Goal: Task Accomplishment & Management: Use online tool/utility

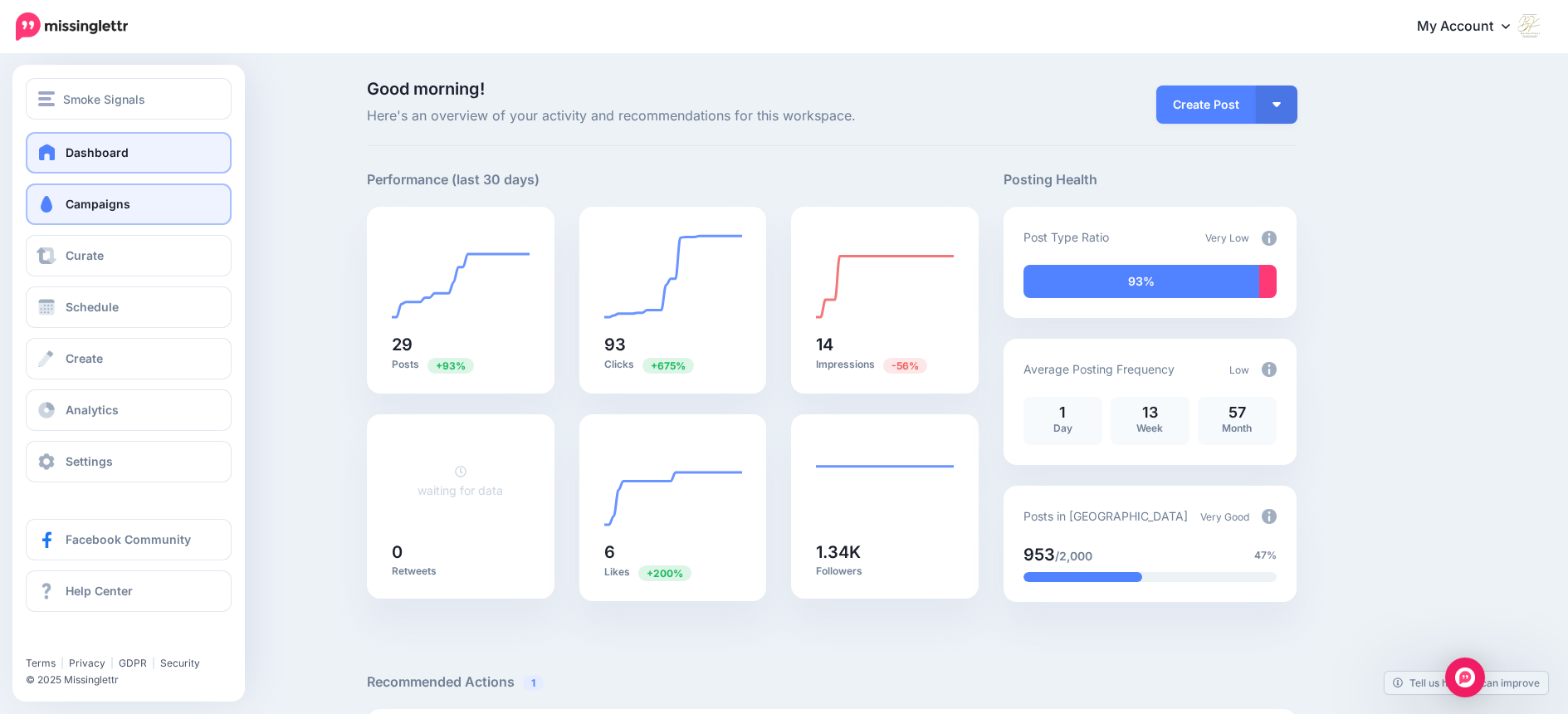
click at [92, 202] on span "Campaigns" at bounding box center [98, 204] width 65 height 14
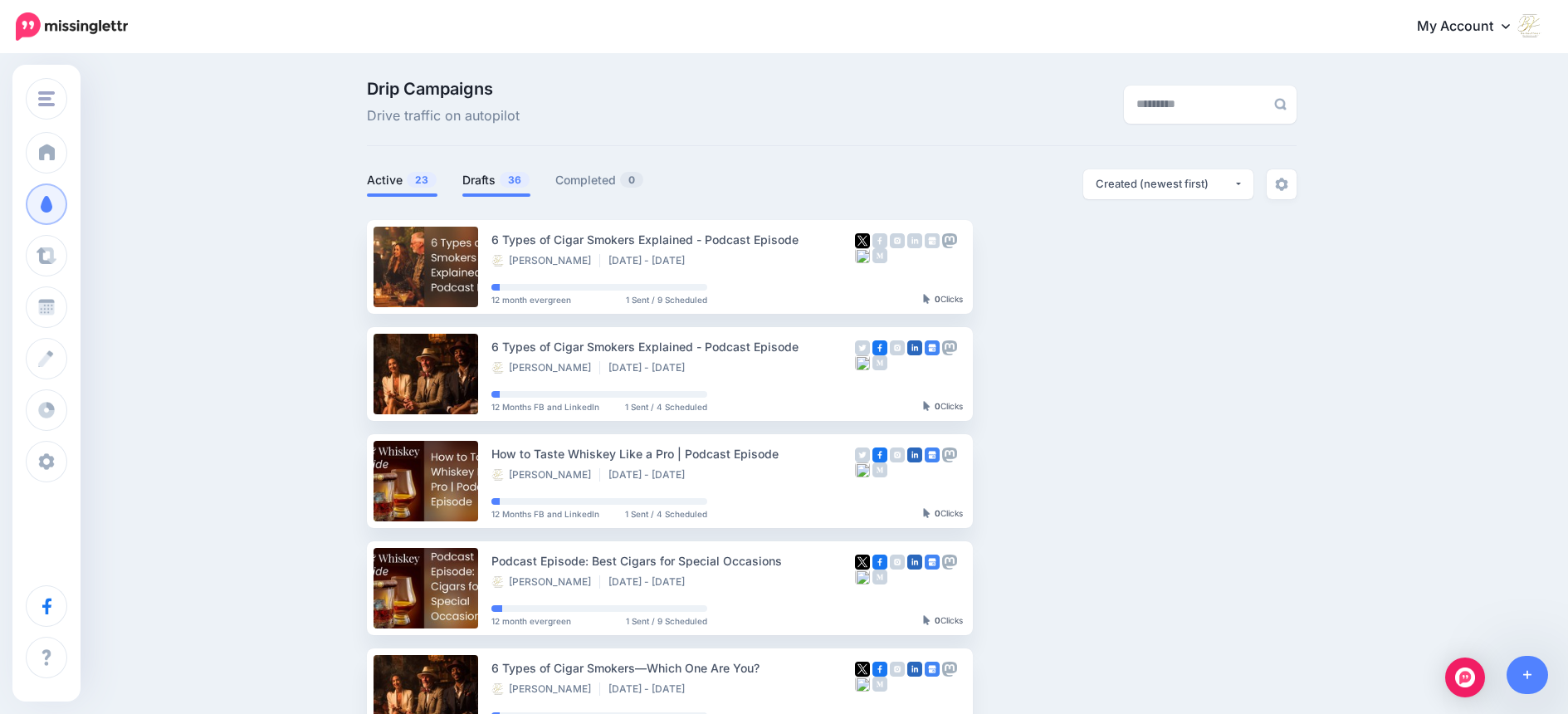
click at [487, 181] on link "Drafts 36" at bounding box center [496, 180] width 68 height 20
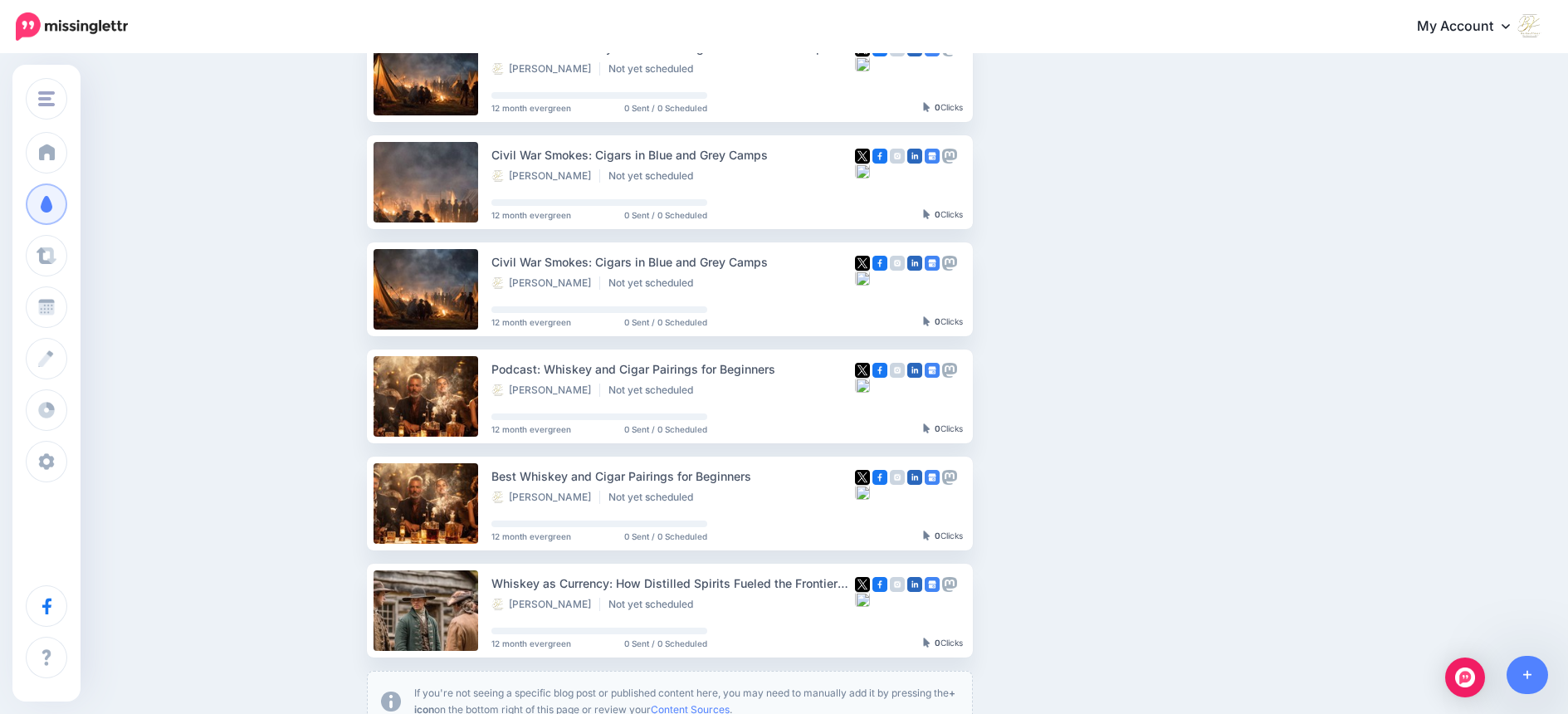
scroll to position [791, 0]
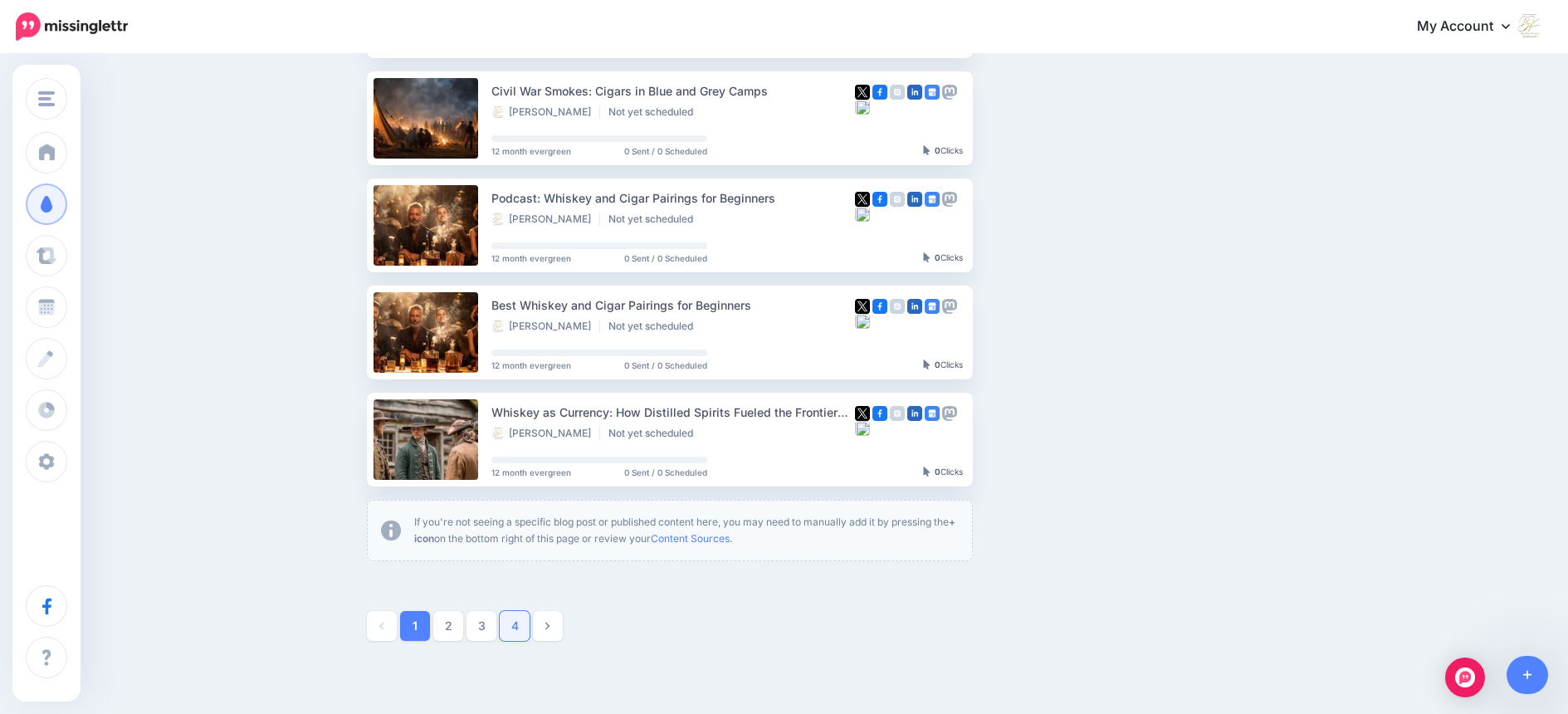
click at [524, 621] on link "4" at bounding box center [515, 626] width 30 height 30
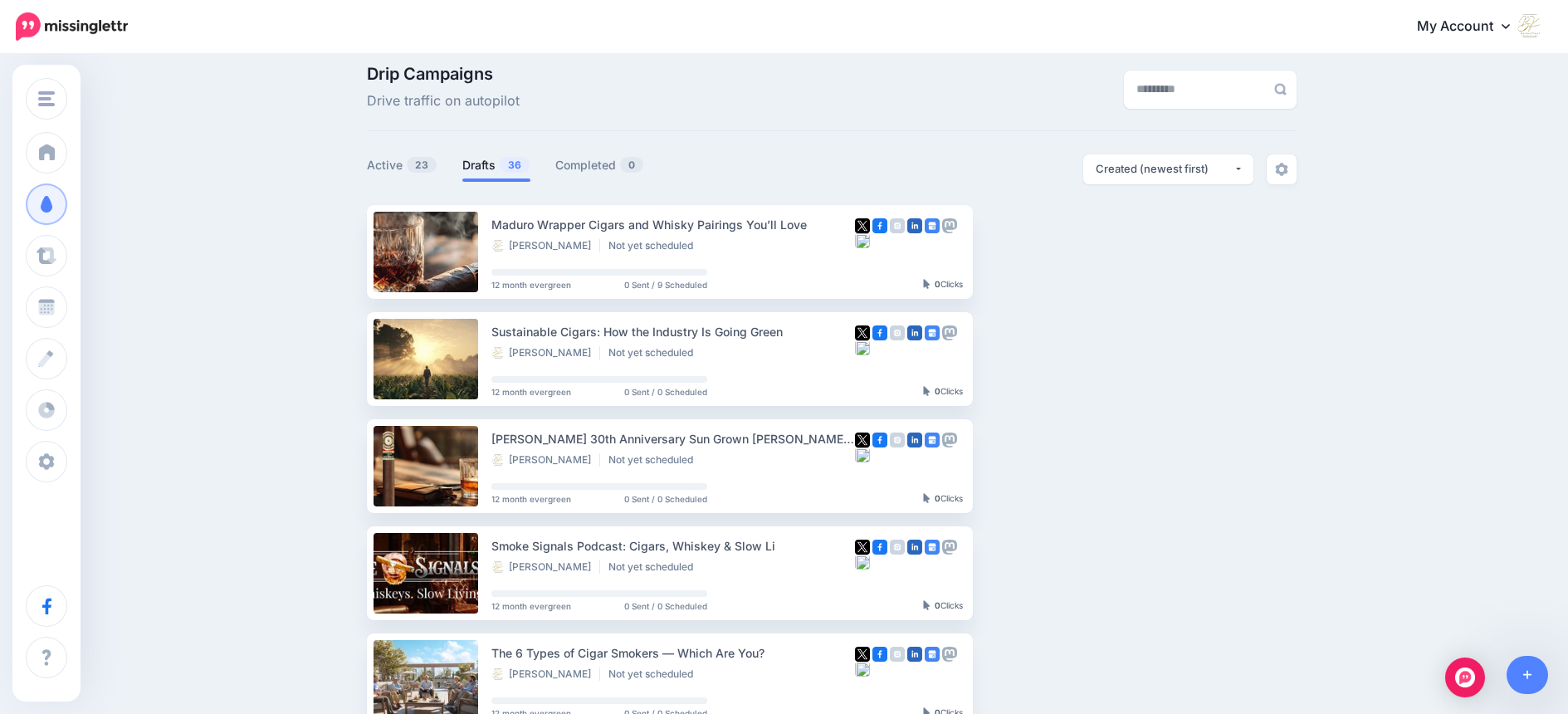
scroll to position [0, 0]
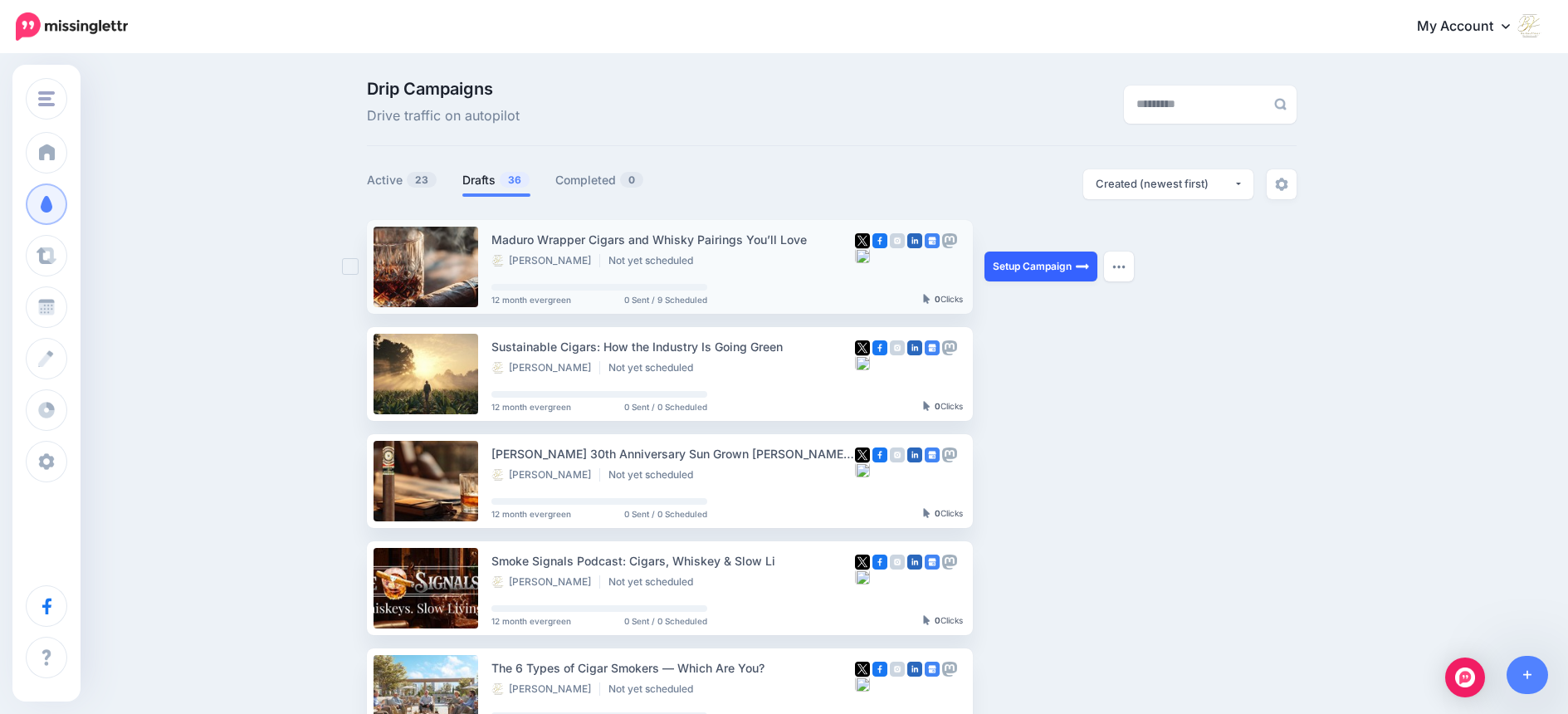
click at [1017, 269] on link "Setup Campaign" at bounding box center [1041, 267] width 113 height 30
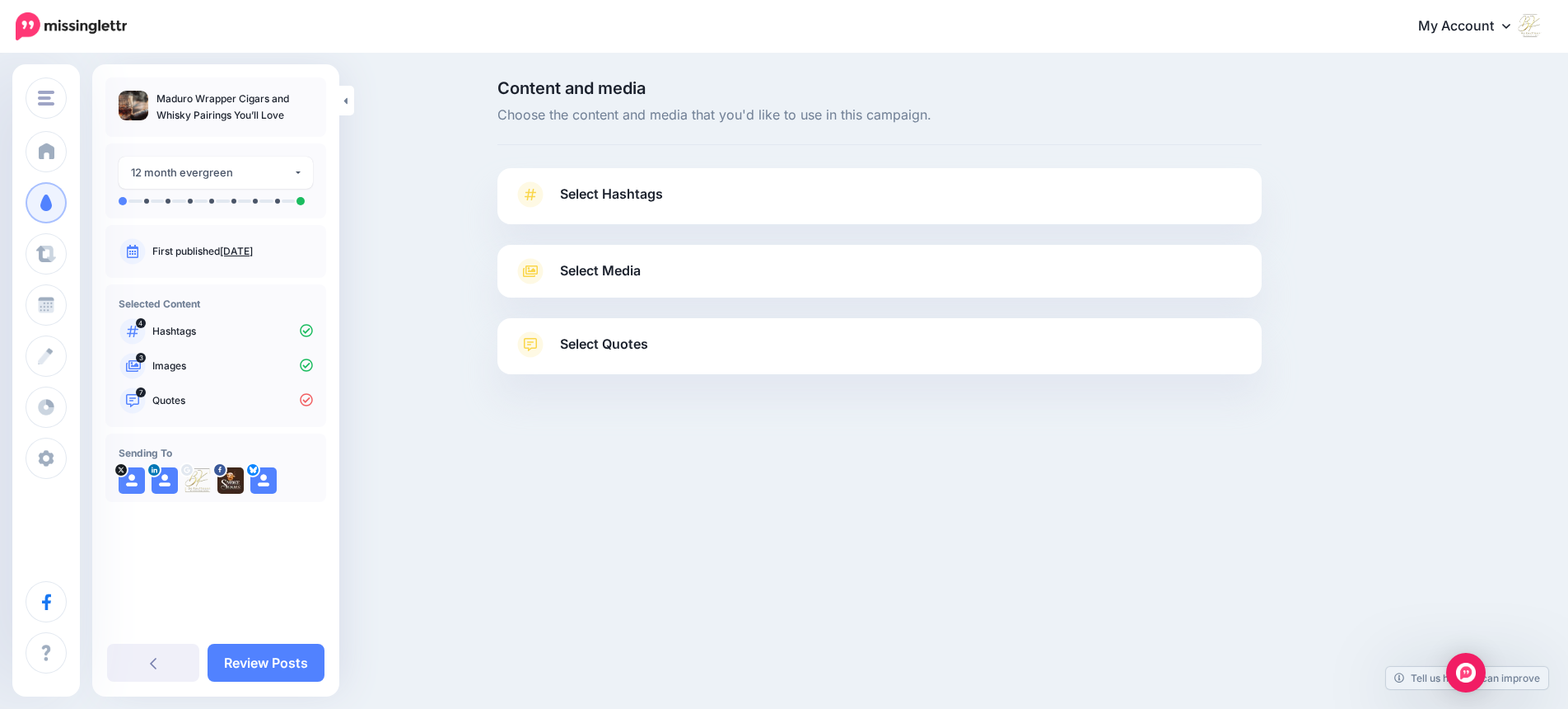
click at [524, 272] on icon at bounding box center [530, 271] width 30 height 26
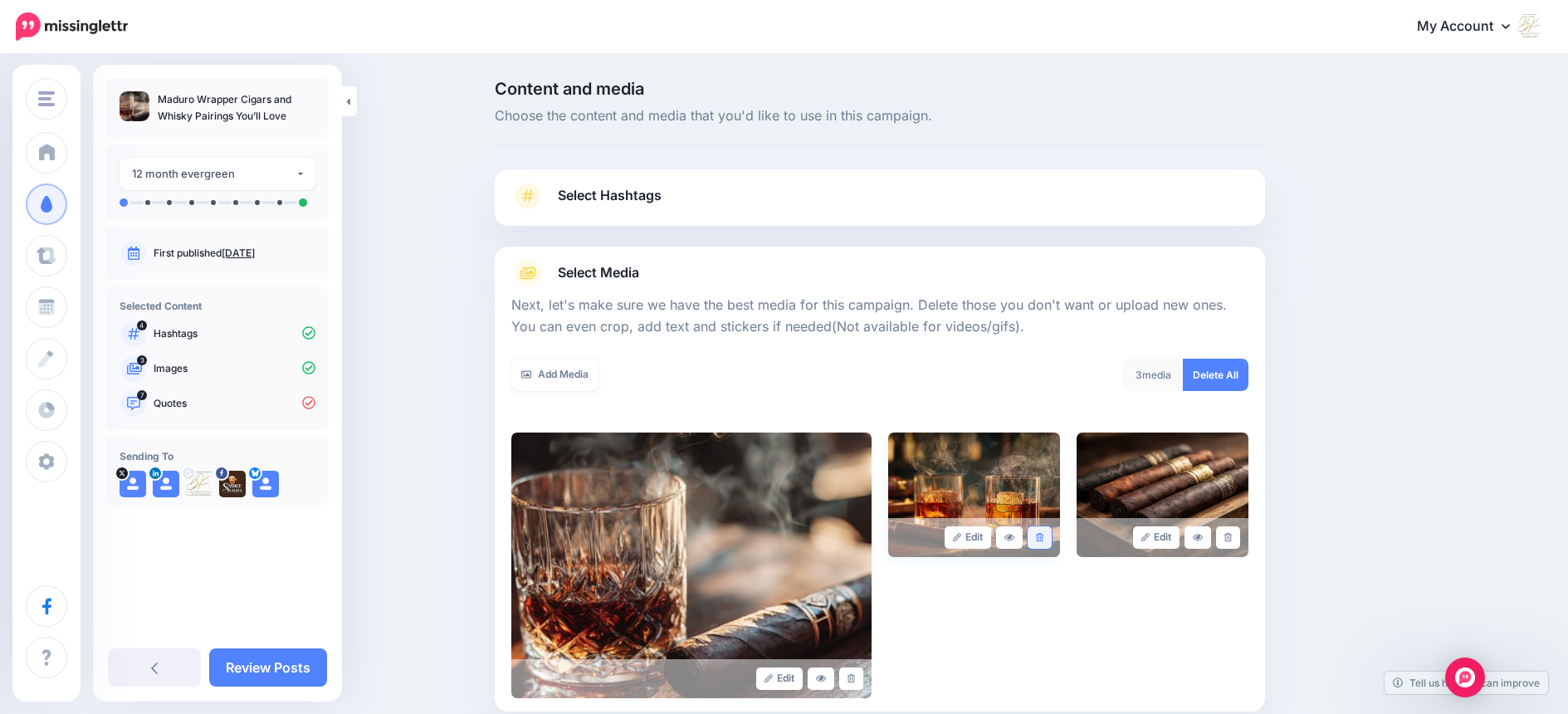
click at [1051, 539] on link at bounding box center [1040, 537] width 24 height 22
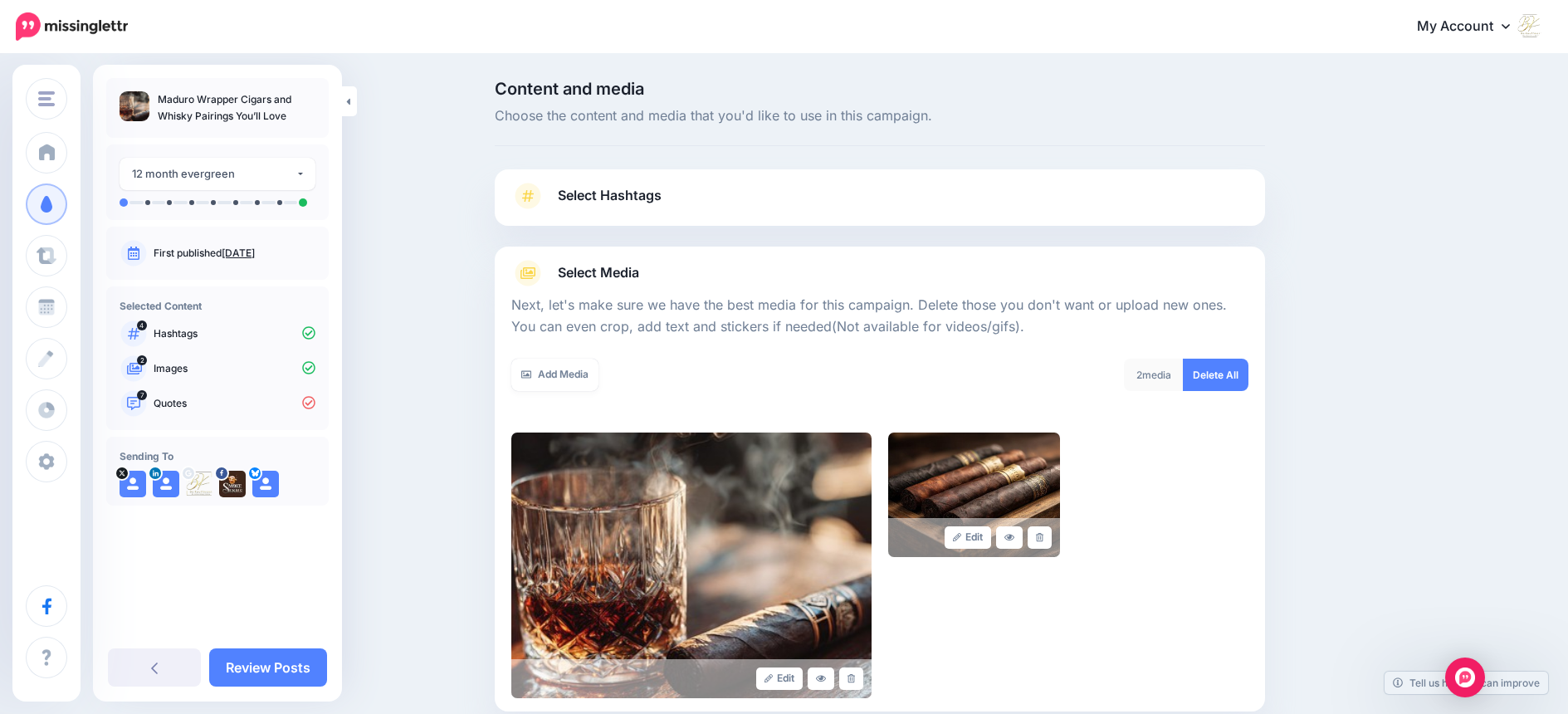
click at [1051, 539] on link at bounding box center [1040, 537] width 24 height 22
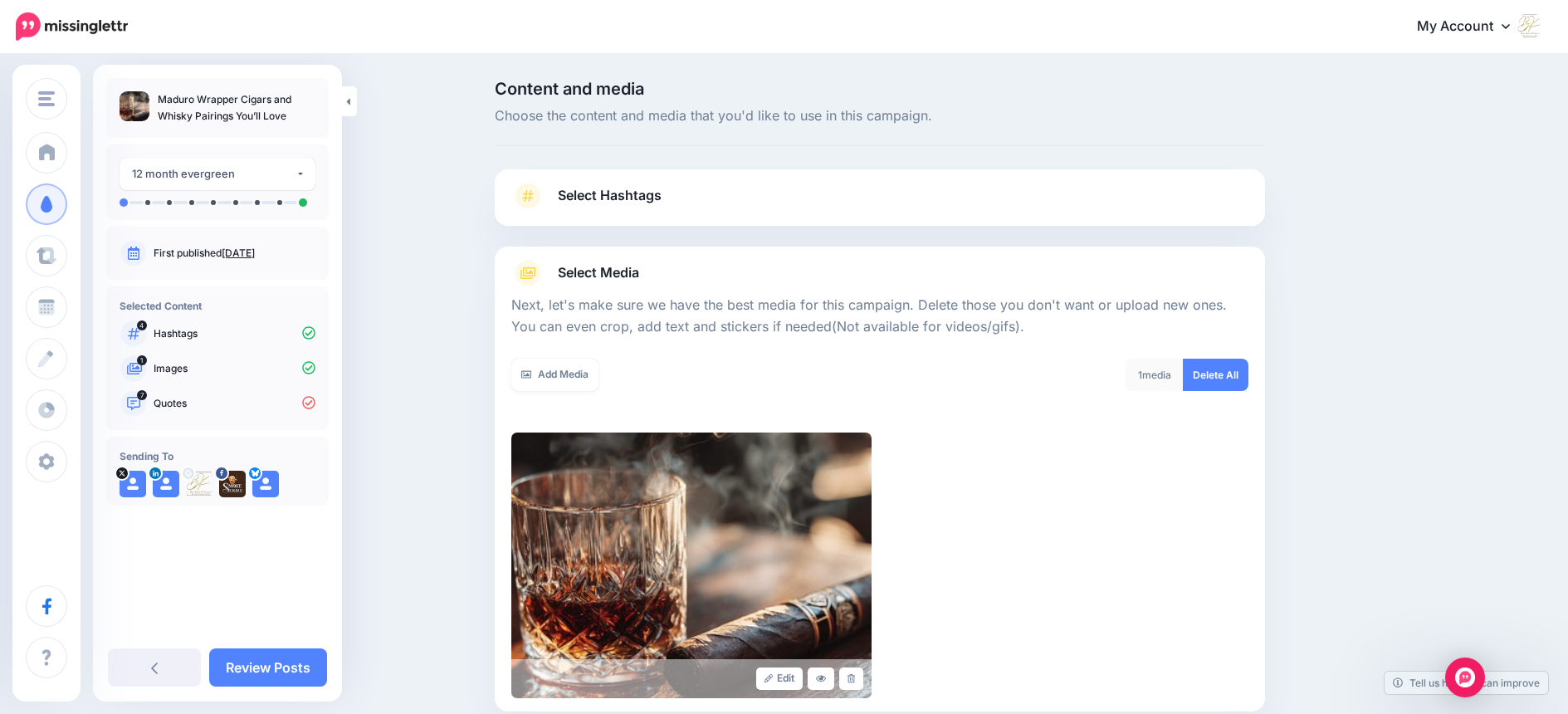
scroll to position [182, 0]
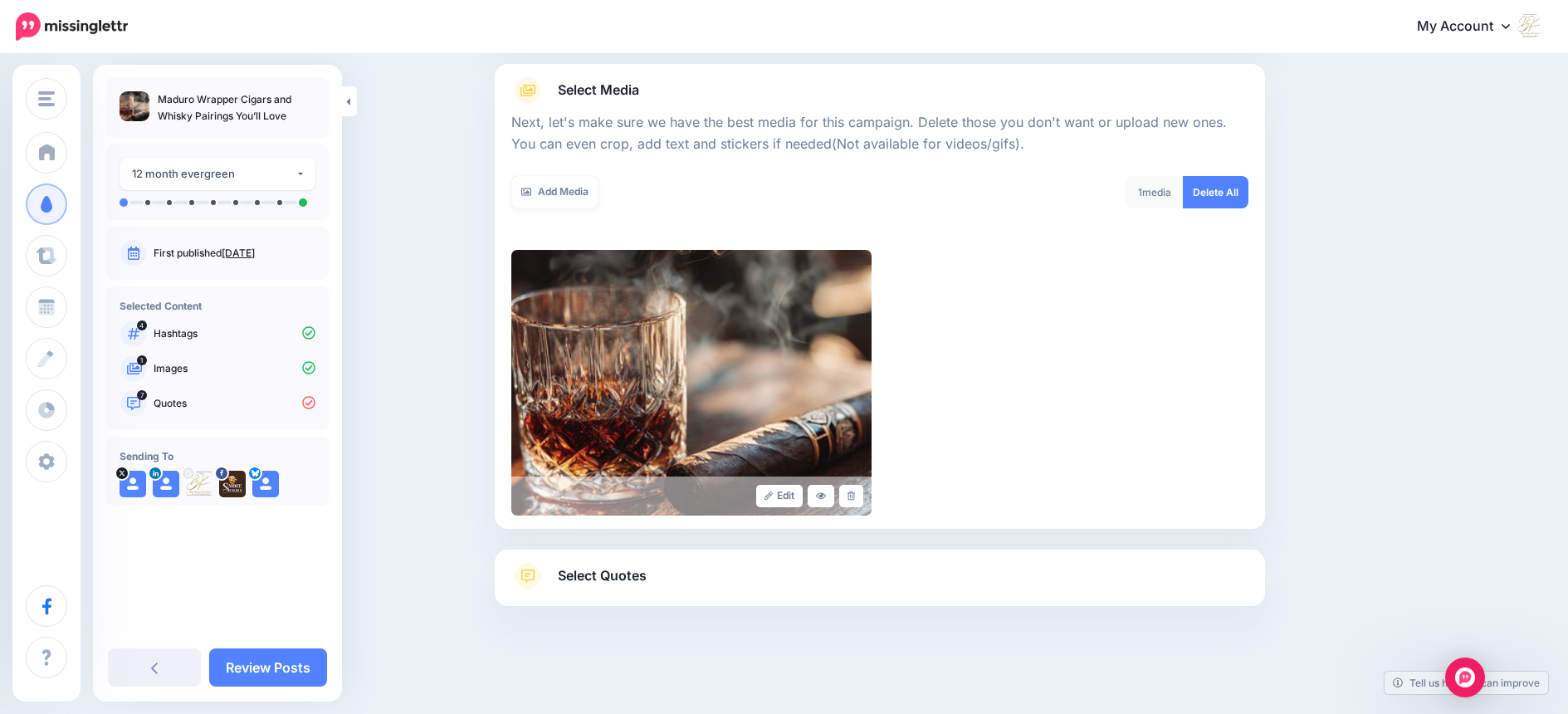
click at [592, 566] on span "Select Quotes" at bounding box center [602, 575] width 89 height 22
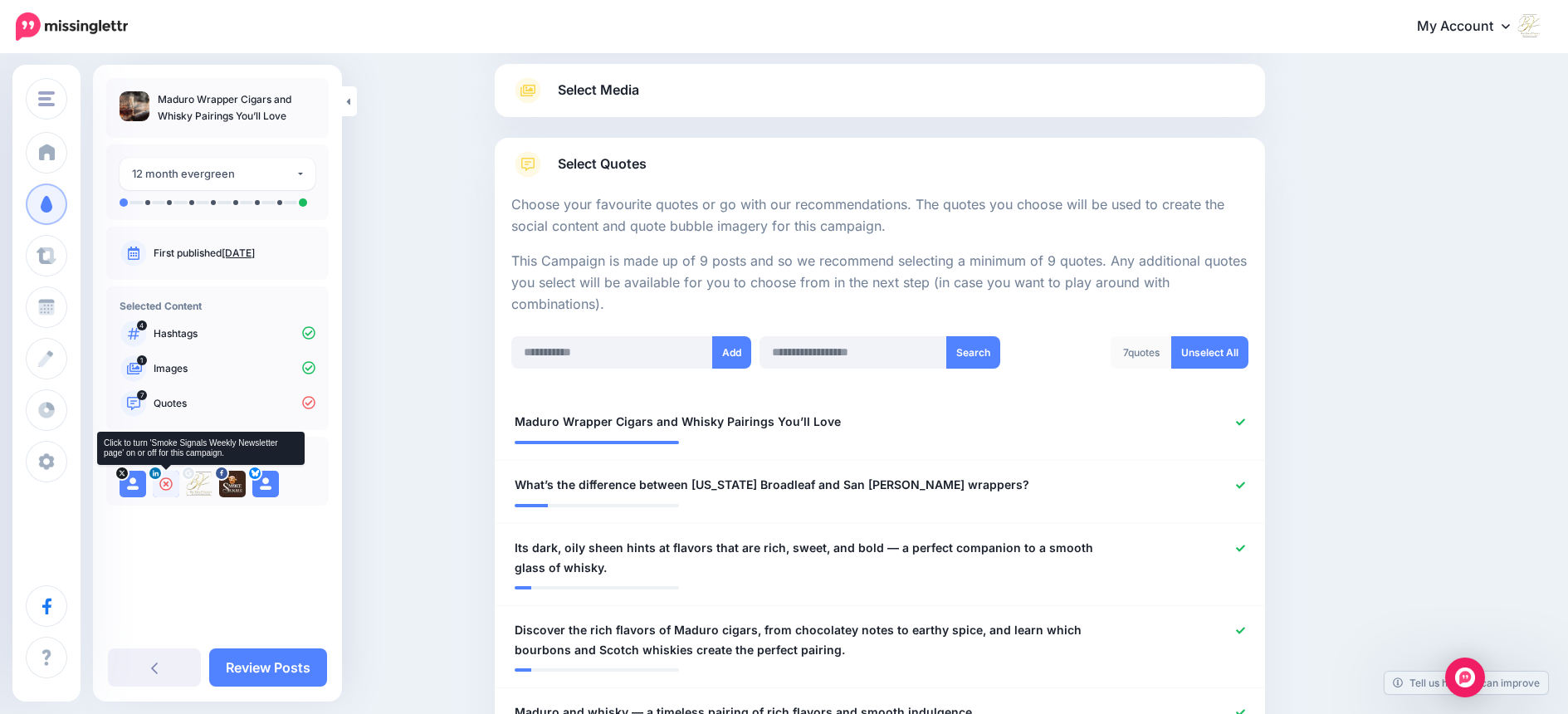
click at [168, 482] on icon at bounding box center [165, 484] width 13 height 13
click at [233, 483] on icon at bounding box center [232, 484] width 13 height 13
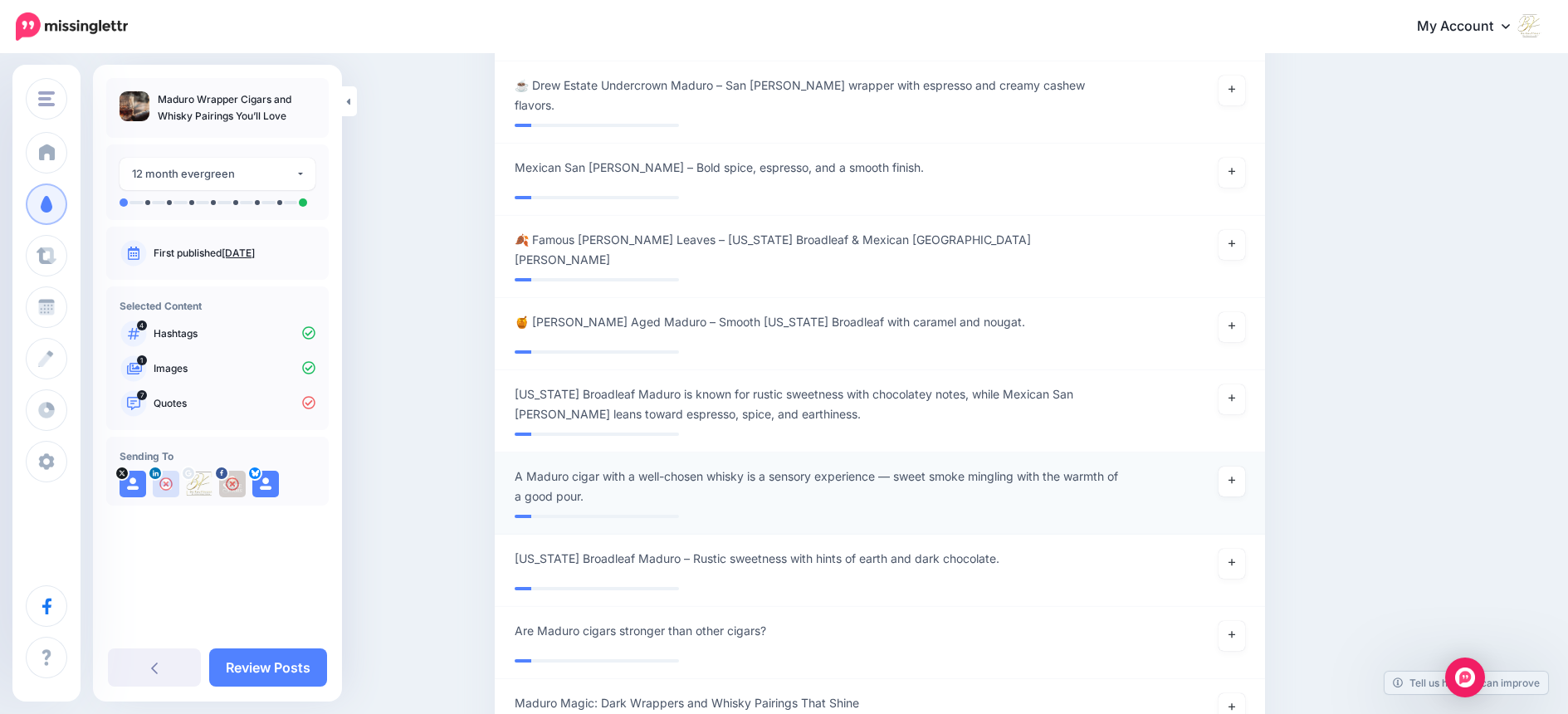
scroll to position [1202, 0]
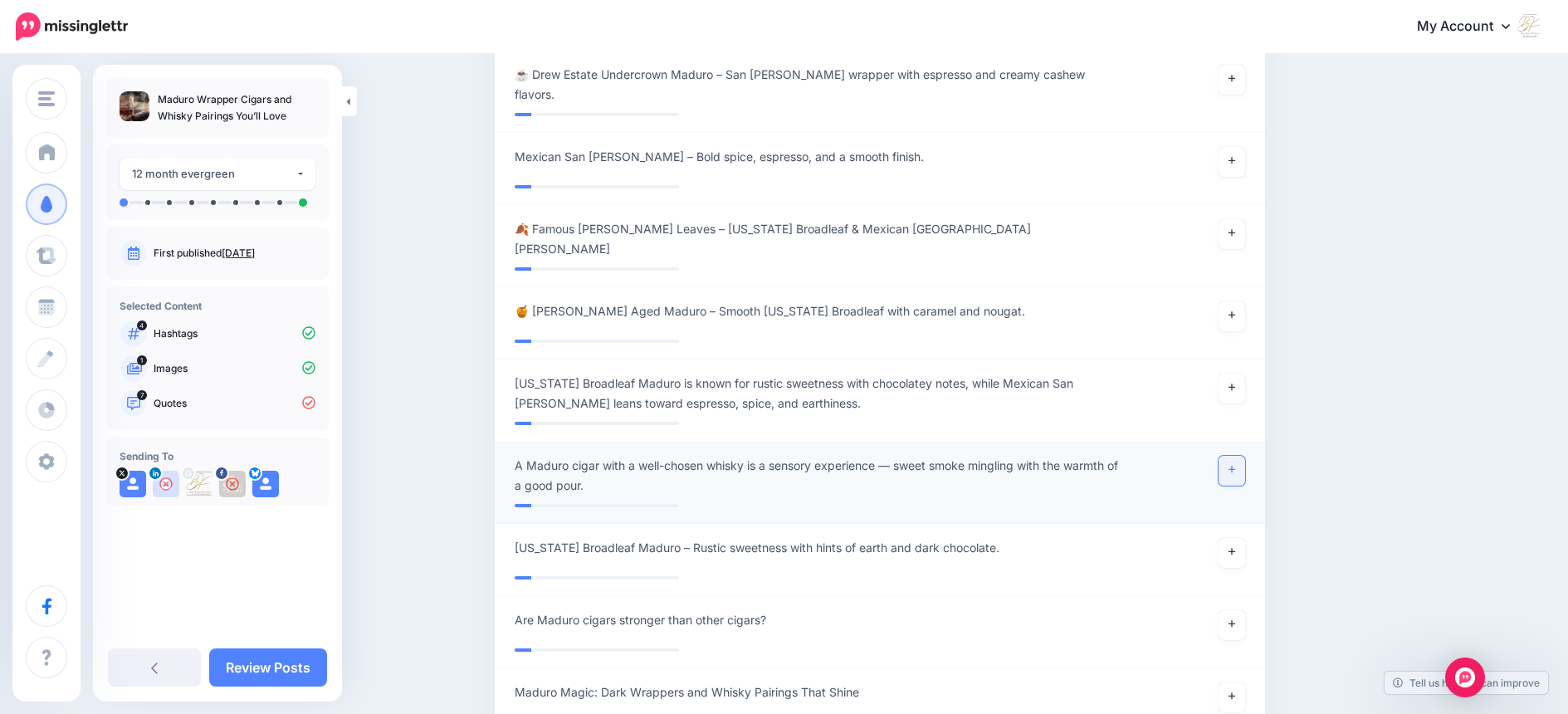
click at [1235, 465] on icon at bounding box center [1232, 469] width 6 height 9
click at [1234, 538] on link at bounding box center [1232, 553] width 27 height 30
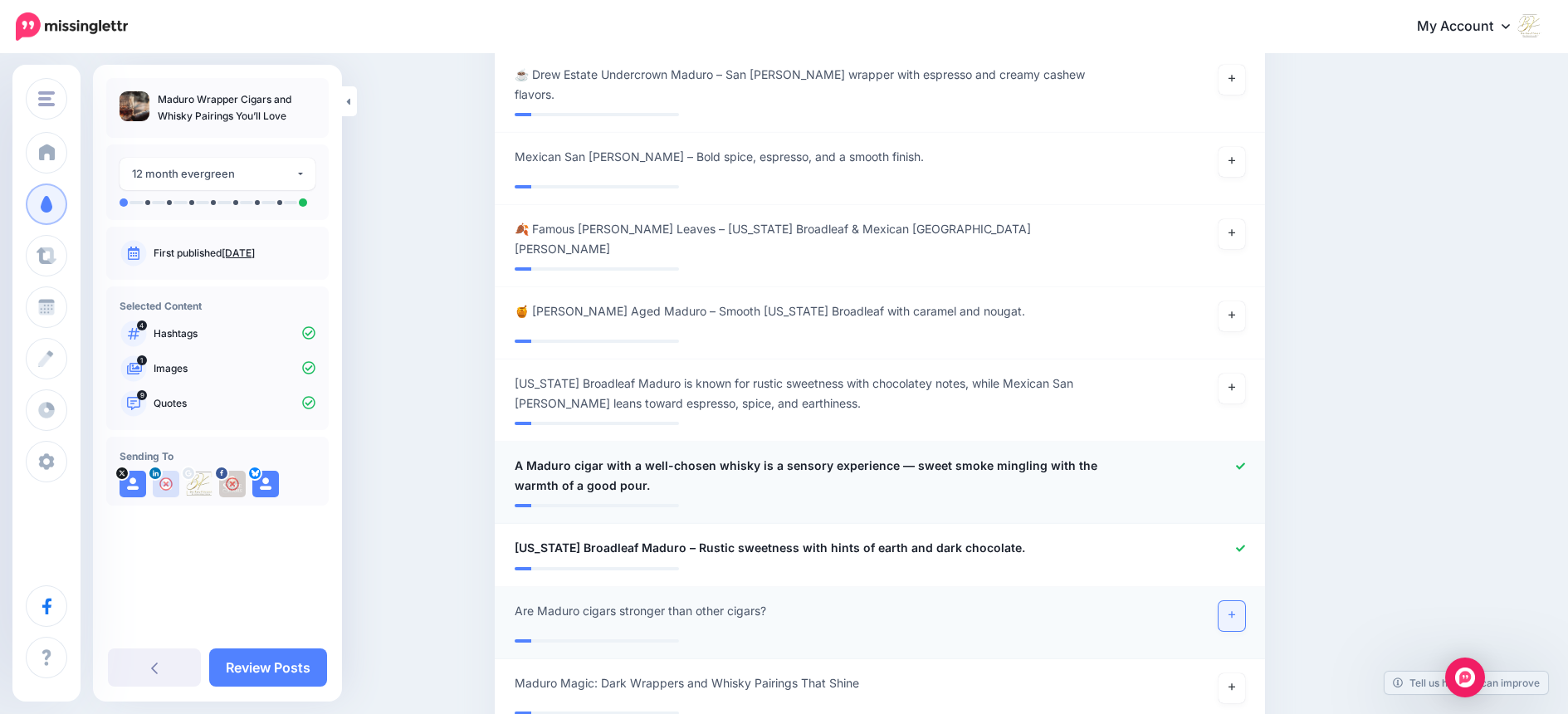
click at [1235, 610] on icon at bounding box center [1232, 614] width 6 height 9
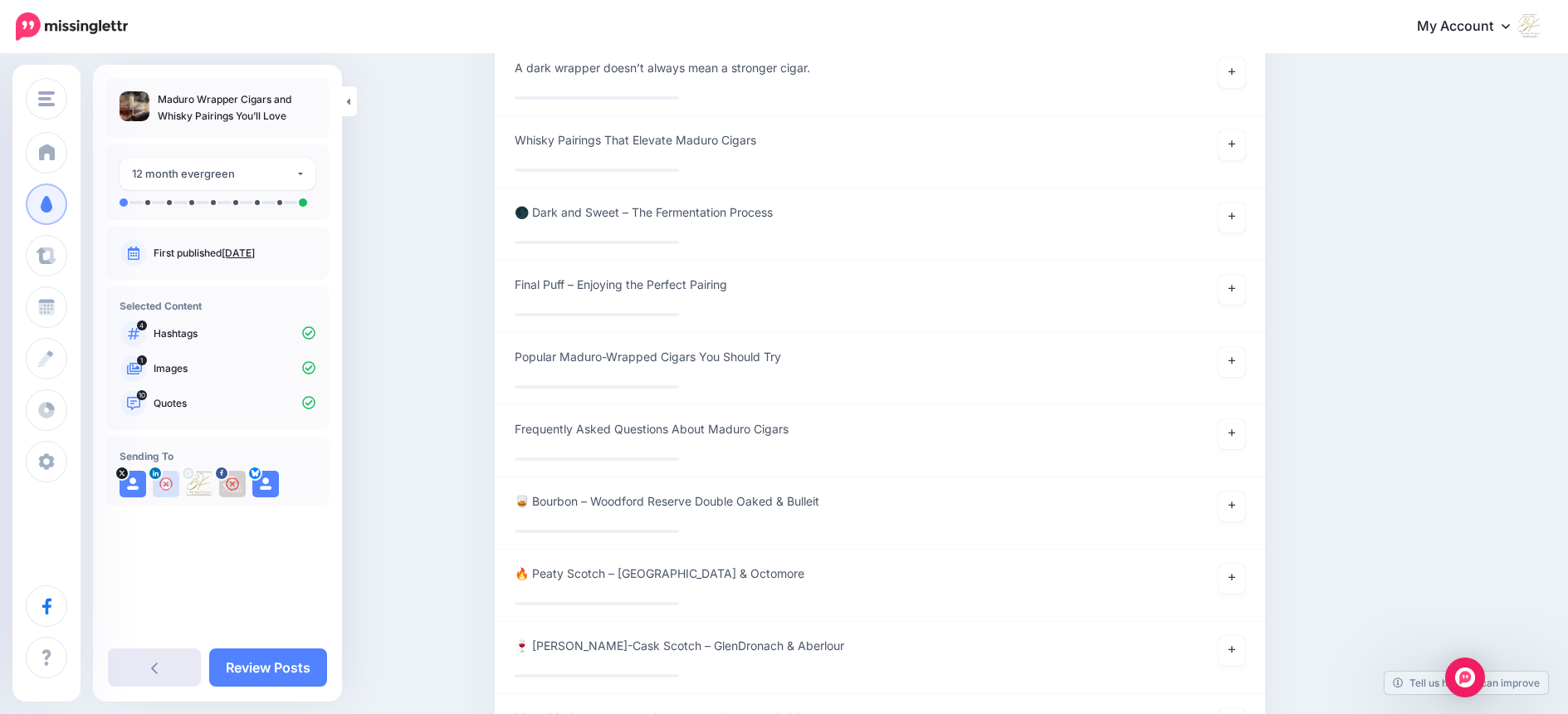
scroll to position [3580, 0]
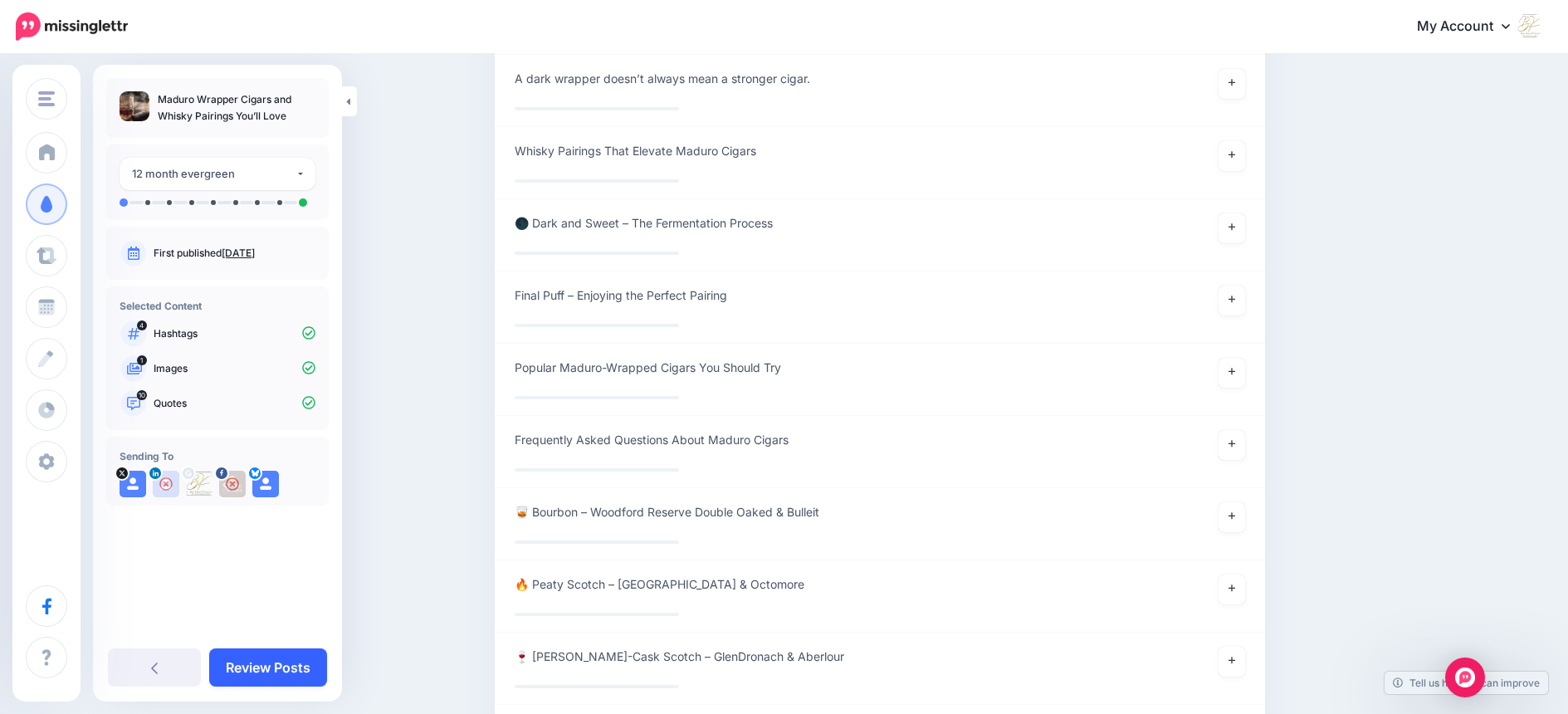
click at [259, 668] on link "Review Posts" at bounding box center [268, 667] width 118 height 38
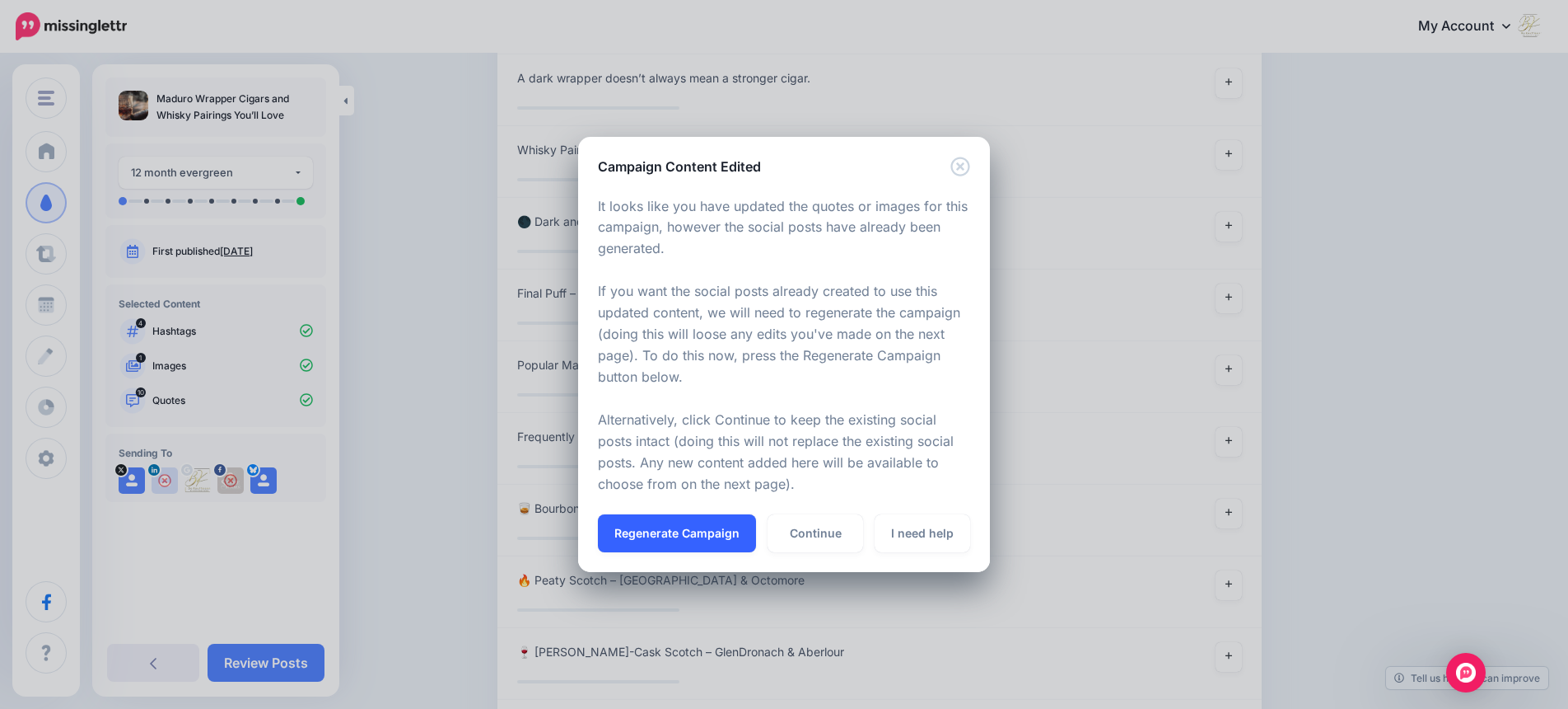
click at [649, 534] on button "Regenerate Campaign" at bounding box center [677, 532] width 158 height 38
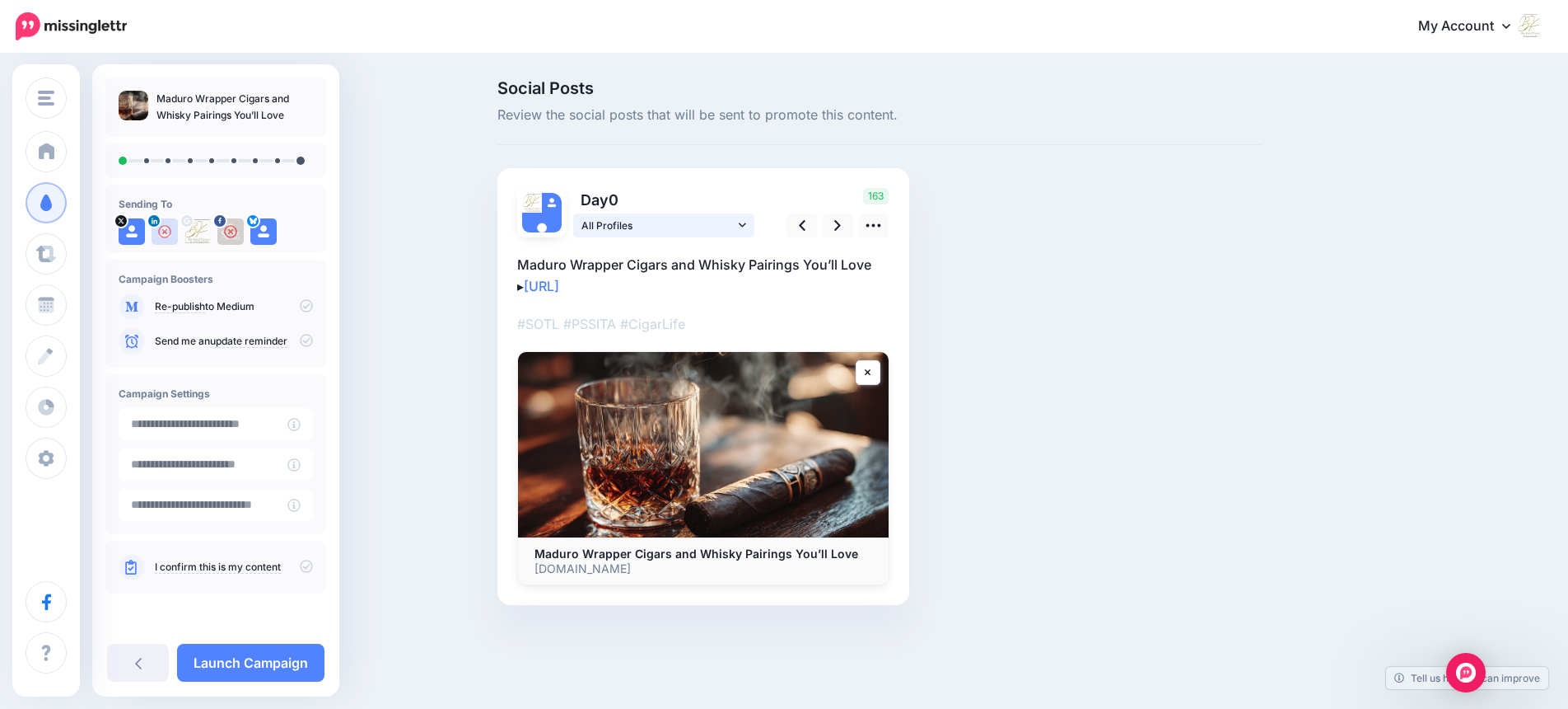
click at [740, 223] on icon at bounding box center [742, 224] width 7 height 11
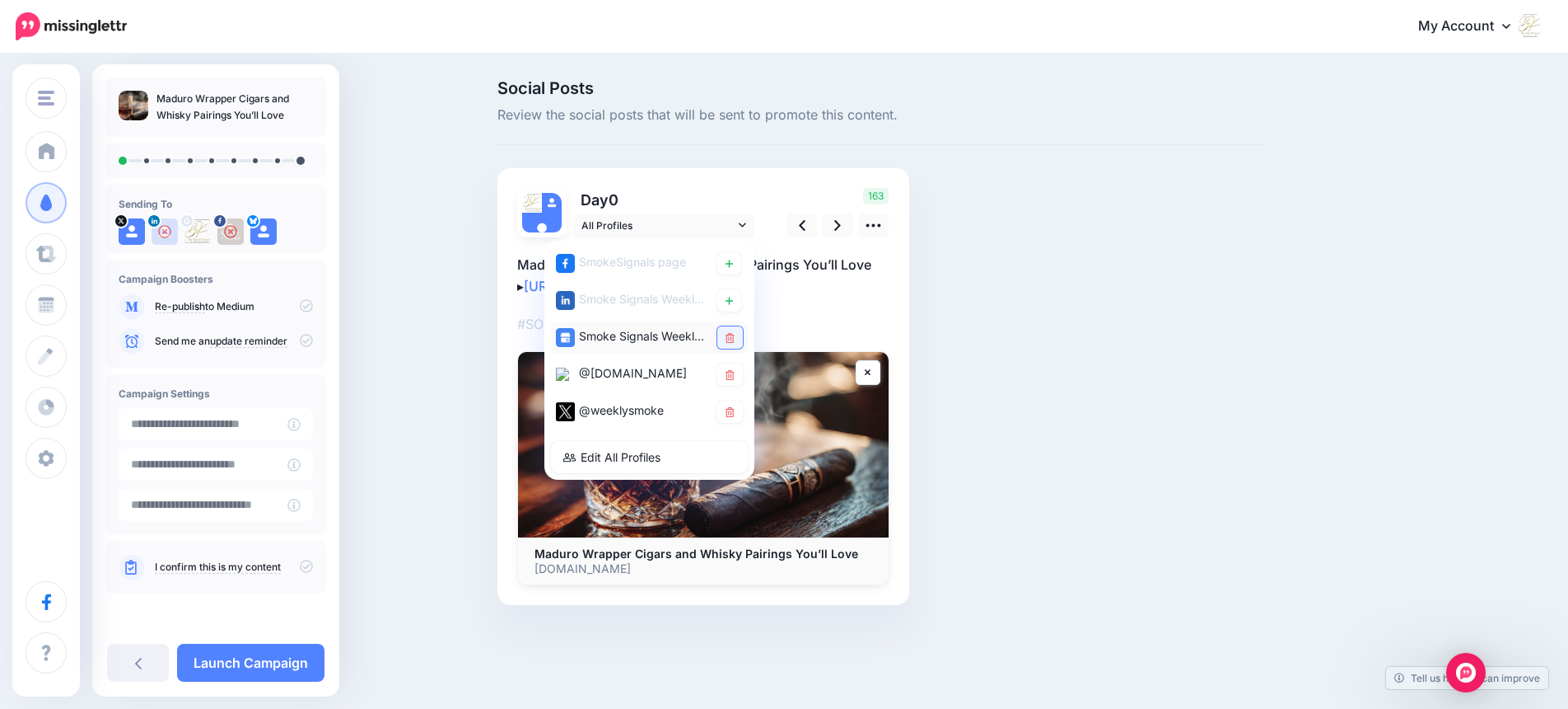
click at [731, 338] on icon at bounding box center [730, 337] width 9 height 10
click at [1109, 369] on div "Social Posts Review the social posts that will be sent to promote this content.…" at bounding box center [880, 367] width 789 height 575
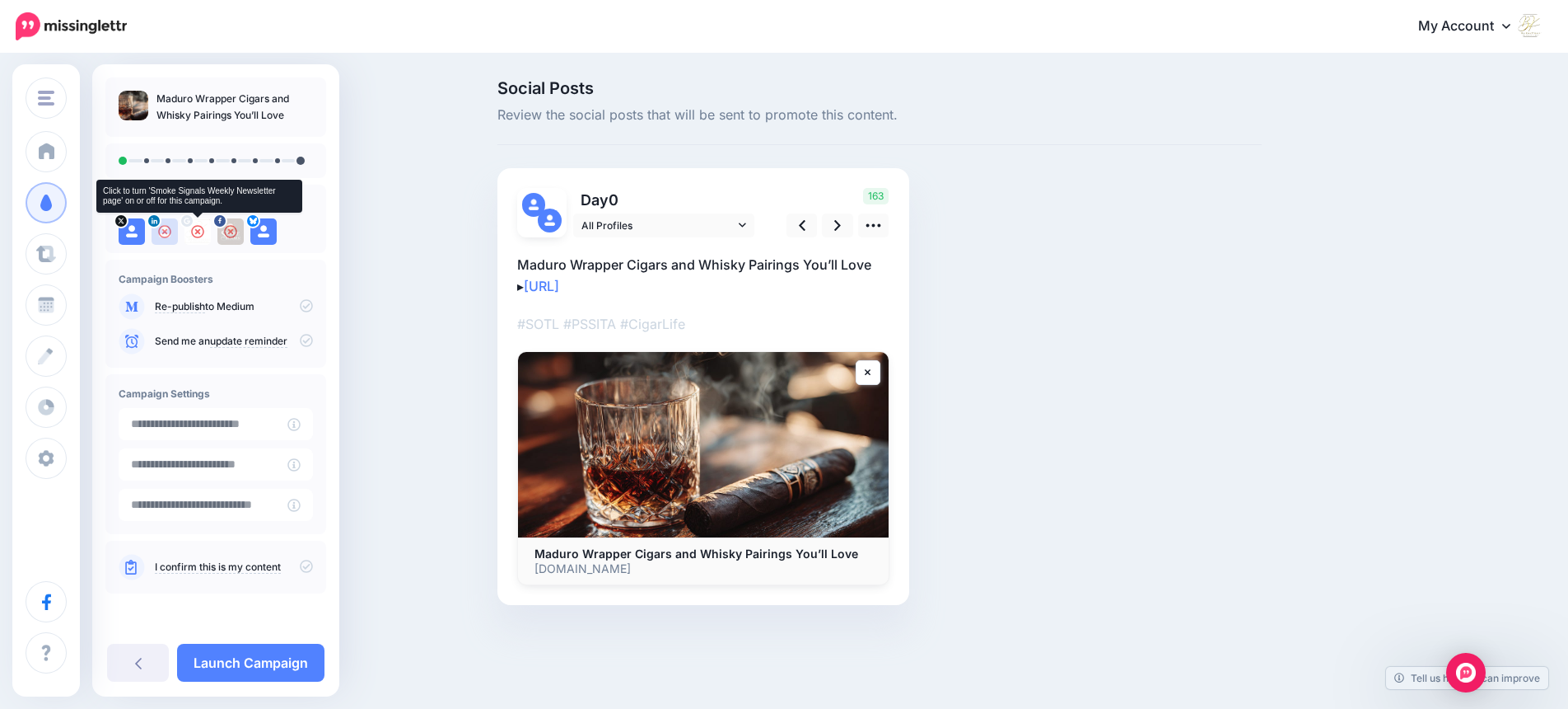
click at [196, 230] on icon at bounding box center [198, 231] width 13 height 13
click at [839, 228] on icon at bounding box center [837, 225] width 6 height 18
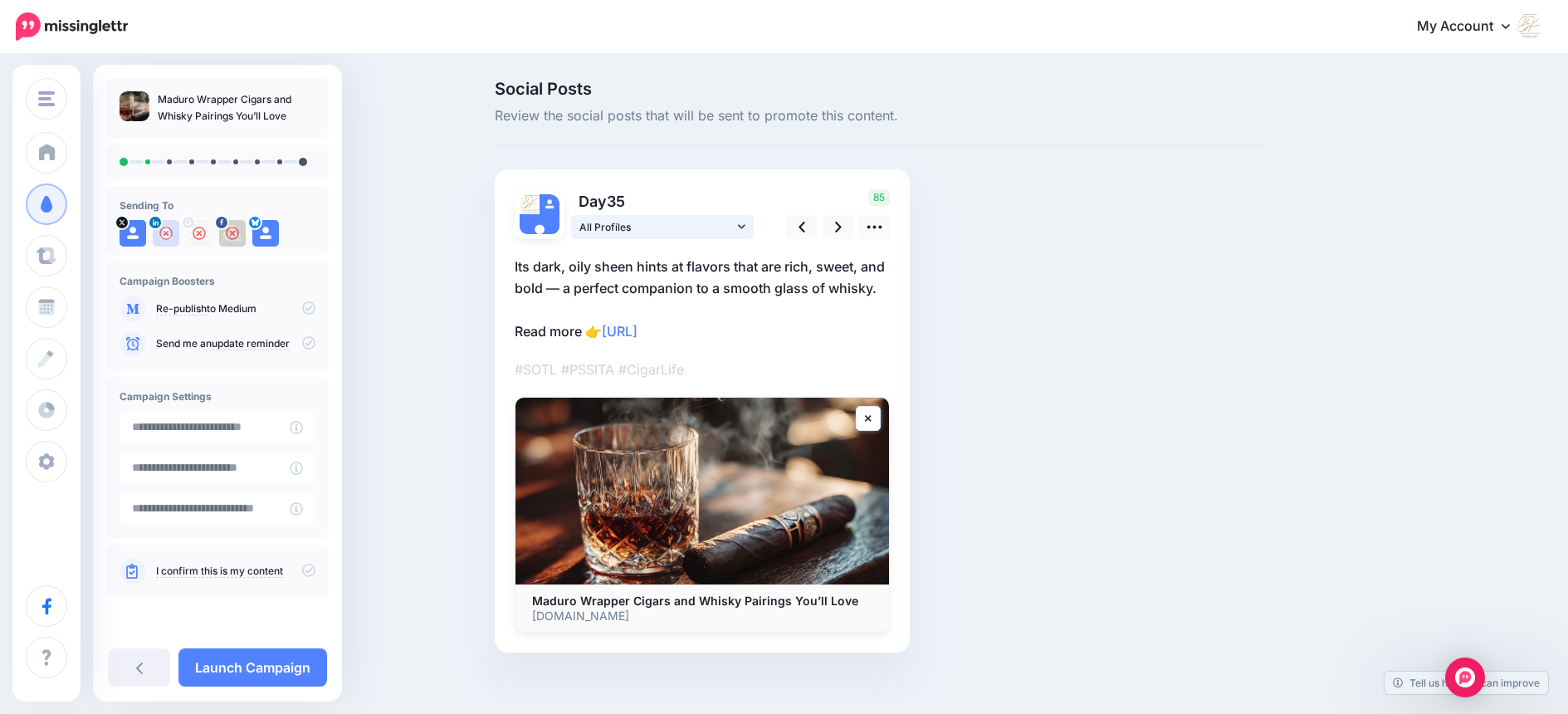
click at [745, 226] on icon at bounding box center [742, 226] width 7 height 12
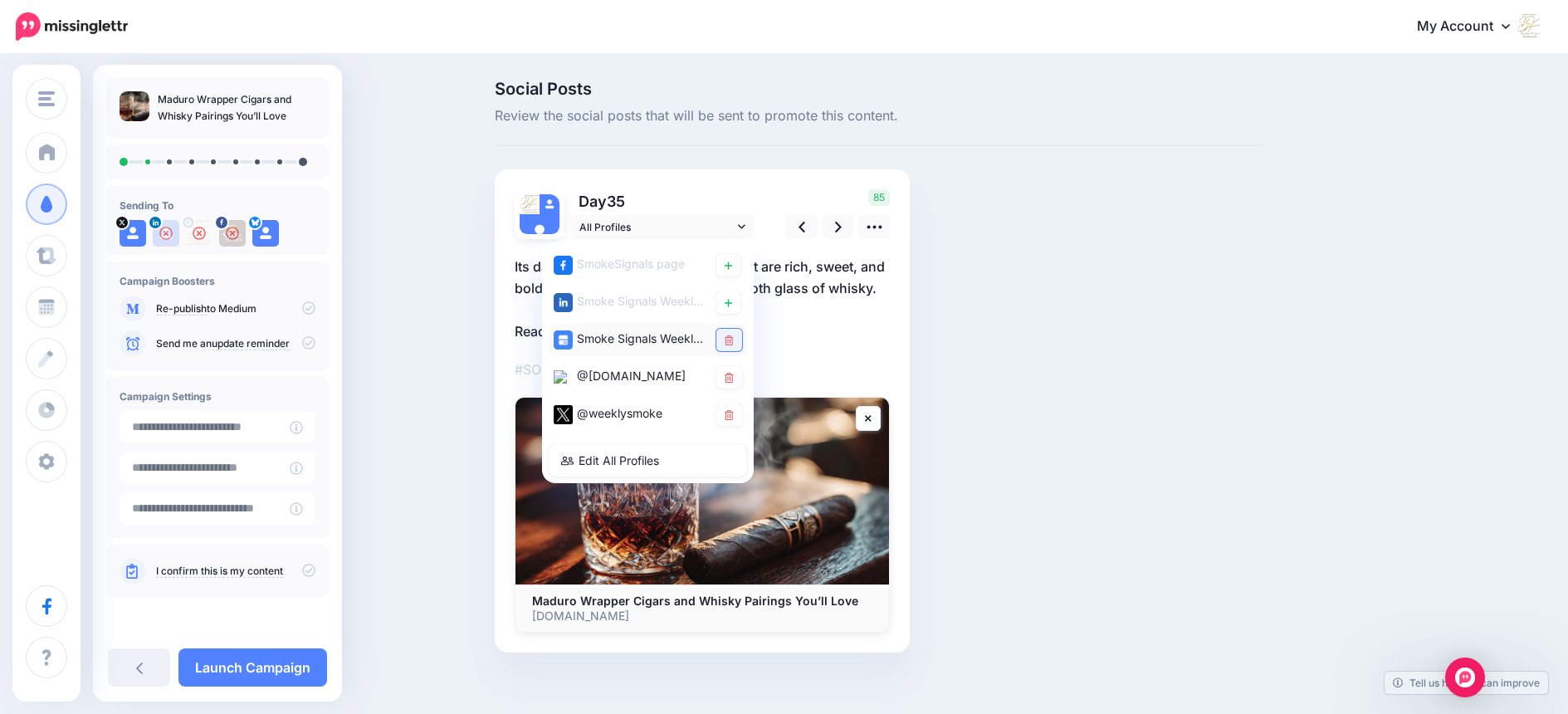
click at [734, 338] on icon at bounding box center [729, 340] width 9 height 10
click at [840, 226] on link at bounding box center [838, 227] width 31 height 24
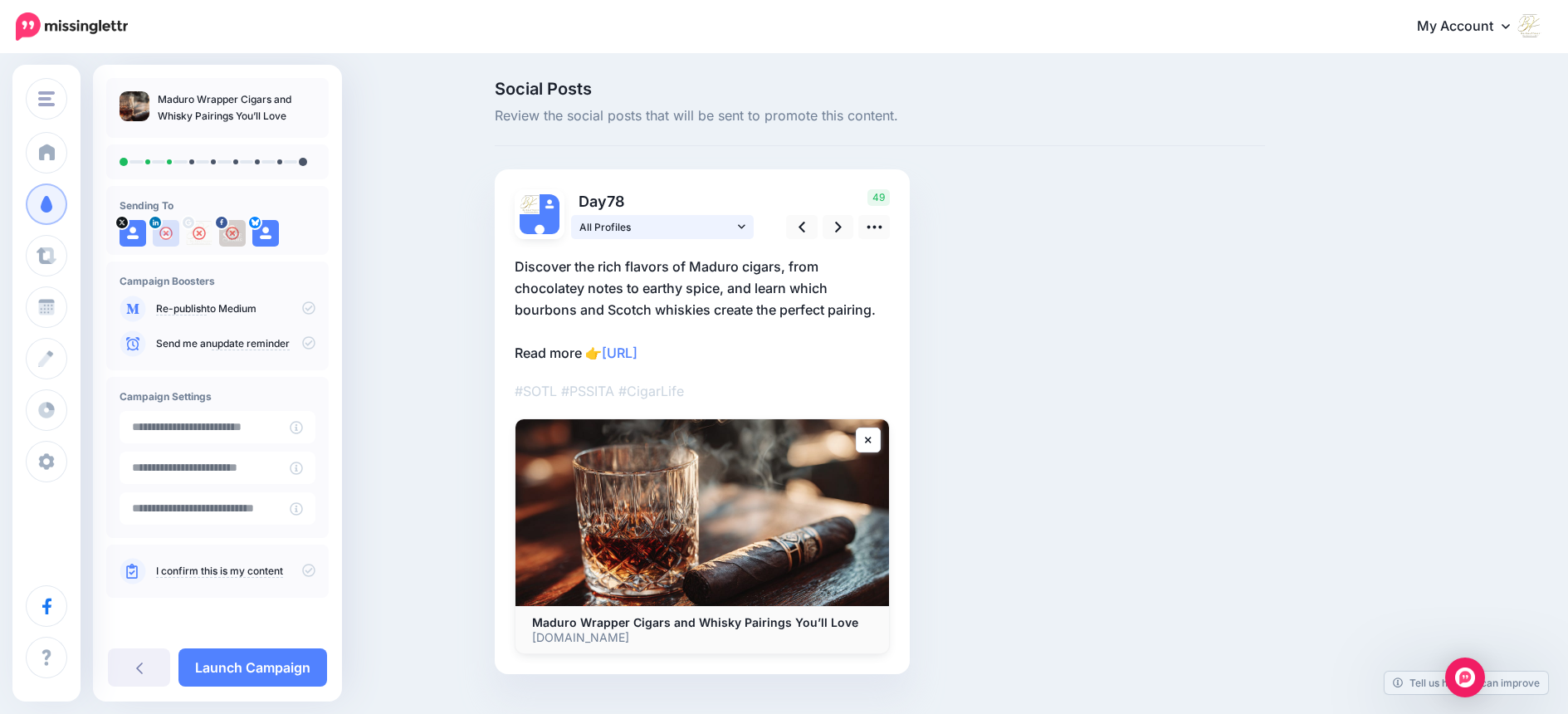
click at [745, 229] on icon at bounding box center [742, 226] width 7 height 12
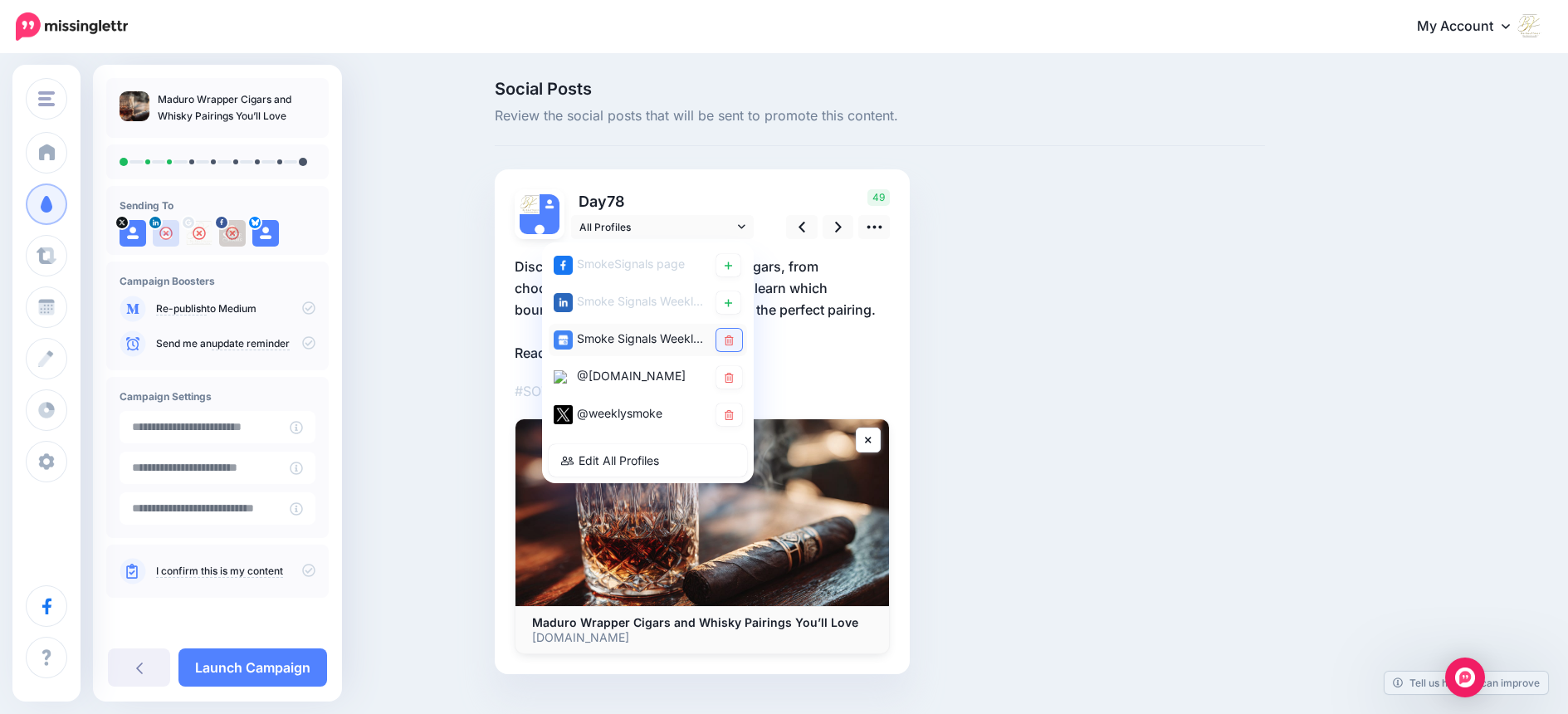
click at [733, 339] on icon at bounding box center [729, 340] width 9 height 10
click at [840, 224] on link at bounding box center [838, 227] width 31 height 24
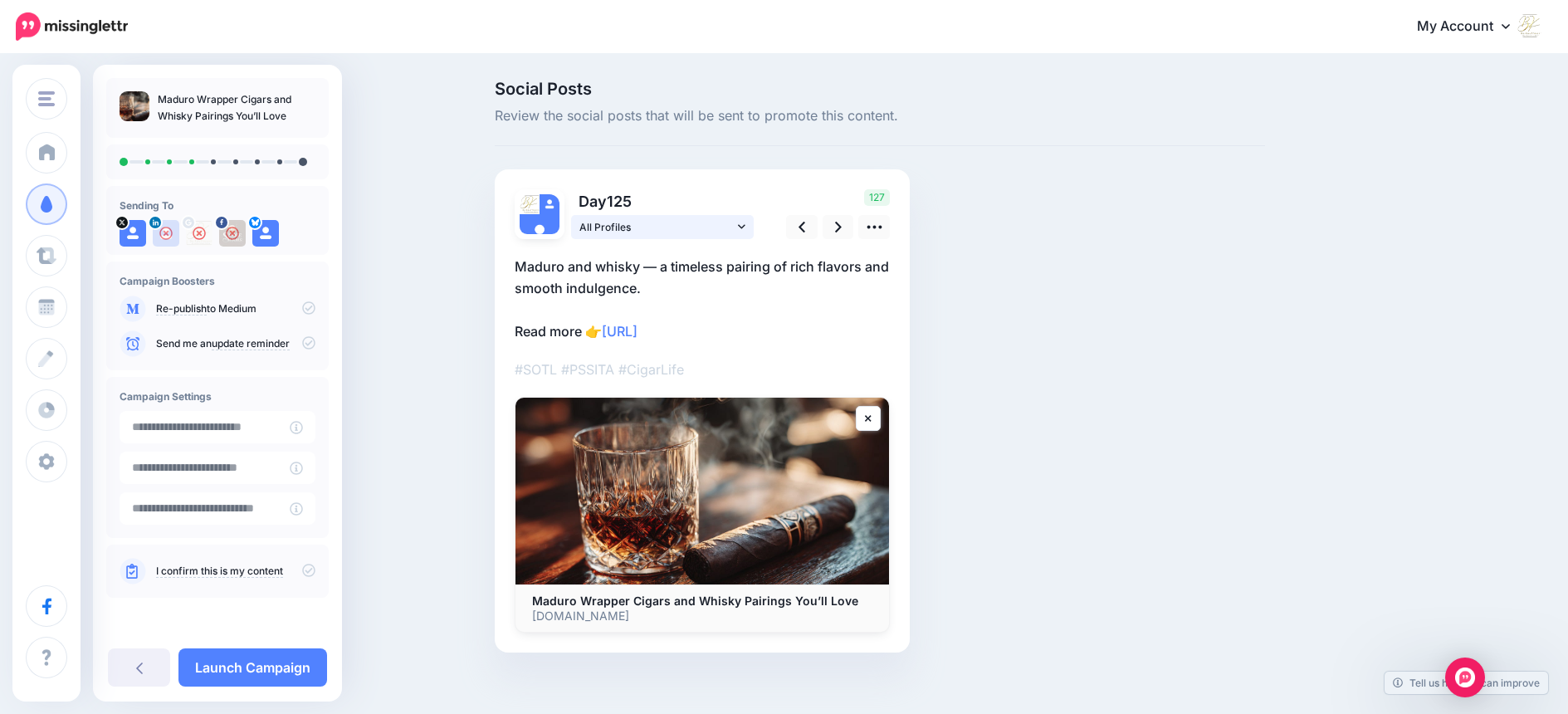
click at [745, 225] on icon at bounding box center [742, 226] width 7 height 4
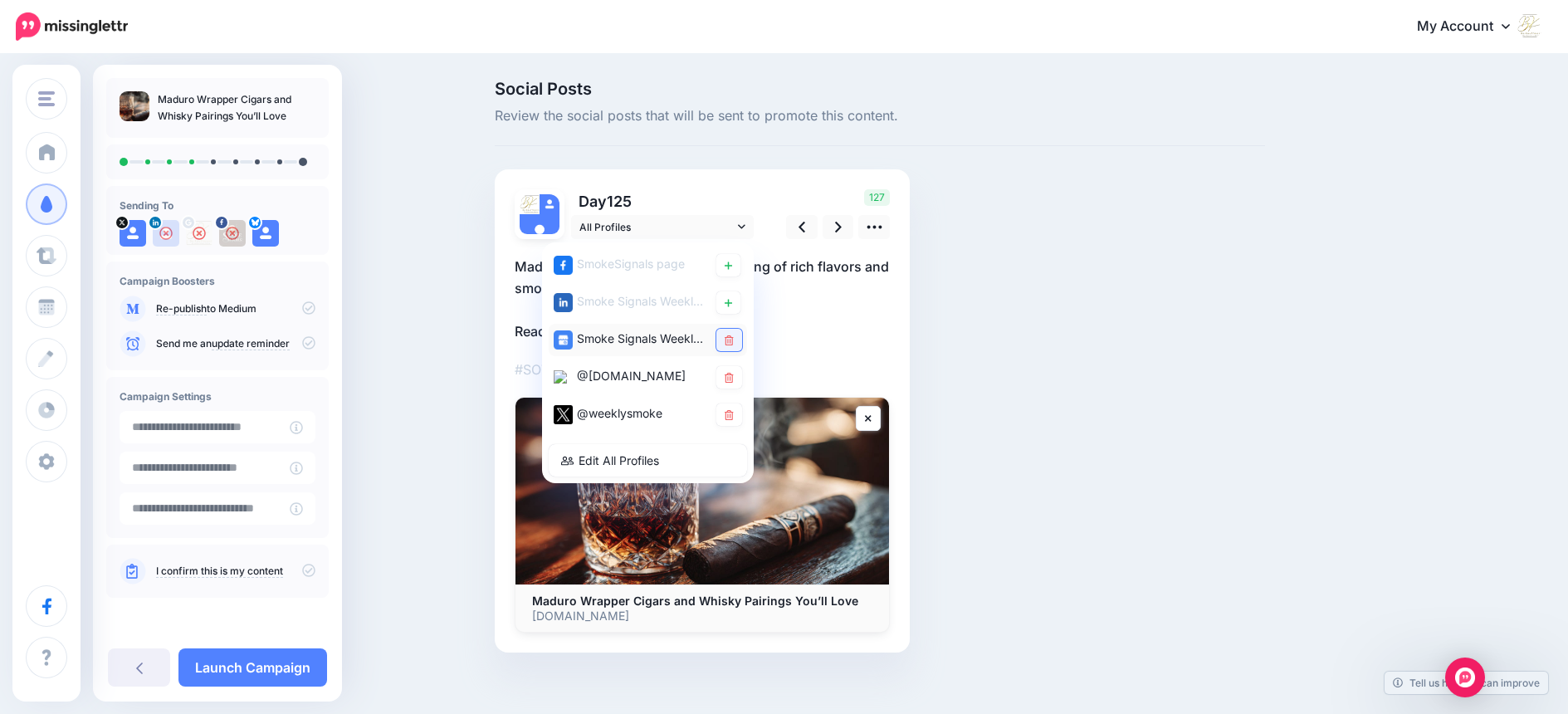
click at [740, 337] on link at bounding box center [729, 340] width 26 height 22
click at [841, 223] on icon at bounding box center [838, 227] width 6 height 18
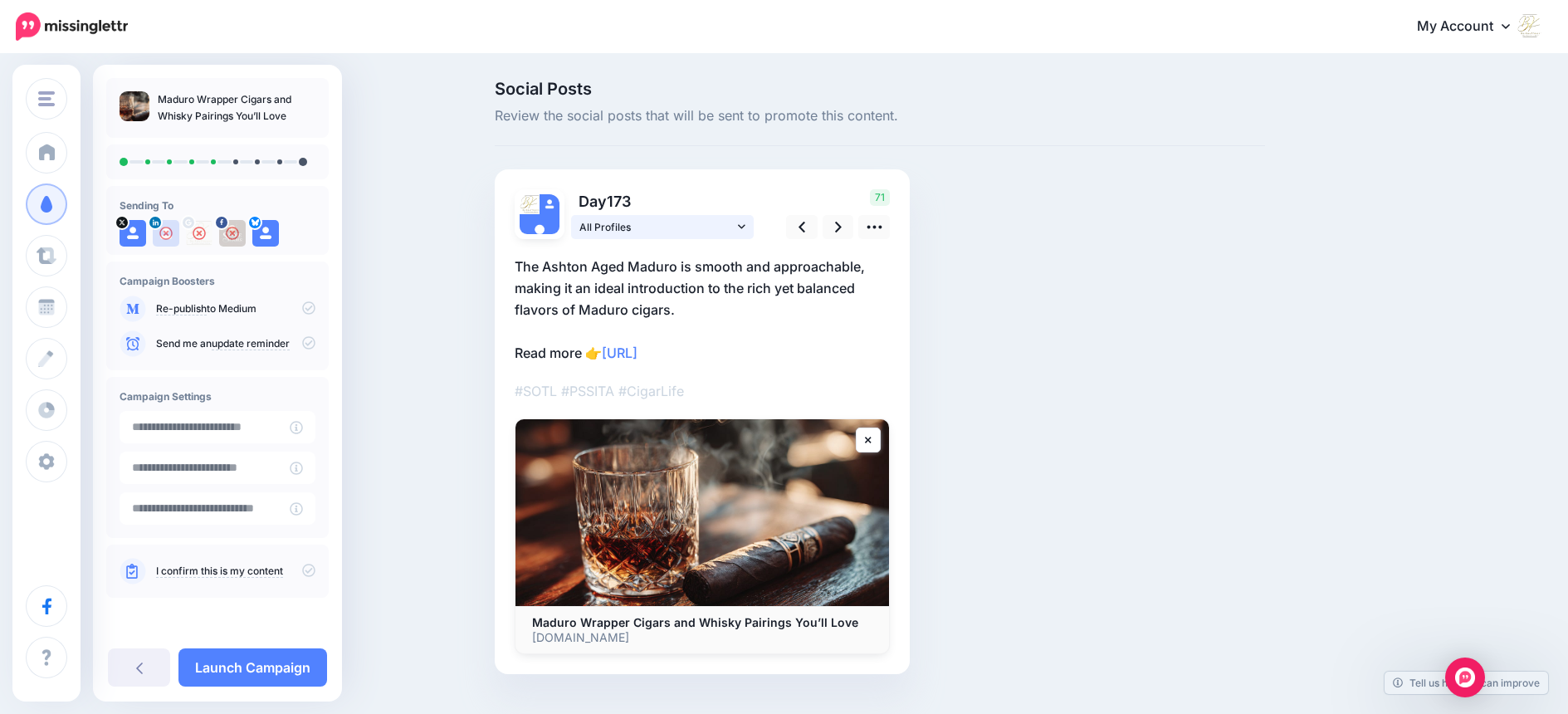
click at [752, 223] on link "All Profiles" at bounding box center [662, 227] width 182 height 24
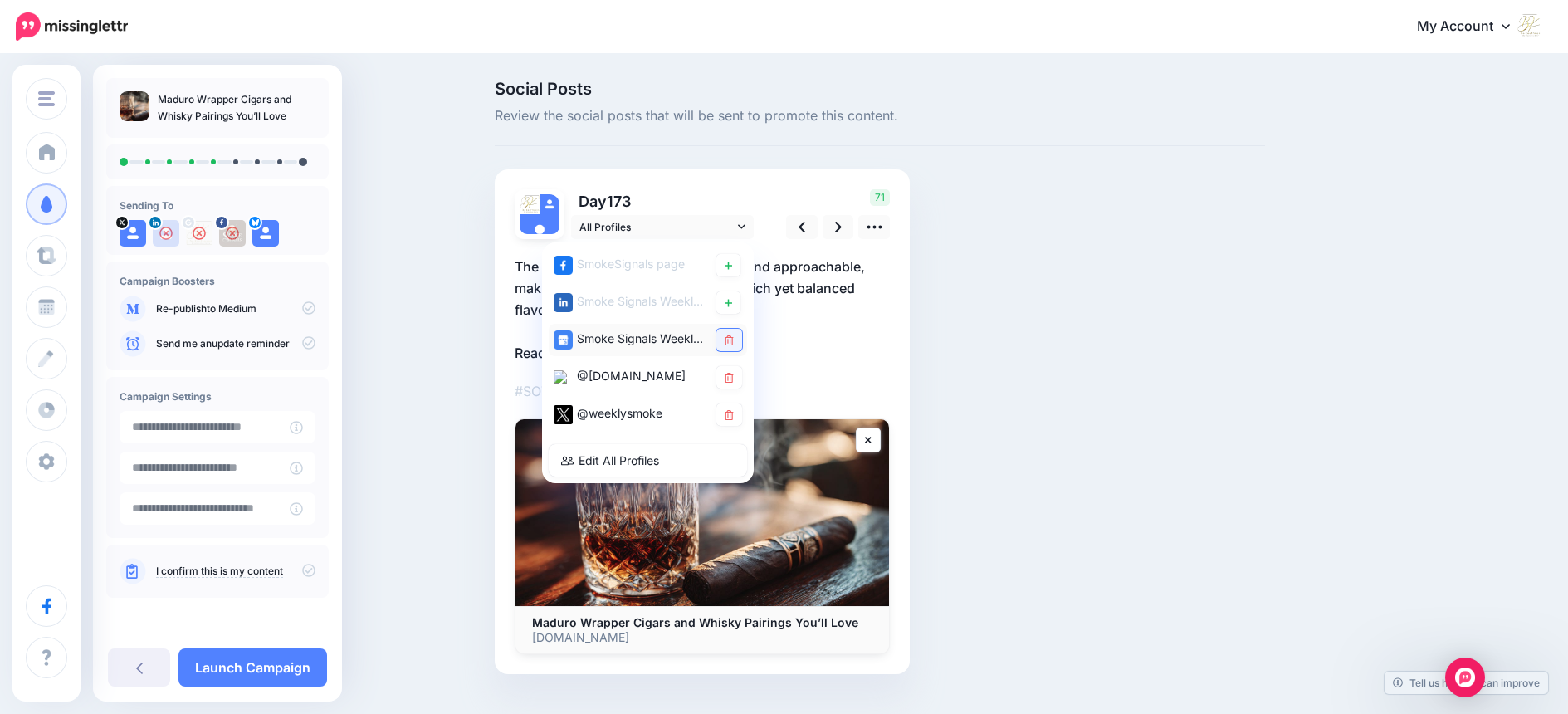
click at [734, 341] on icon at bounding box center [729, 340] width 9 height 10
click at [842, 224] on icon at bounding box center [838, 227] width 6 height 18
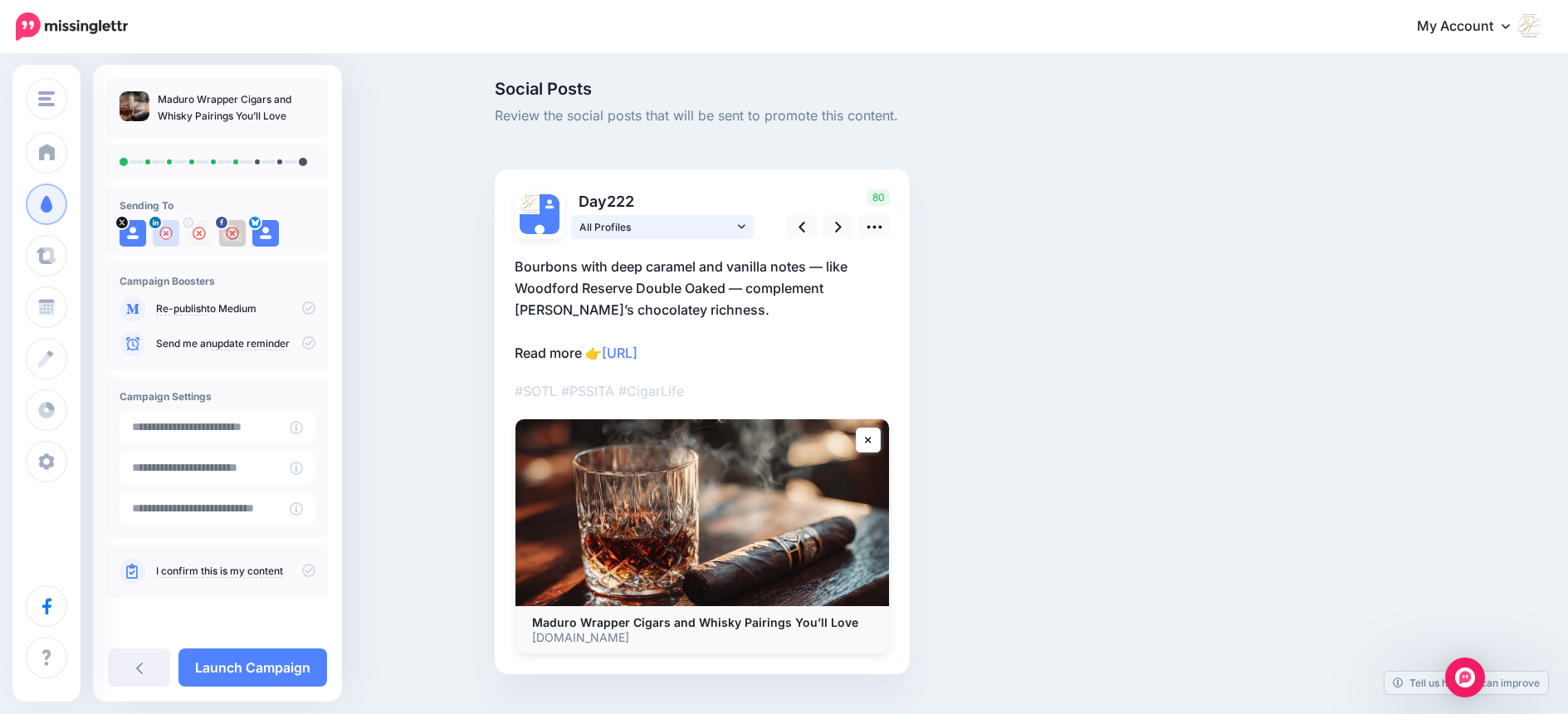
click at [745, 225] on icon at bounding box center [742, 226] width 7 height 12
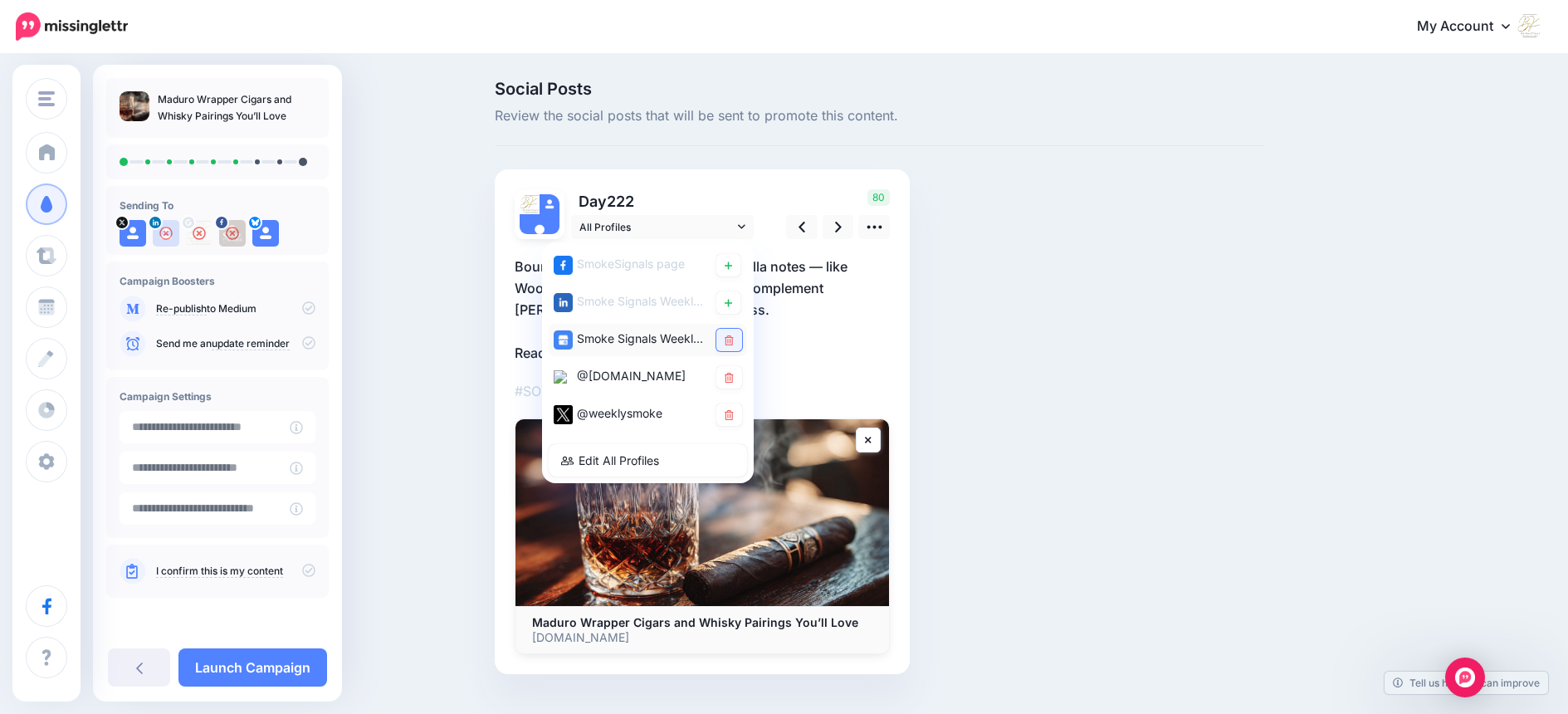
click at [734, 338] on icon at bounding box center [729, 340] width 9 height 10
click at [841, 227] on icon at bounding box center [838, 227] width 6 height 18
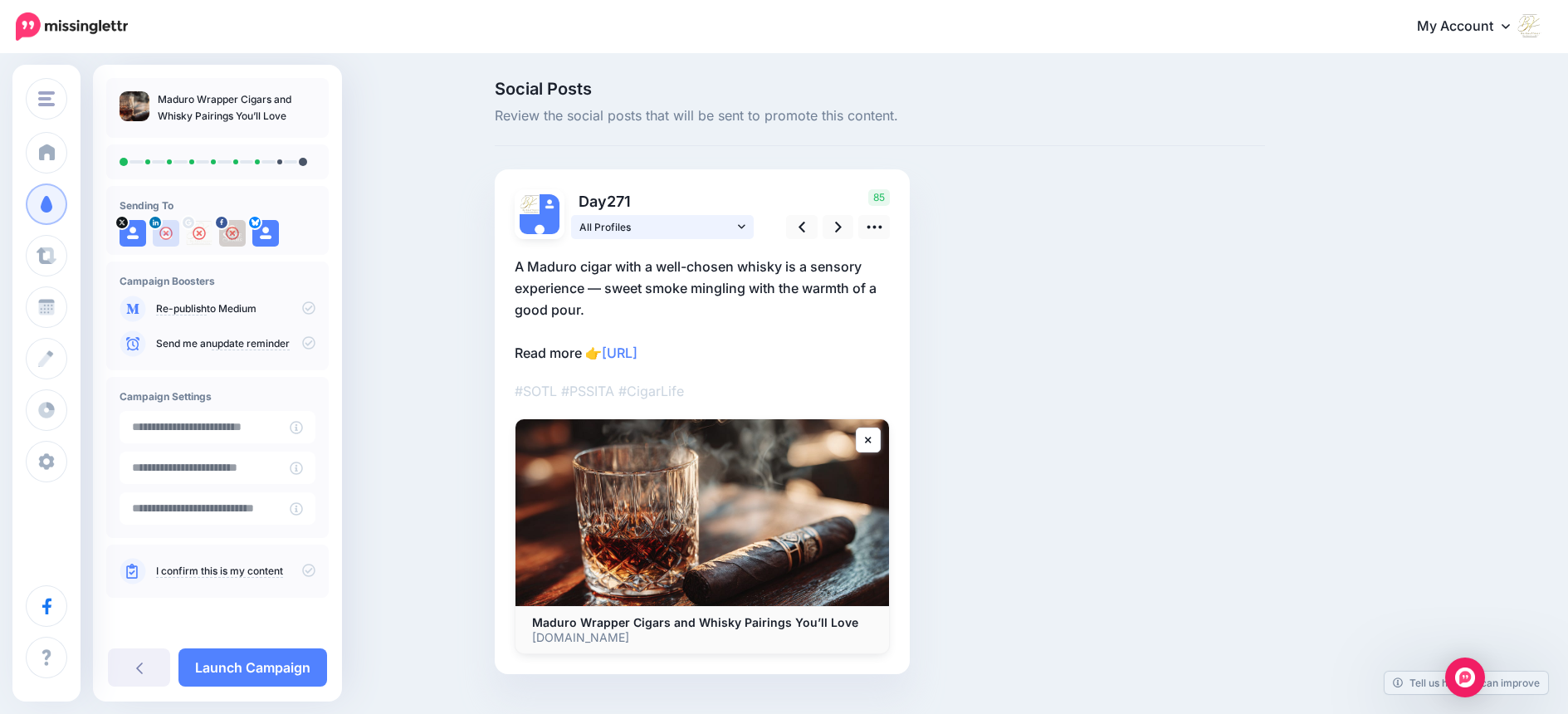
click at [745, 225] on icon at bounding box center [742, 226] width 7 height 4
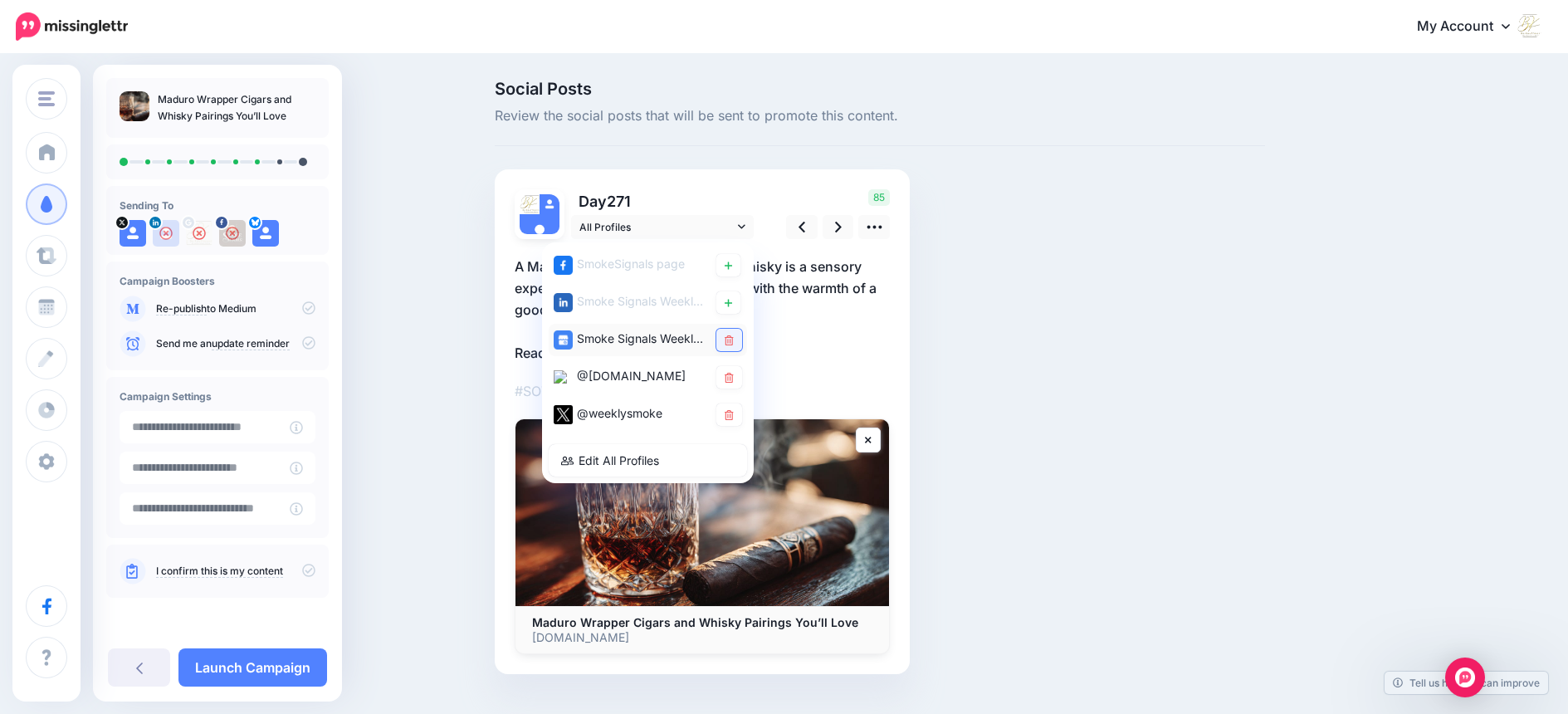
click at [732, 336] on icon at bounding box center [729, 340] width 9 height 10
click at [842, 221] on icon at bounding box center [838, 227] width 6 height 18
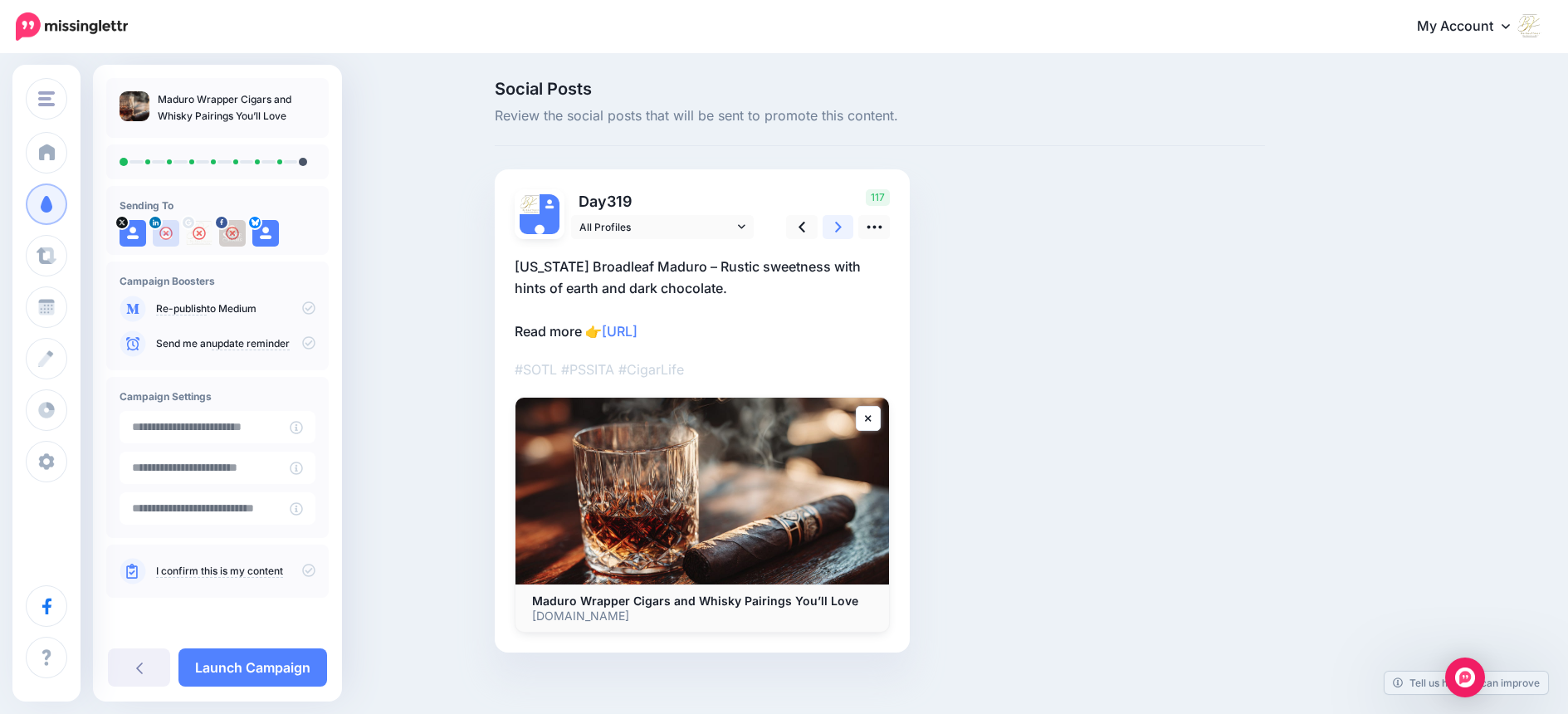
click at [848, 223] on link at bounding box center [838, 227] width 31 height 24
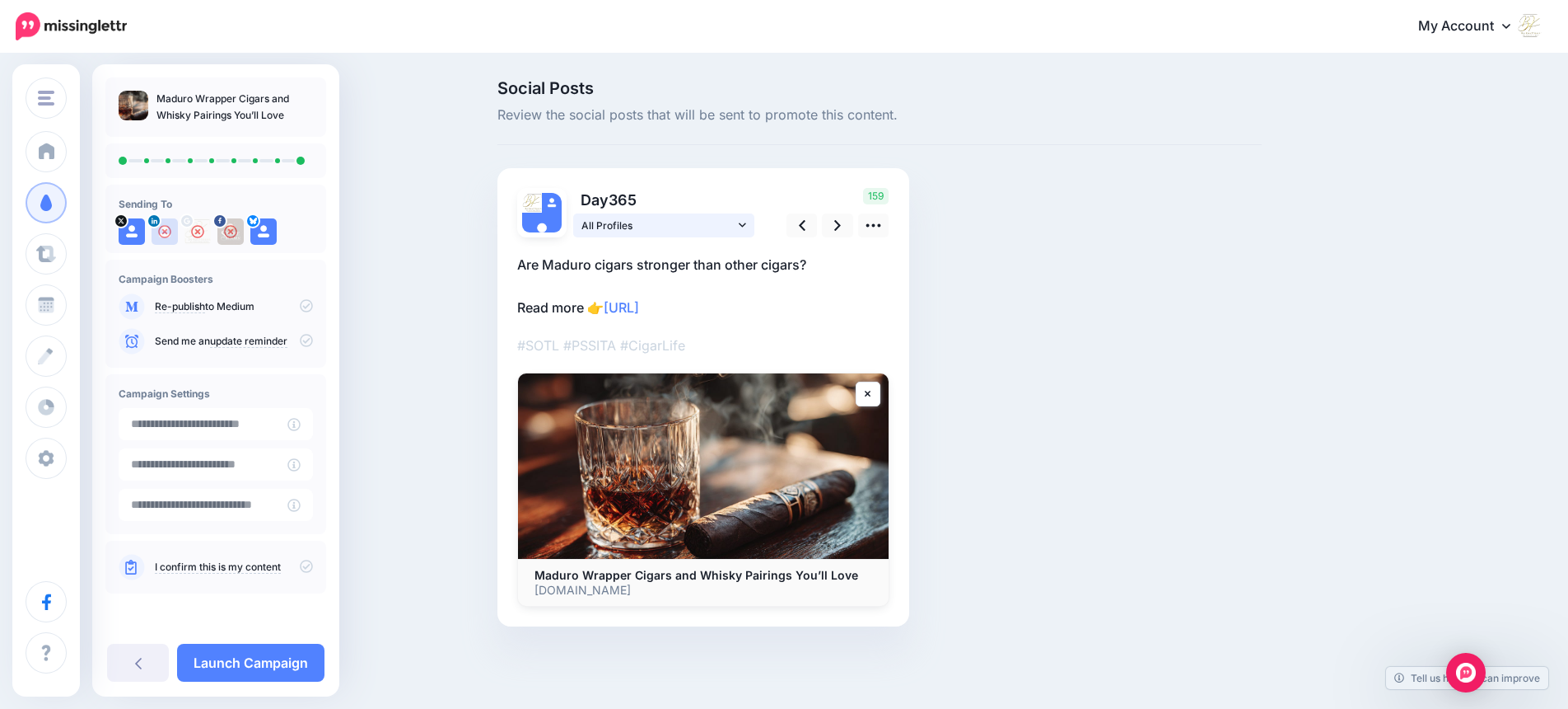
click at [739, 223] on icon at bounding box center [742, 224] width 7 height 11
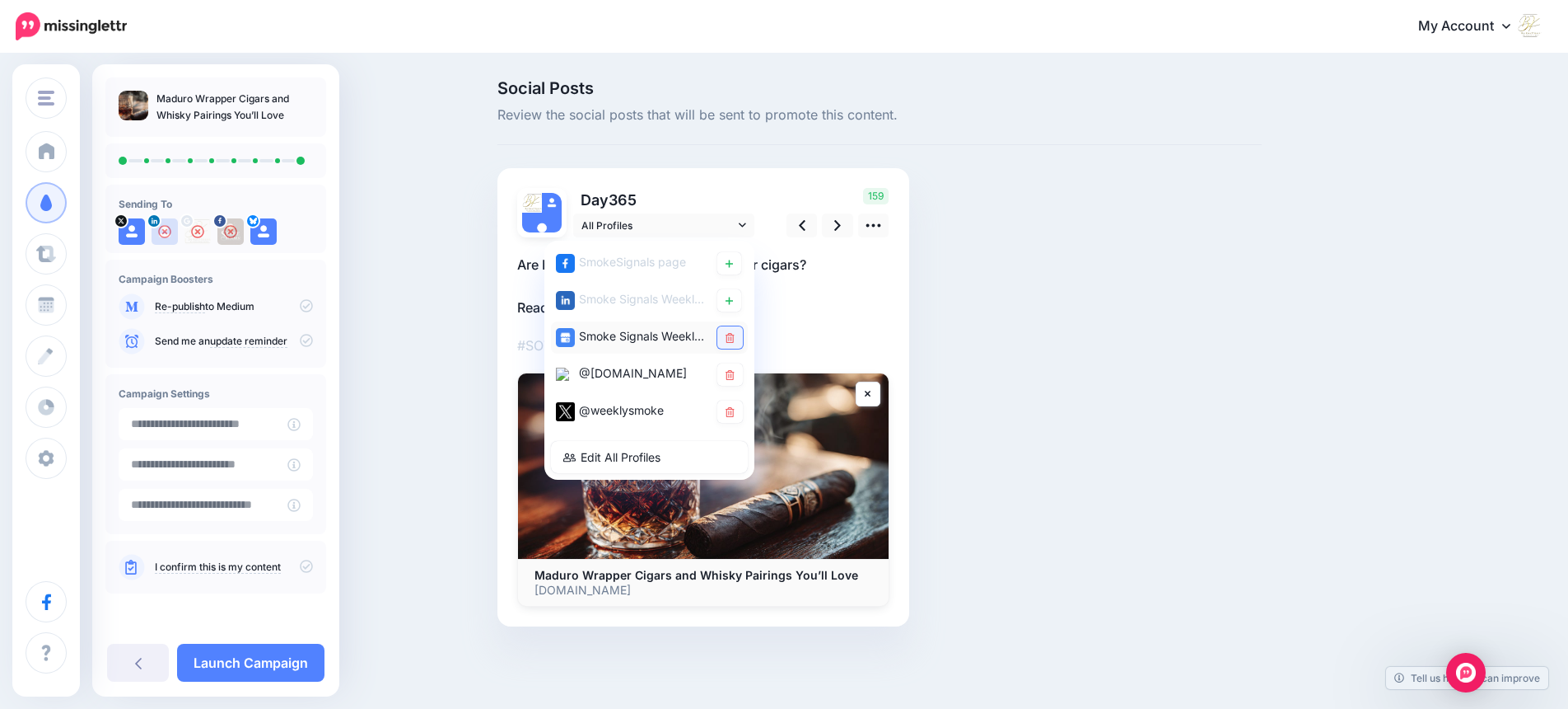
click at [726, 336] on icon at bounding box center [730, 337] width 9 height 10
click at [837, 226] on icon at bounding box center [837, 225] width 6 height 18
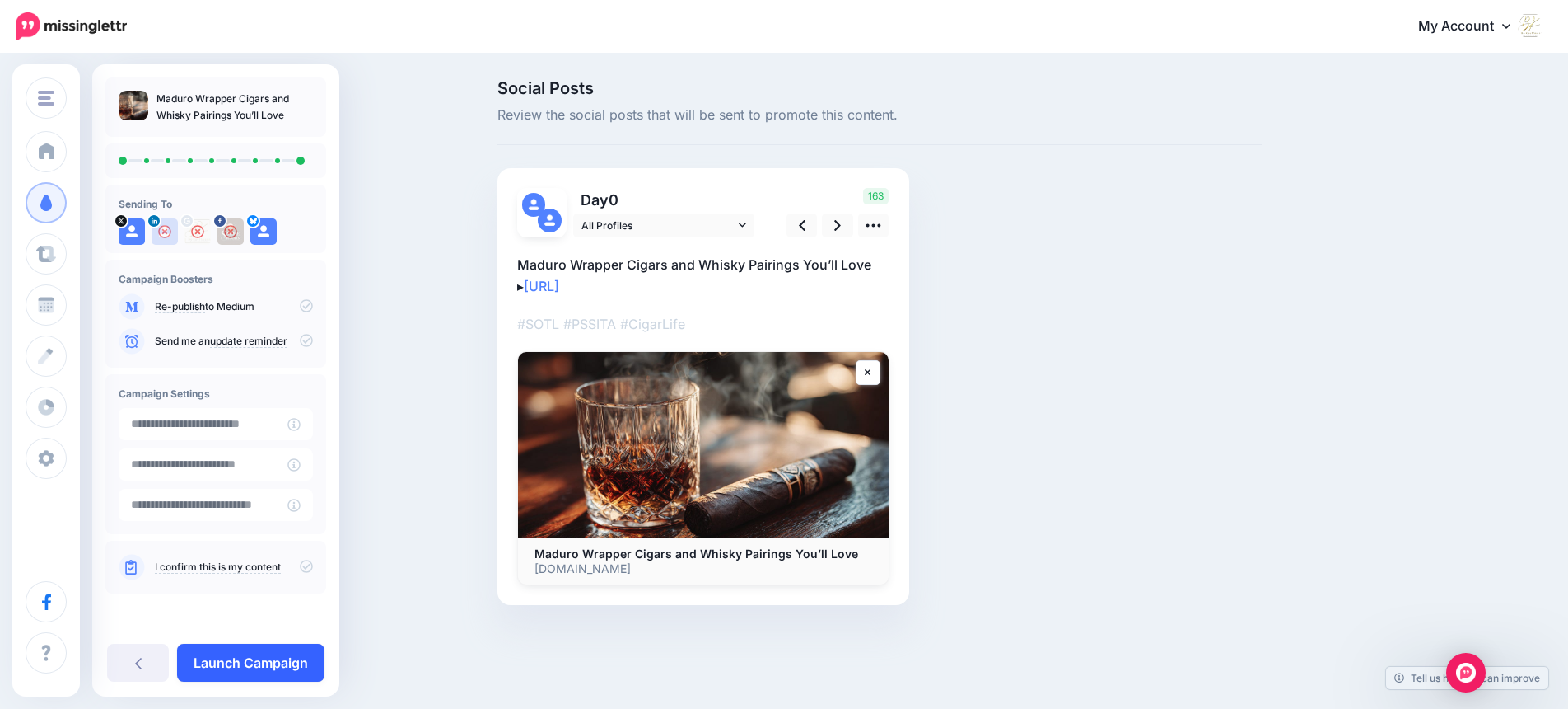
click at [282, 660] on link "Launch Campaign" at bounding box center [251, 662] width 147 height 38
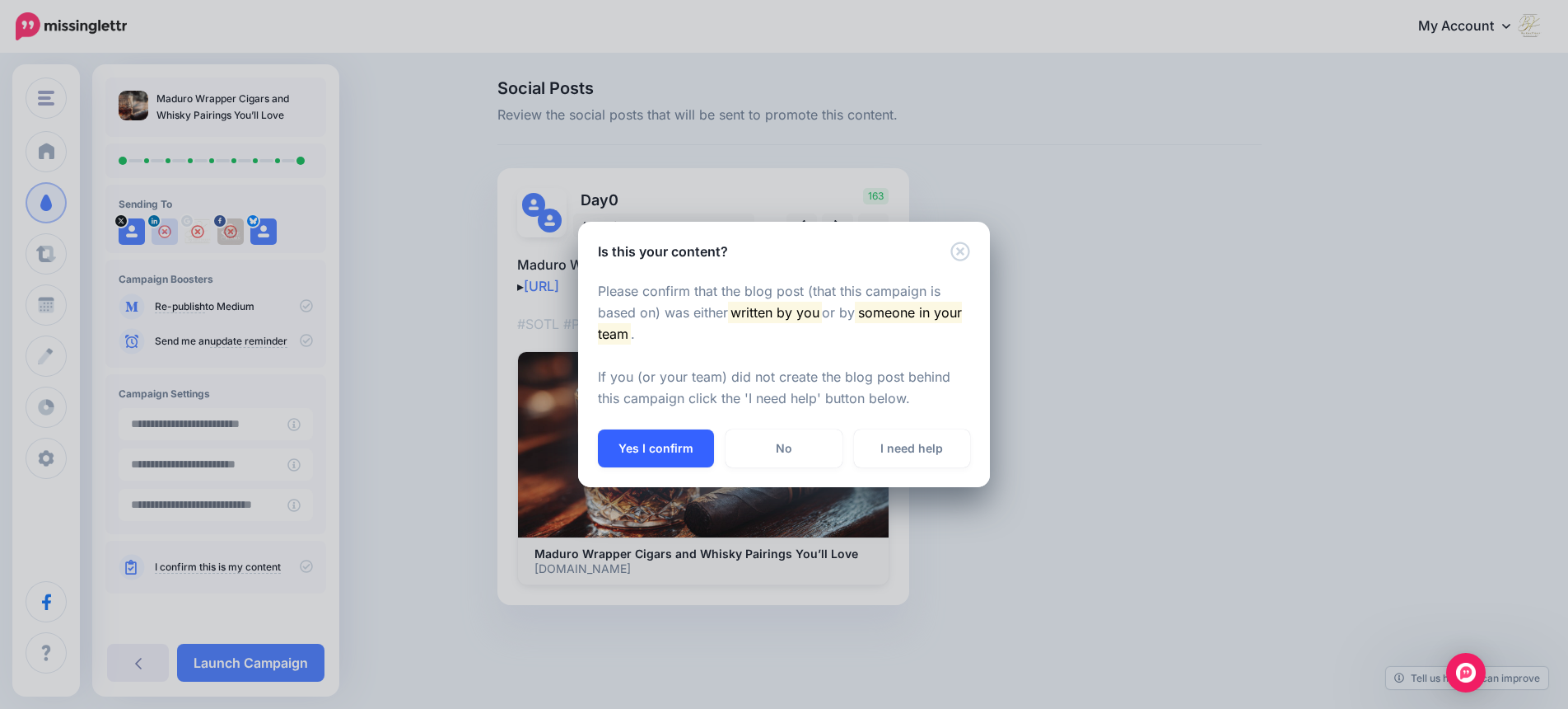
click at [649, 447] on button "Yes I confirm" at bounding box center [656, 448] width 116 height 38
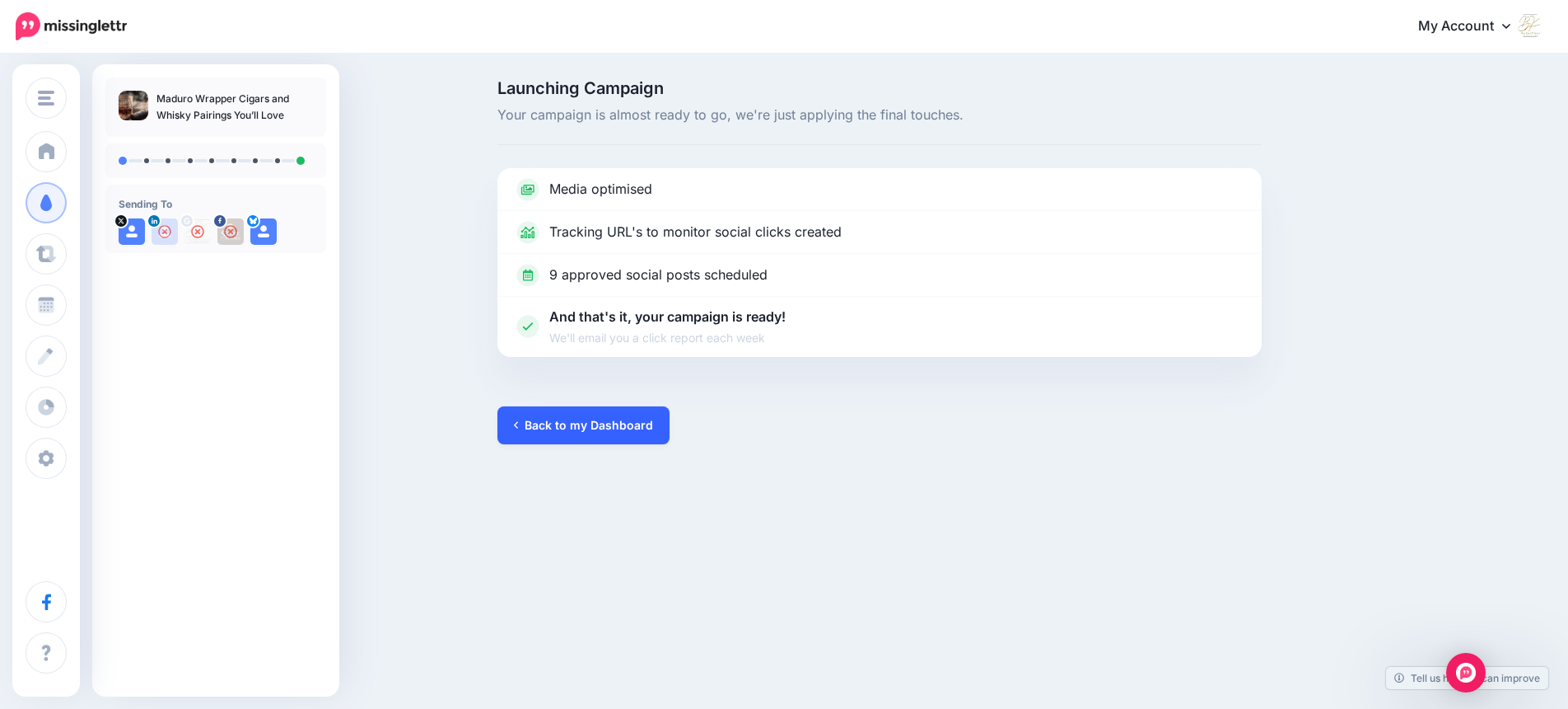
click at [631, 421] on link "Back to my Dashboard" at bounding box center [583, 425] width 172 height 38
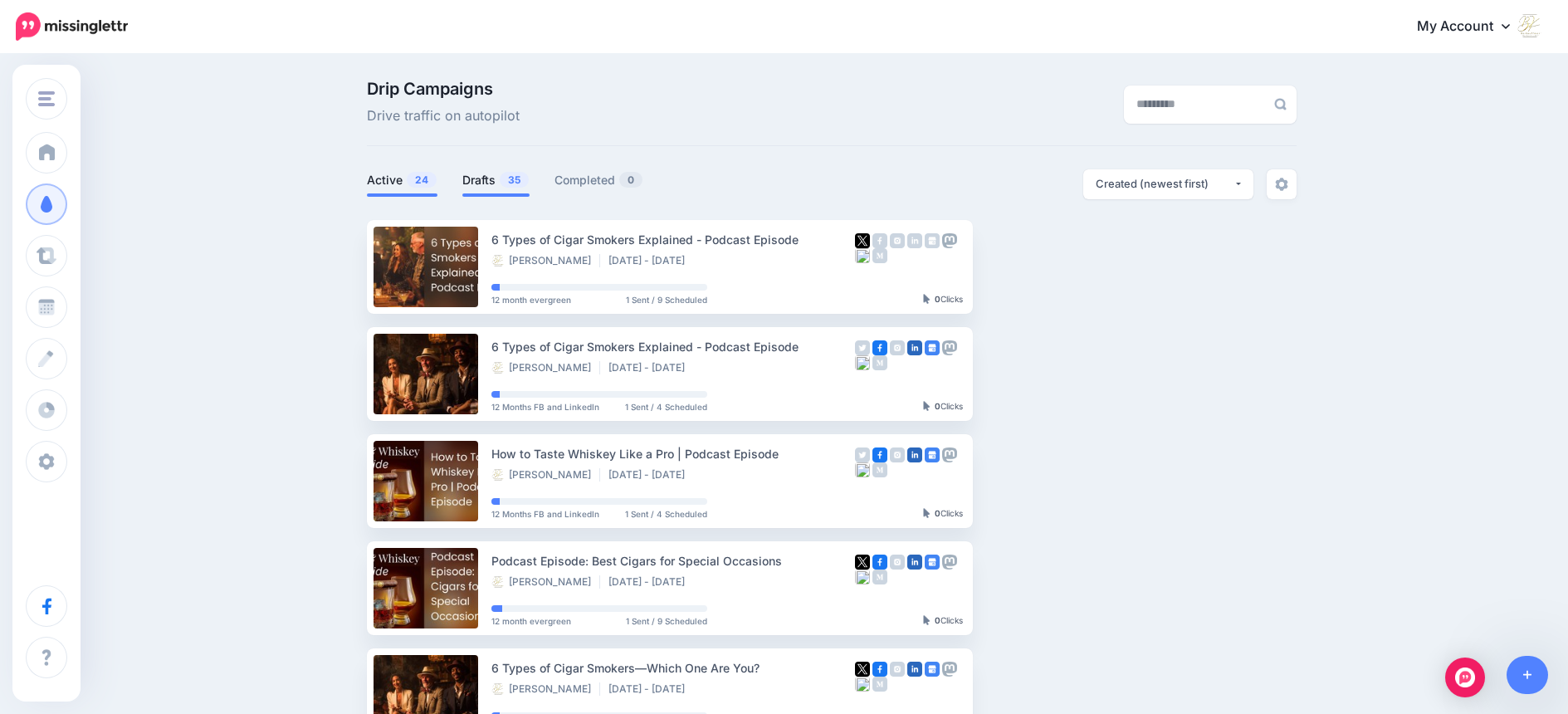
click at [486, 179] on link "Drafts 35" at bounding box center [496, 180] width 68 height 20
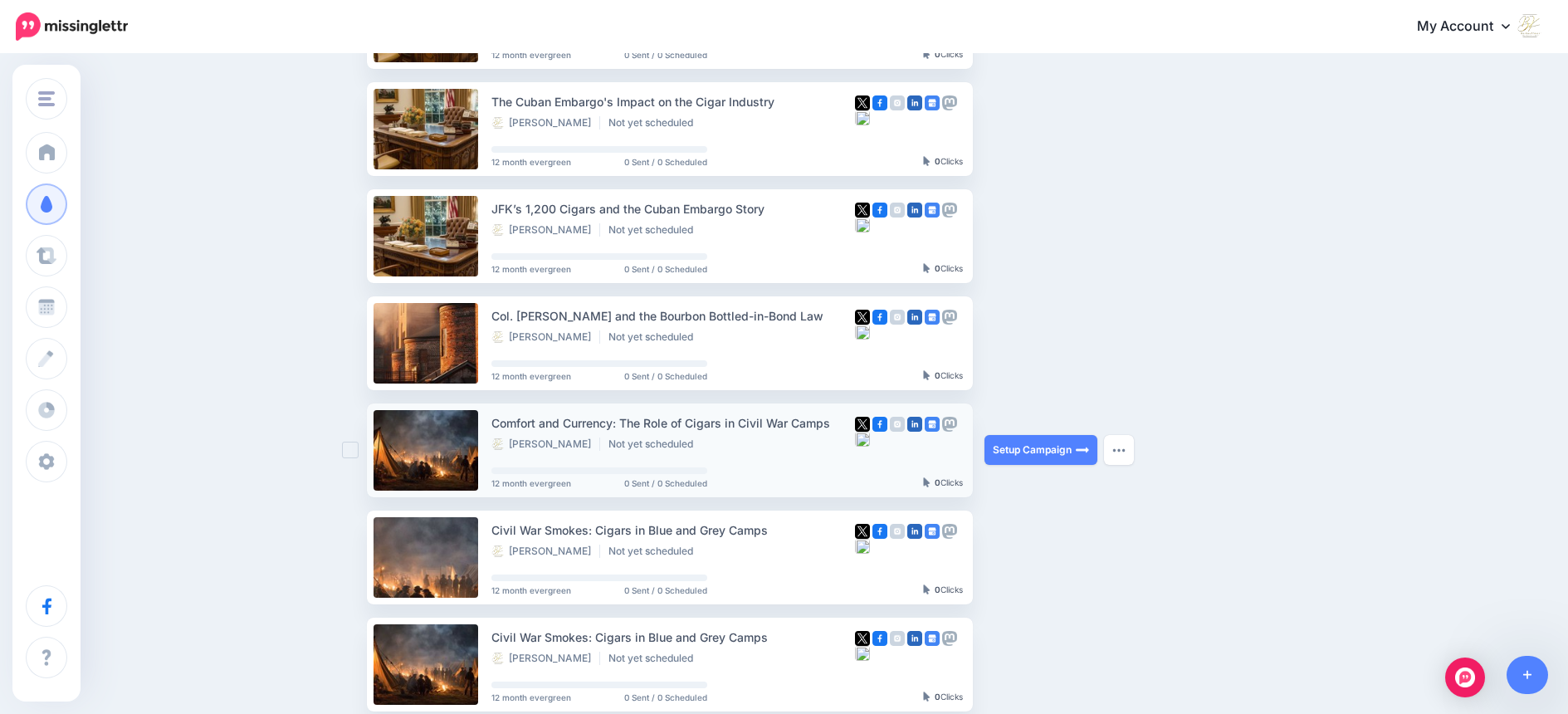
scroll to position [256, 0]
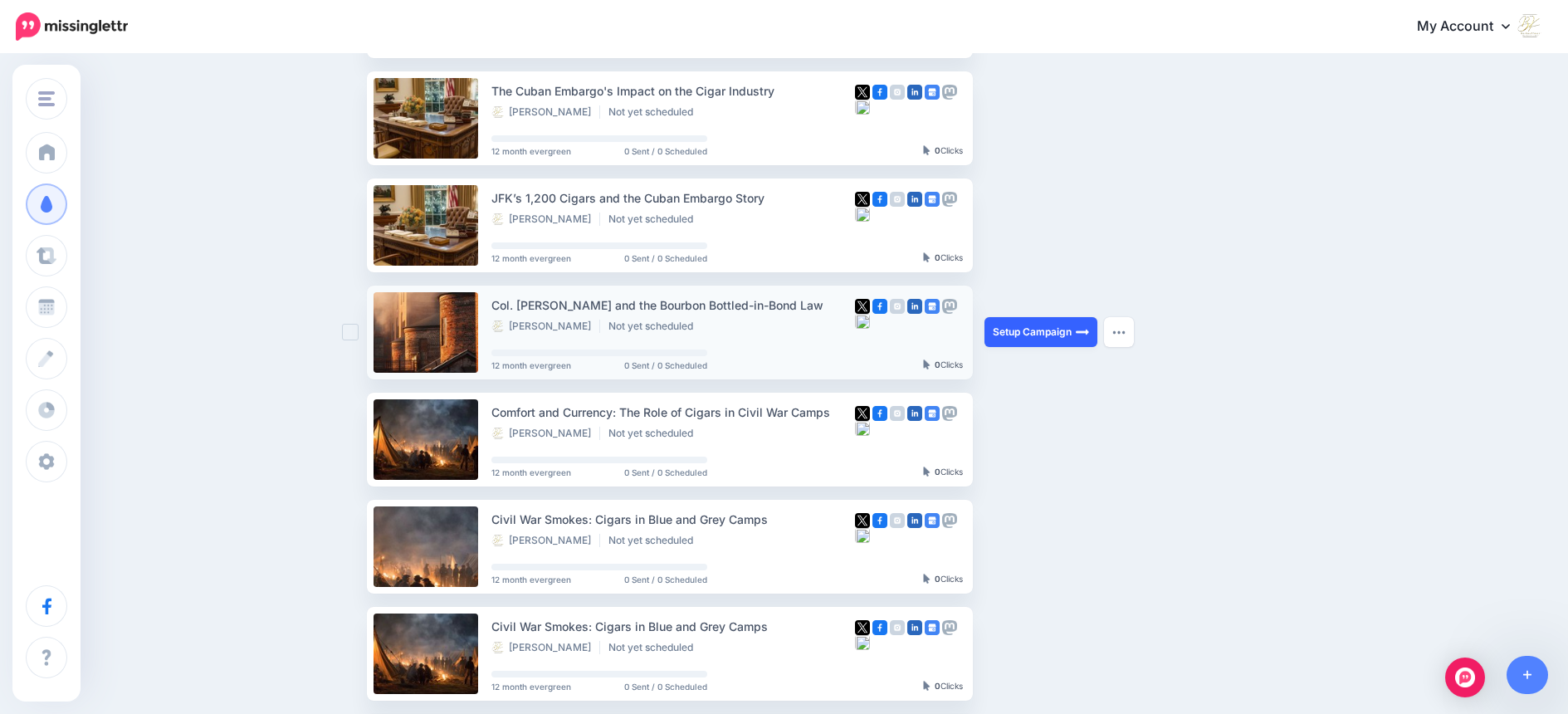
click at [1052, 331] on link "Setup Campaign" at bounding box center [1041, 333] width 113 height 30
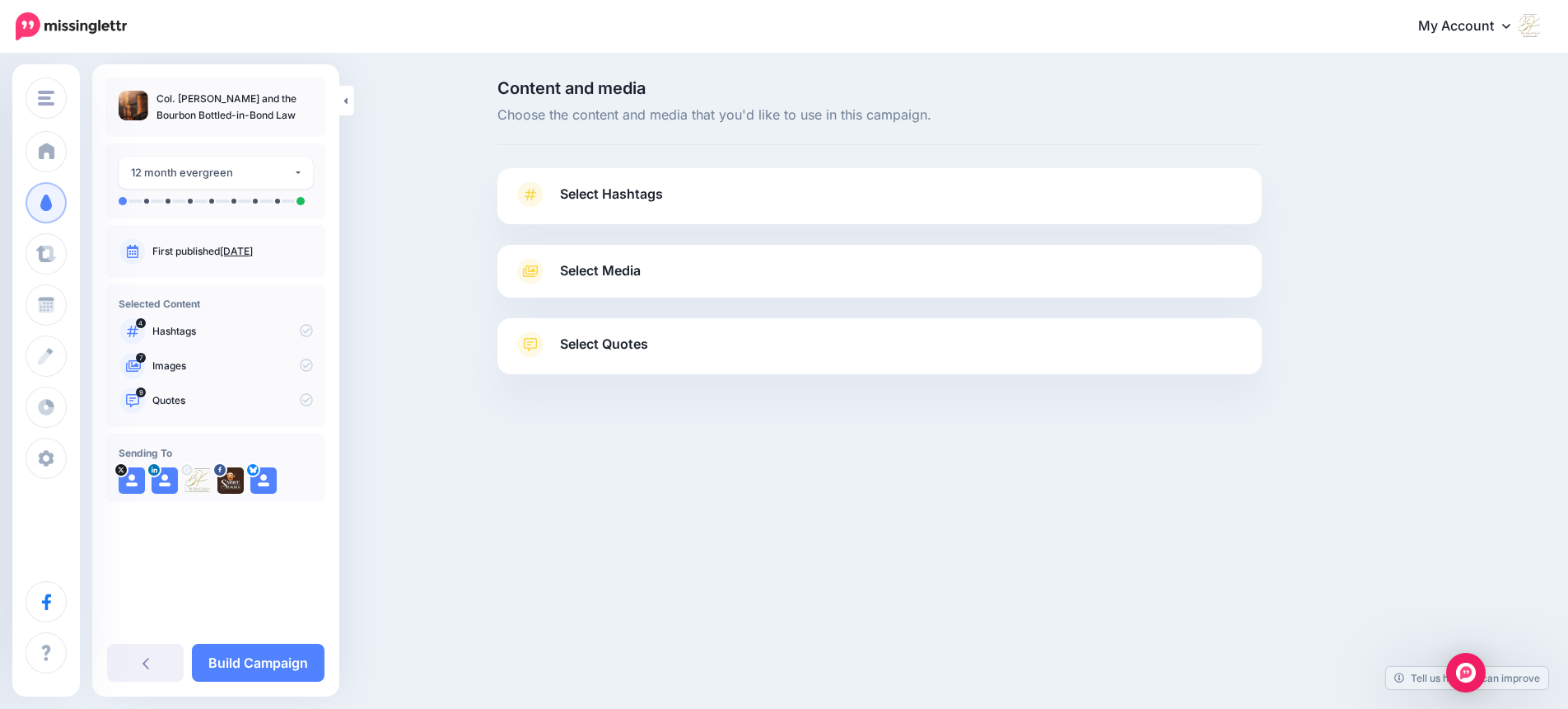
click at [638, 194] on span "Select Hashtags" at bounding box center [611, 193] width 103 height 22
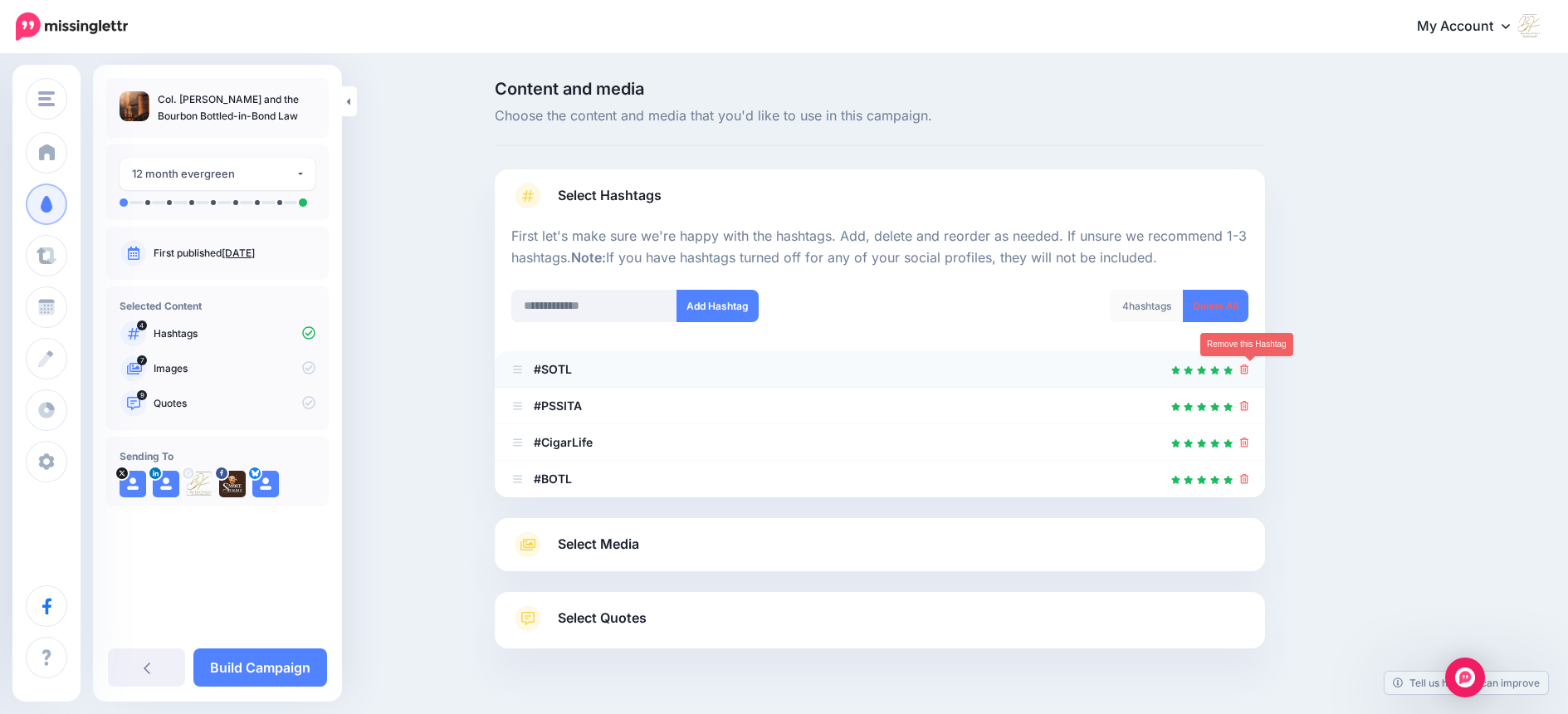
click at [1249, 369] on icon at bounding box center [1245, 369] width 9 height 10
click at [1242, 369] on icon at bounding box center [1235, 369] width 12 height 12
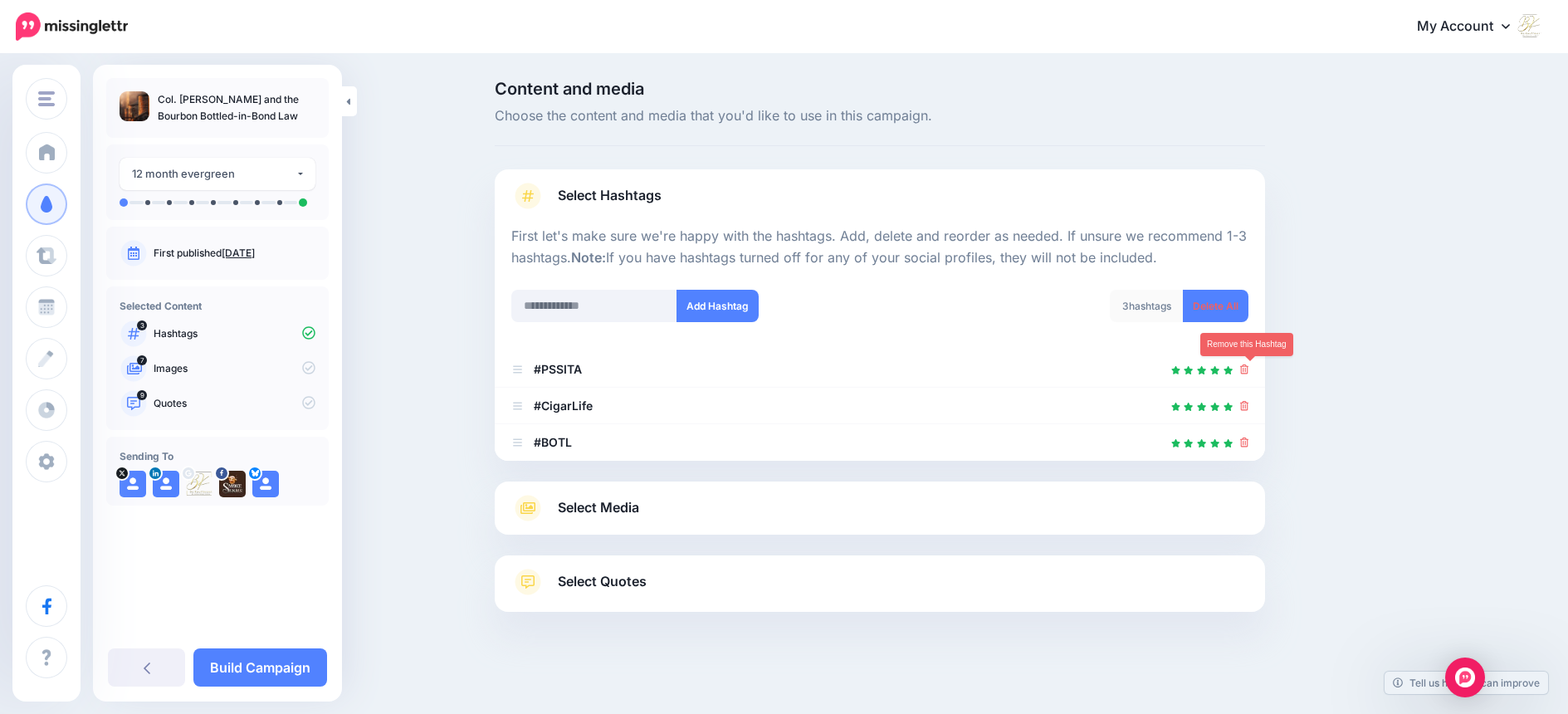
click at [1249, 369] on icon at bounding box center [1245, 369] width 9 height 10
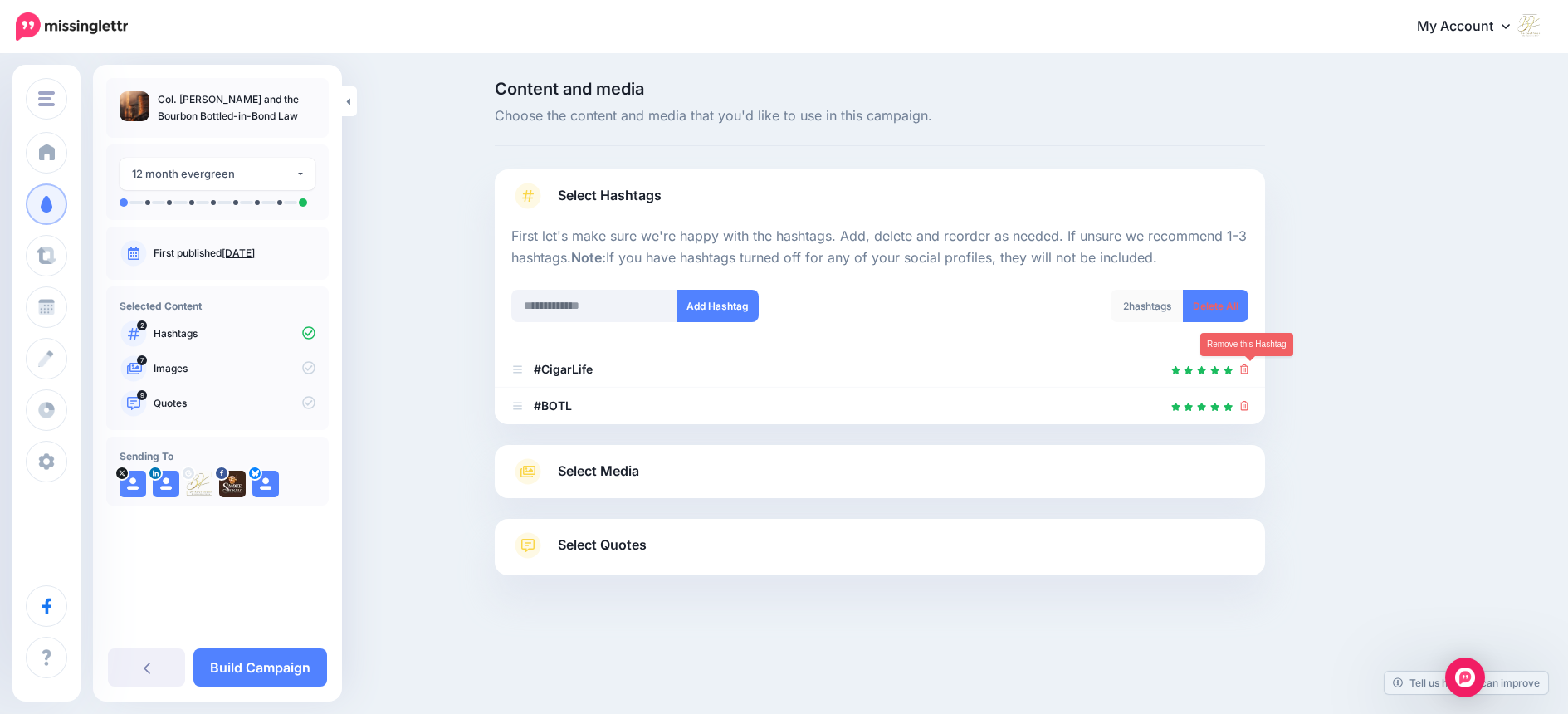
click at [1250, 369] on icon at bounding box center [1245, 369] width 9 height 10
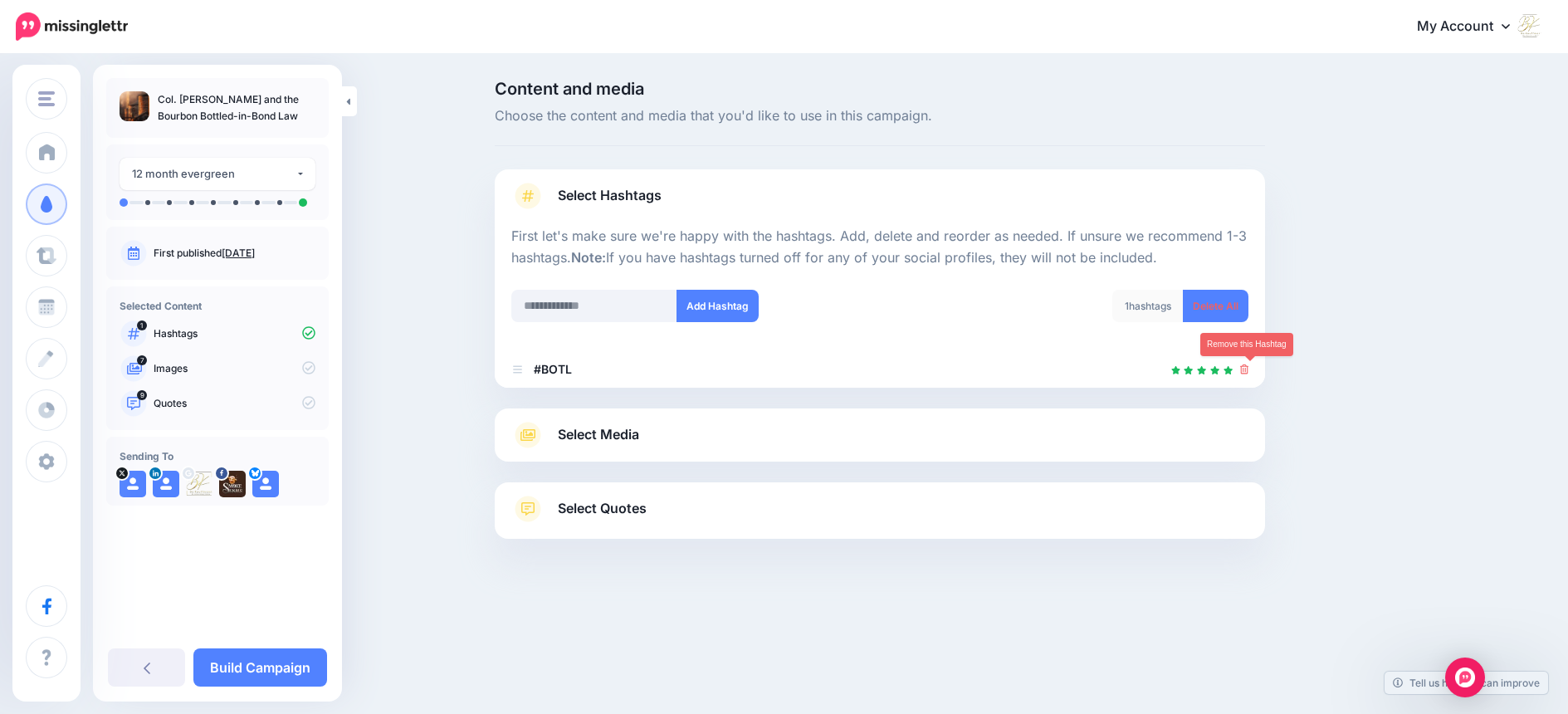
click at [1250, 369] on icon at bounding box center [1245, 369] width 9 height 10
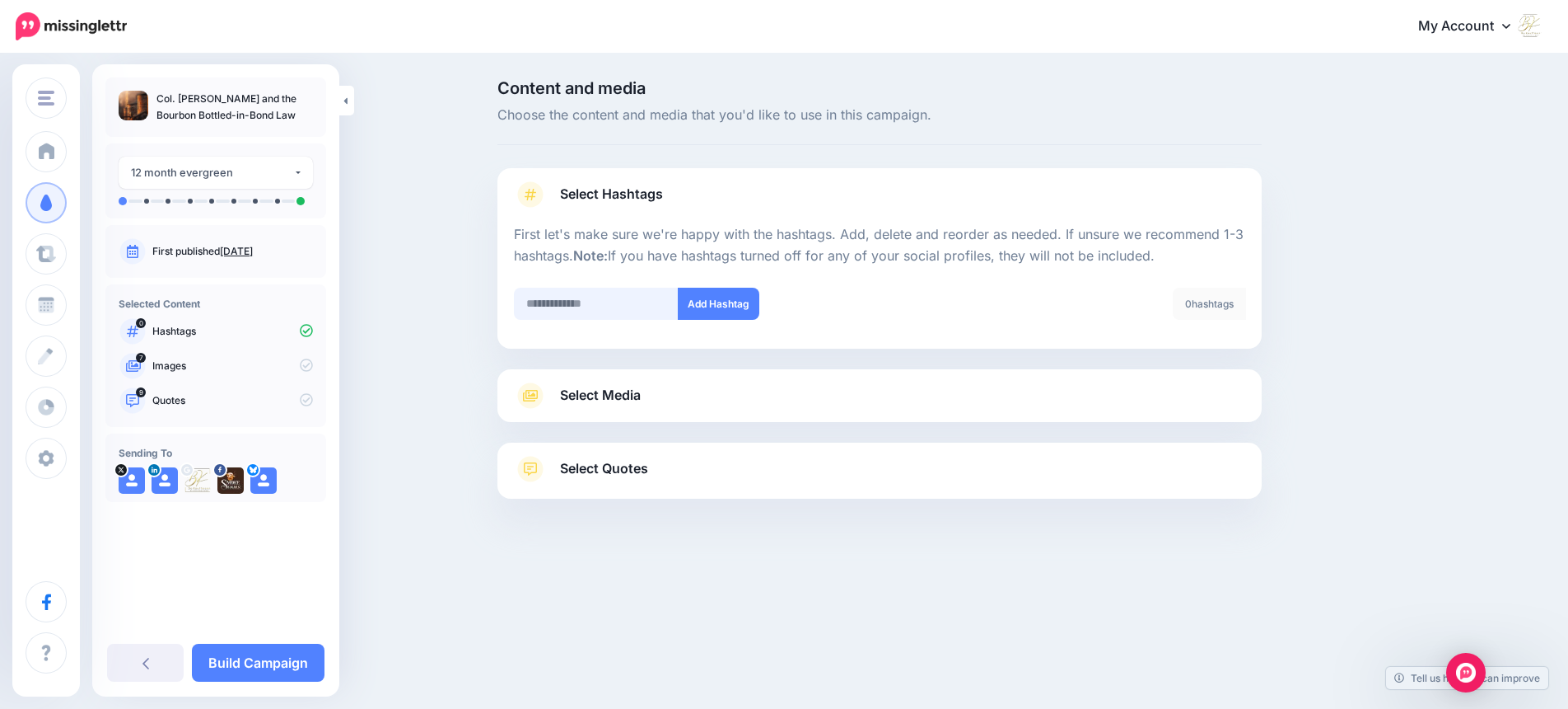
click at [585, 305] on input "text" at bounding box center [596, 304] width 165 height 32
type input "*******"
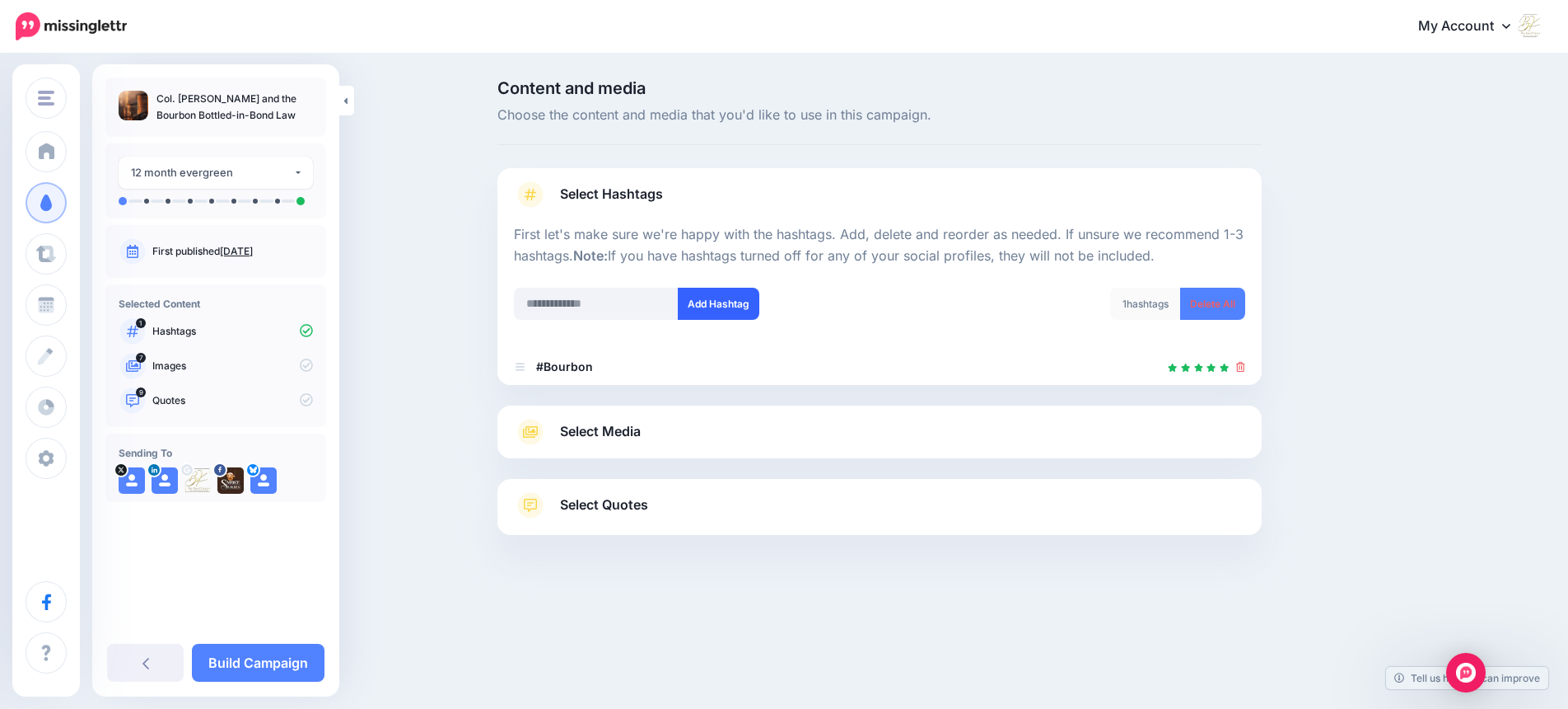
click at [716, 304] on button "Add Hashtag" at bounding box center [718, 304] width 81 height 32
click at [586, 305] on input "text" at bounding box center [596, 304] width 165 height 32
type input "*******"
click at [706, 304] on button "Add Hashtag" at bounding box center [718, 304] width 81 height 32
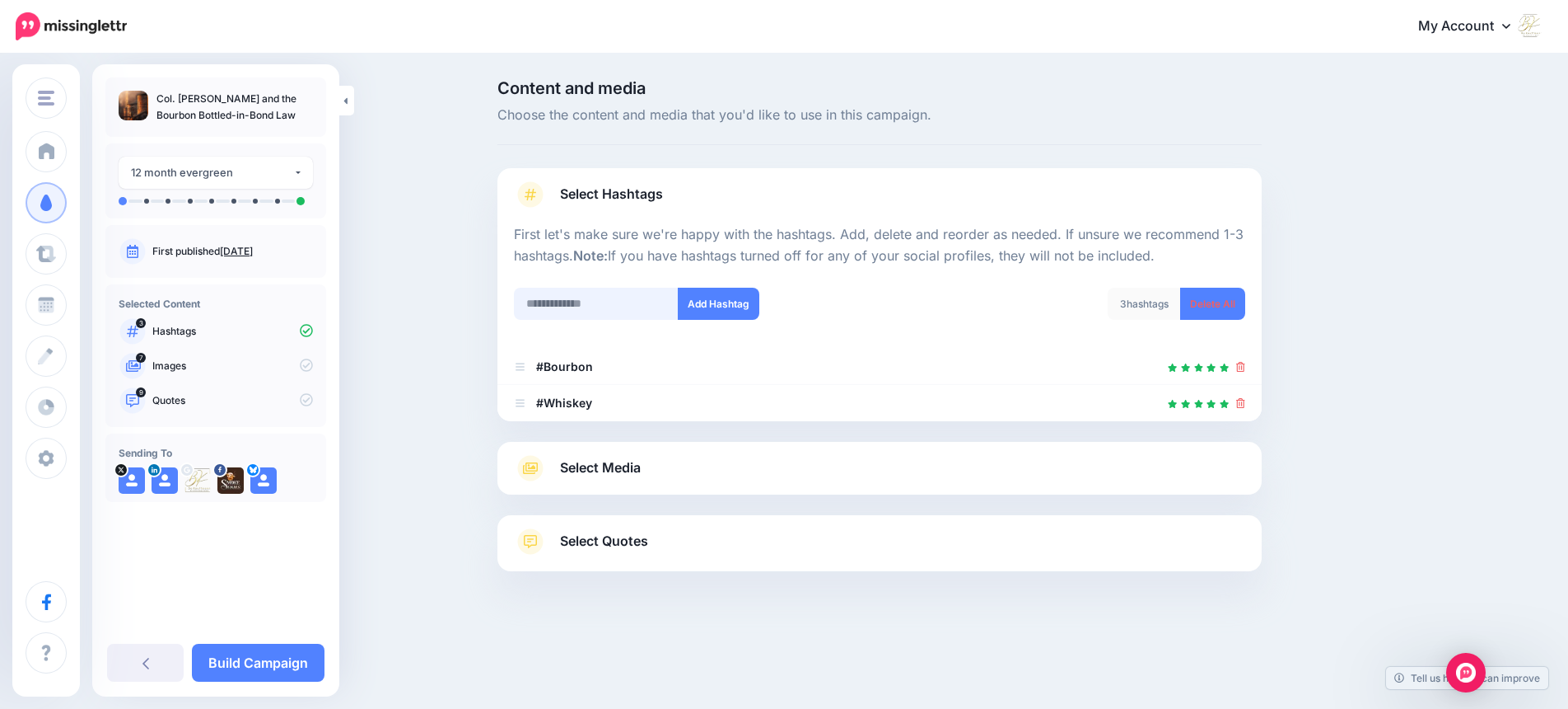
click at [608, 309] on input "text" at bounding box center [596, 304] width 165 height 32
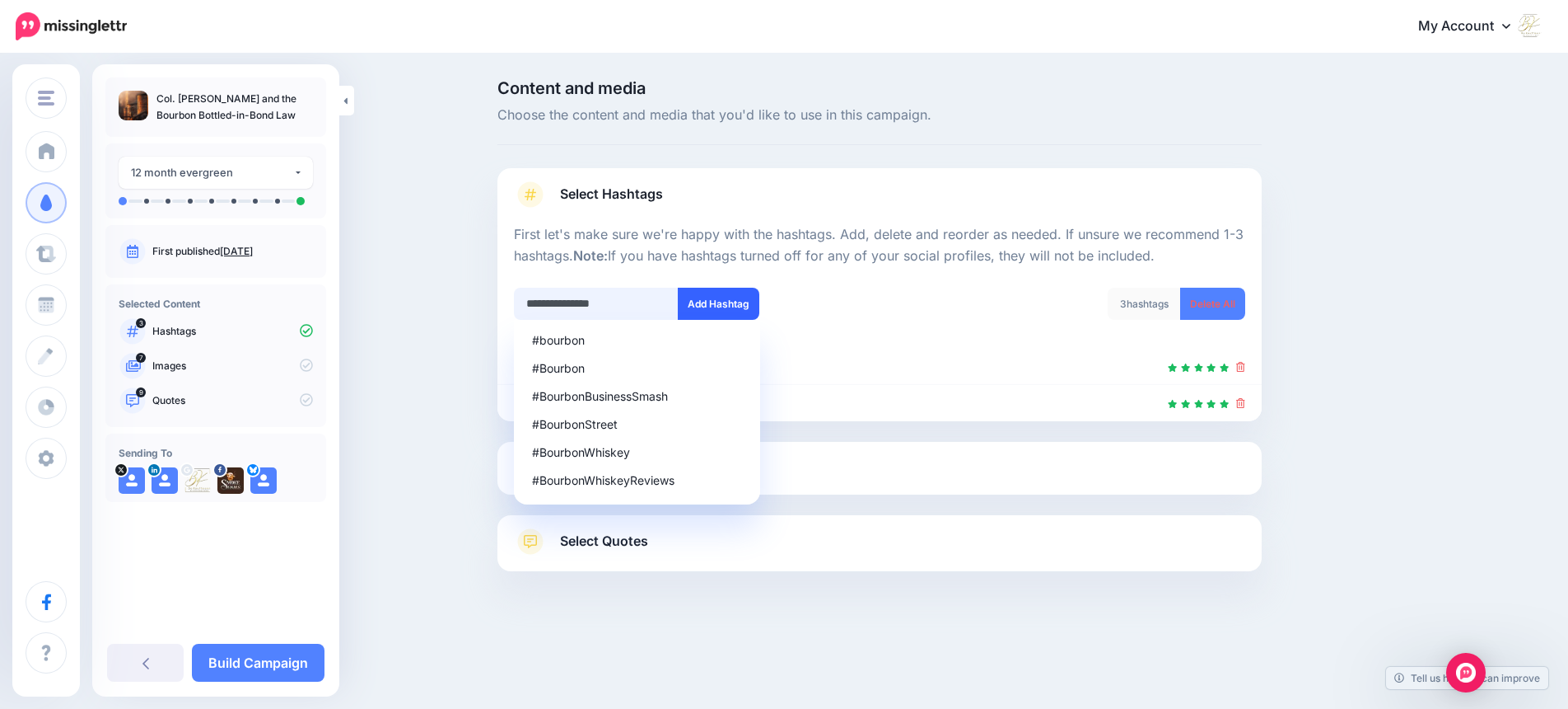
type input "**********"
click at [728, 306] on button "Add Hashtag" at bounding box center [718, 304] width 81 height 32
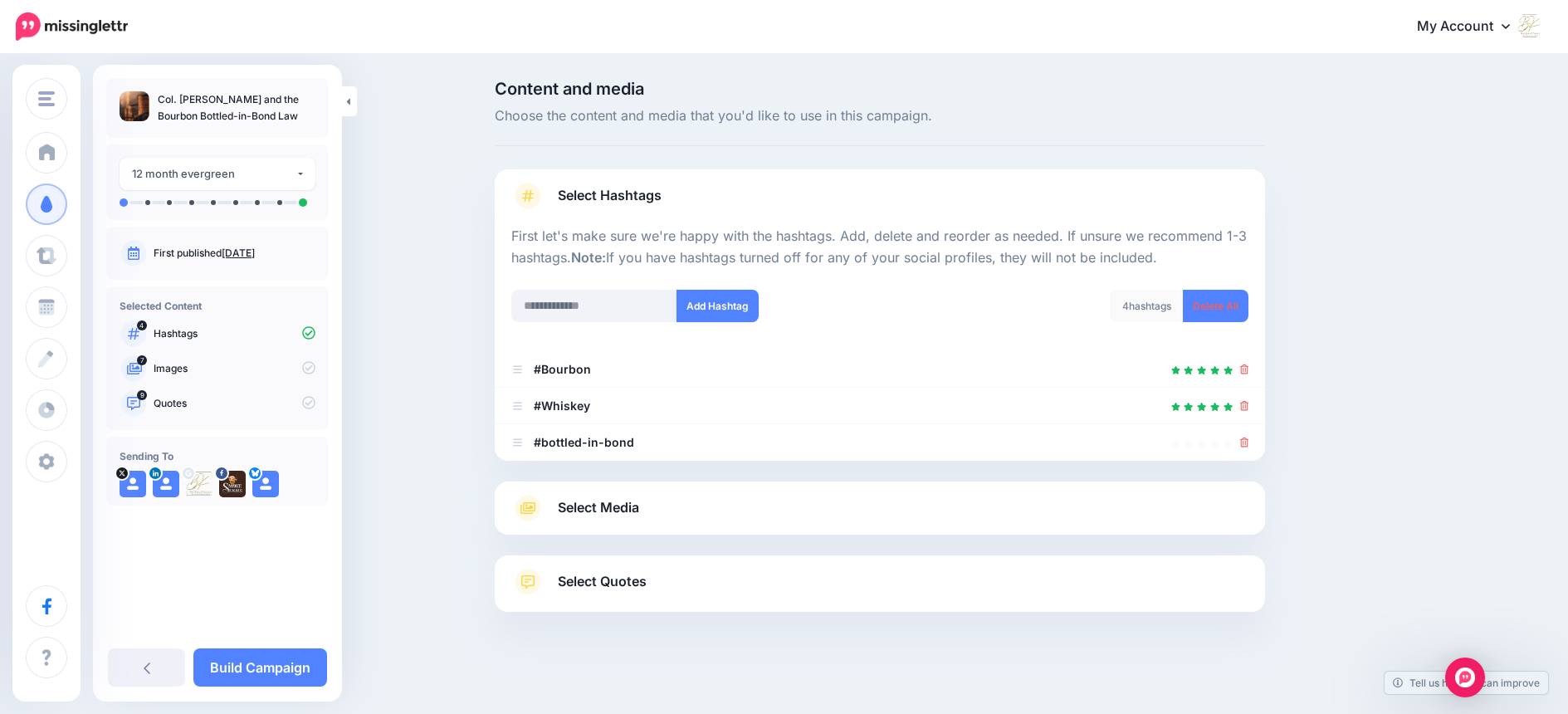
scroll to position [6, 0]
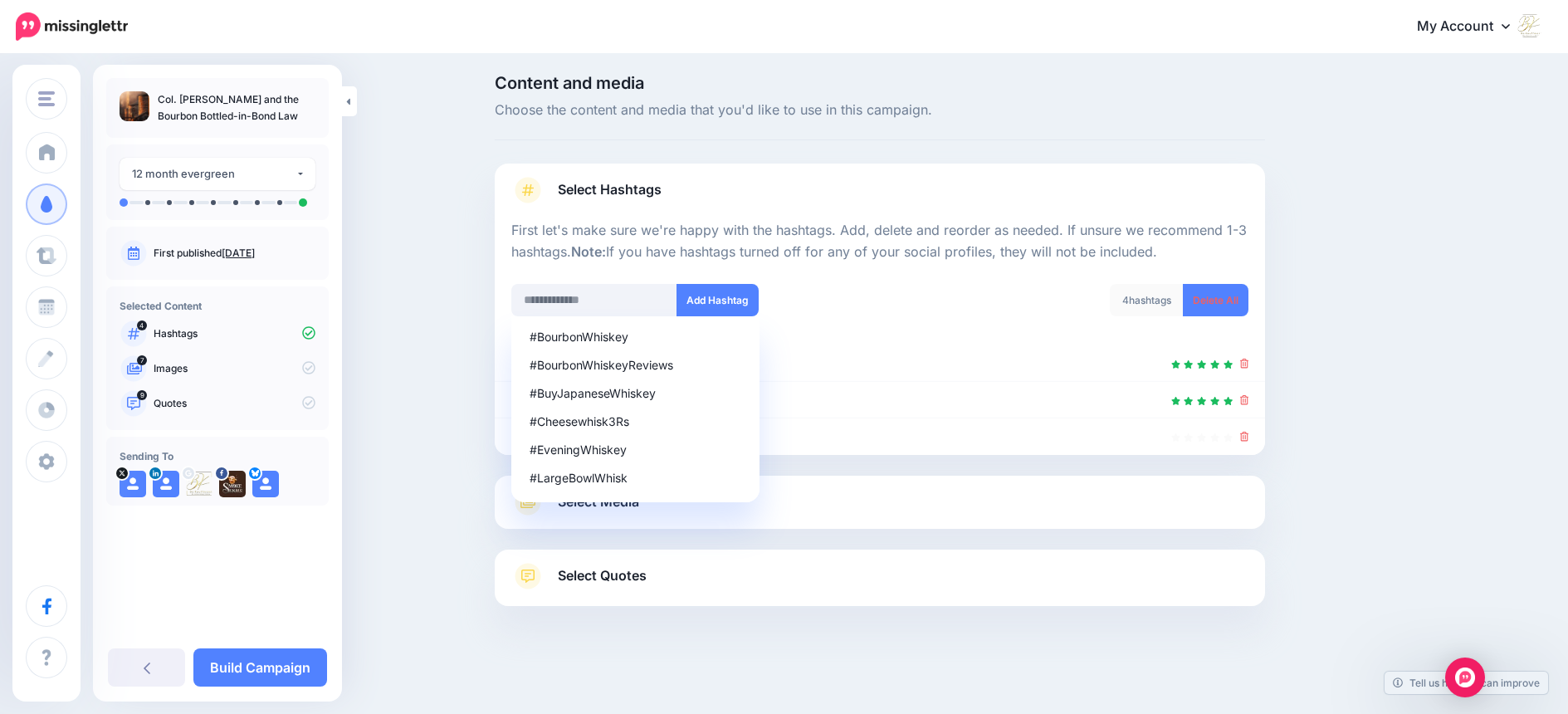
click at [639, 512] on div "#BourbonWhiskey #BourbonWhiskeyReviews #BuyJapaneseWhiskey #Cheesewhisk3Rs #Eve…" at bounding box center [594, 420] width 166 height 207
click at [952, 519] on div "Select Media Next, let's make sure we have the best media for this campaign. De…" at bounding box center [880, 502] width 770 height 53
click at [1391, 493] on div "Content and media Choose the content and media that you'd like to use in this c…" at bounding box center [959, 381] width 954 height 614
click at [812, 308] on div "#BottledWater #BuyingBottledWater #12YearOldBourbonsBottled #13BottledWater #19…" at bounding box center [689, 300] width 356 height 32
click at [535, 505] on div "#BottledWater #BuyingBottledWater #12YearOldBourbonsBottled #13BottledWater #19…" at bounding box center [594, 420] width 166 height 207
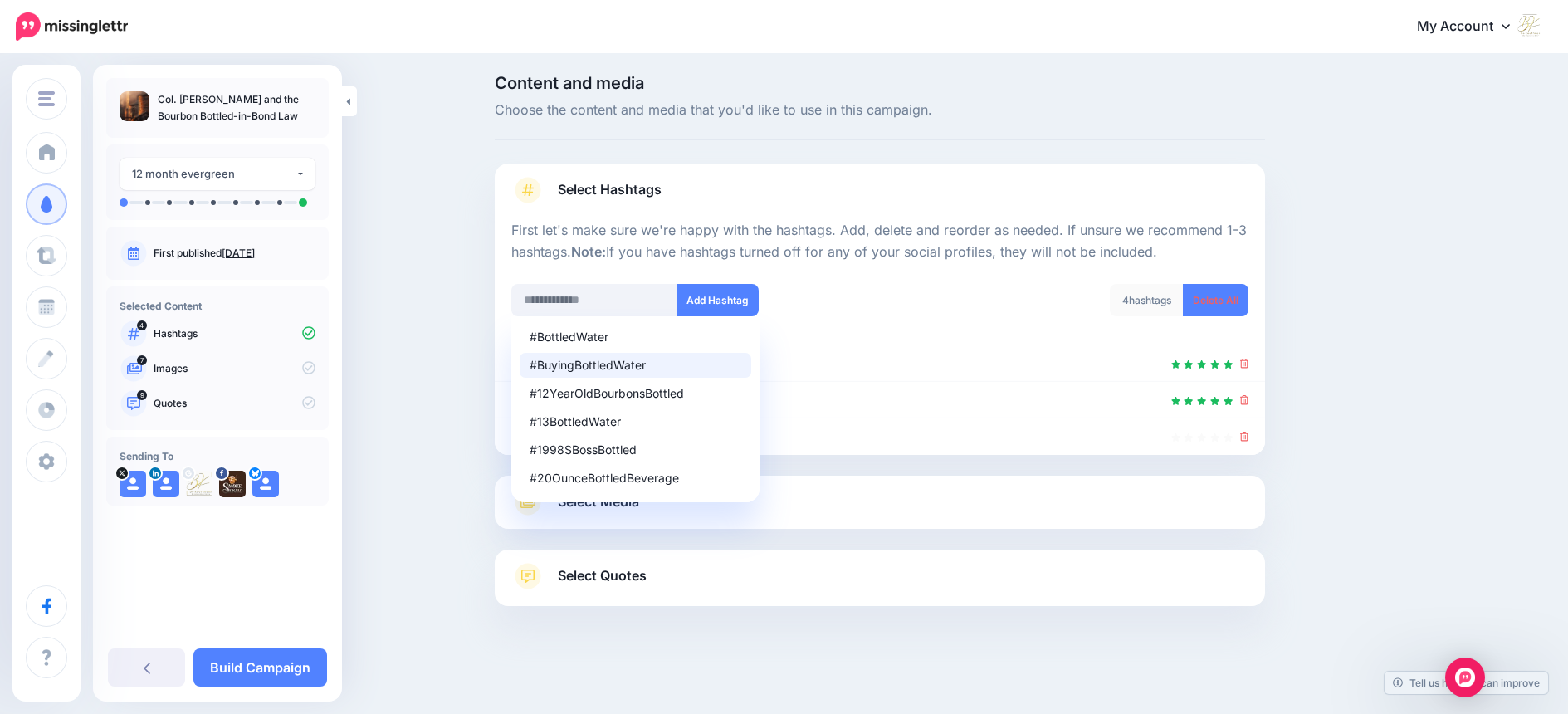
click at [912, 345] on ul "#Bourbon #Whiskey" at bounding box center [880, 399] width 770 height 109
click at [918, 501] on link "Select Media" at bounding box center [880, 502] width 737 height 27
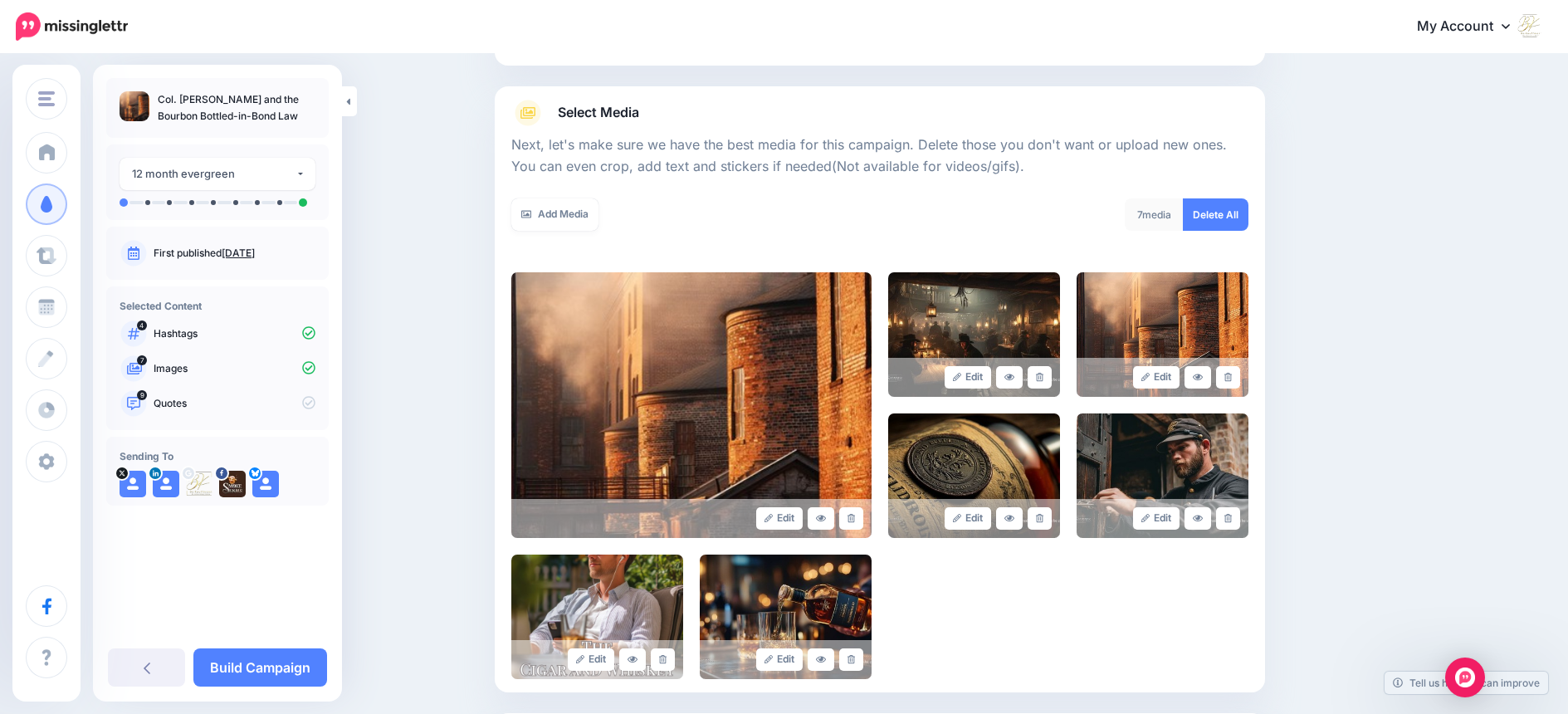
scroll to position [150, 0]
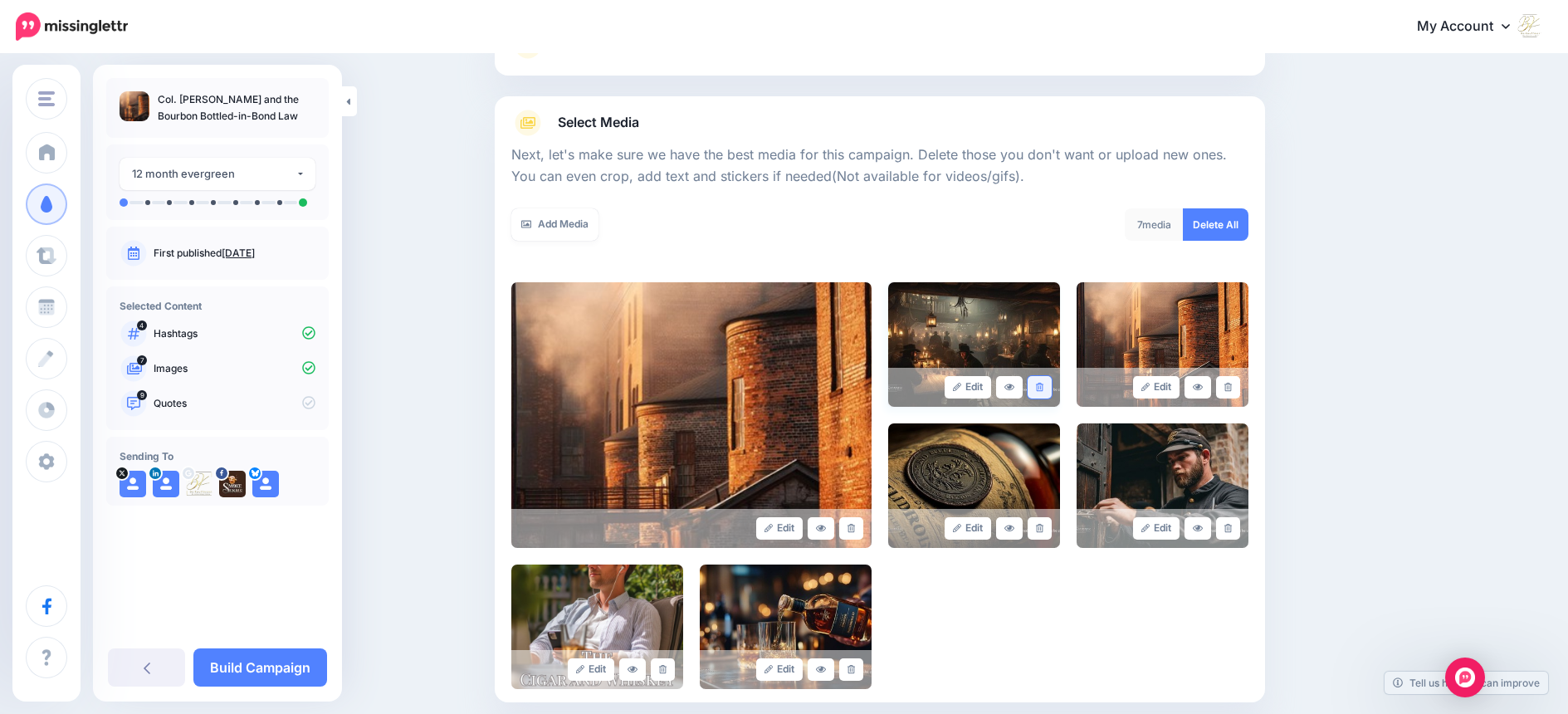
click at [1043, 386] on icon at bounding box center [1040, 387] width 7 height 9
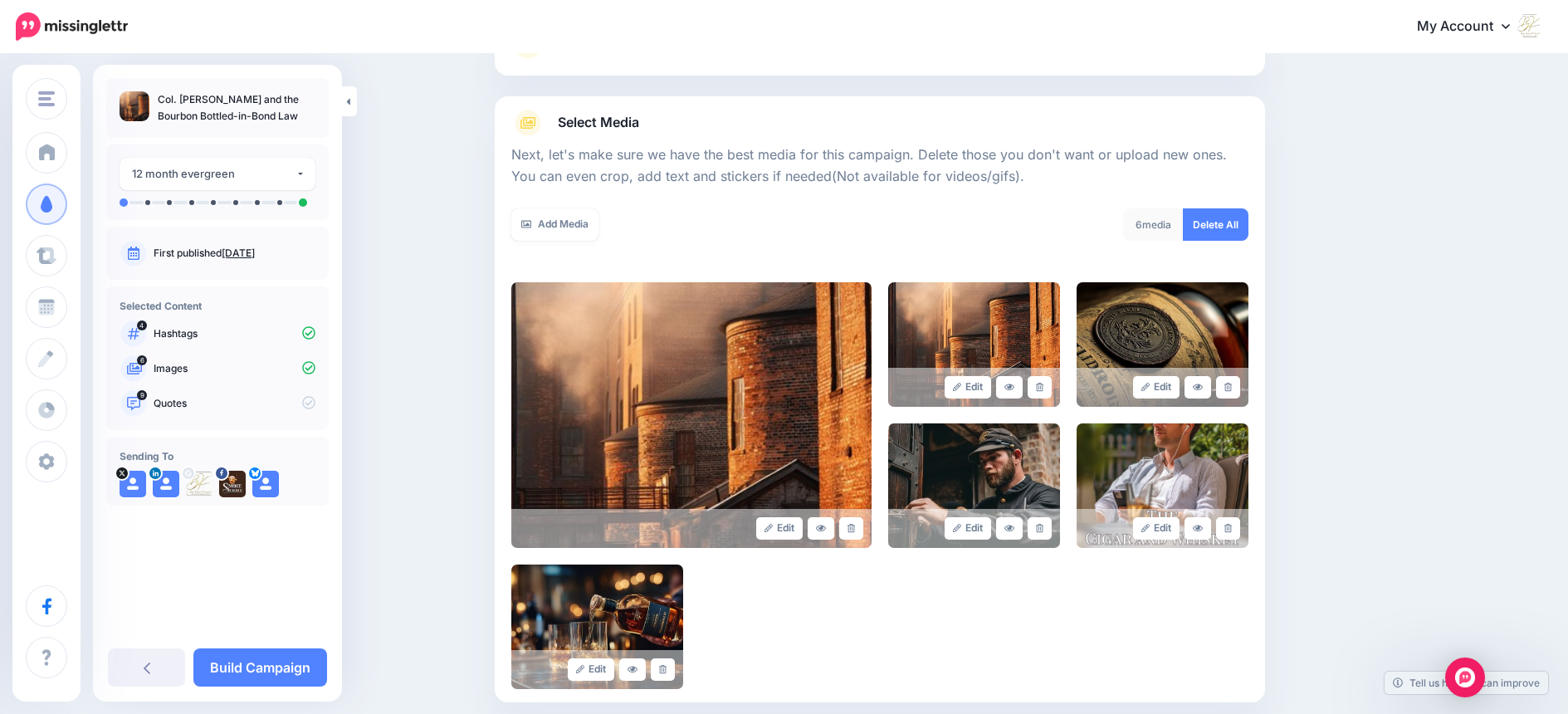
click at [1043, 386] on icon at bounding box center [1040, 387] width 7 height 9
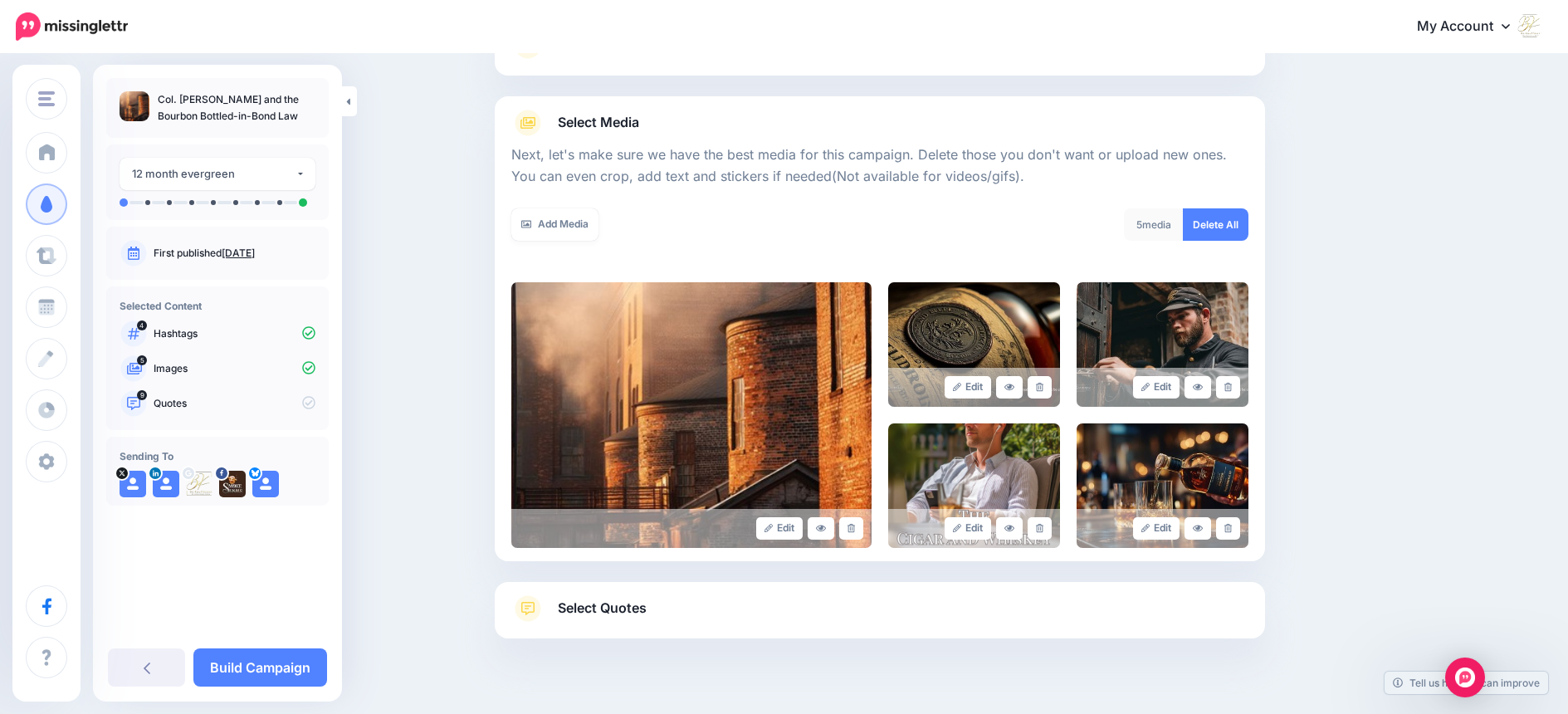
click at [1043, 386] on icon at bounding box center [1040, 387] width 7 height 9
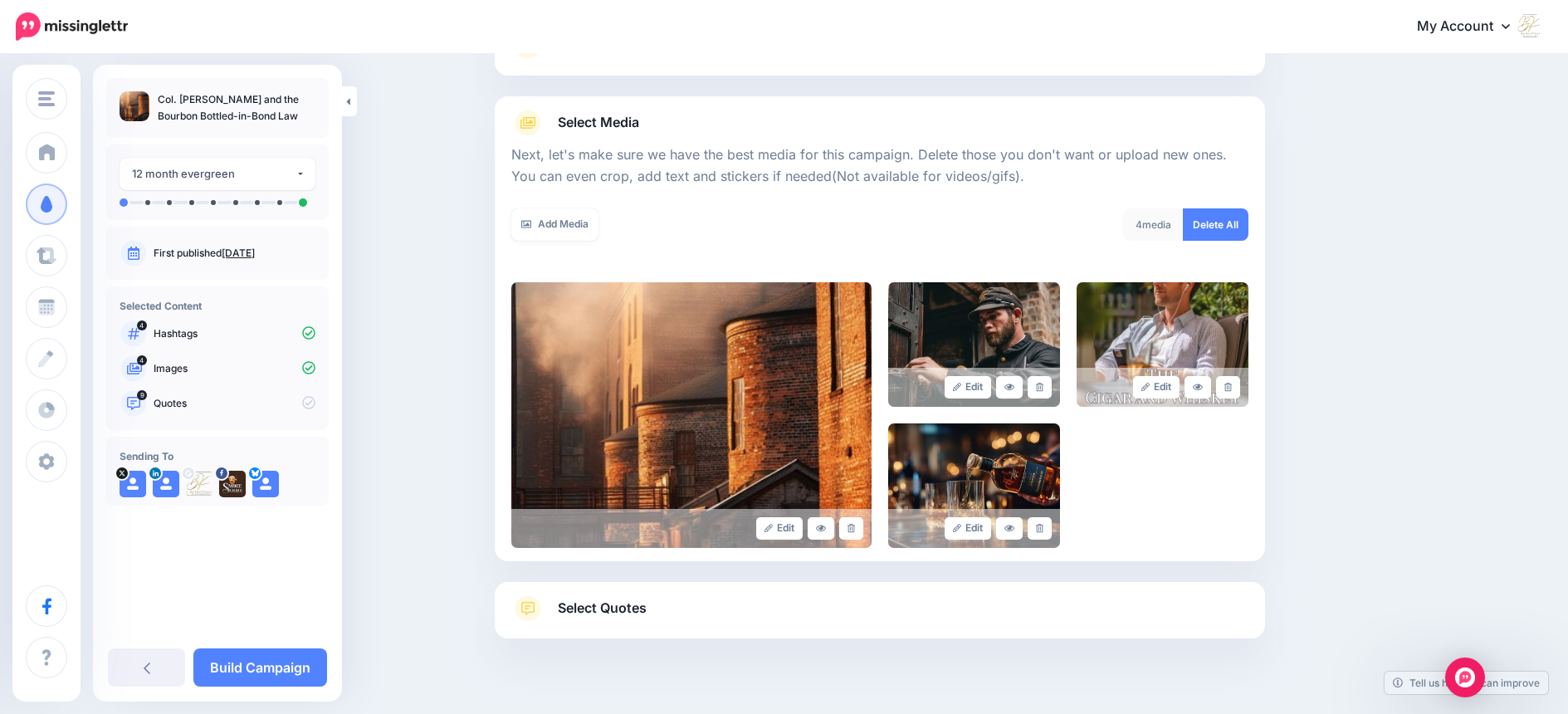
click at [1043, 386] on icon at bounding box center [1040, 387] width 7 height 9
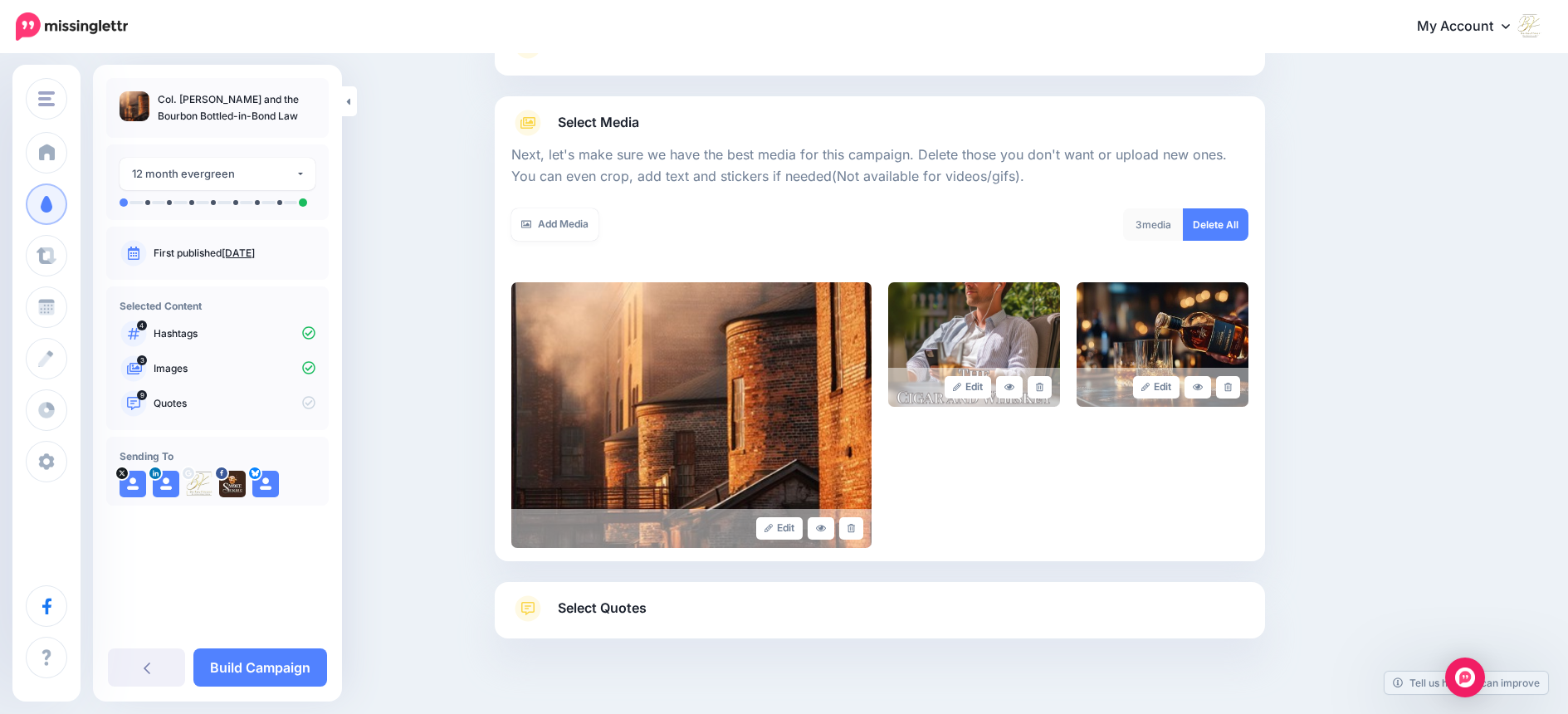
click at [1043, 386] on icon at bounding box center [1040, 387] width 7 height 9
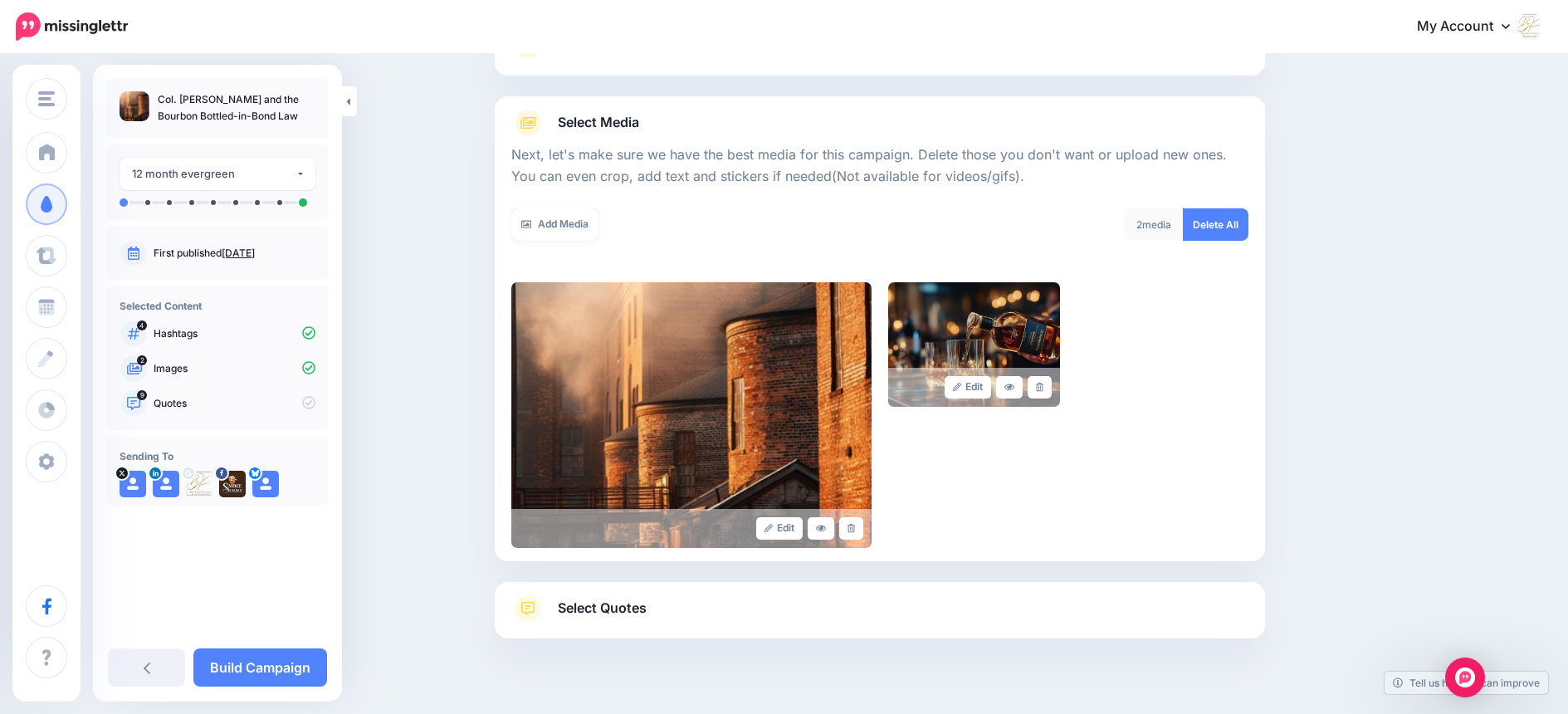
click at [1043, 386] on icon at bounding box center [1040, 387] width 7 height 9
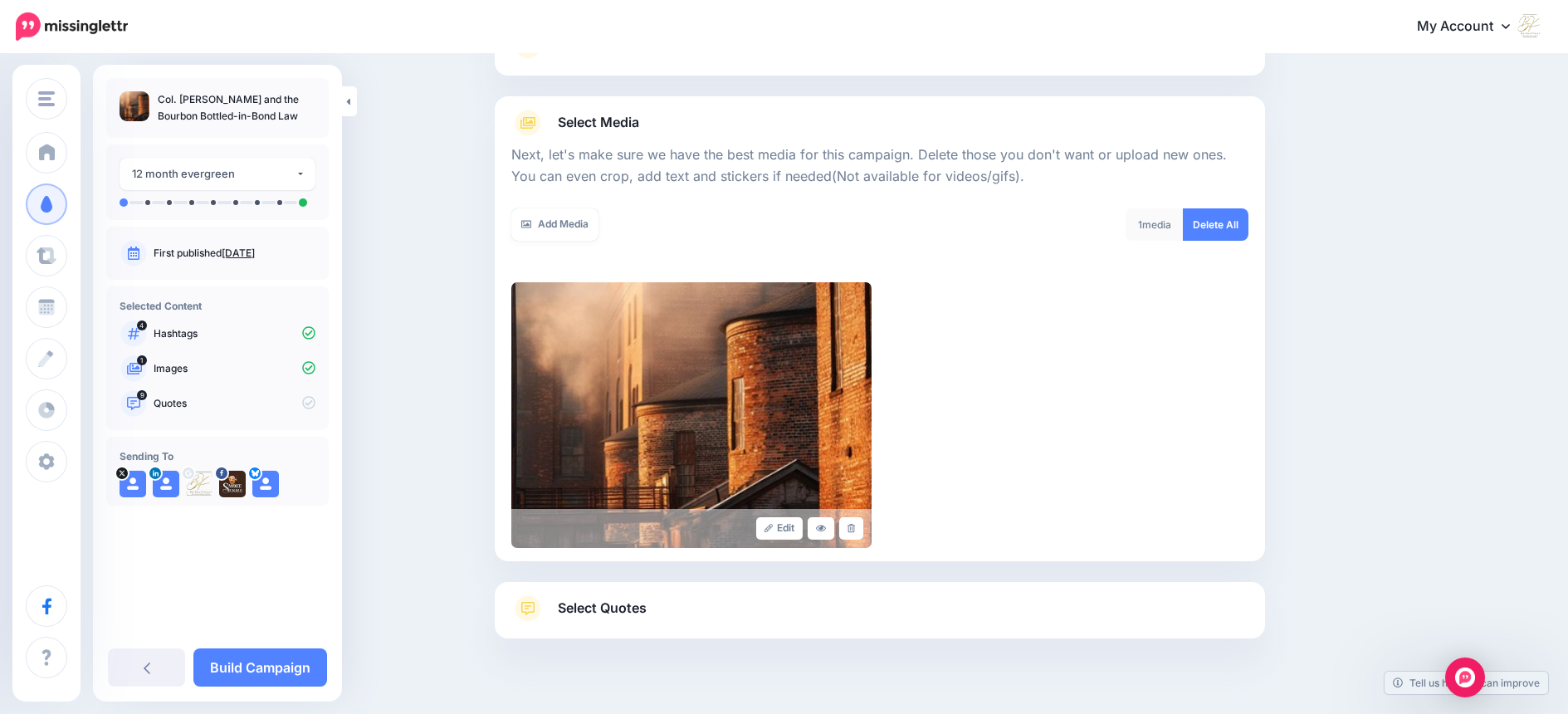
click at [644, 607] on span "Select Quotes" at bounding box center [602, 607] width 89 height 22
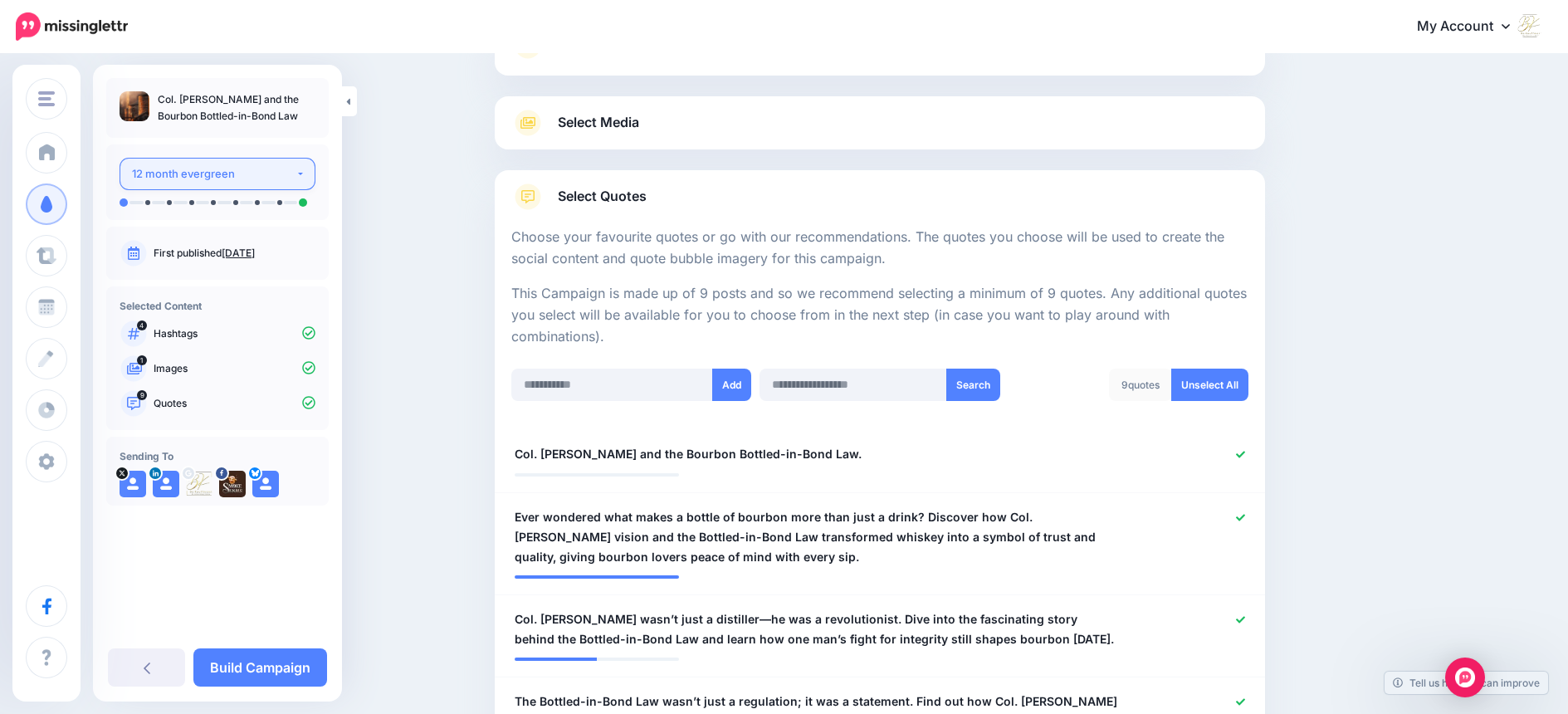
click at [302, 174] on button "12 month evergreen" at bounding box center [217, 173] width 196 height 32
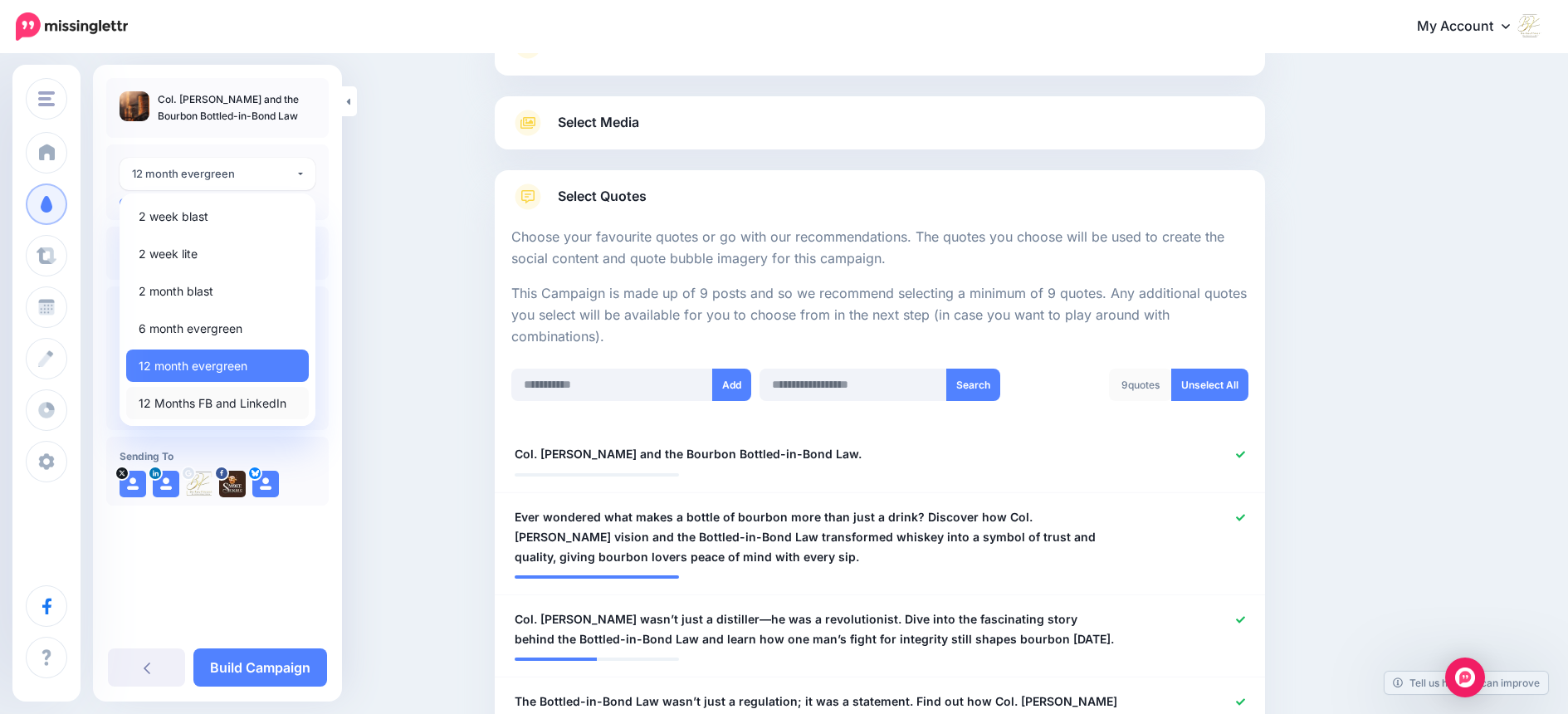
click at [232, 399] on span "12 Months FB and LinkedIn" at bounding box center [213, 403] width 148 height 20
select select "******"
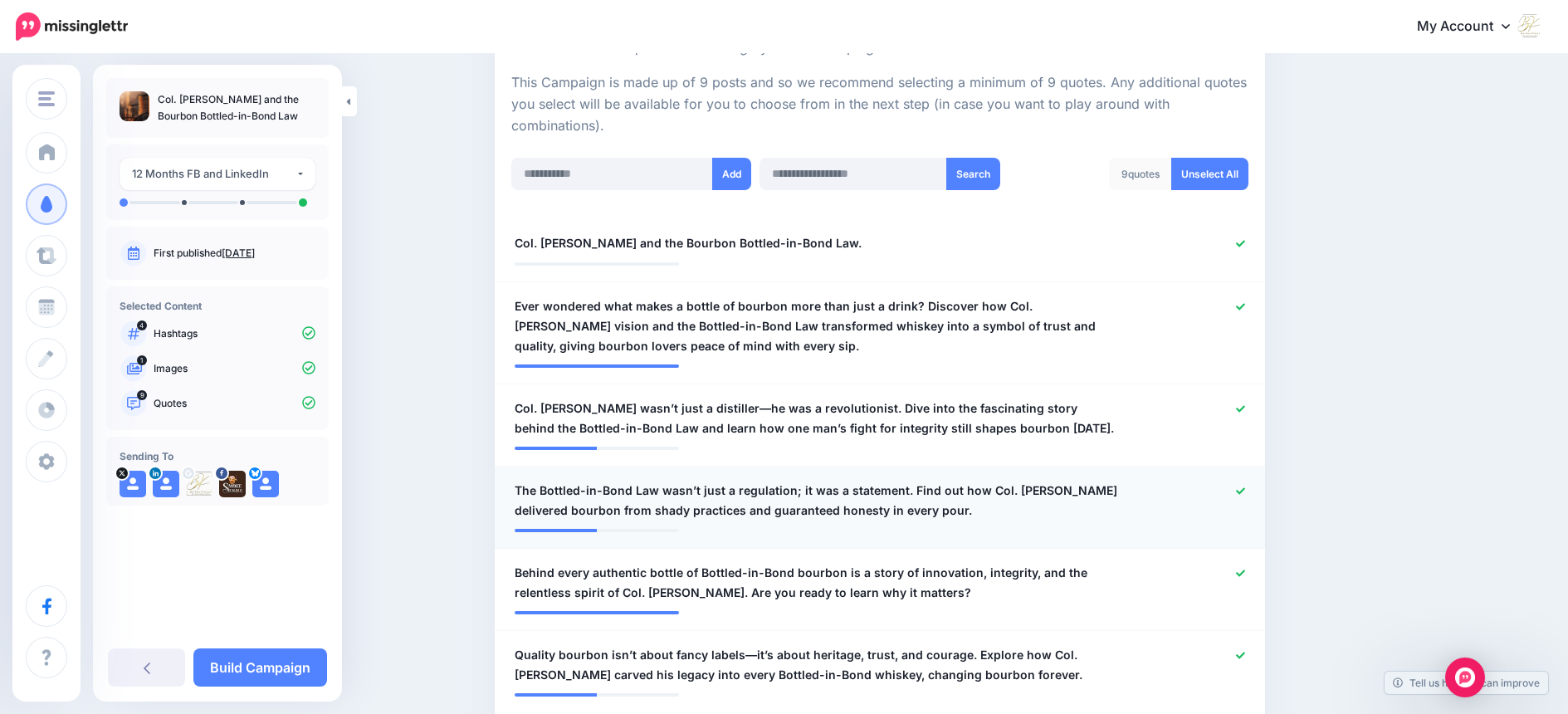
scroll to position [372, 0]
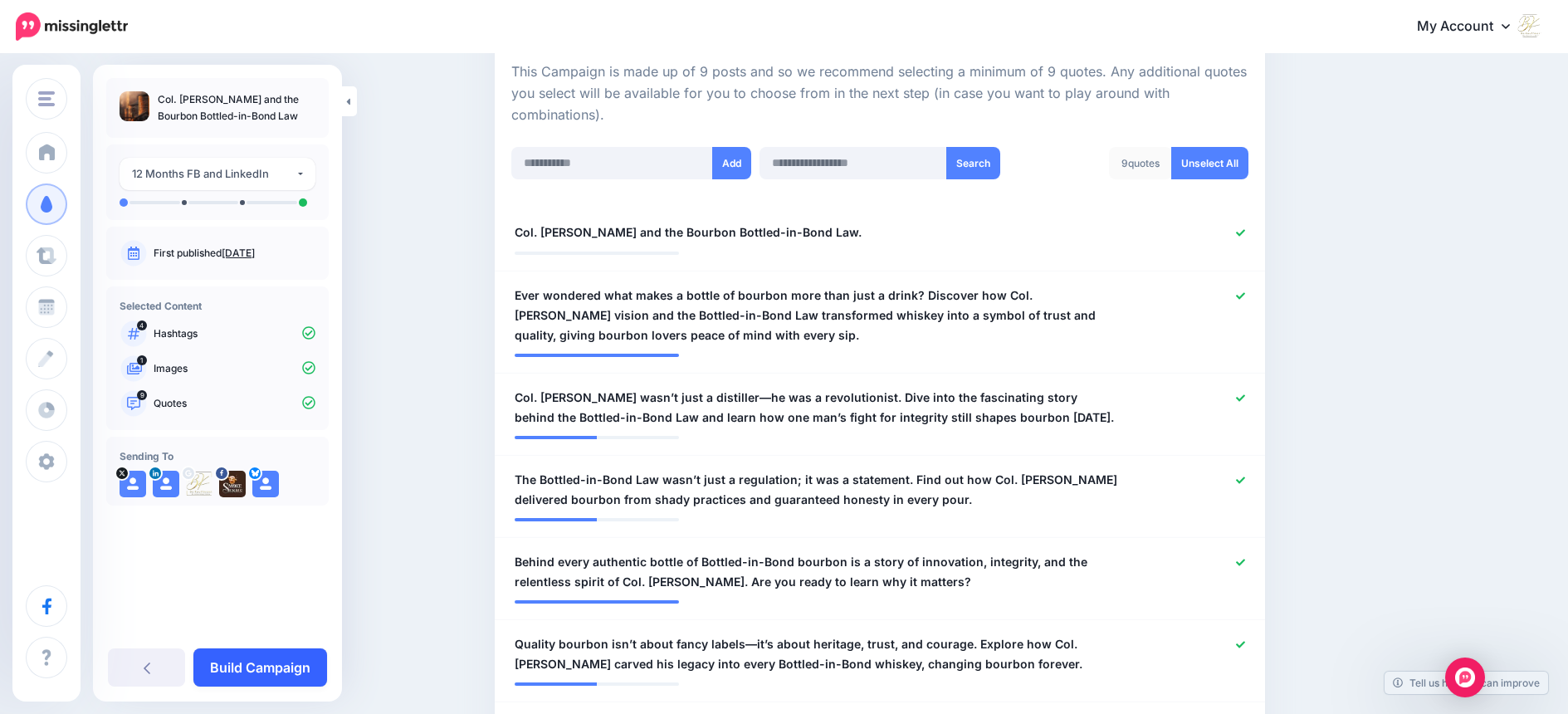
click at [226, 668] on link "Build Campaign" at bounding box center [260, 667] width 133 height 38
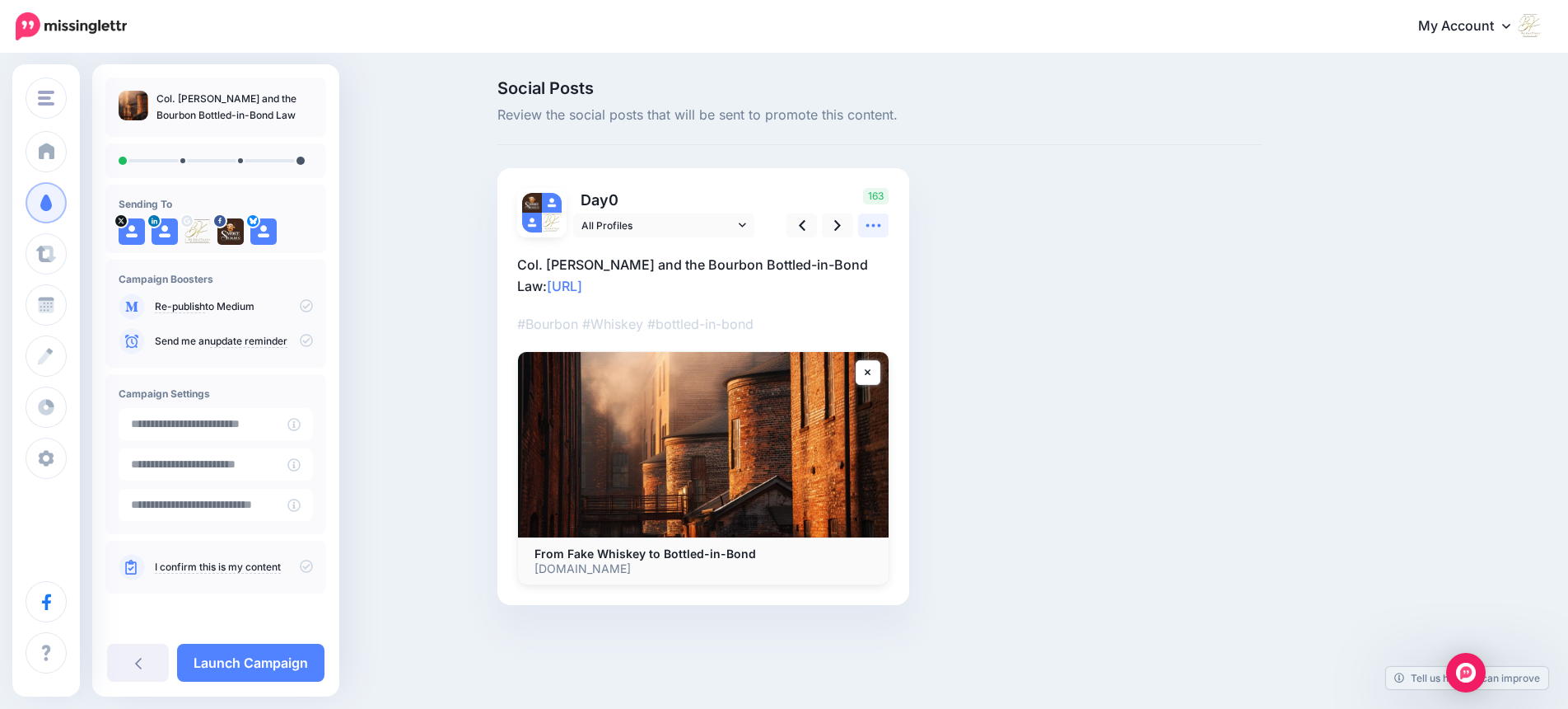
click at [882, 232] on icon at bounding box center [874, 225] width 18 height 18
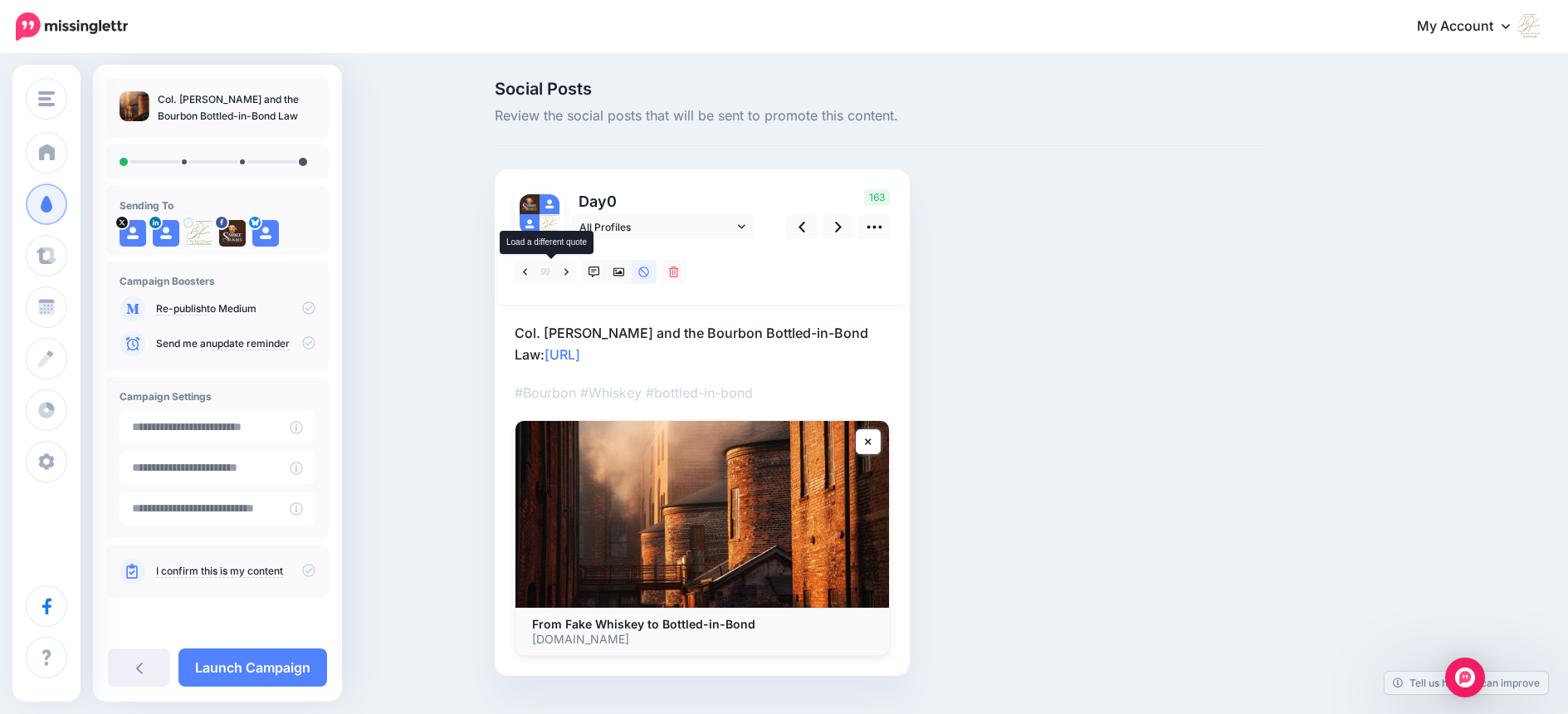
click at [550, 271] on icon at bounding box center [545, 271] width 8 height 6
click at [568, 269] on icon at bounding box center [567, 271] width 4 height 6
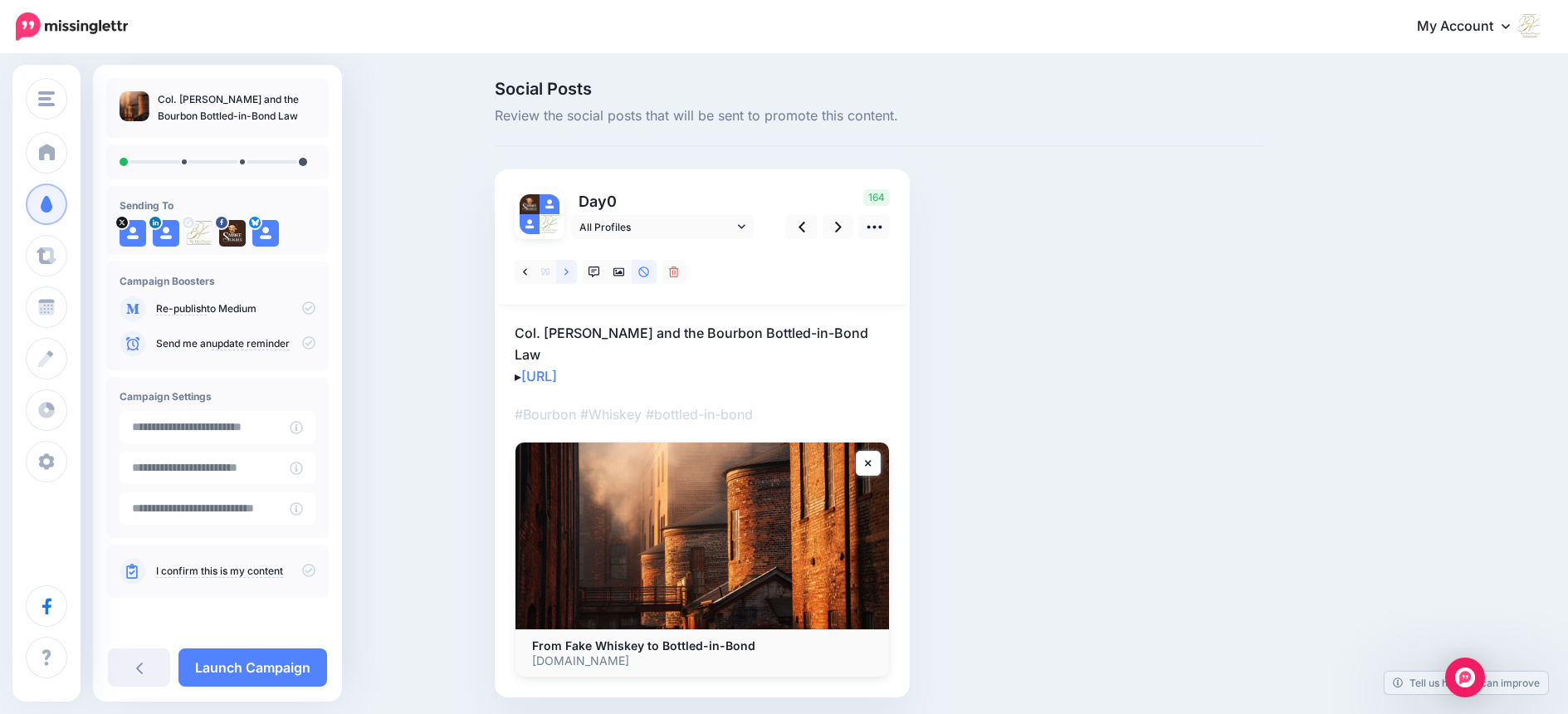
click at [568, 269] on icon at bounding box center [567, 271] width 4 height 6
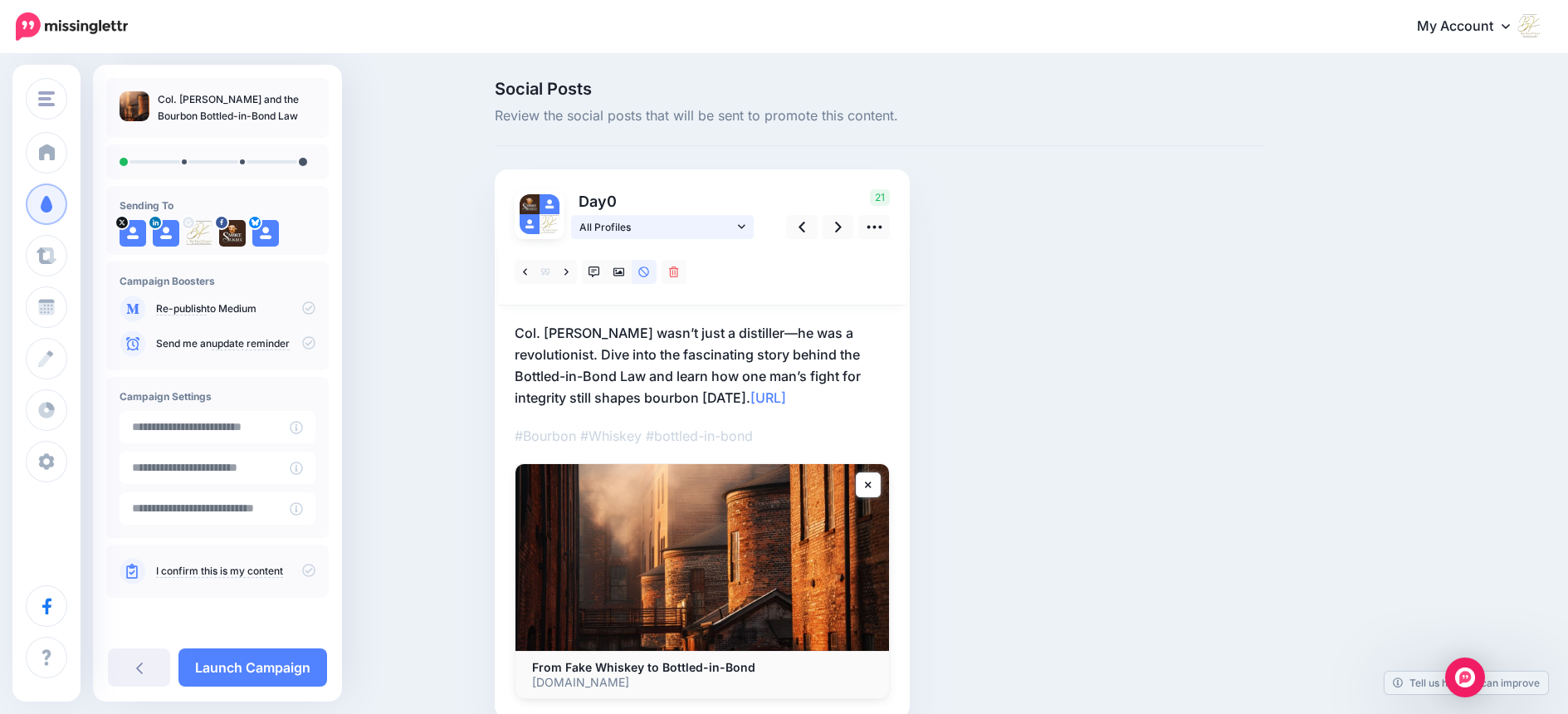
click at [745, 223] on icon at bounding box center [742, 226] width 7 height 12
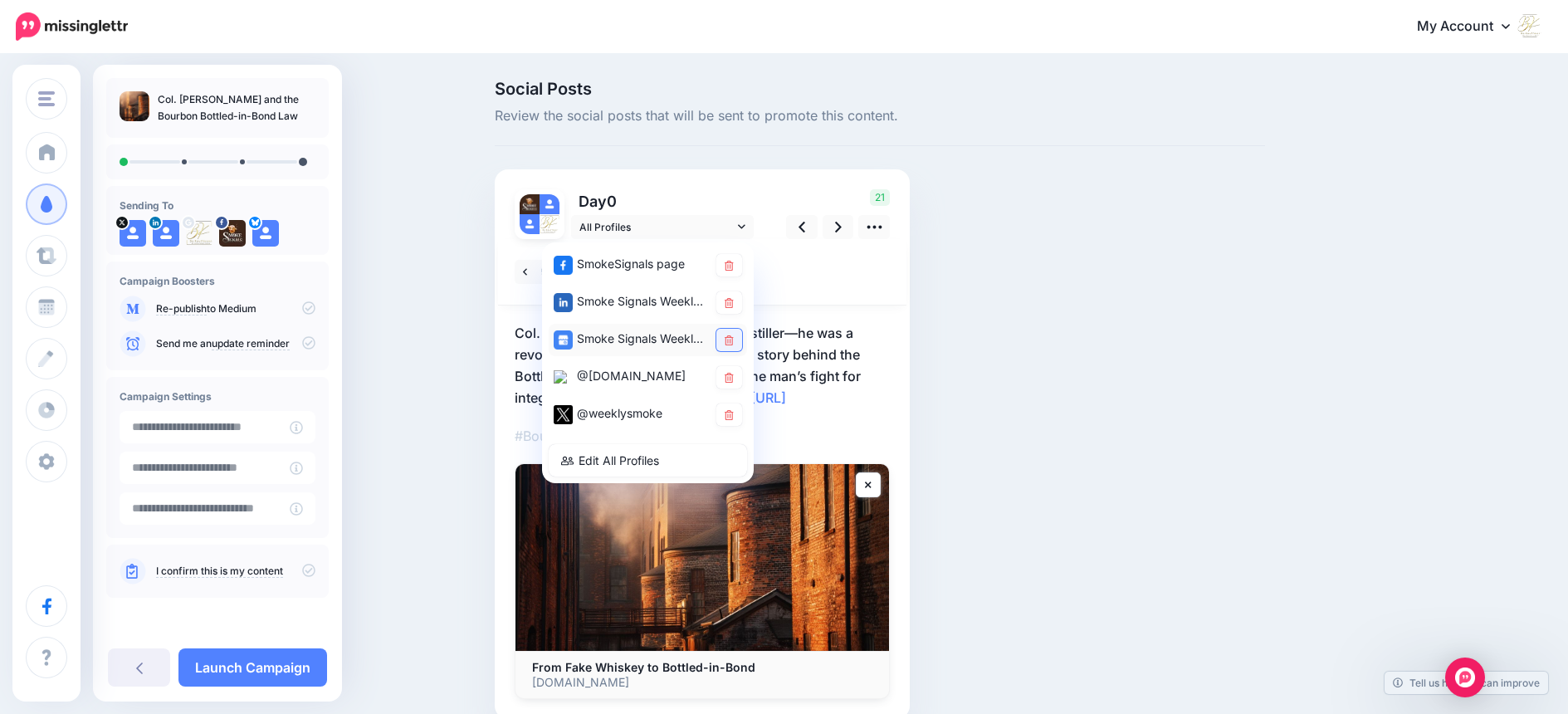
click at [734, 341] on icon at bounding box center [729, 340] width 9 height 10
click at [733, 374] on icon at bounding box center [729, 377] width 9 height 10
click at [734, 415] on icon at bounding box center [729, 414] width 9 height 10
click at [842, 225] on icon at bounding box center [838, 227] width 6 height 18
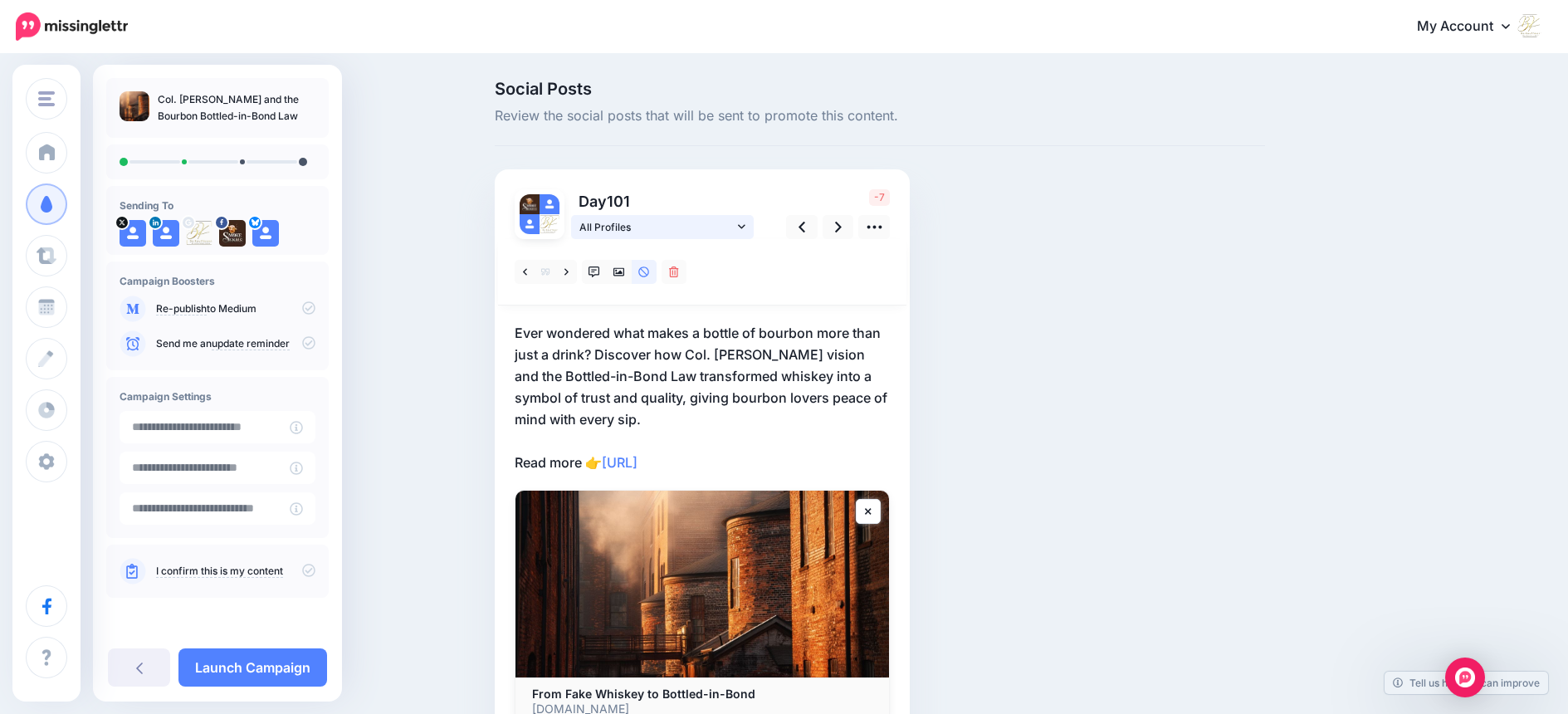
click at [753, 227] on link "All Profiles" at bounding box center [662, 227] width 182 height 24
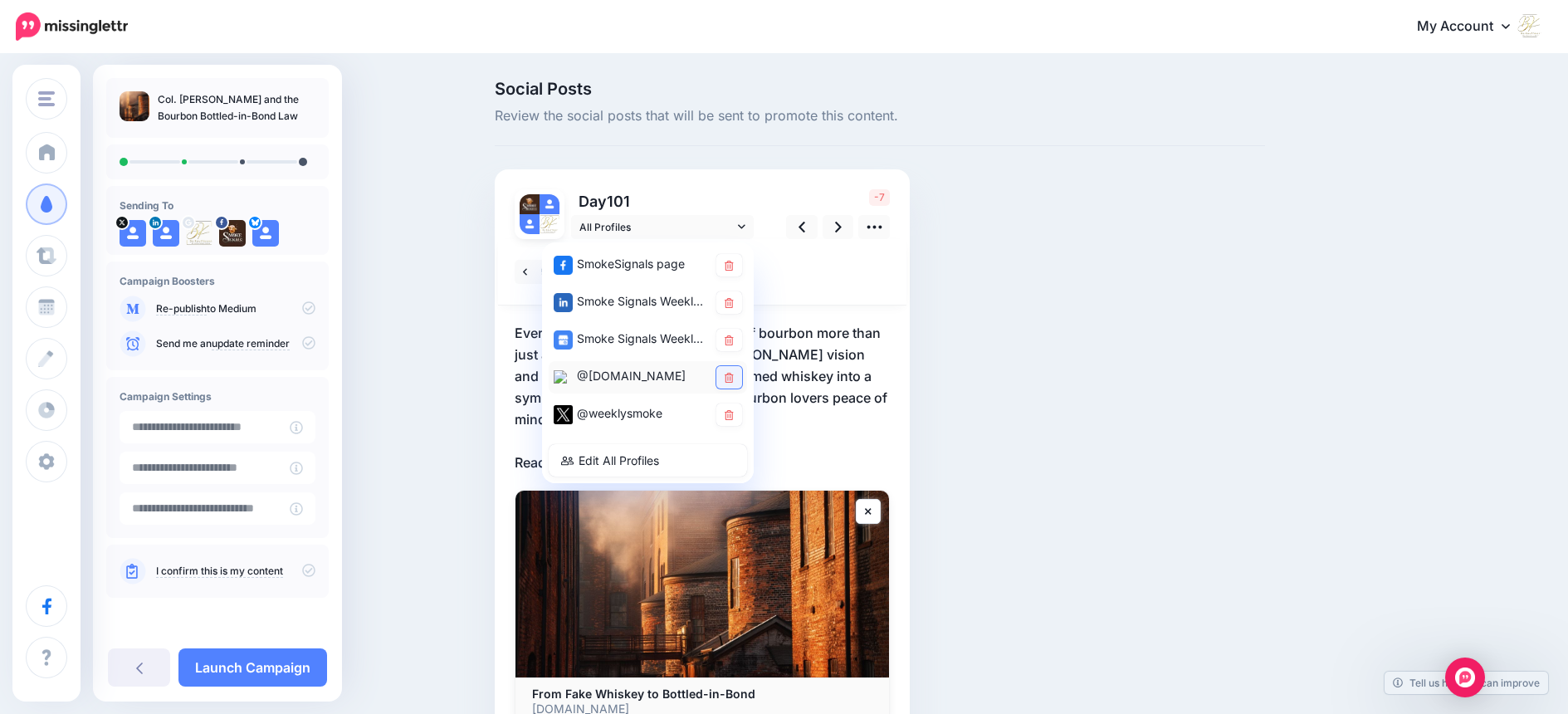
drag, startPoint x: 730, startPoint y: 340, endPoint x: 733, endPoint y: 369, distance: 29.2
click at [730, 341] on icon at bounding box center [729, 340] width 9 height 10
click at [733, 381] on link at bounding box center [729, 377] width 26 height 22
click at [733, 412] on icon at bounding box center [729, 414] width 9 height 10
click at [842, 224] on icon at bounding box center [838, 227] width 6 height 11
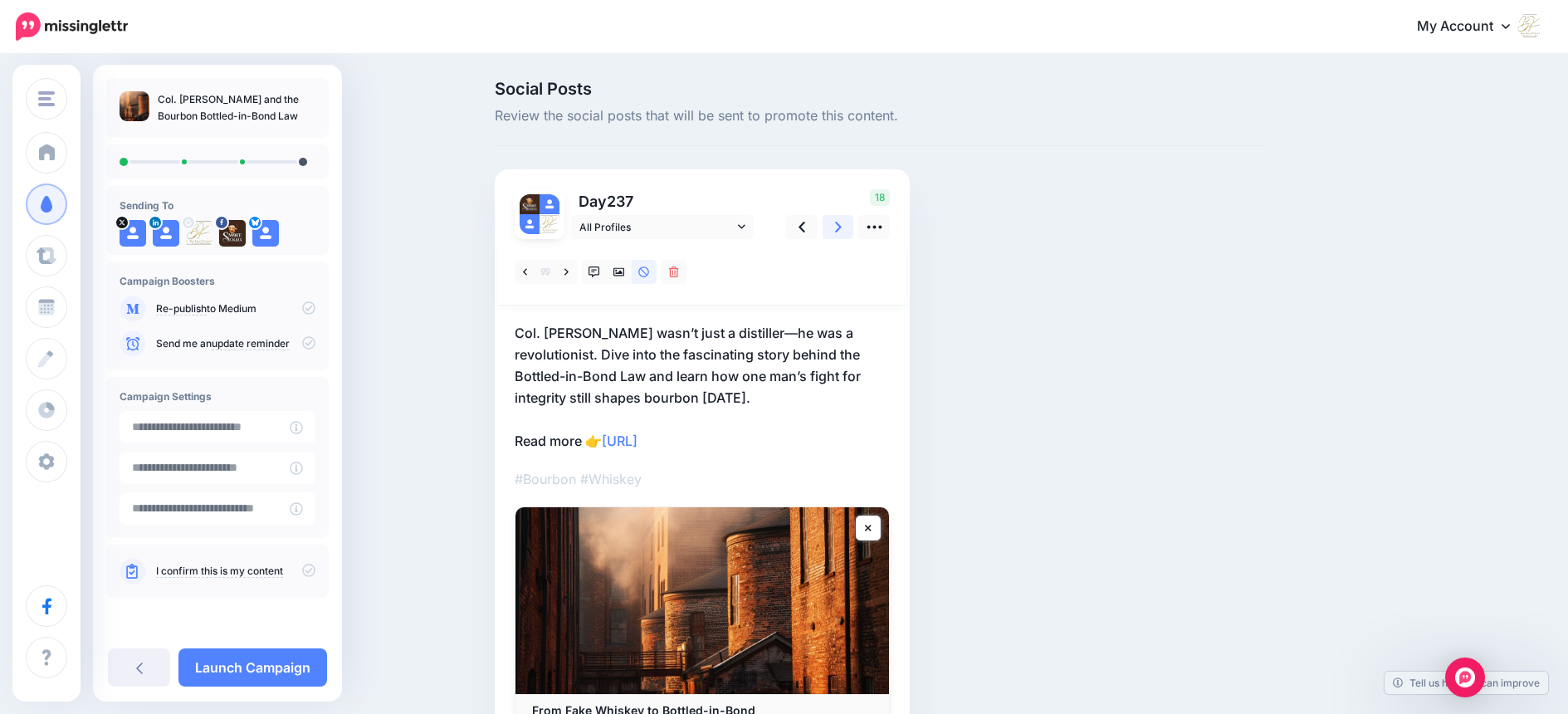
click at [842, 228] on icon at bounding box center [838, 227] width 6 height 11
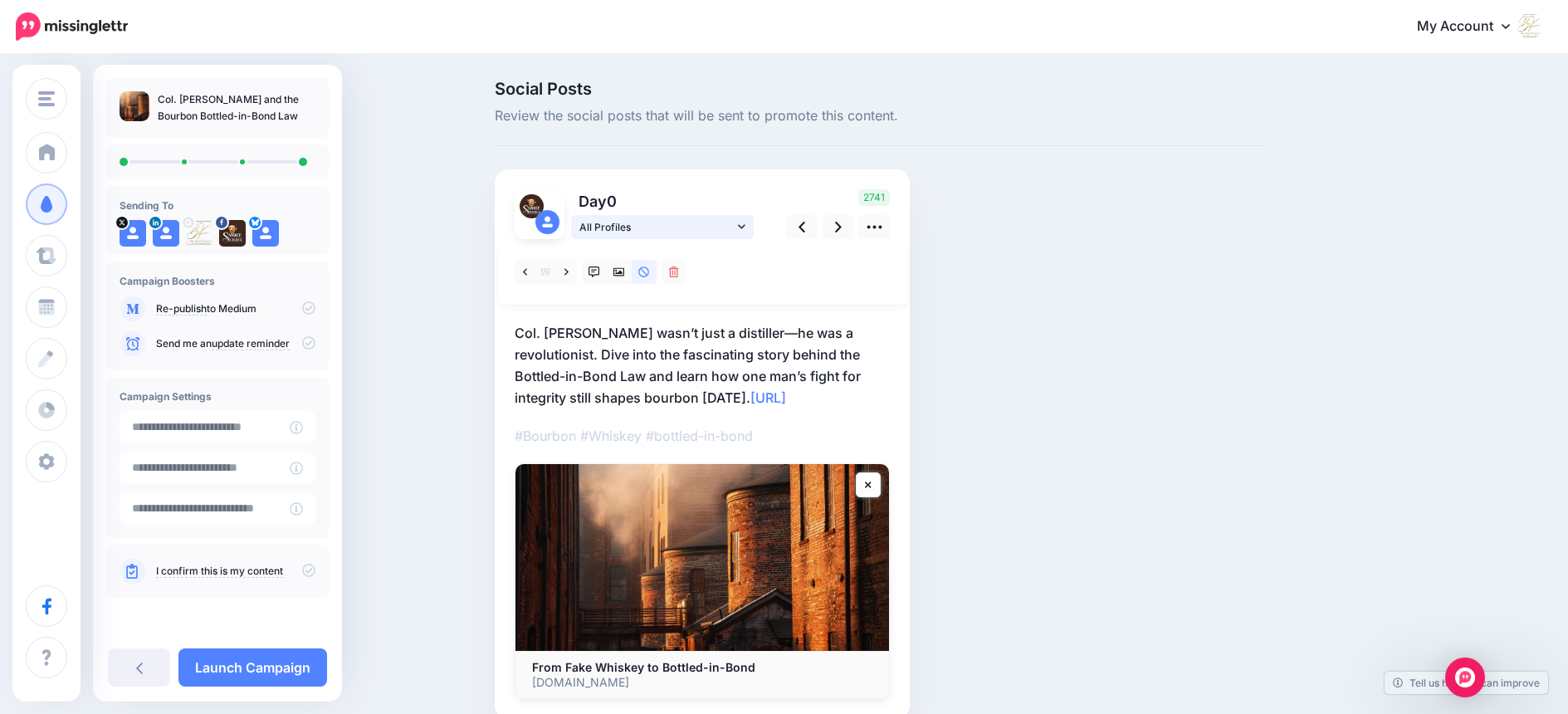
click at [745, 228] on icon at bounding box center [742, 226] width 7 height 12
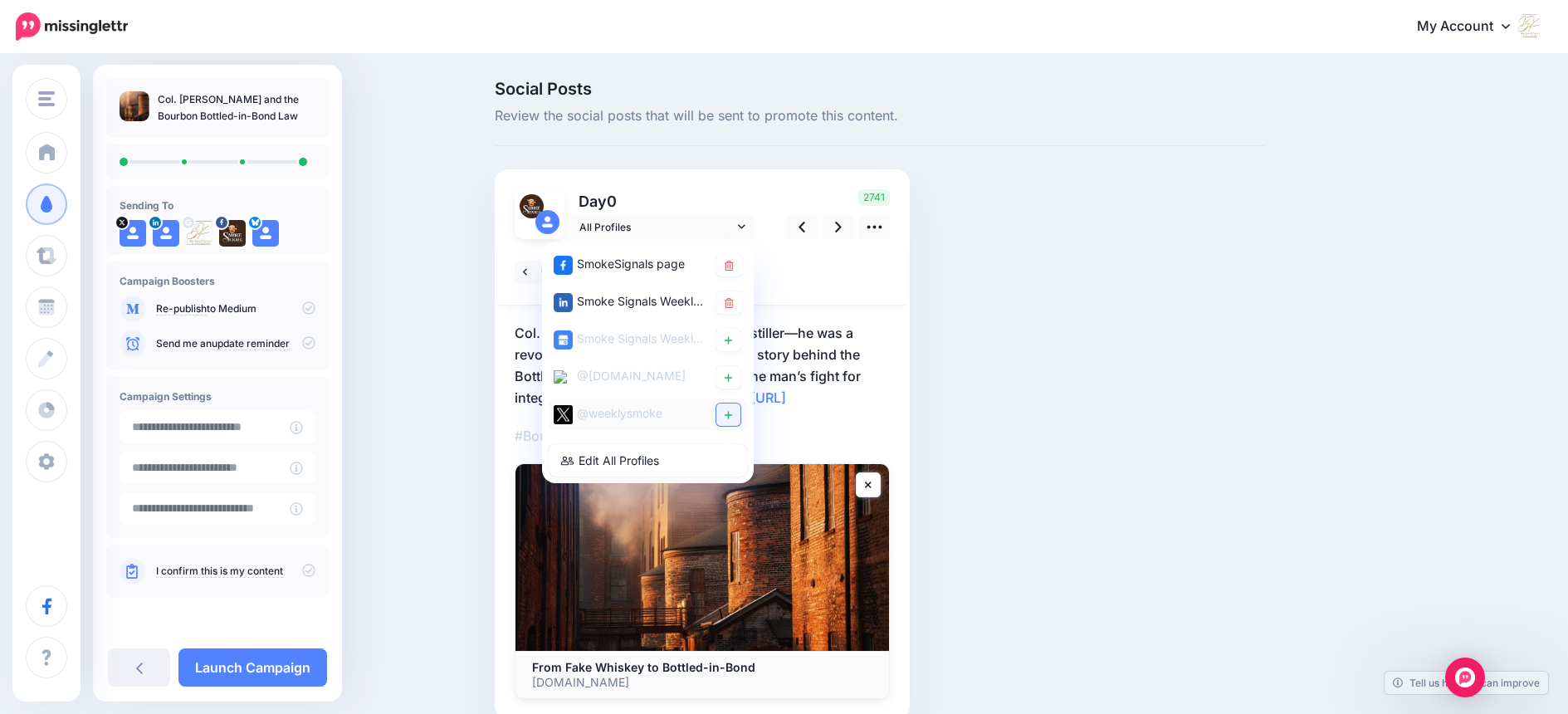
click at [735, 370] on link at bounding box center [728, 377] width 24 height 22
click at [732, 341] on icon at bounding box center [728, 340] width 7 height 10
click at [841, 225] on icon at bounding box center [838, 227] width 6 height 18
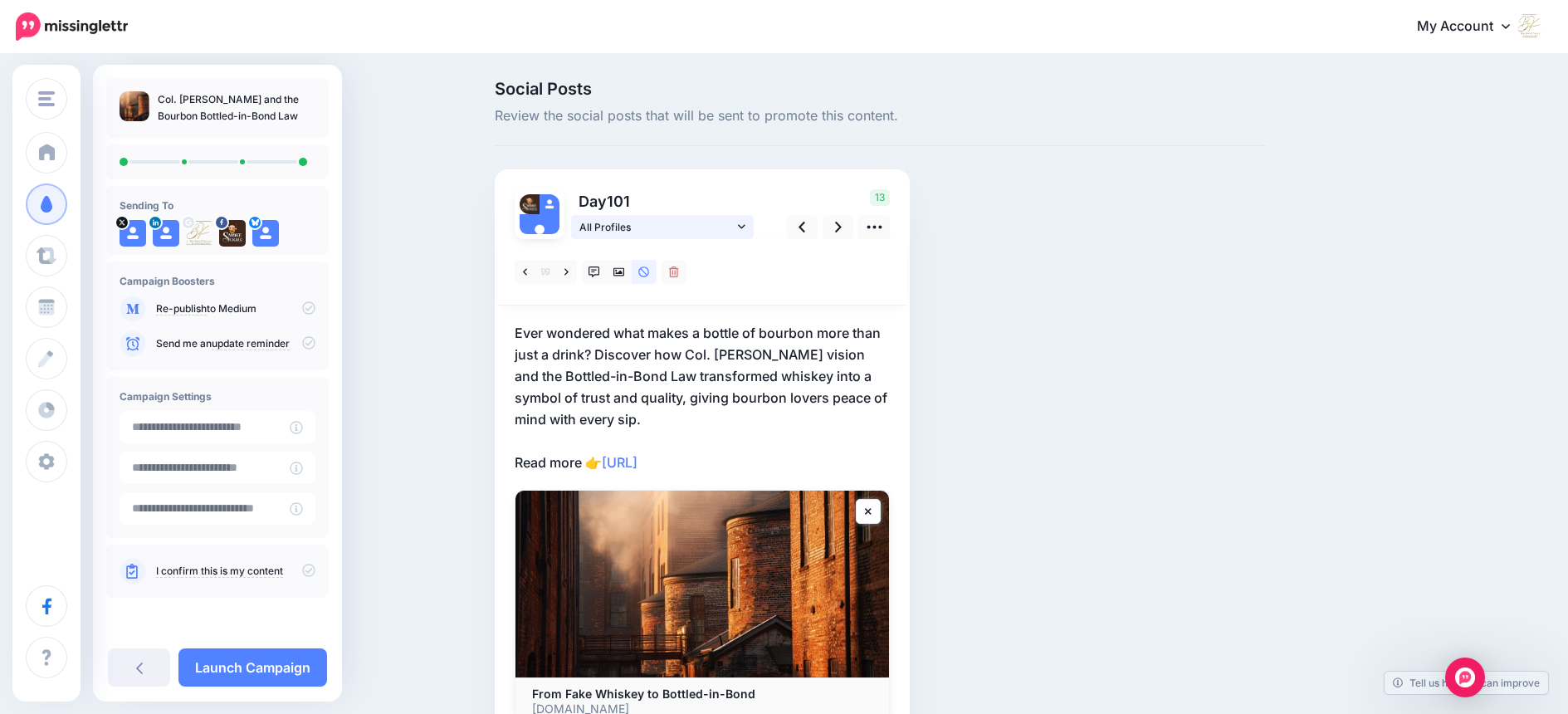
click at [745, 225] on icon at bounding box center [742, 226] width 7 height 12
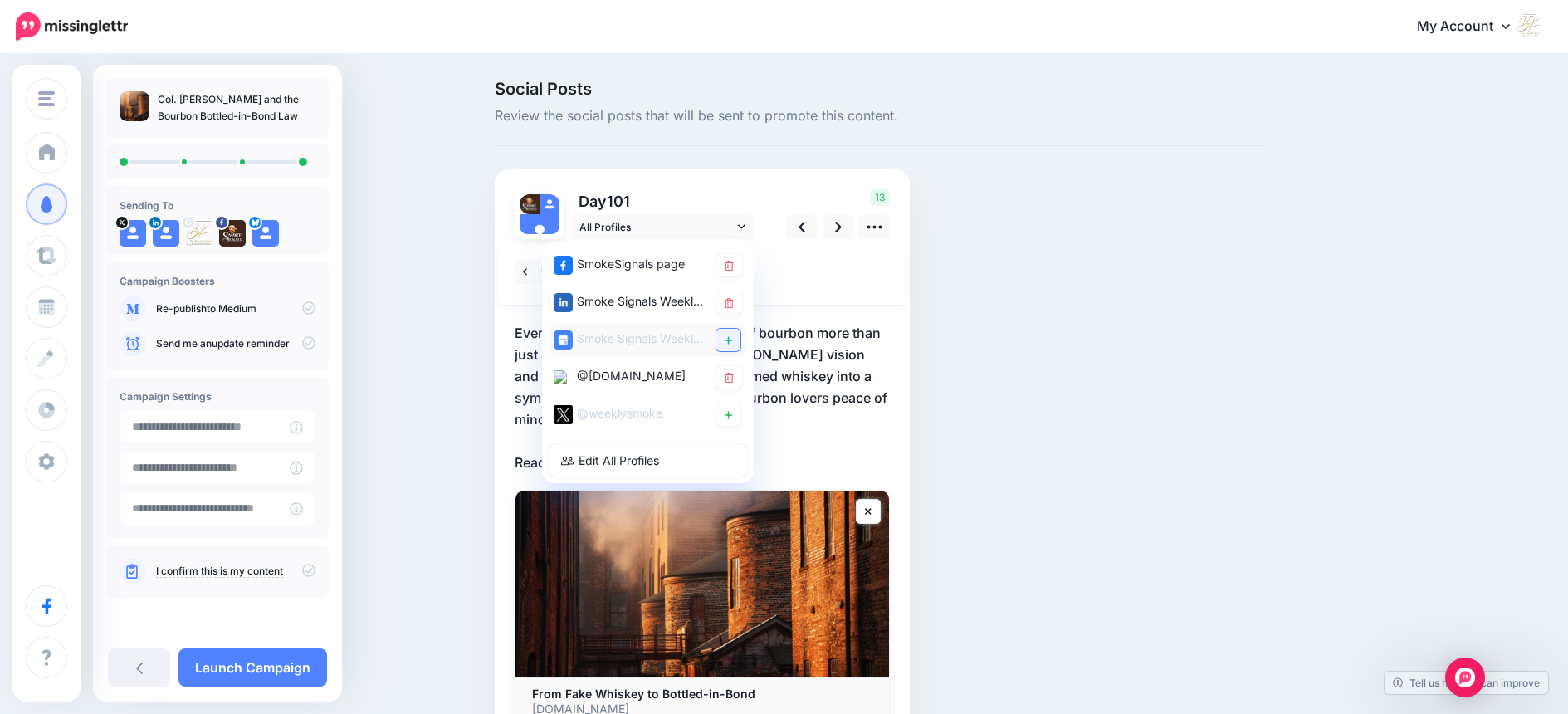
click at [732, 341] on icon at bounding box center [728, 340] width 7 height 7
click at [730, 410] on icon at bounding box center [728, 414] width 7 height 10
click at [829, 283] on div at bounding box center [702, 272] width 408 height 67
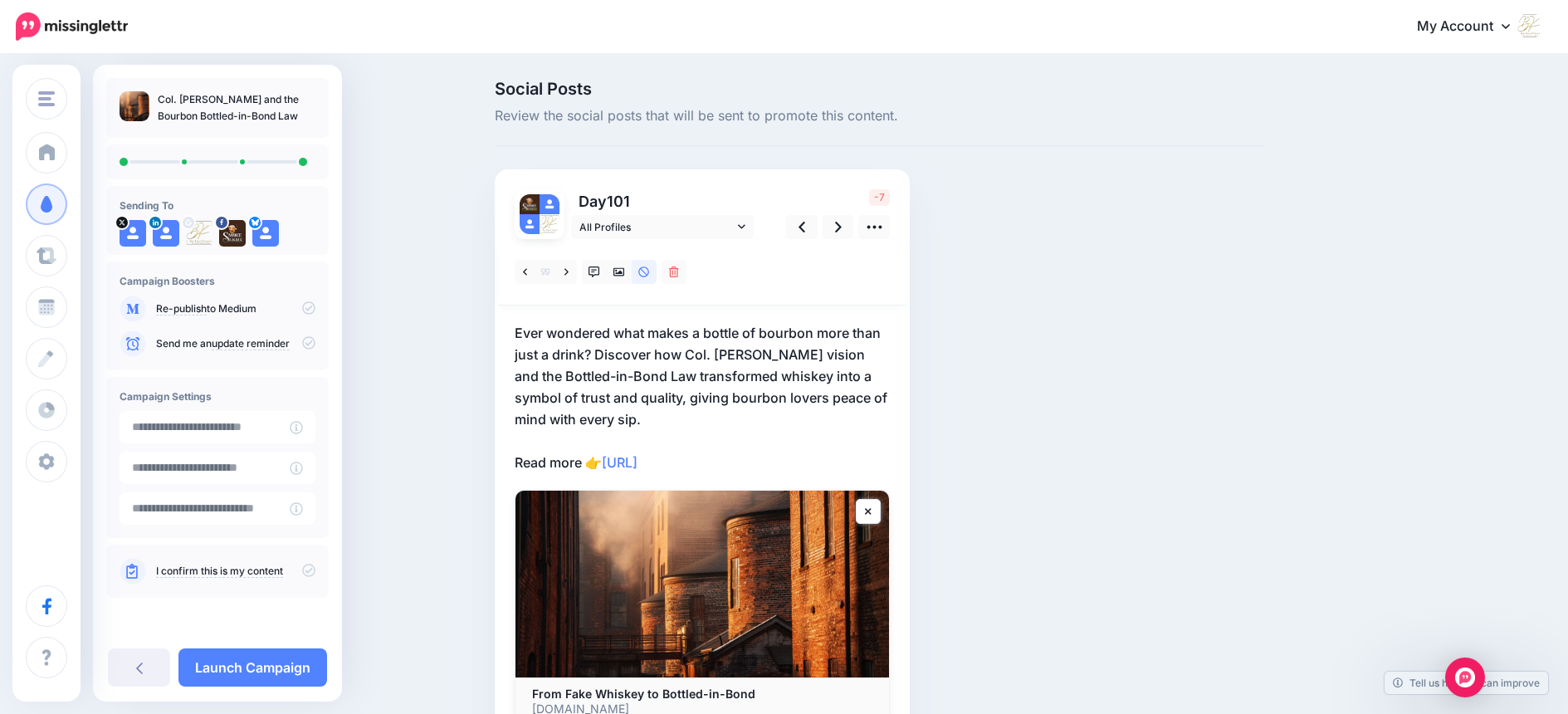
click at [580, 399] on p "Ever wondered what makes a bottle of bourbon more than just a drink? Discover h…" at bounding box center [703, 397] width 375 height 151
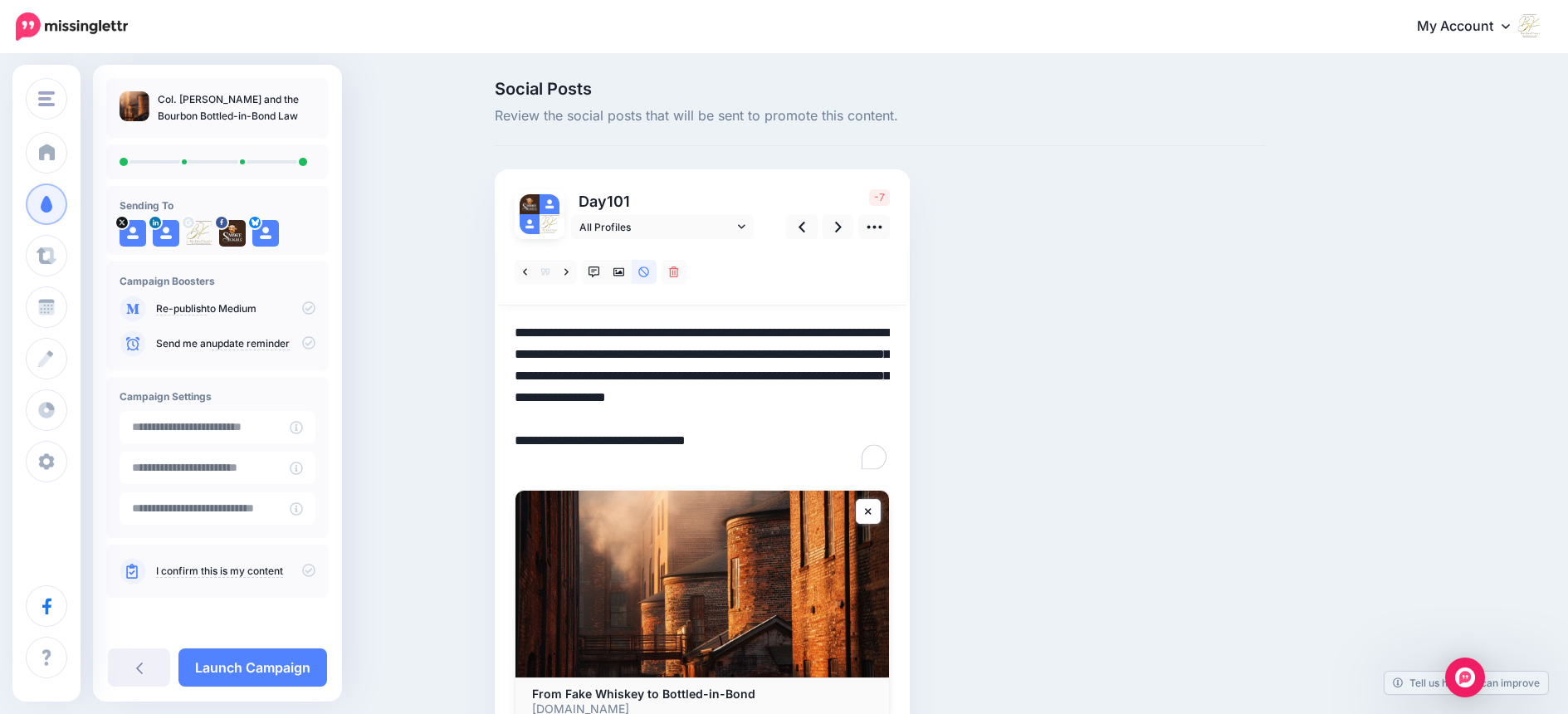
click at [583, 398] on textarea "**********" at bounding box center [703, 397] width 375 height 151
click at [597, 425] on textarea "**********" at bounding box center [703, 397] width 375 height 151
click at [865, 354] on textarea "**********" at bounding box center [703, 397] width 375 height 151
type textarea "**********"
click at [842, 229] on icon at bounding box center [838, 227] width 6 height 11
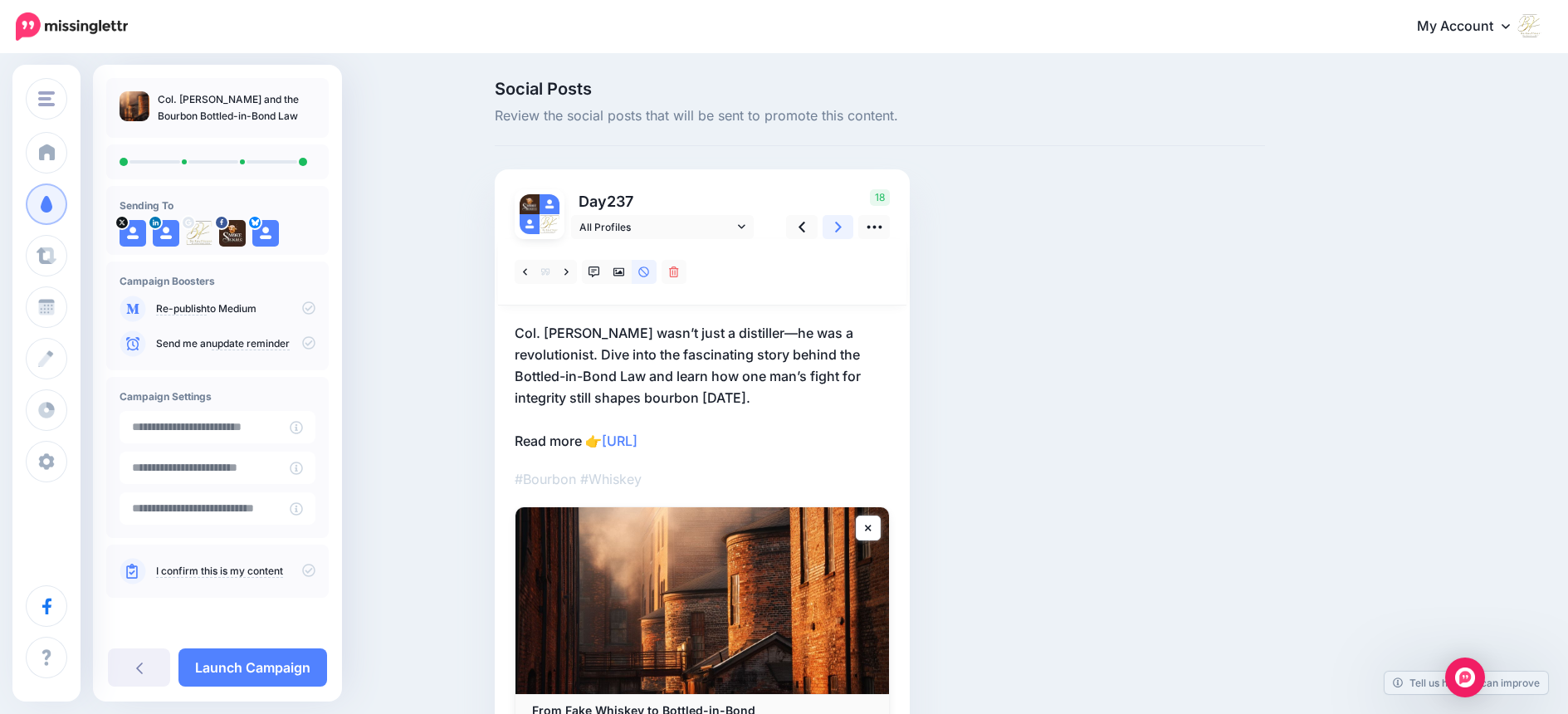
click at [842, 229] on icon at bounding box center [838, 227] width 6 height 11
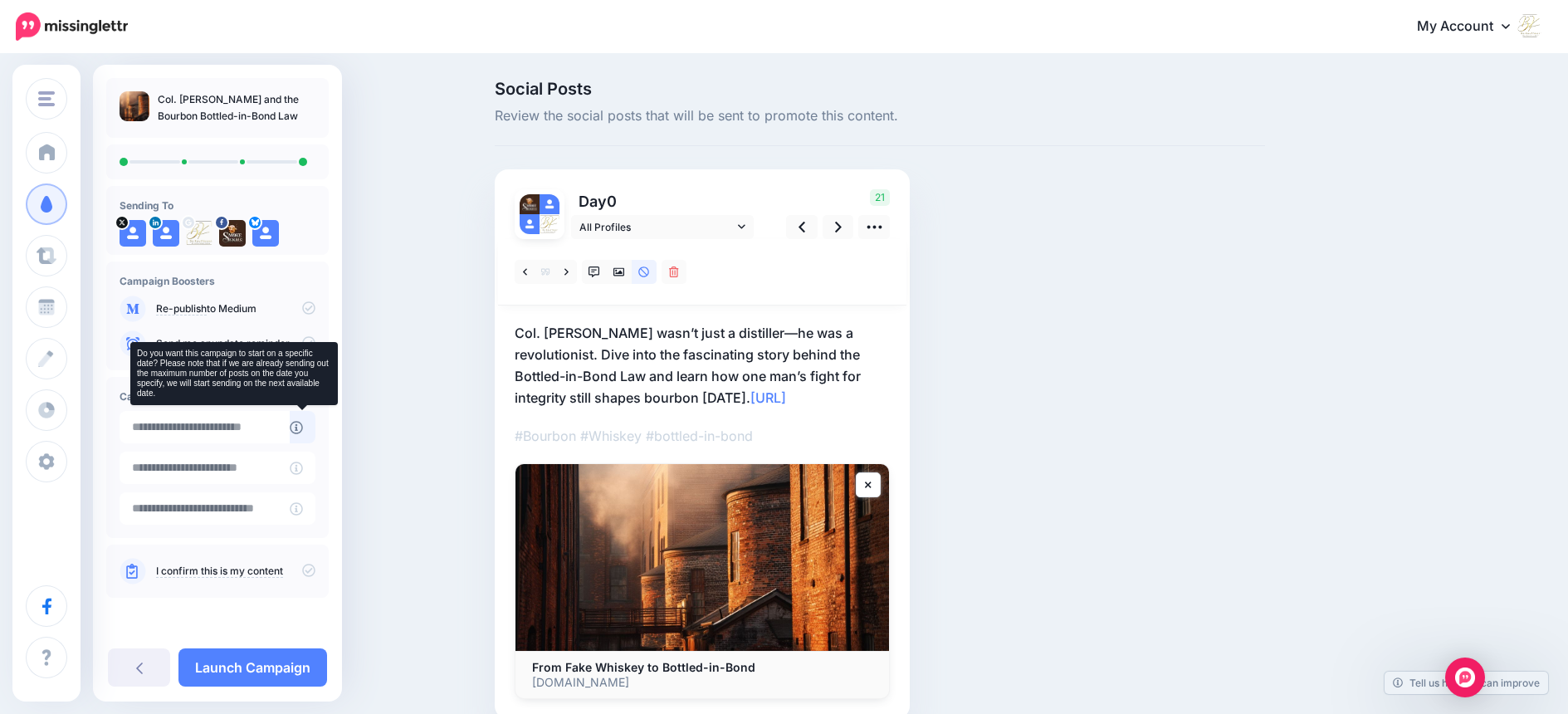
click at [298, 427] on icon at bounding box center [296, 427] width 13 height 13
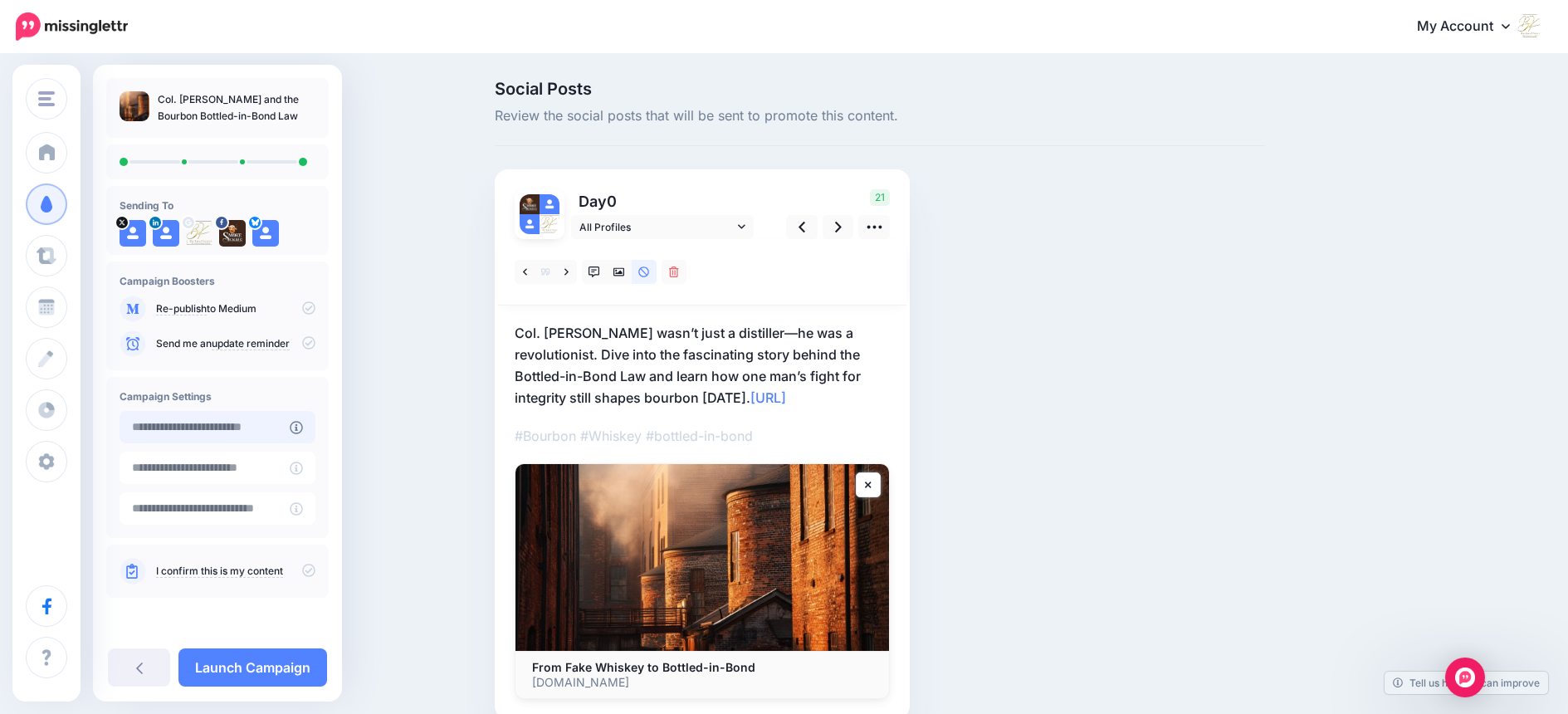
type input "**********"
click at [255, 426] on input "**********" at bounding box center [204, 427] width 170 height 32
click at [245, 670] on link "Launch Campaign" at bounding box center [253, 667] width 149 height 38
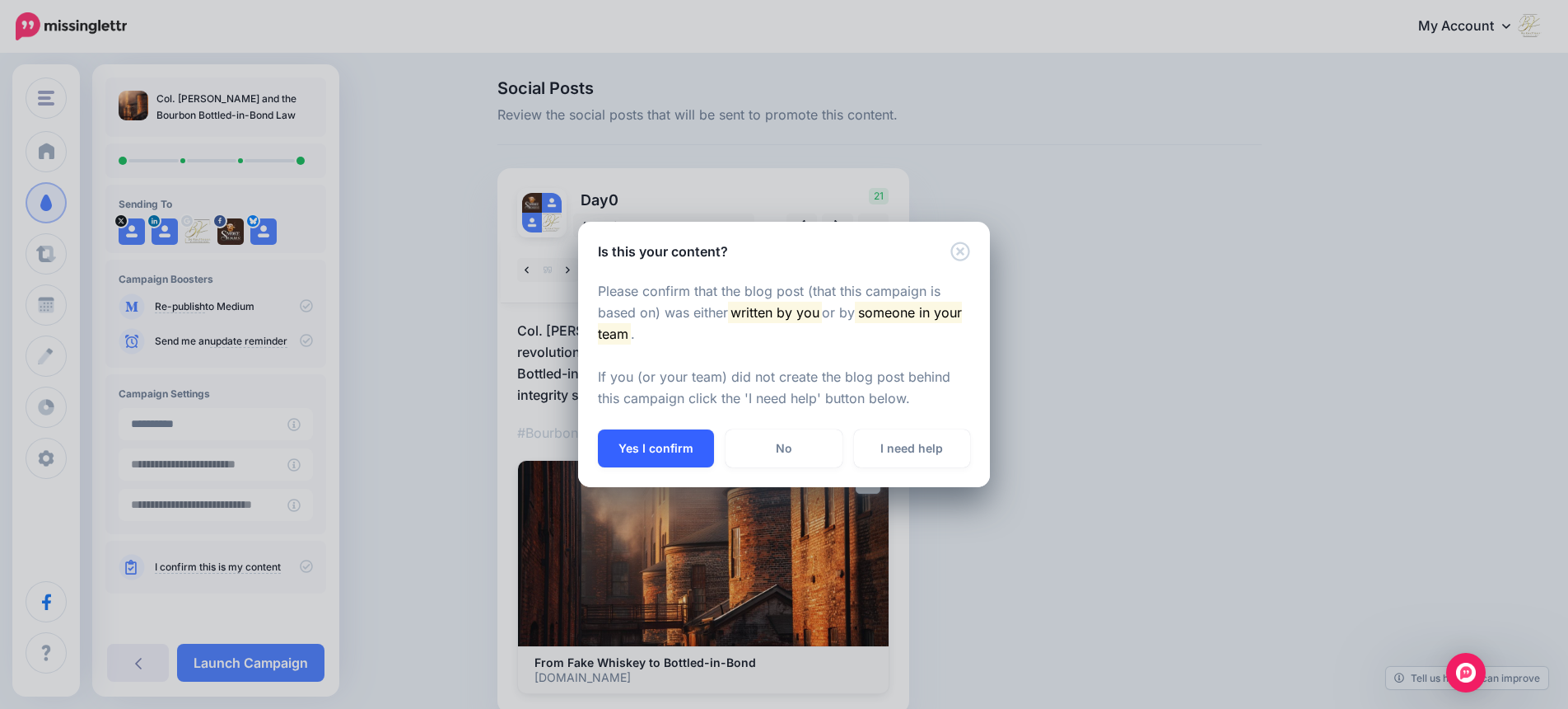
click at [671, 445] on button "Yes I confirm" at bounding box center [656, 448] width 116 height 38
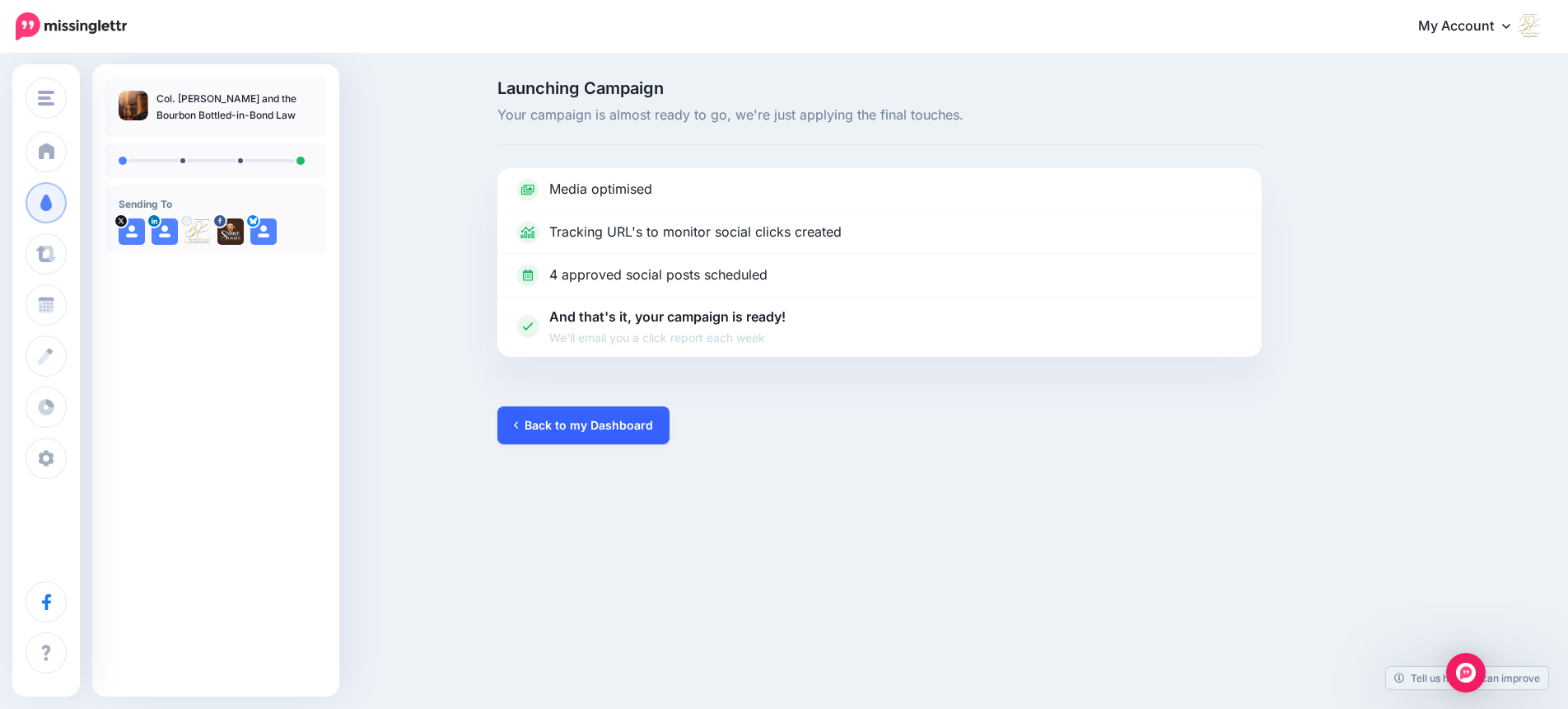
click at [618, 426] on link "Back to my Dashboard" at bounding box center [583, 425] width 172 height 38
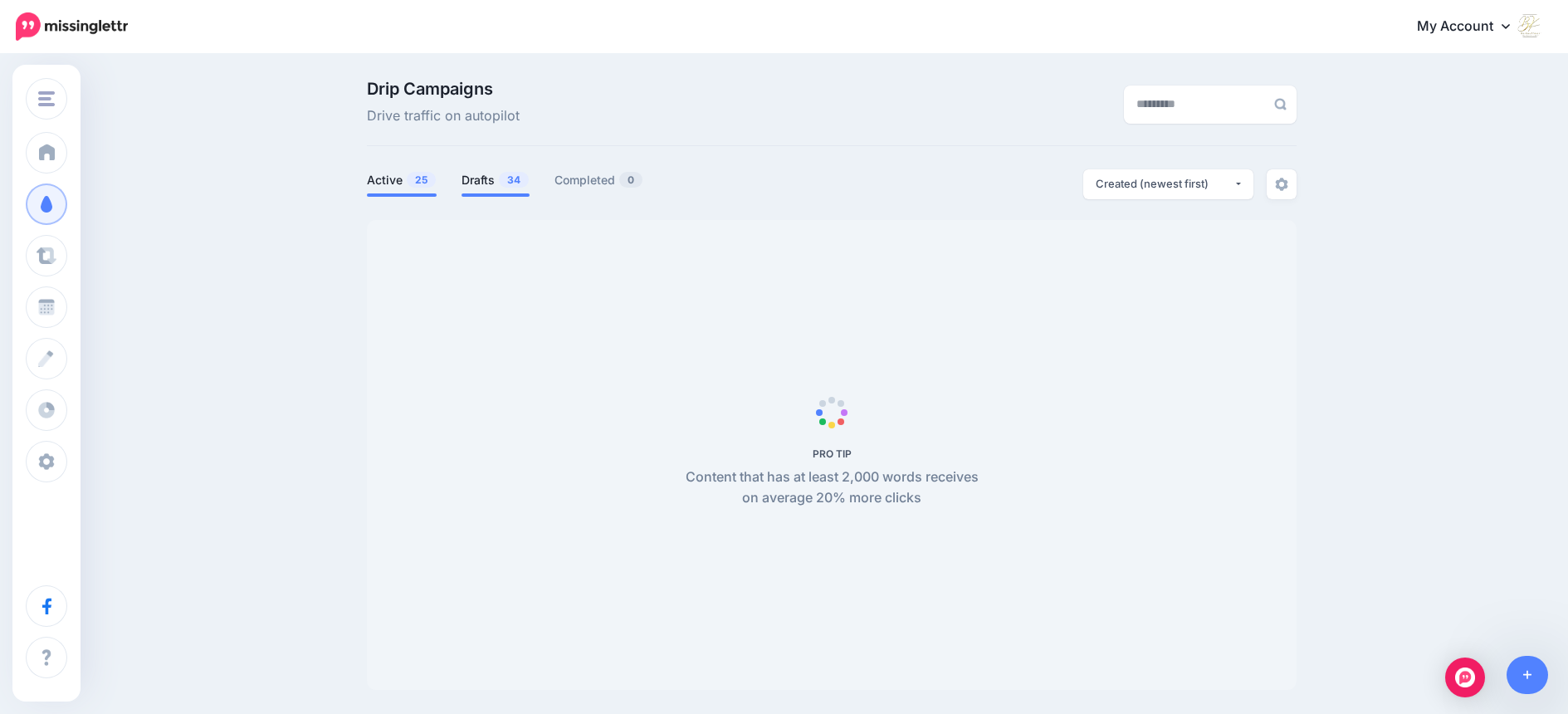
click at [482, 177] on link "Drafts 34" at bounding box center [495, 180] width 68 height 20
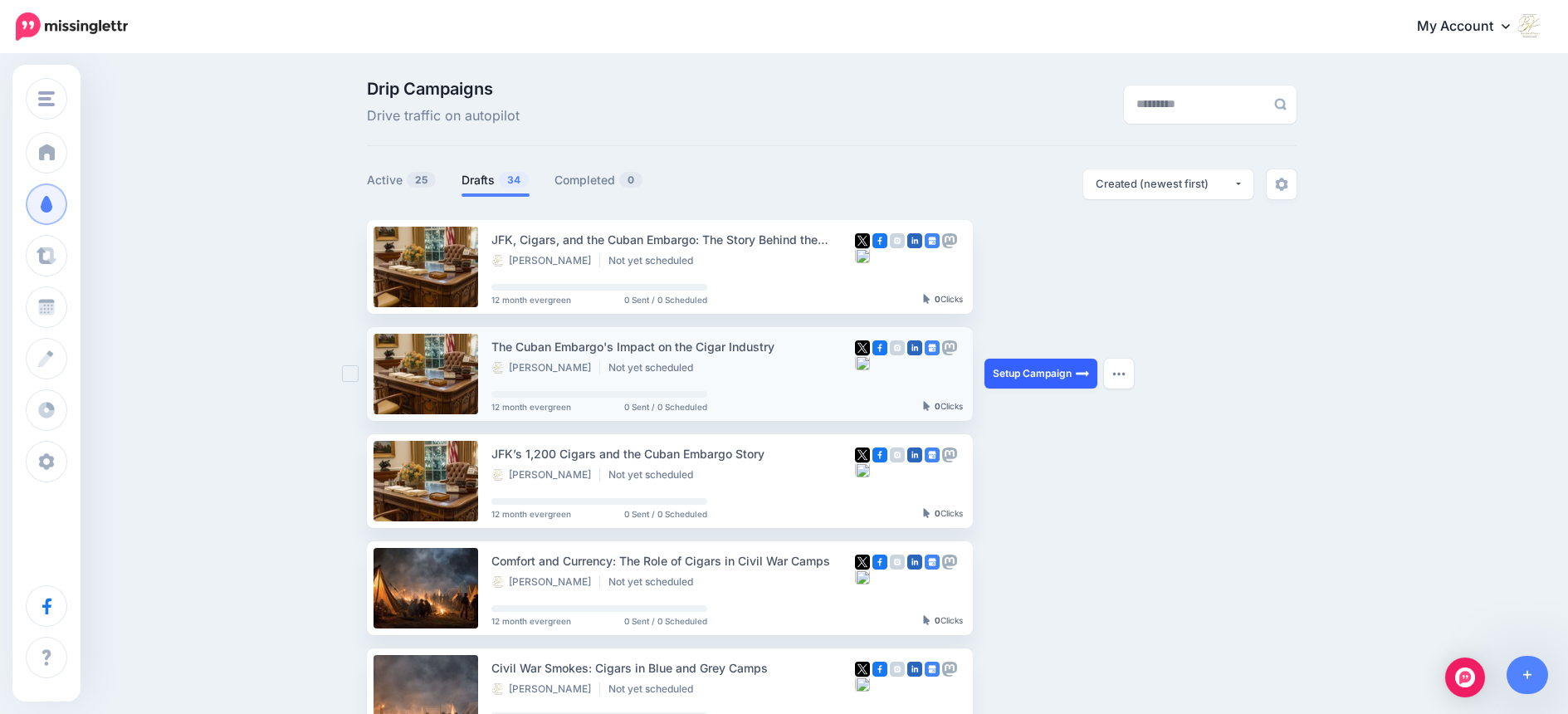
click at [1035, 372] on link "Setup Campaign" at bounding box center [1041, 373] width 113 height 30
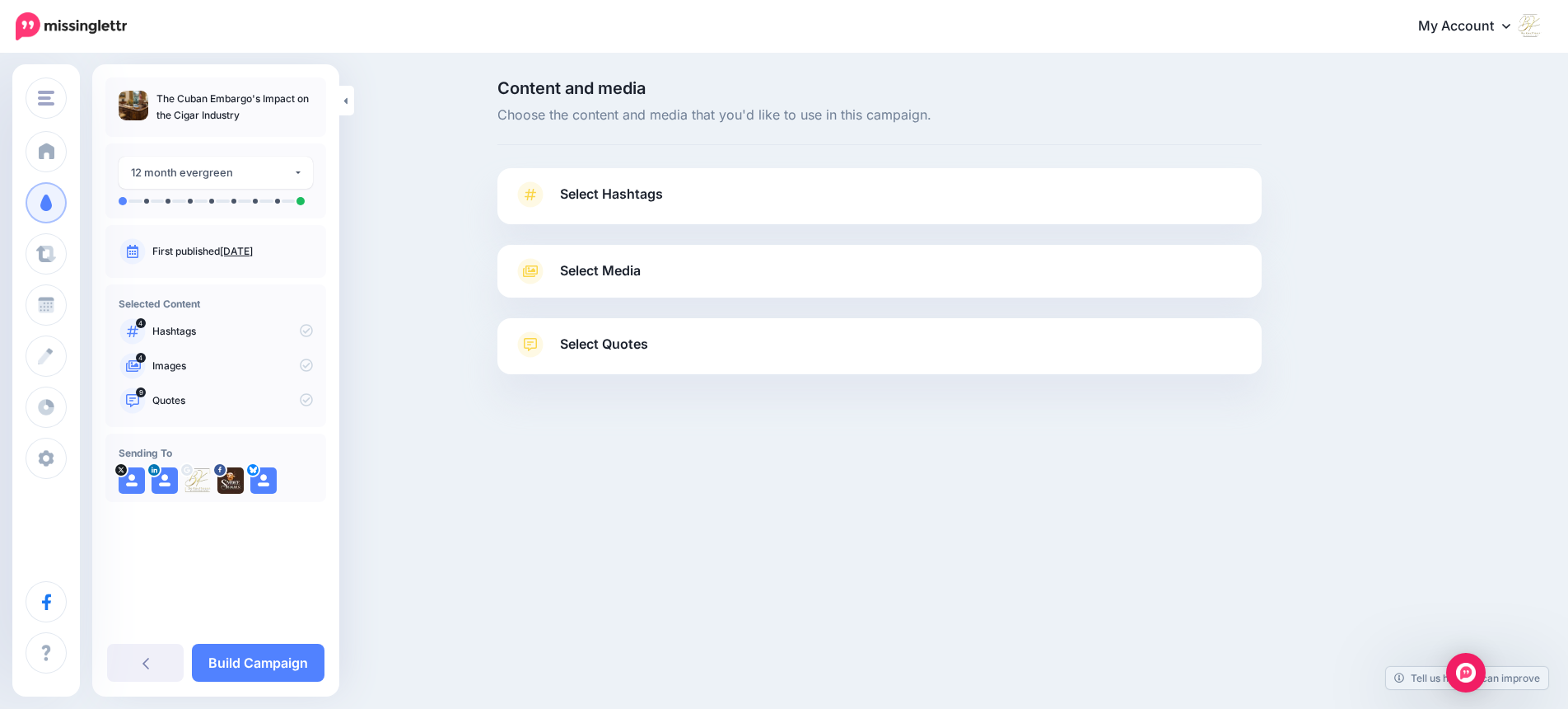
click at [637, 268] on span "Select Media" at bounding box center [600, 270] width 80 height 22
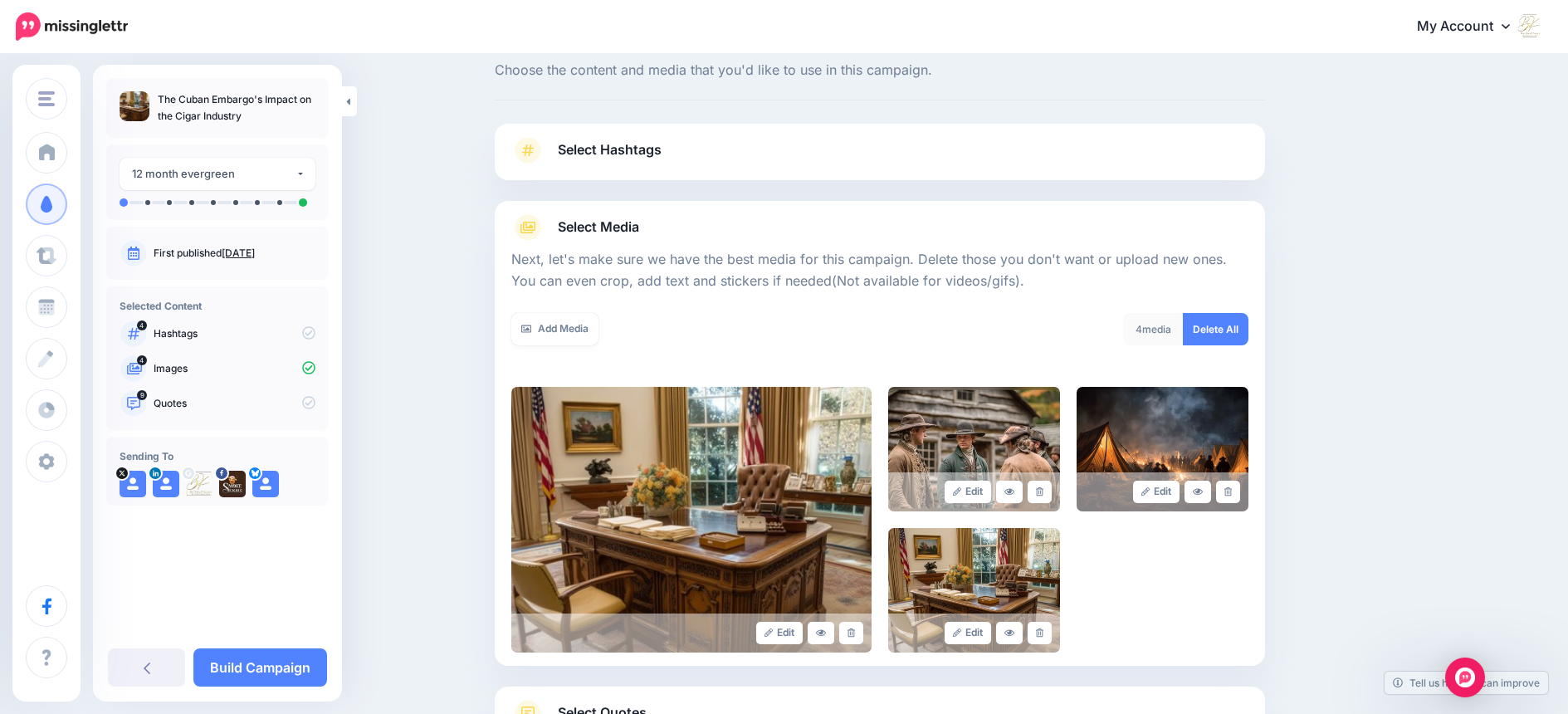
scroll to position [182, 0]
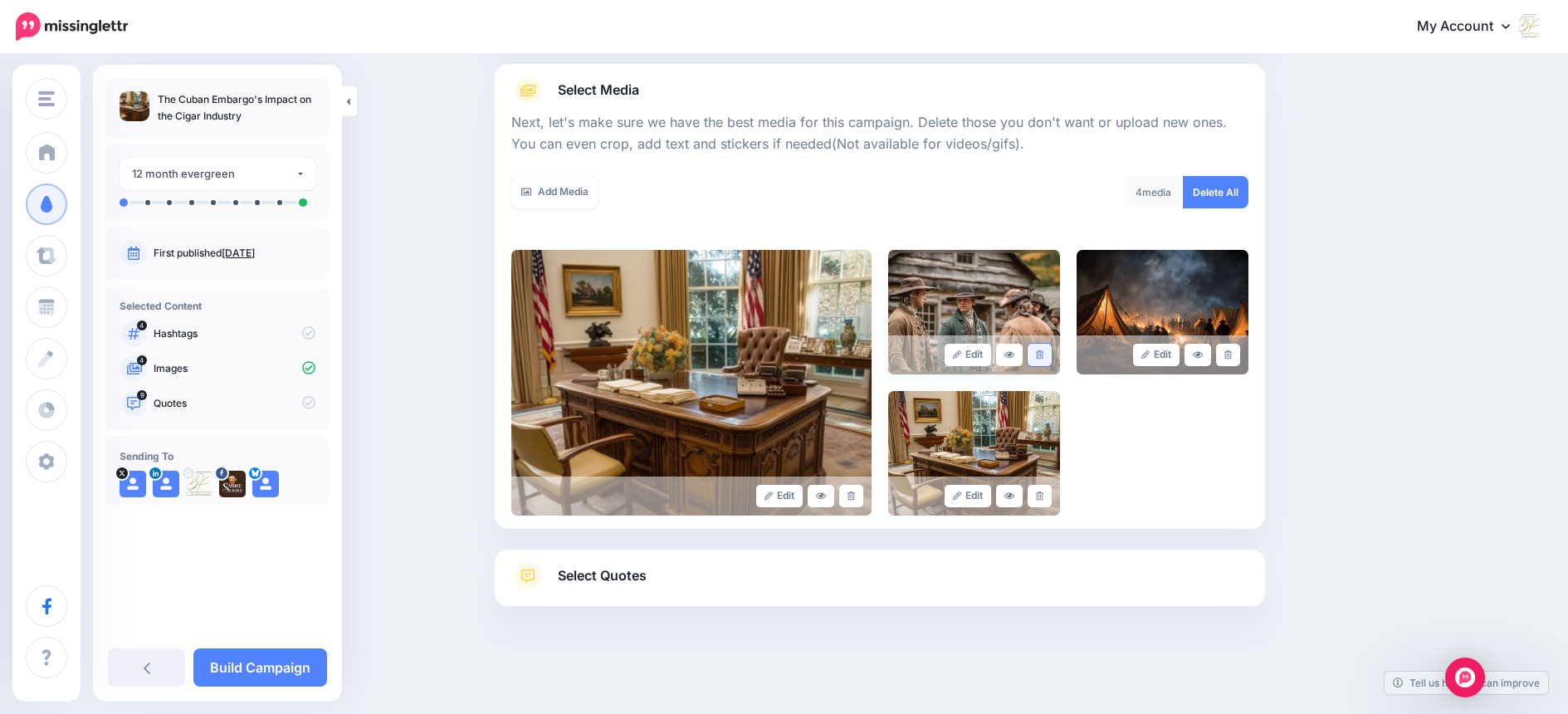
click at [1043, 354] on icon at bounding box center [1040, 355] width 7 height 9
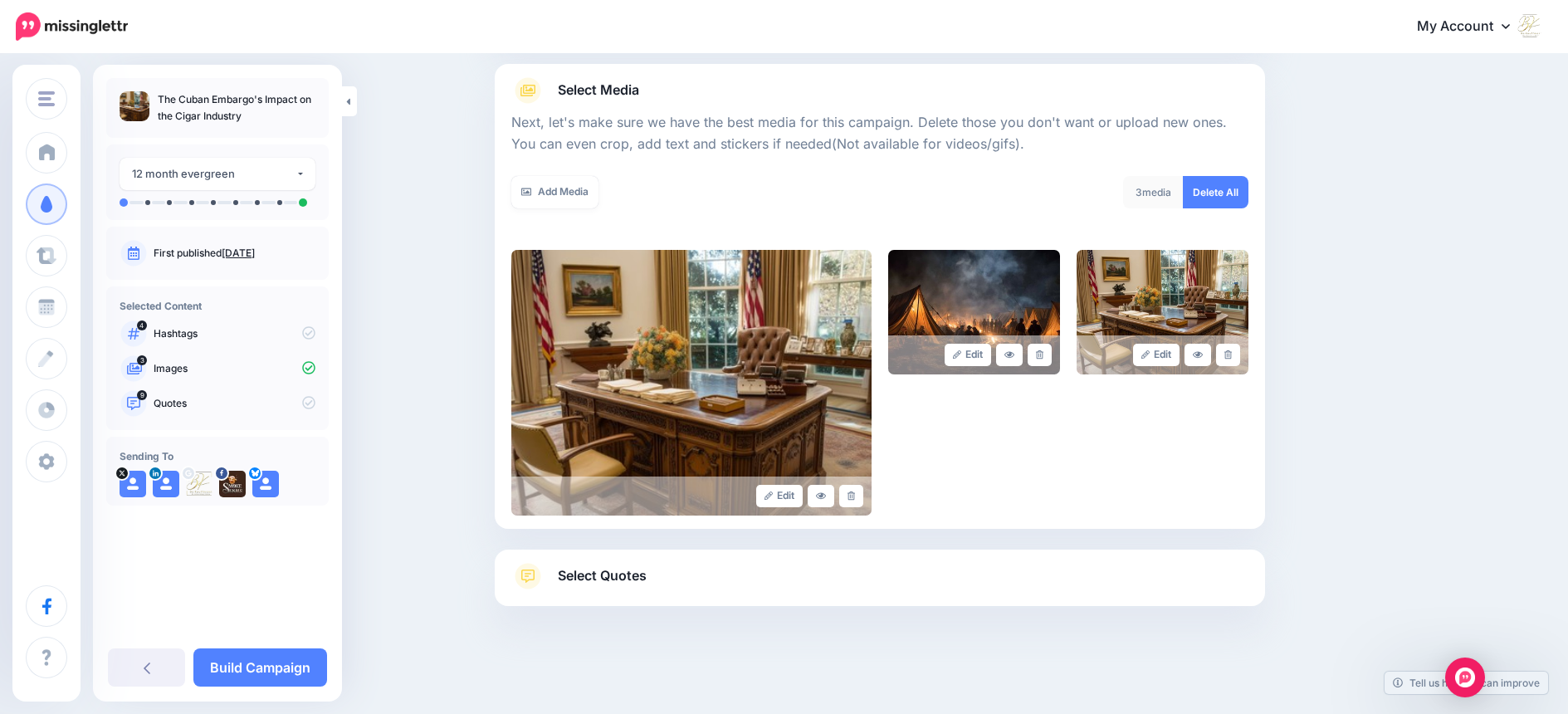
click at [1043, 354] on icon at bounding box center [1040, 355] width 7 height 9
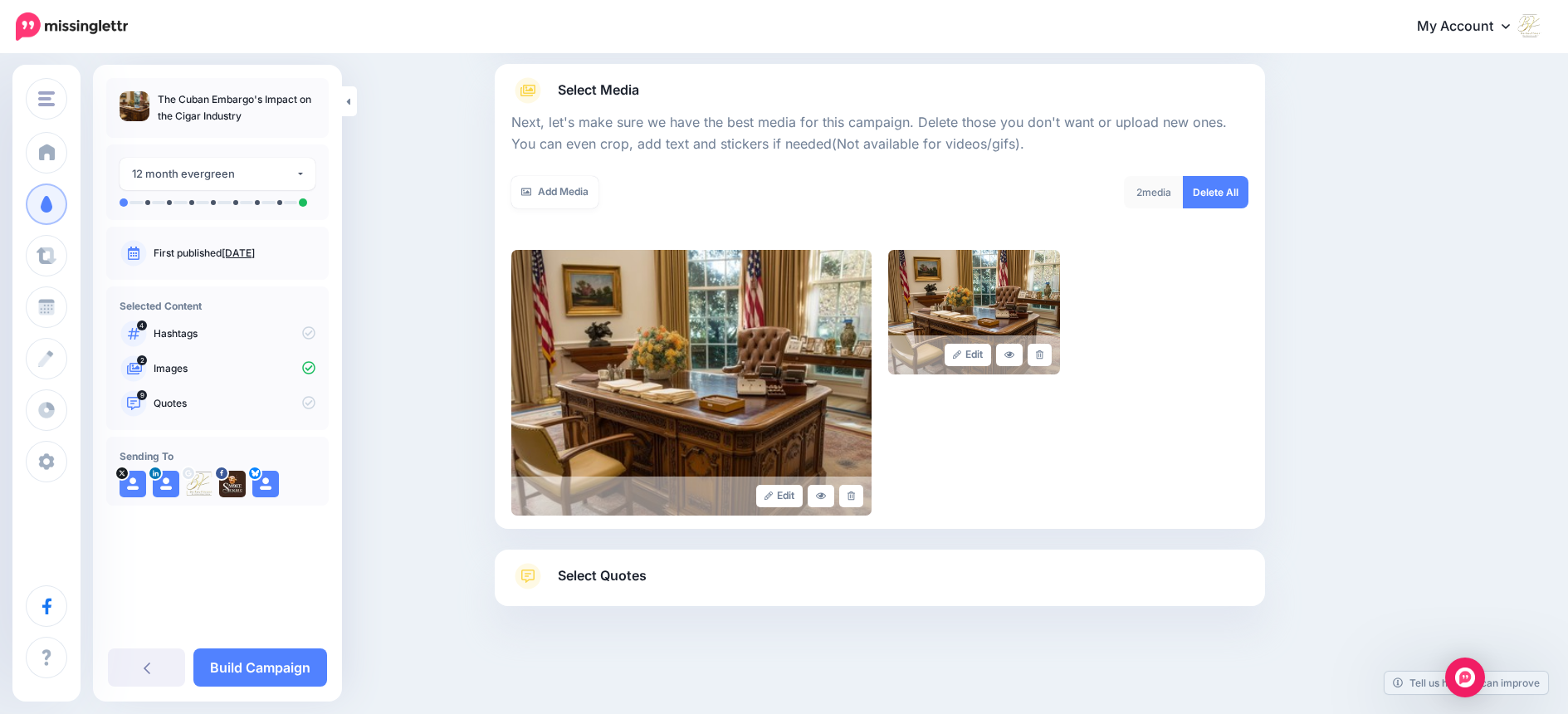
click at [1043, 354] on icon at bounding box center [1040, 355] width 7 height 9
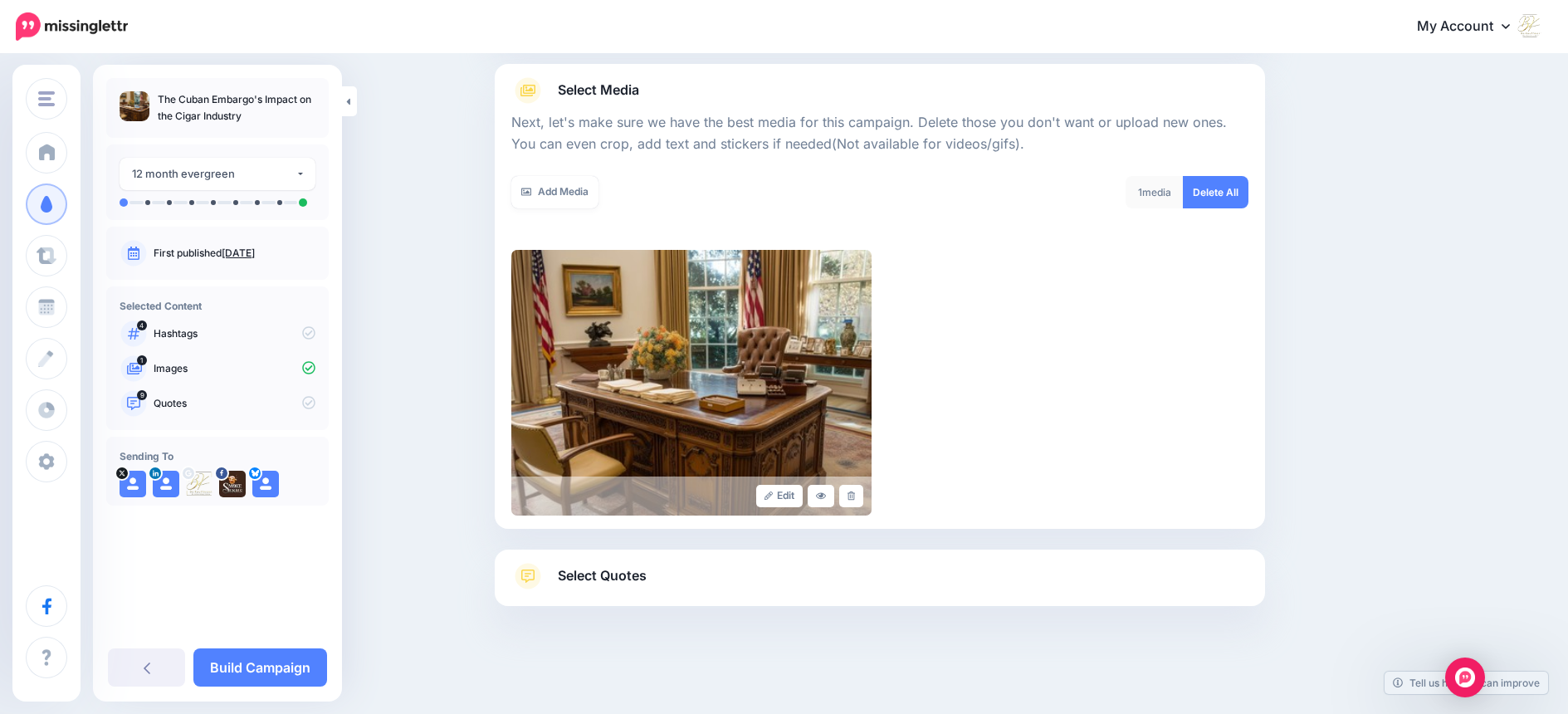
click at [612, 574] on span "Select Quotes" at bounding box center [602, 575] width 89 height 22
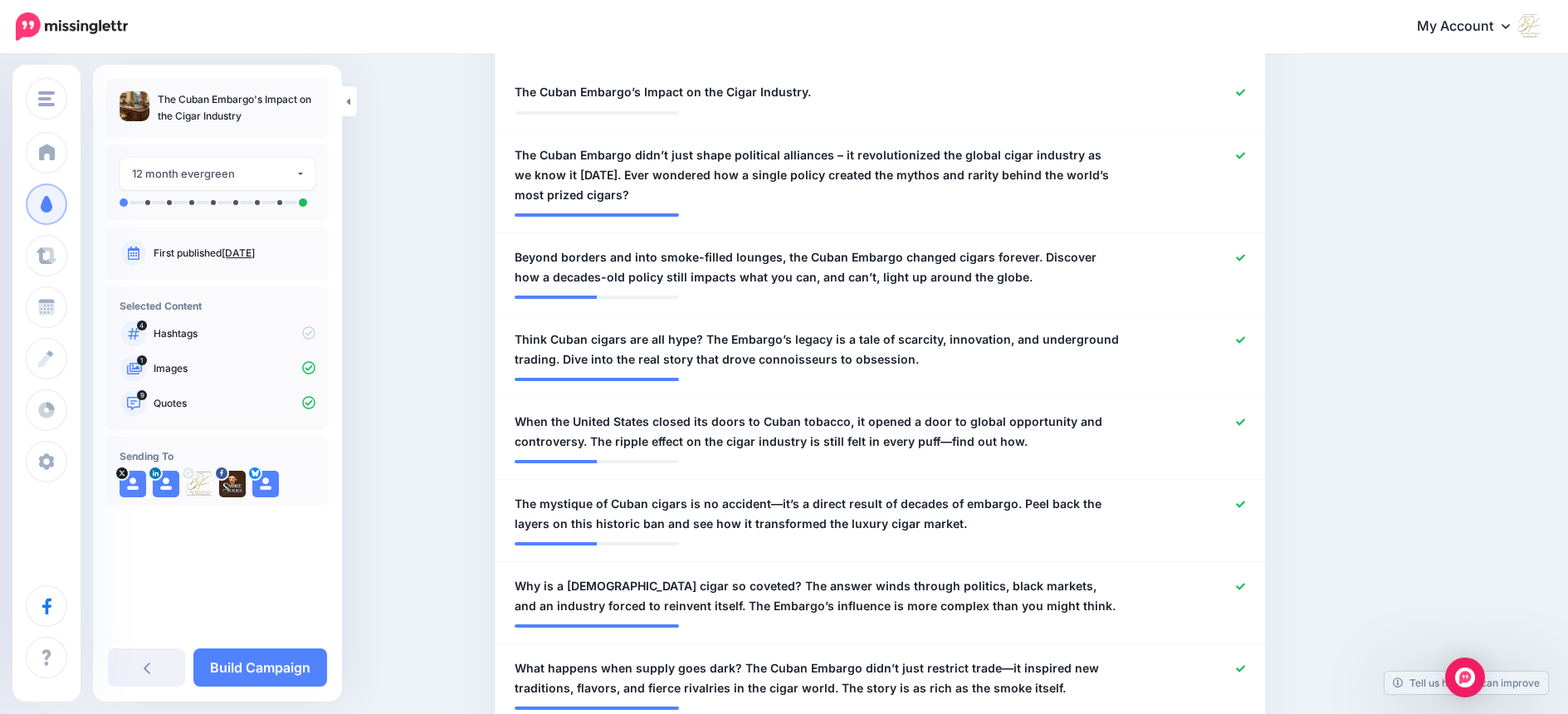
scroll to position [0, 0]
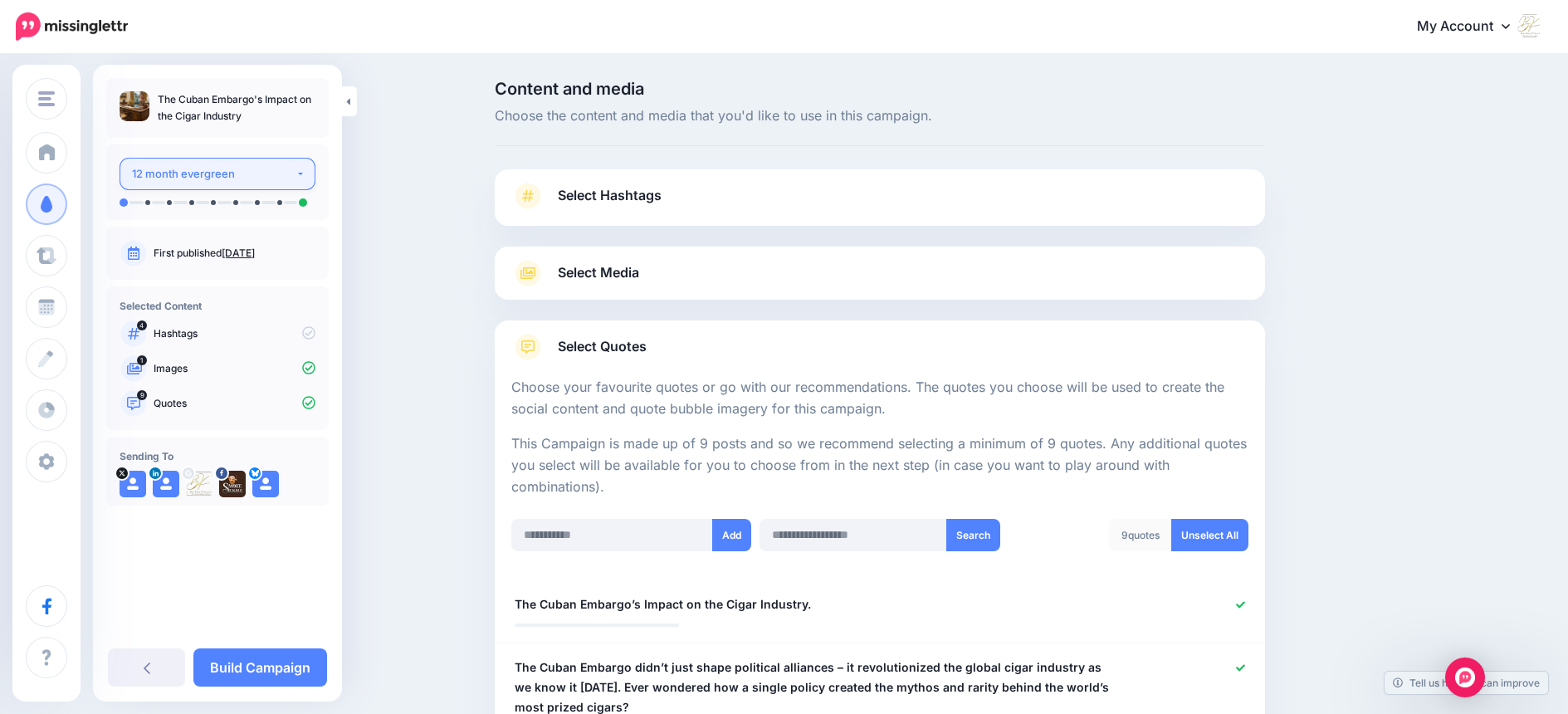
click at [299, 176] on button "12 month evergreen" at bounding box center [217, 173] width 196 height 32
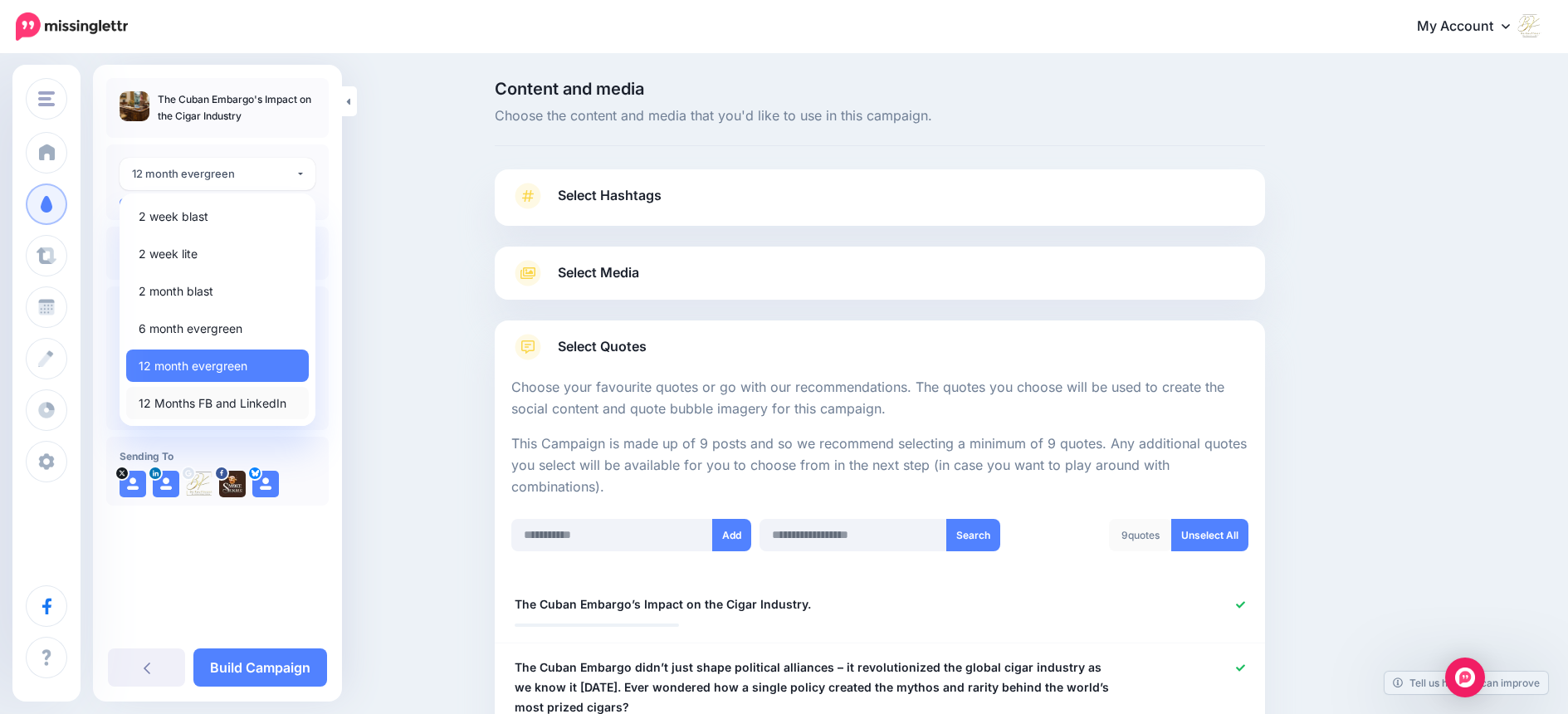
click at [221, 405] on span "12 Months FB and LinkedIn" at bounding box center [213, 403] width 148 height 20
select select "******"
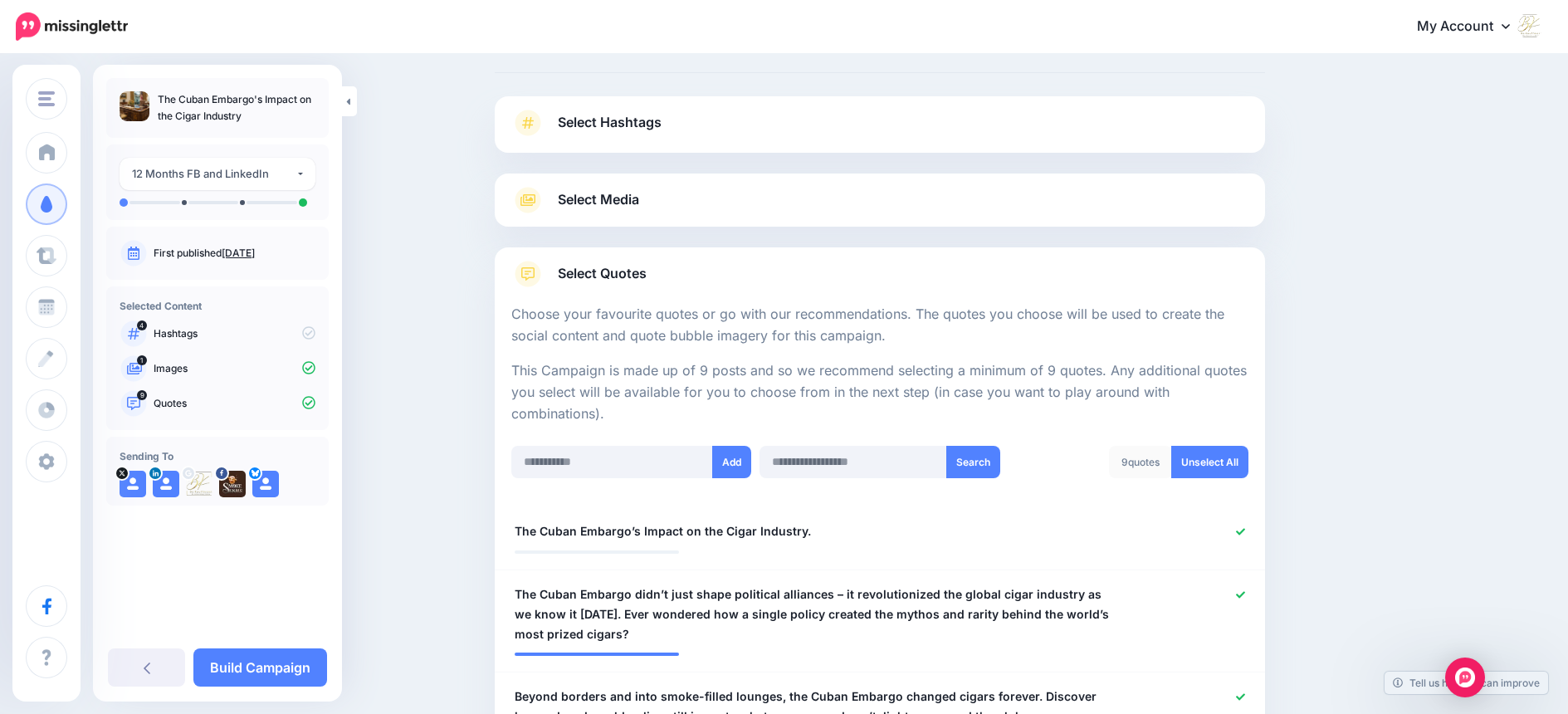
scroll to position [83, 0]
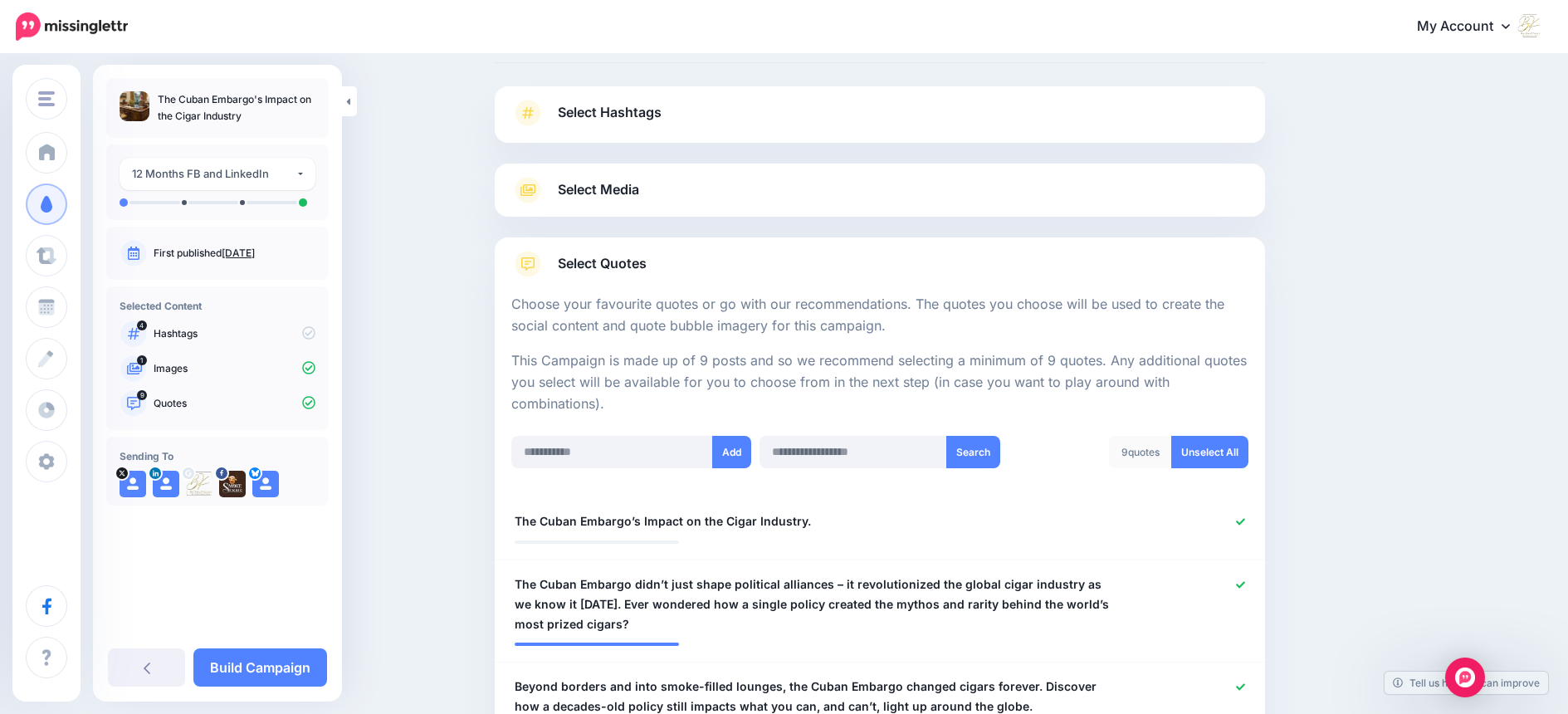
click at [651, 107] on span "Select Hashtags" at bounding box center [609, 112] width 104 height 22
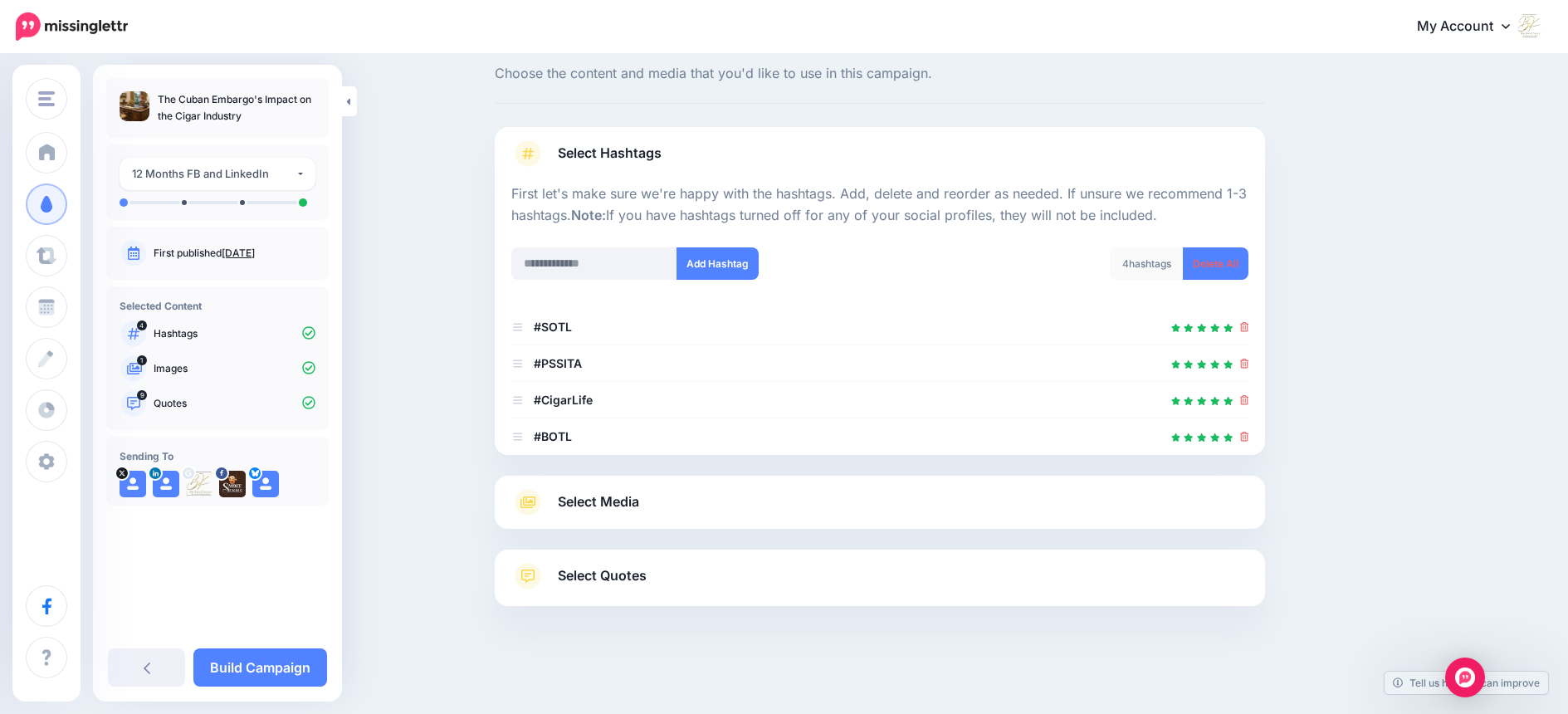
scroll to position [43, 0]
click at [619, 260] on input "text" at bounding box center [594, 263] width 166 height 32
type input "****"
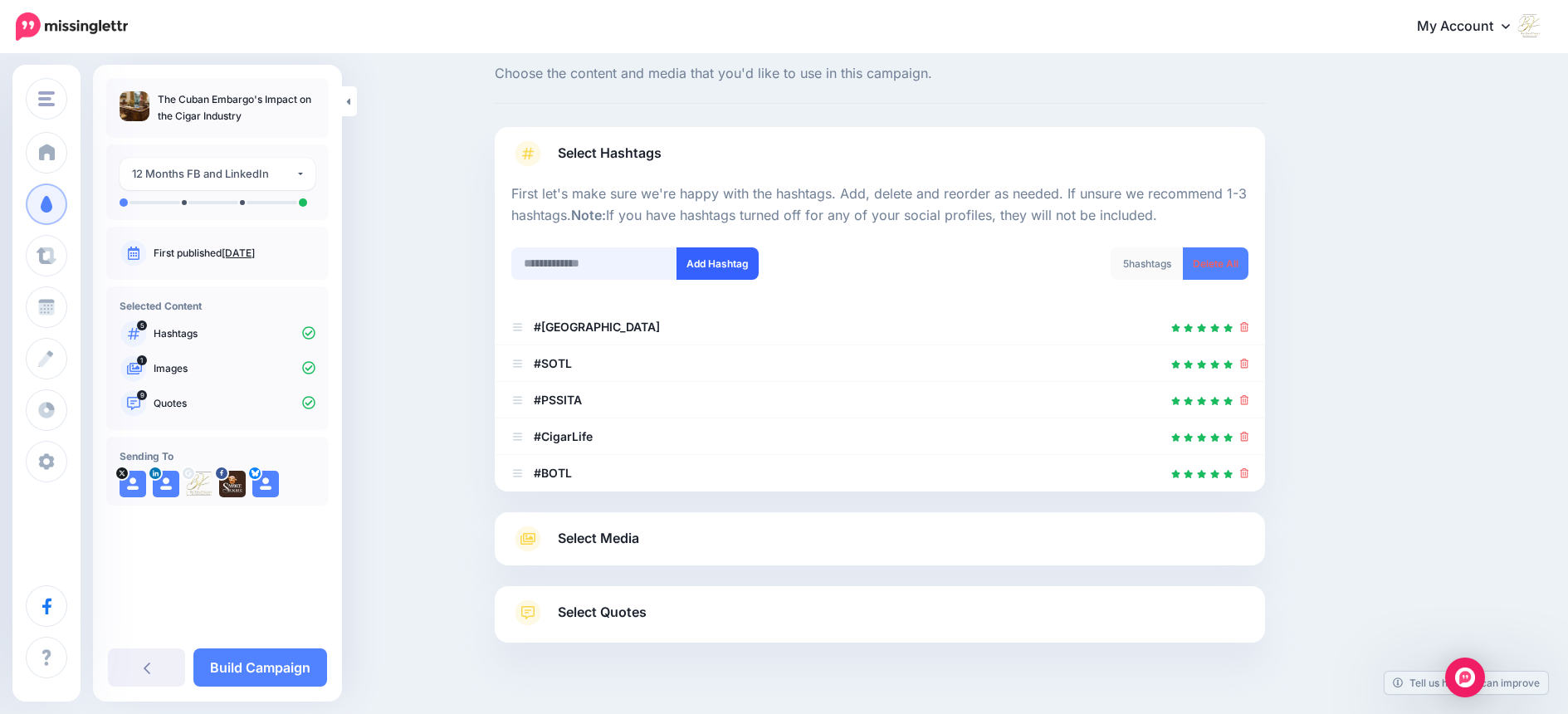
scroll to position [79, 0]
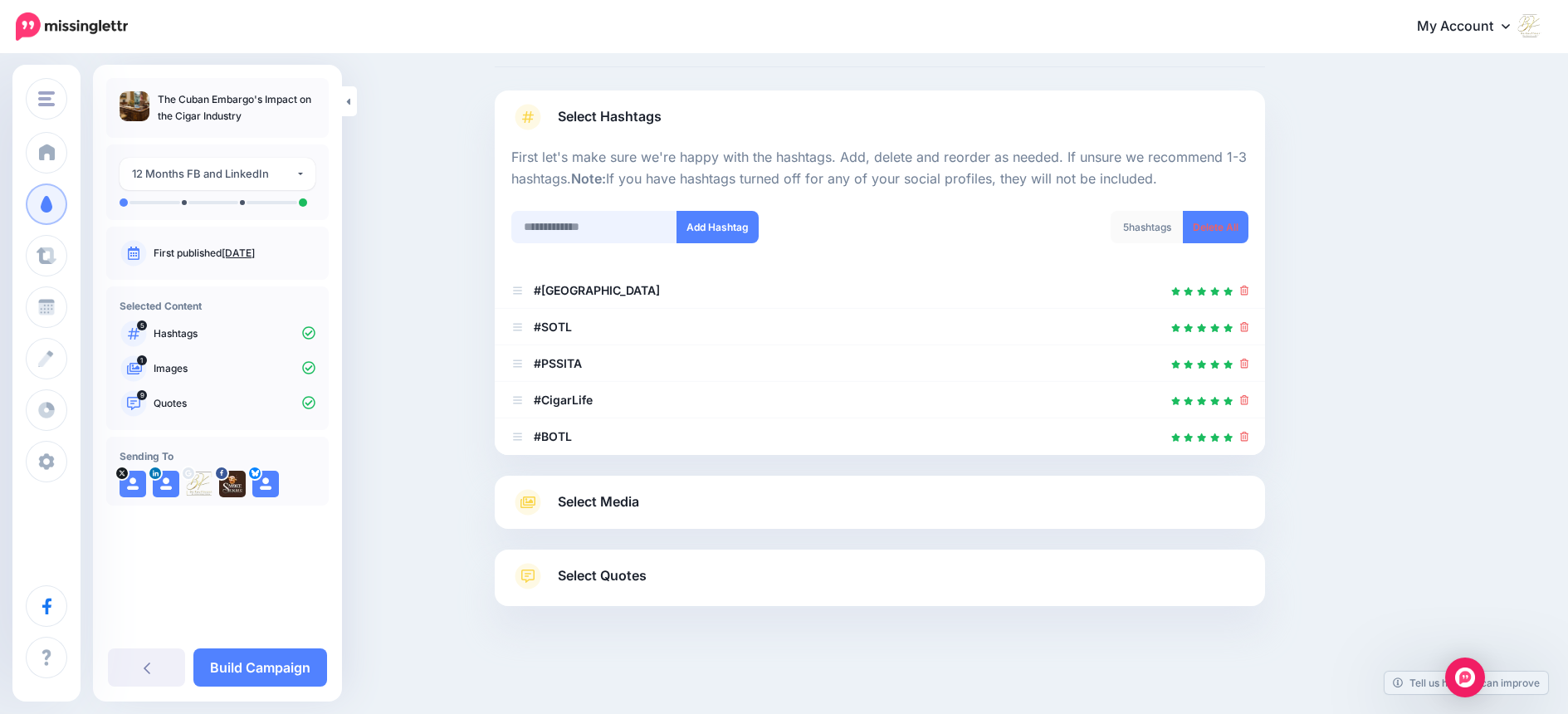
click at [588, 229] on input "text" at bounding box center [594, 227] width 166 height 32
type input "***"
click at [703, 220] on button "Add Hashtag" at bounding box center [718, 227] width 82 height 32
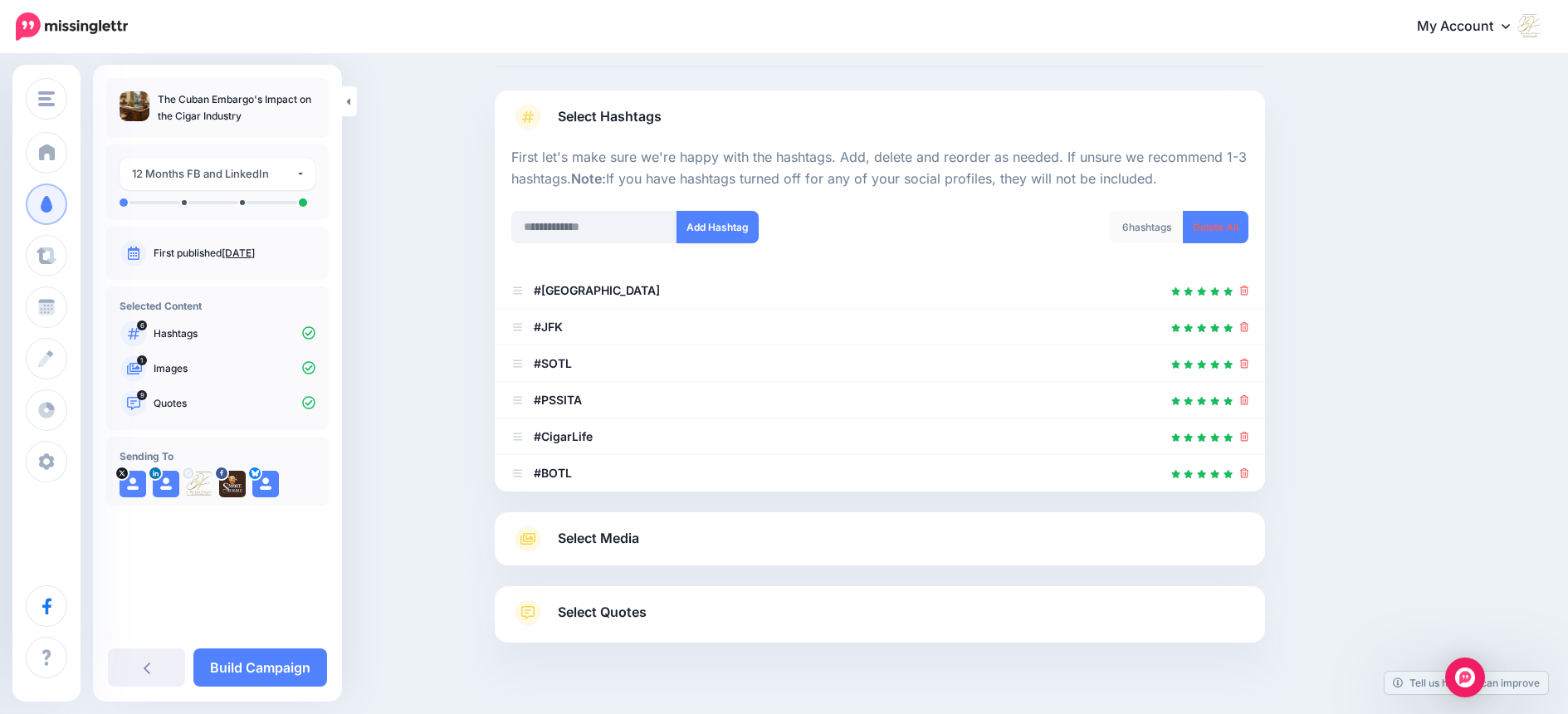
scroll to position [116, 0]
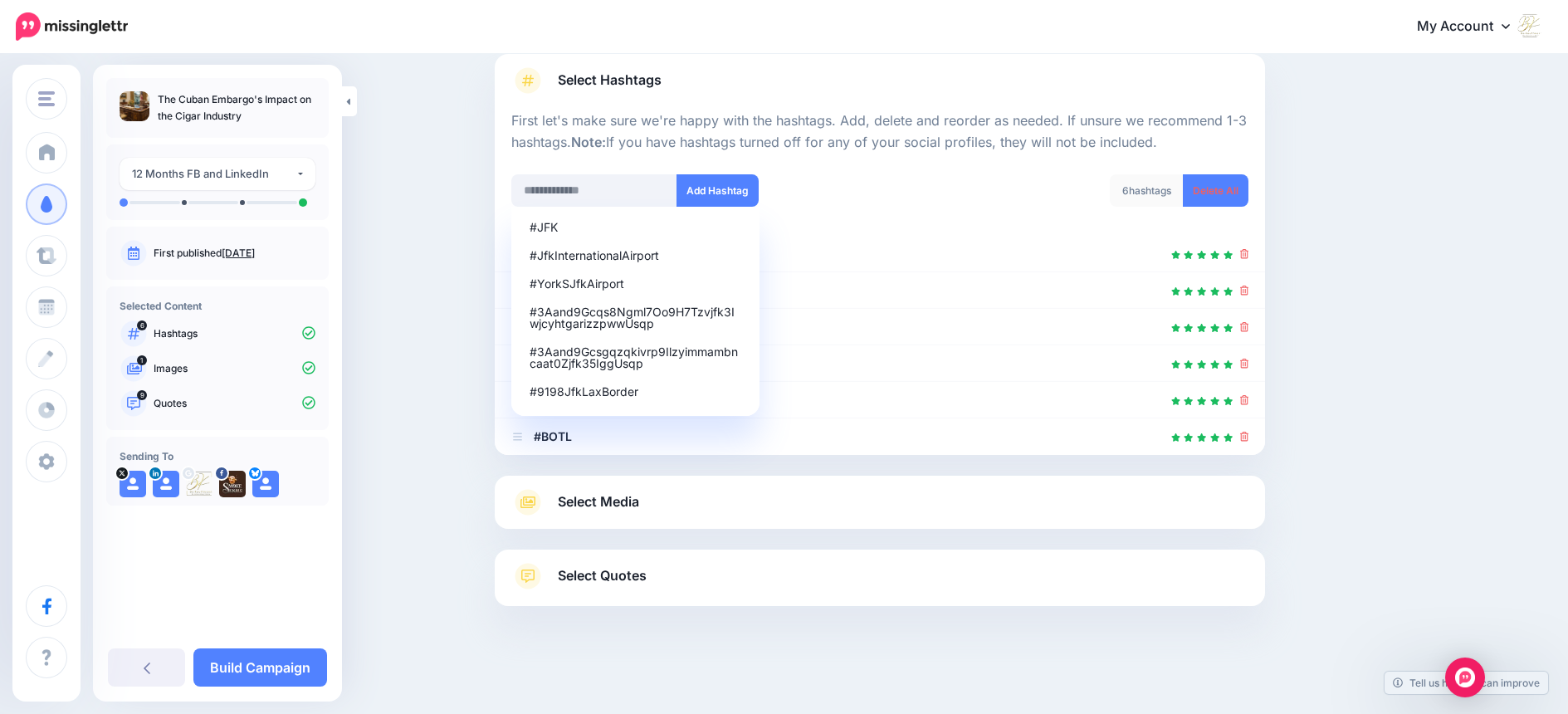
click at [439, 186] on div "Content and media Choose the content and media that you'd like to use in this c…" at bounding box center [784, 327] width 1568 height 774
click at [565, 225] on div "#JFK" at bounding box center [636, 227] width 212 height 12
type input "***"
click at [703, 185] on button "Add Hashtag" at bounding box center [718, 190] width 82 height 32
click at [1355, 260] on div "Content and media Choose the content and media that you'd like to use in this c…" at bounding box center [959, 327] width 954 height 724
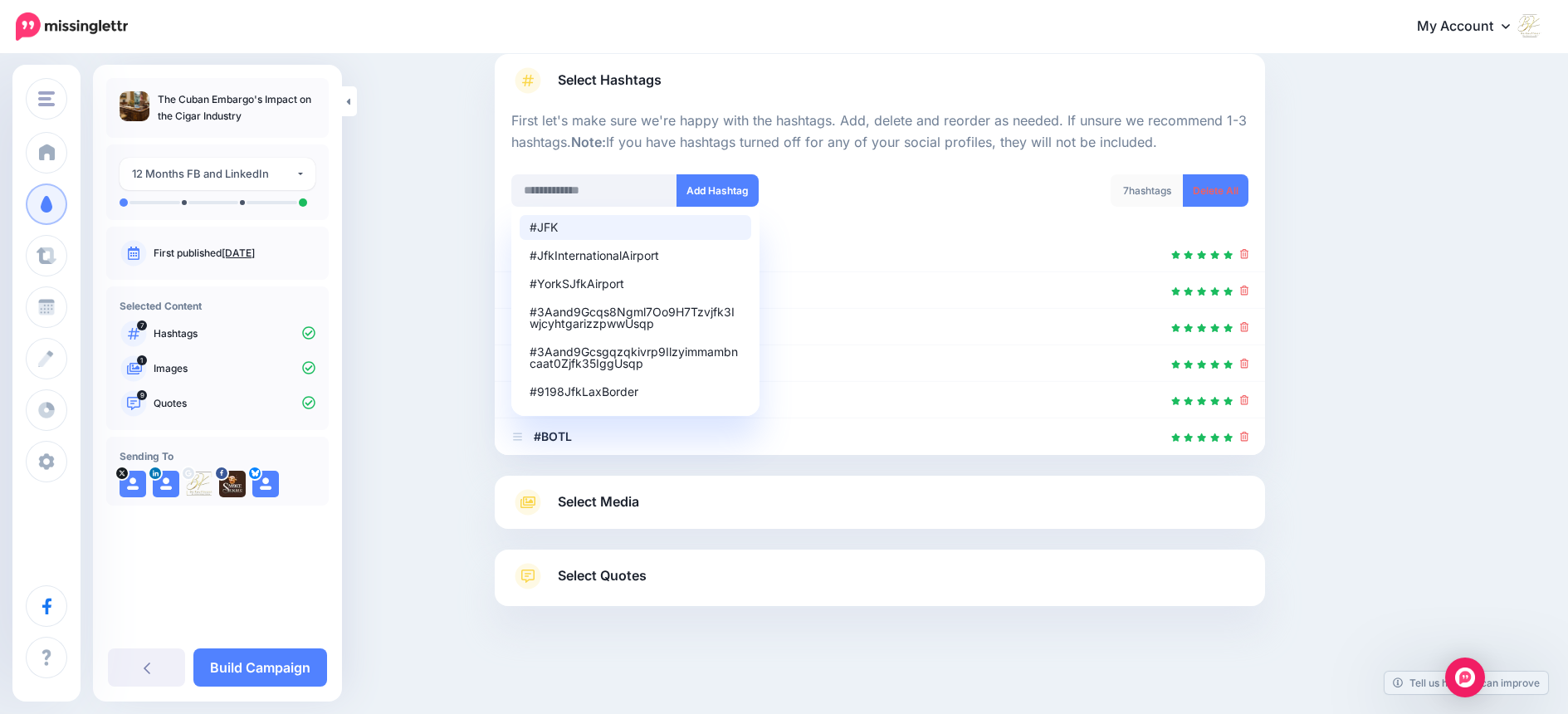
click at [1041, 188] on div "7 hashtags Delete All" at bounding box center [1070, 201] width 381 height 53
click at [630, 505] on span "Select Media" at bounding box center [598, 501] width 81 height 22
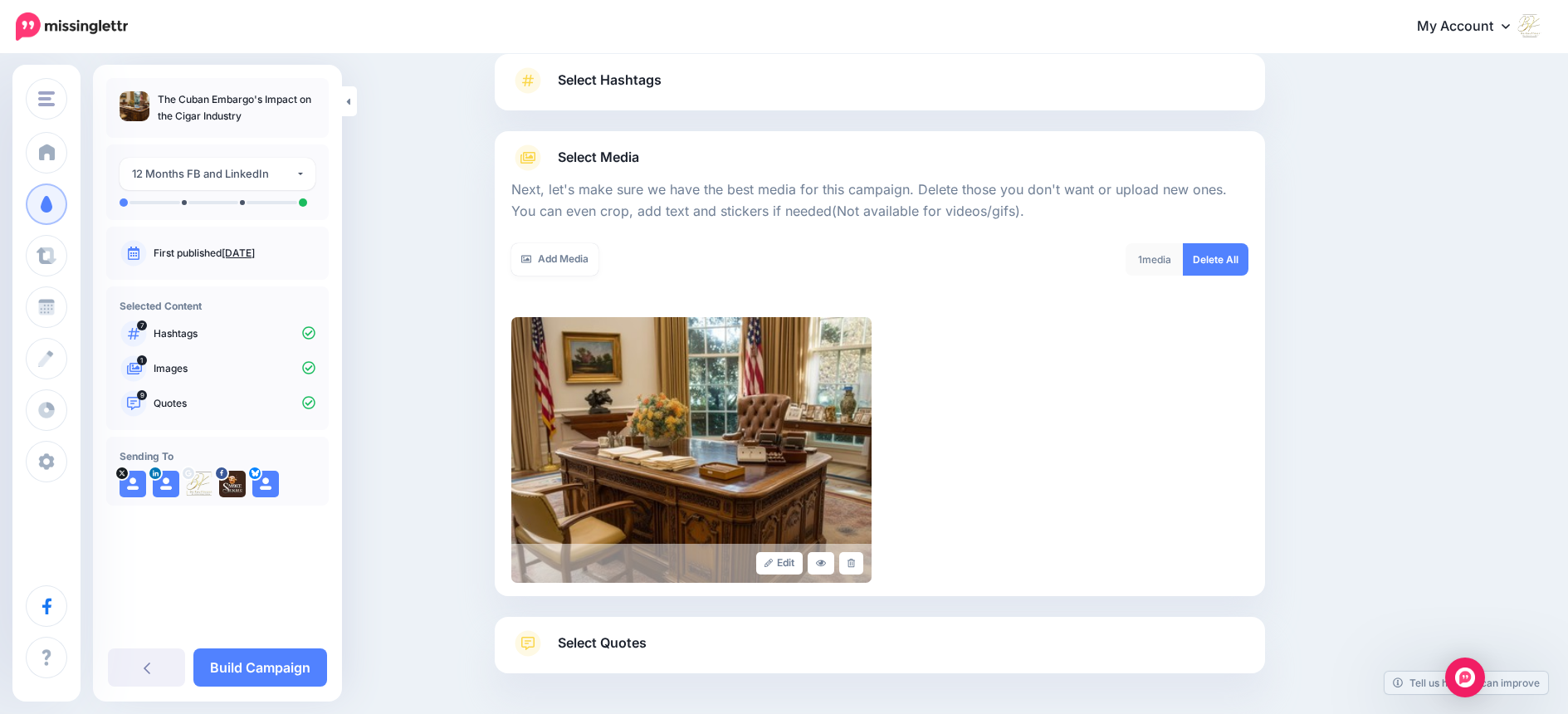
click at [638, 637] on span "Select Quotes" at bounding box center [602, 642] width 89 height 22
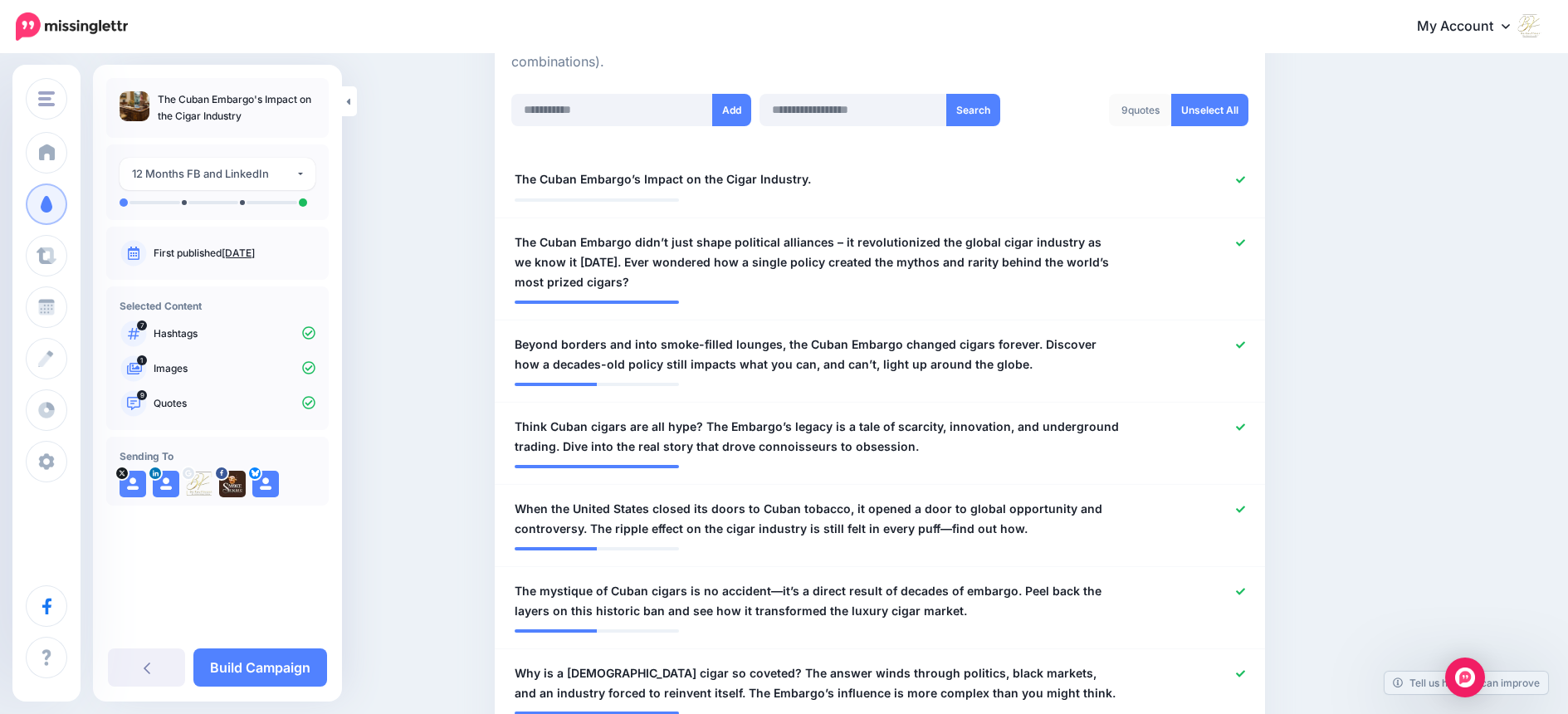
scroll to position [435, 0]
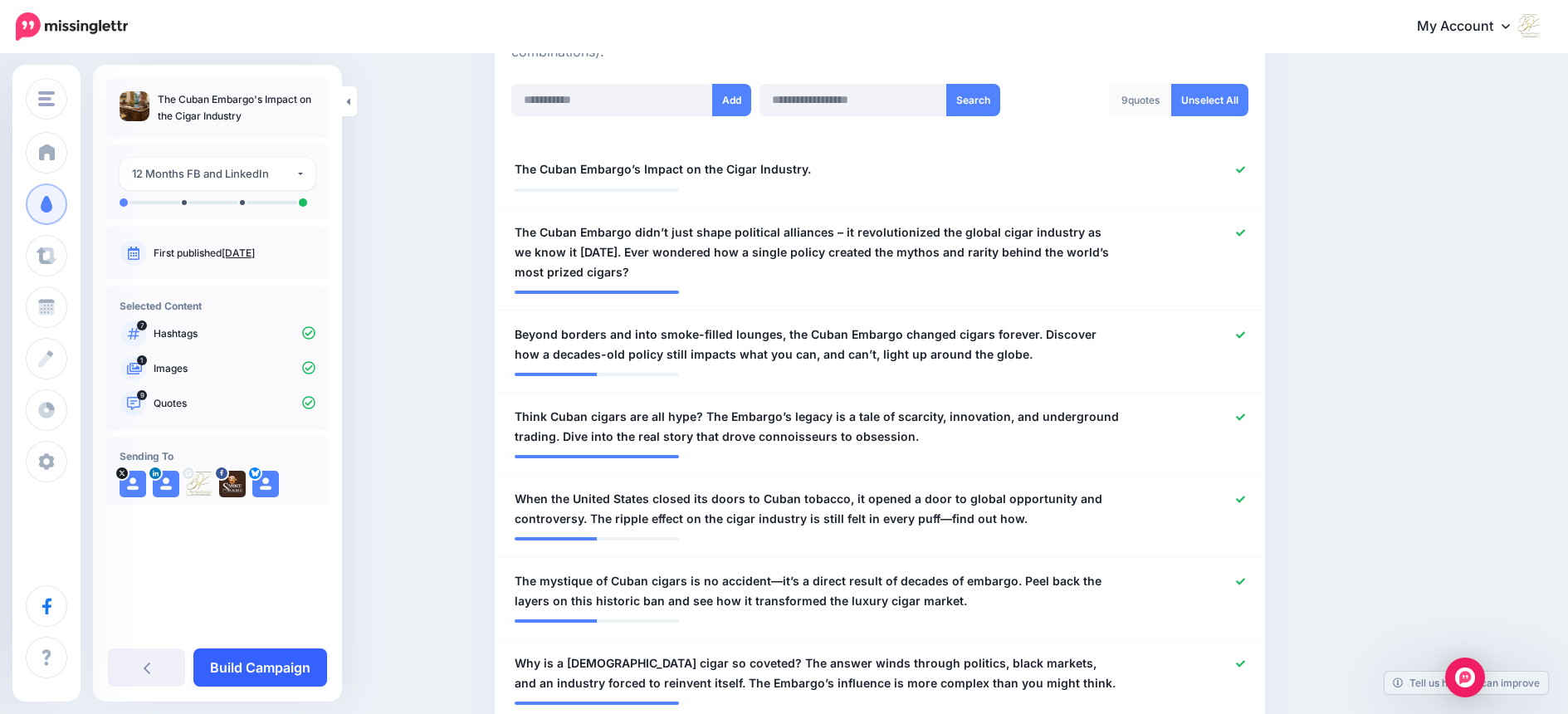
click at [265, 665] on link "Build Campaign" at bounding box center [260, 667] width 133 height 38
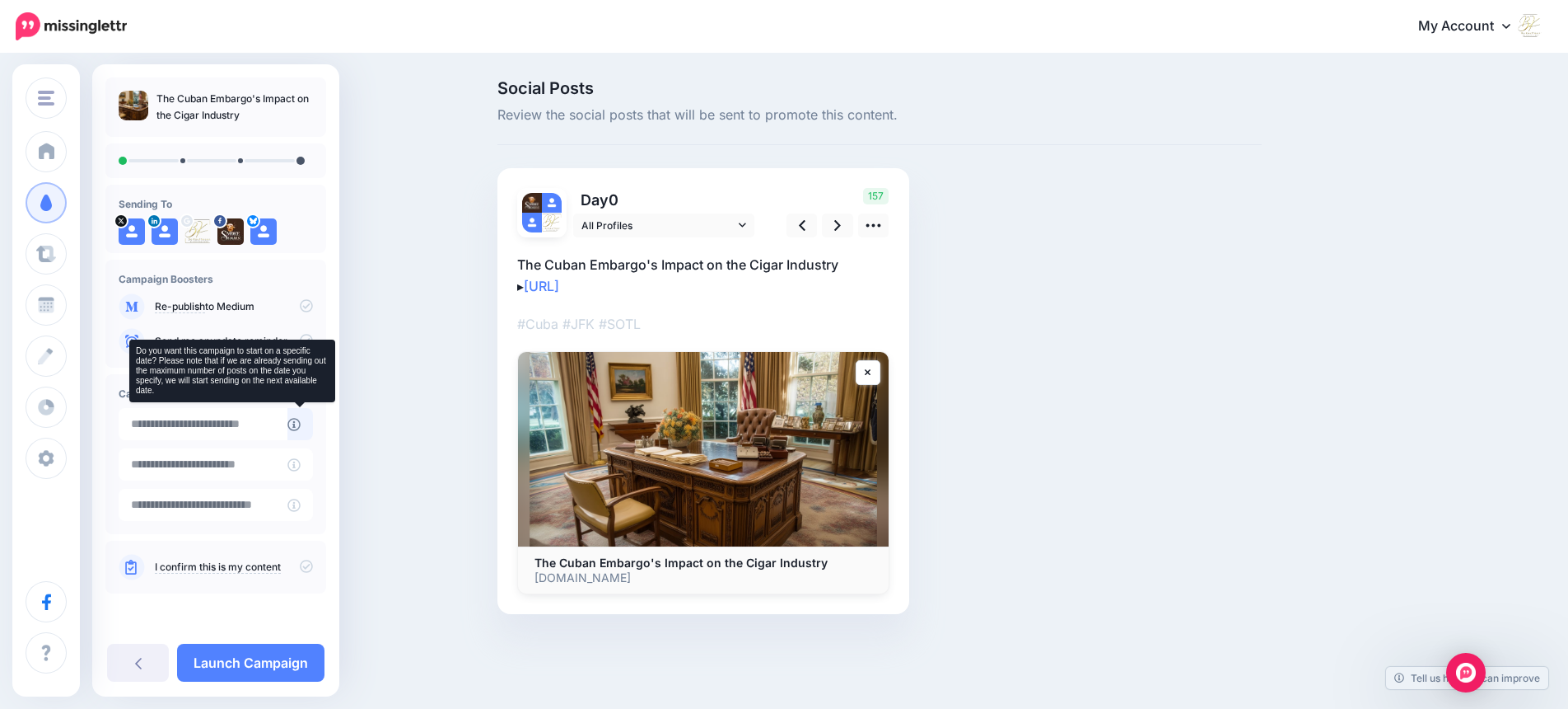
click at [292, 421] on icon at bounding box center [294, 424] width 13 height 13
click at [294, 423] on icon at bounding box center [294, 424] width 13 height 13
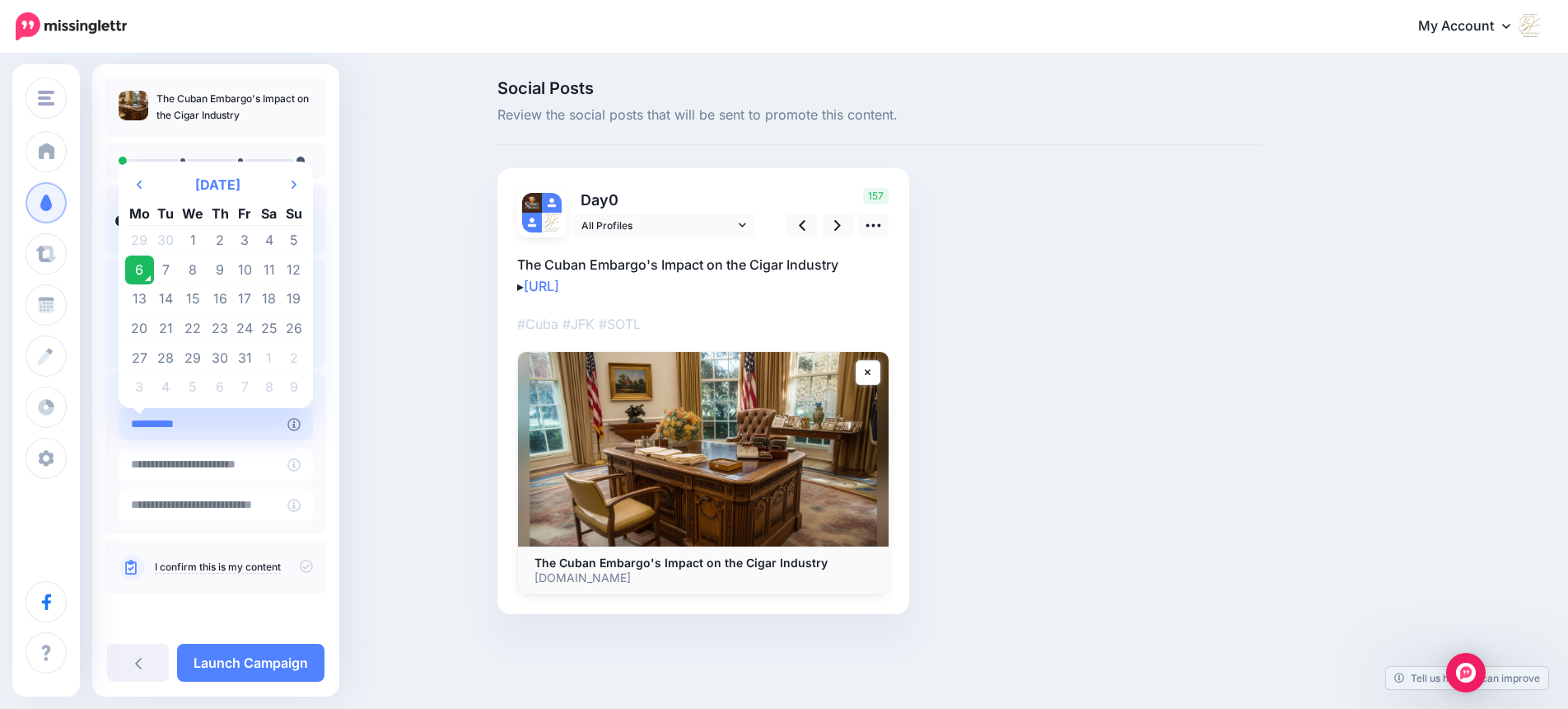
click at [204, 425] on input "**********" at bounding box center [202, 424] width 169 height 32
click at [165, 267] on td "7" at bounding box center [167, 270] width 25 height 30
type input "**********"
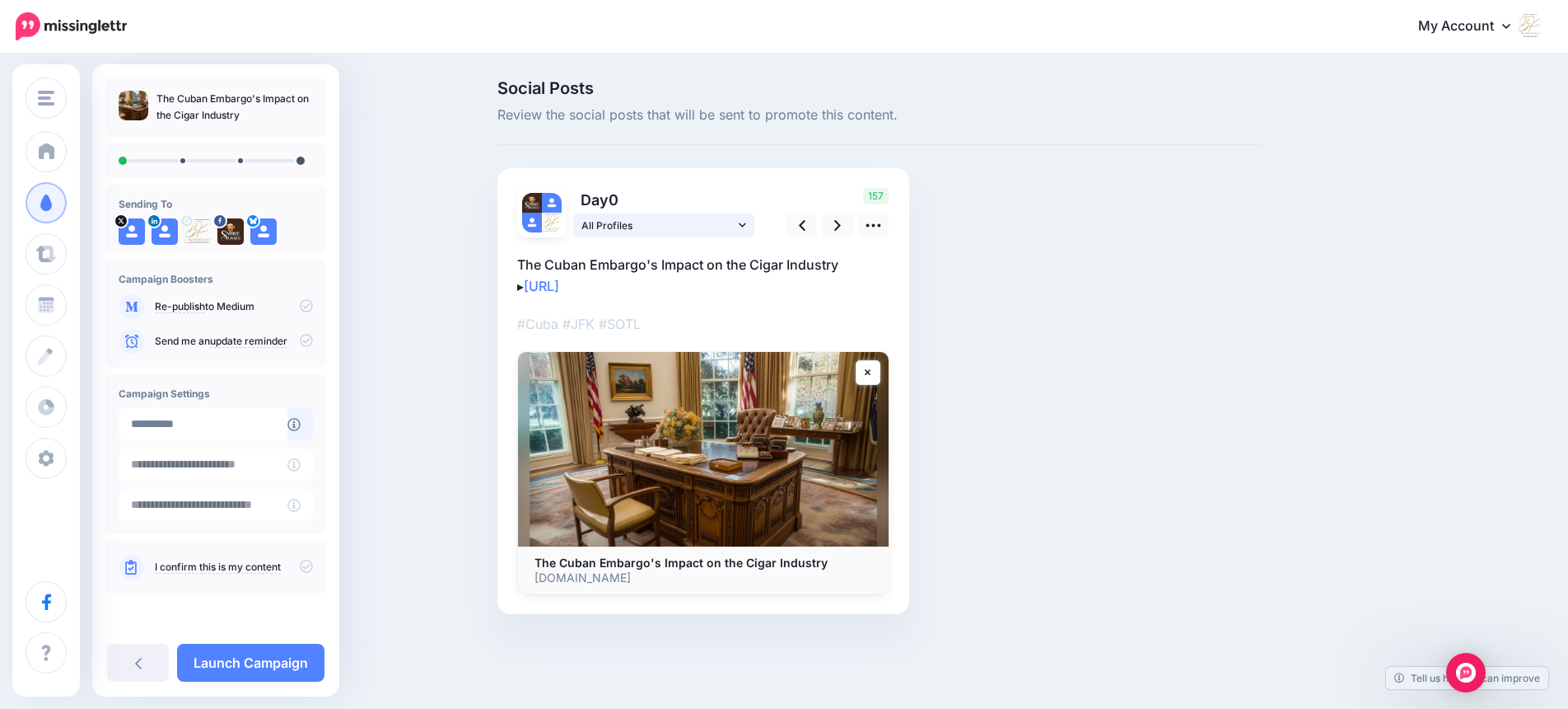
click at [744, 226] on icon at bounding box center [742, 224] width 7 height 11
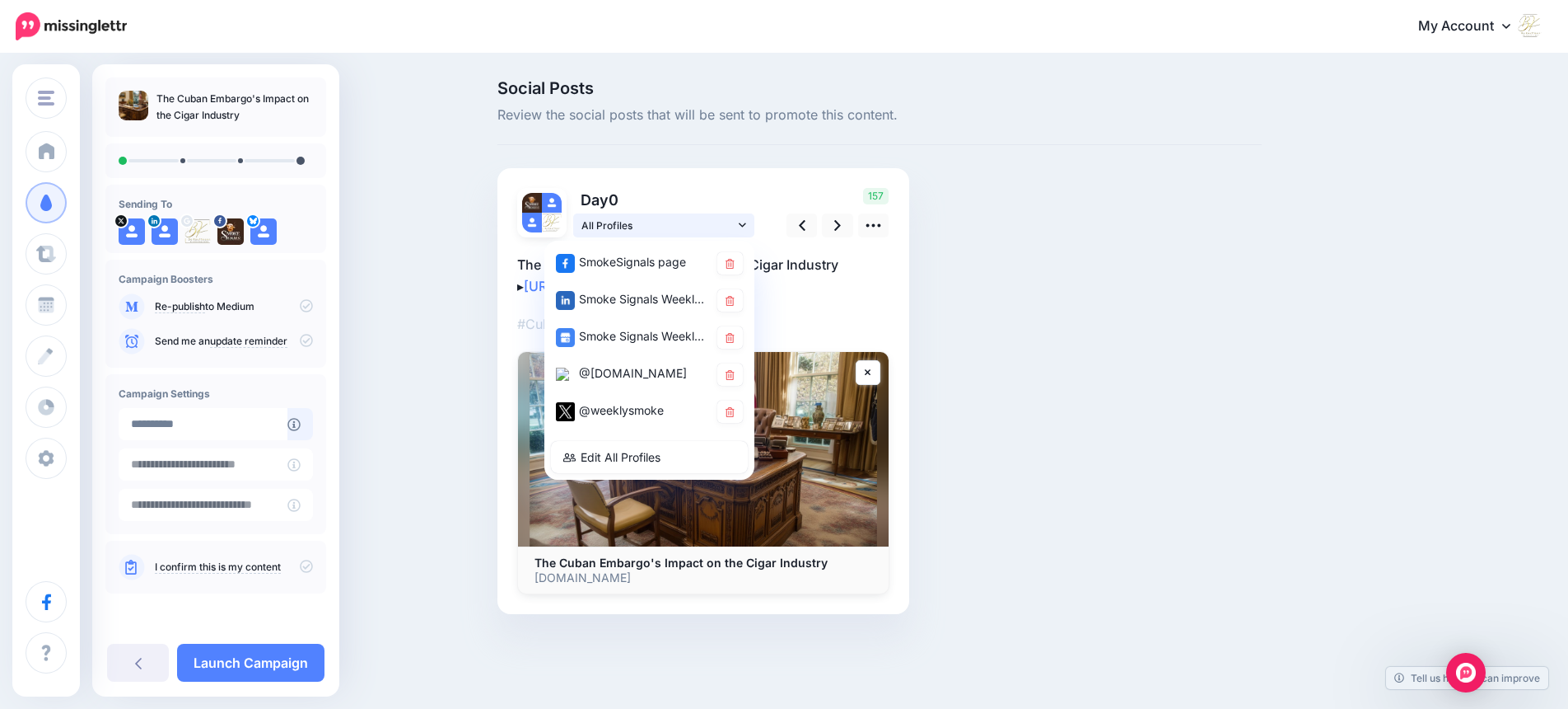
click at [744, 226] on icon at bounding box center [742, 224] width 7 height 11
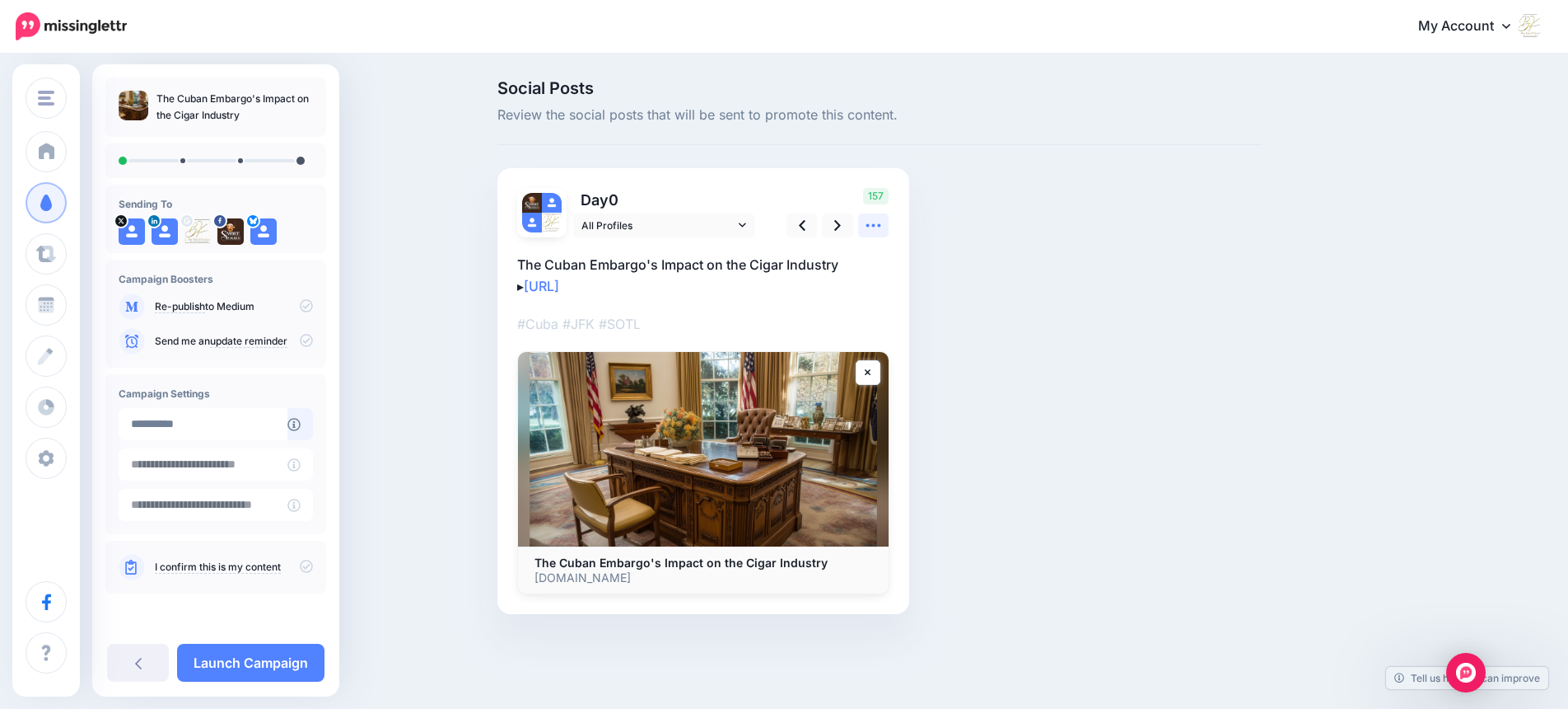
click at [870, 227] on icon at bounding box center [874, 225] width 18 height 18
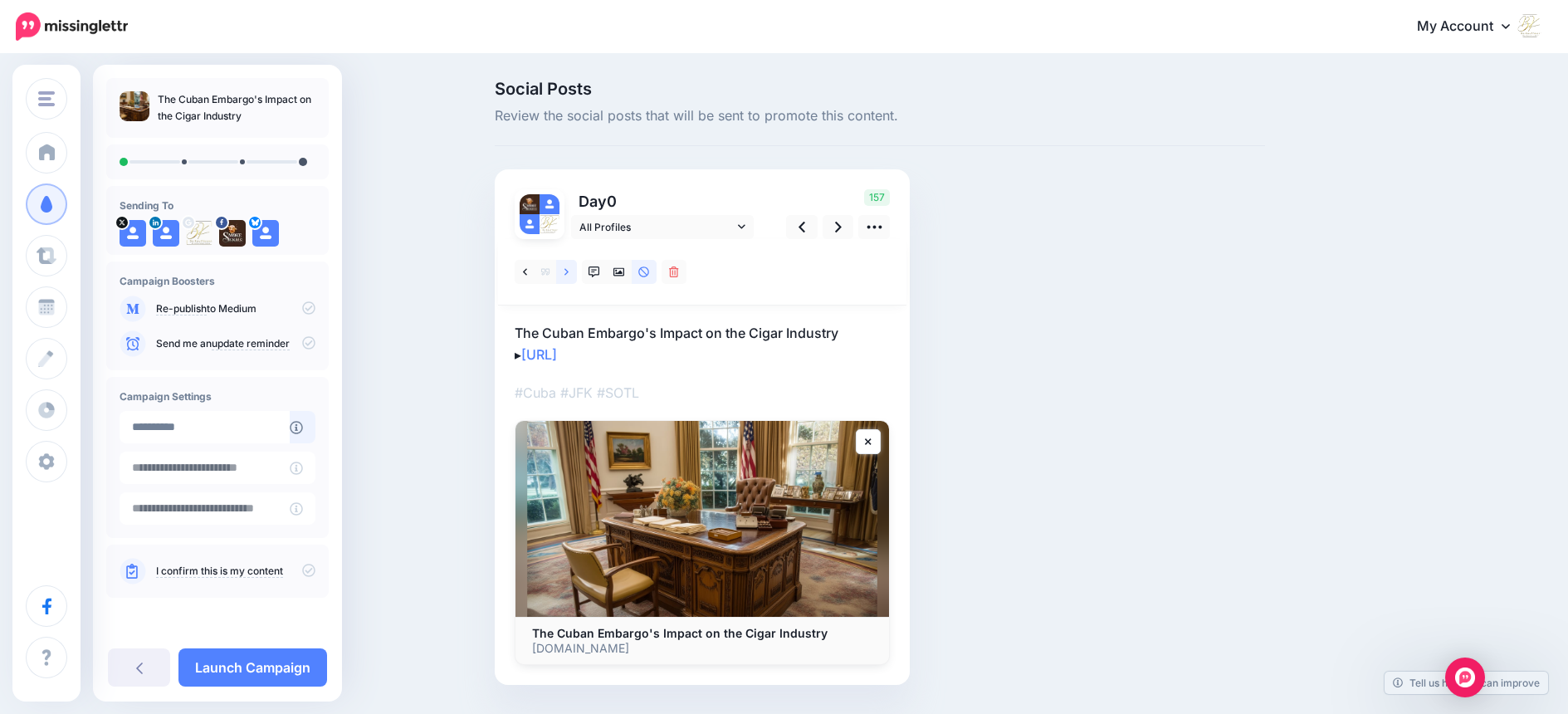
click at [568, 271] on icon at bounding box center [567, 271] width 4 height 6
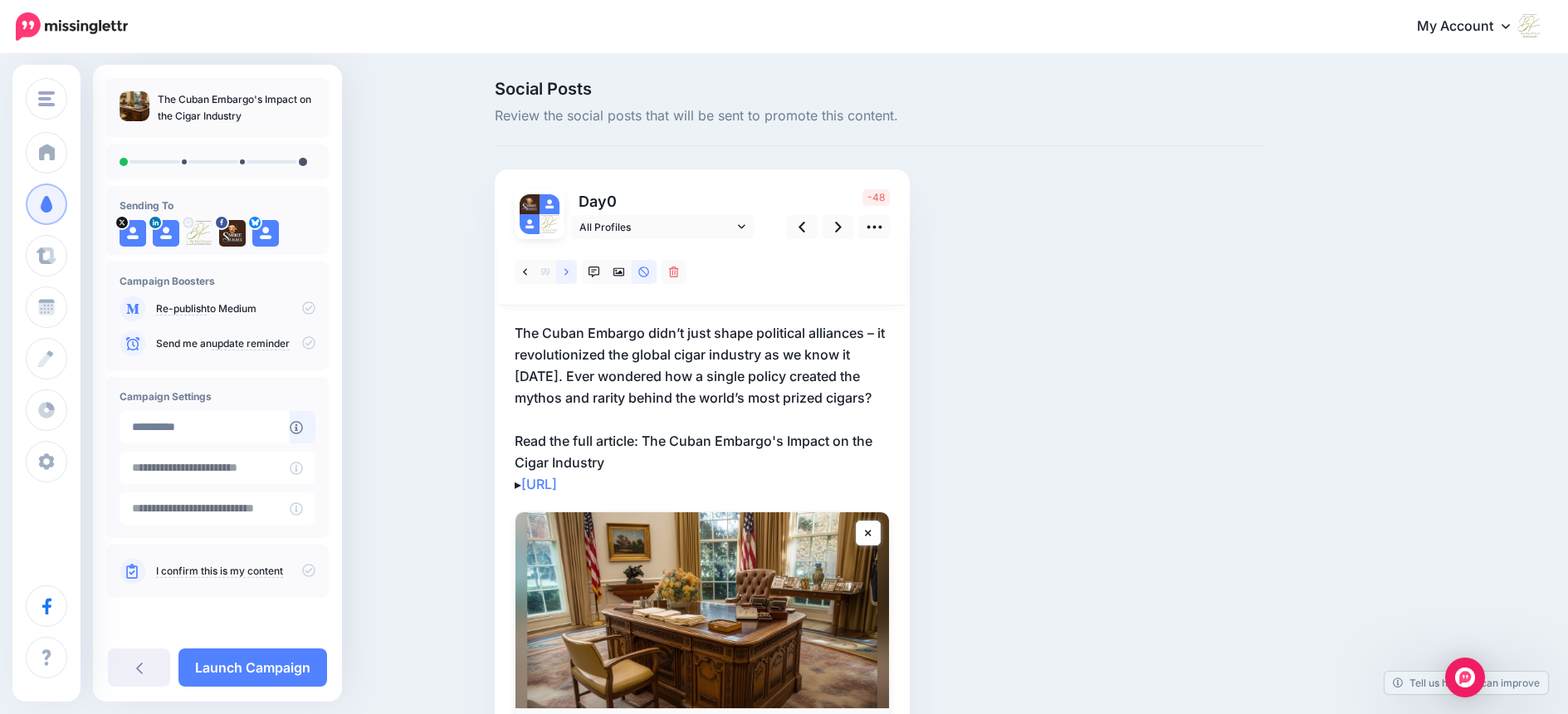
click at [568, 271] on icon at bounding box center [567, 271] width 4 height 6
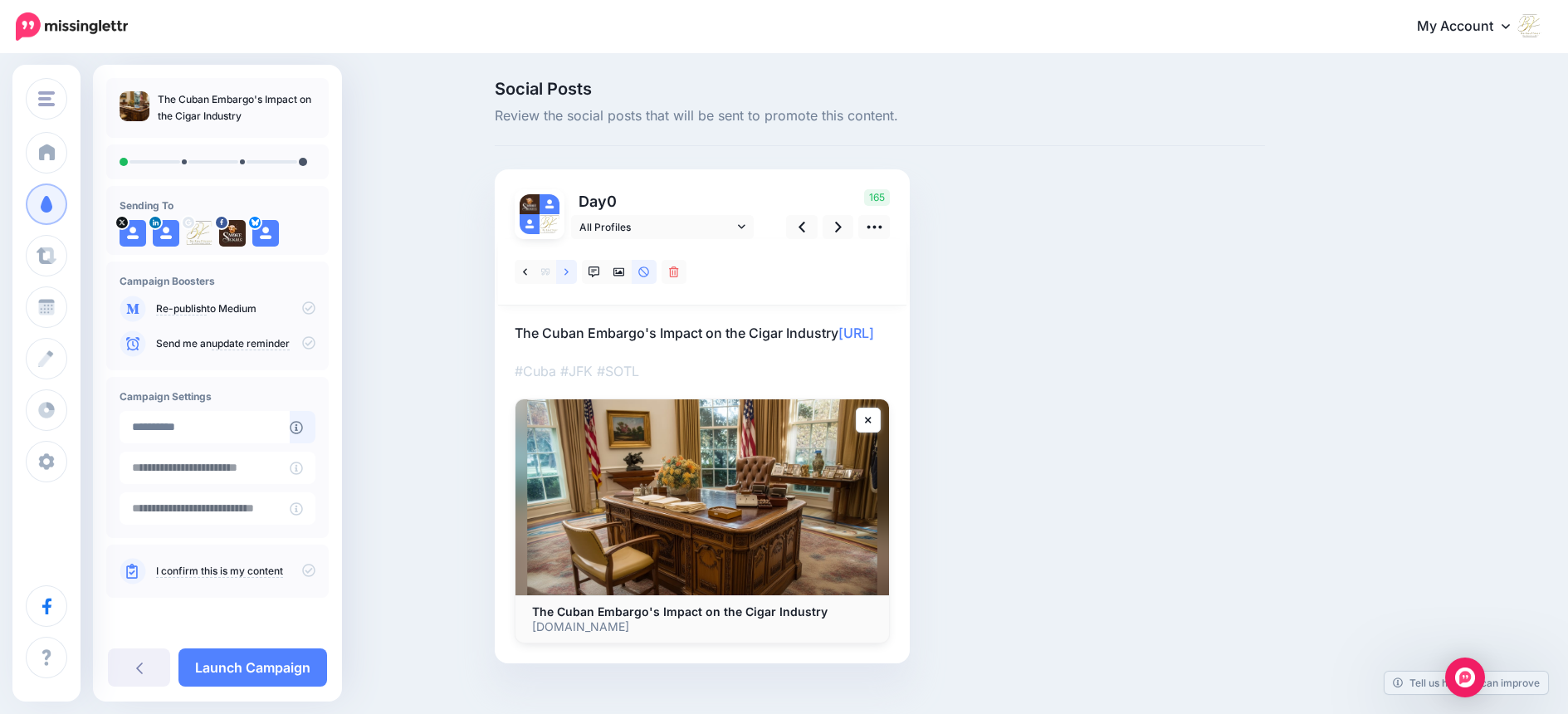
click at [568, 270] on icon at bounding box center [567, 272] width 4 height 12
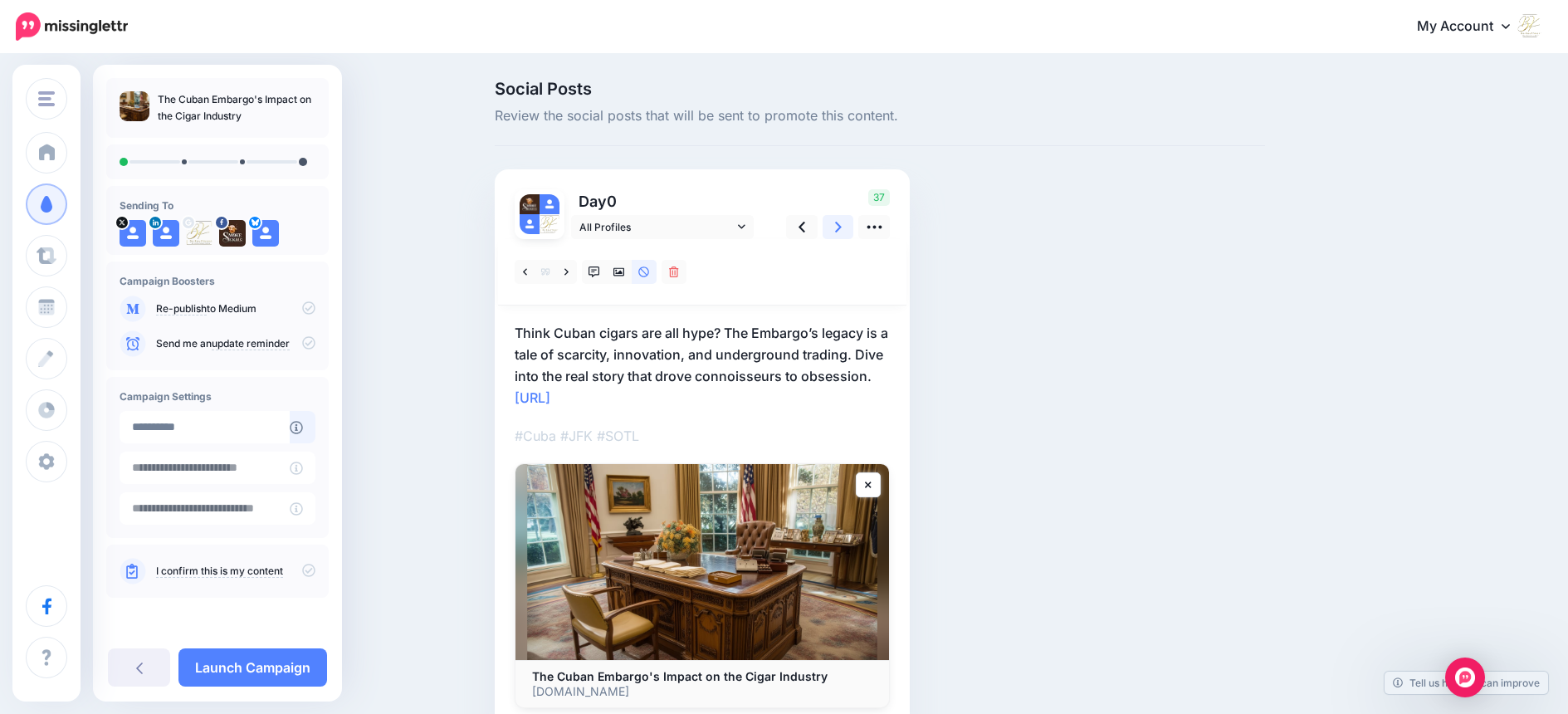
click at [842, 227] on icon at bounding box center [838, 227] width 6 height 18
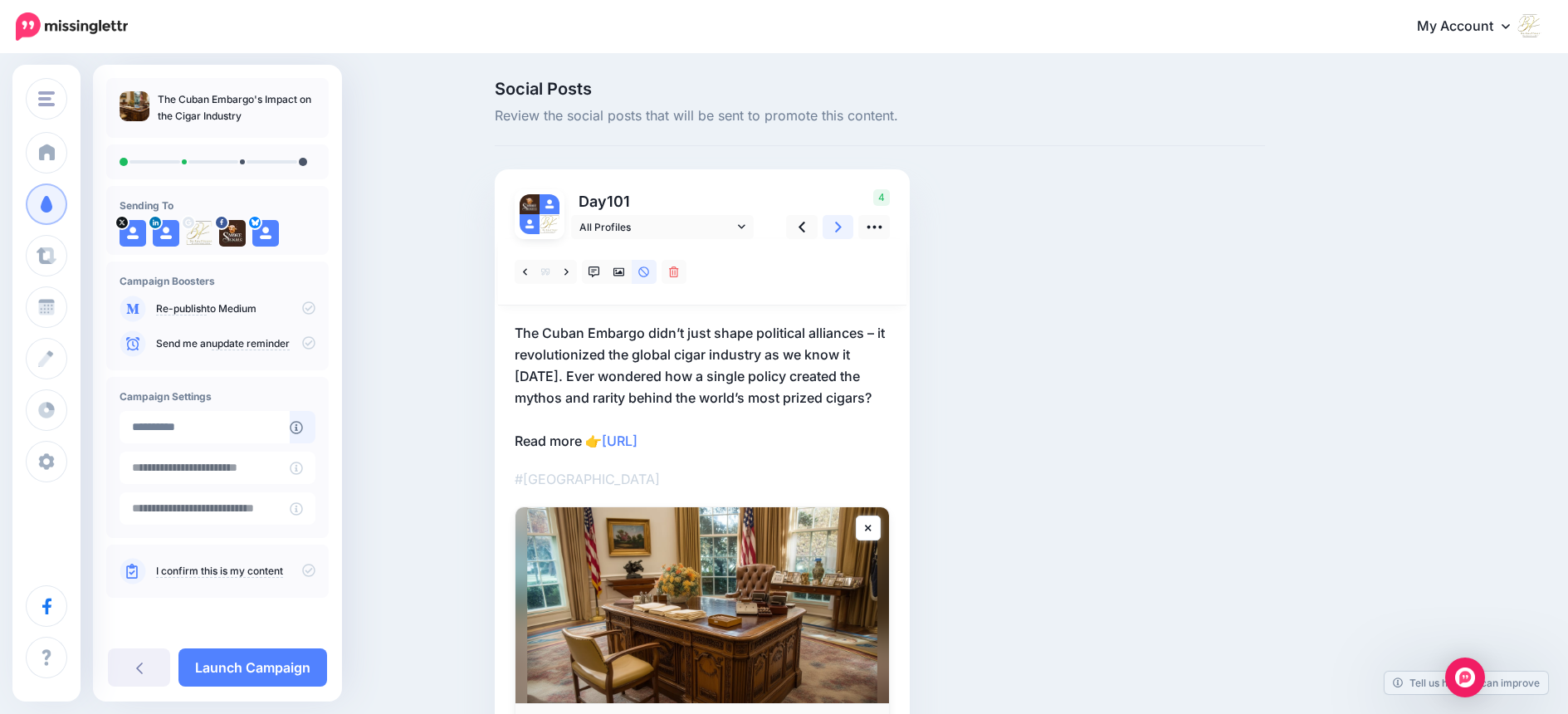
click at [842, 227] on icon at bounding box center [838, 227] width 6 height 18
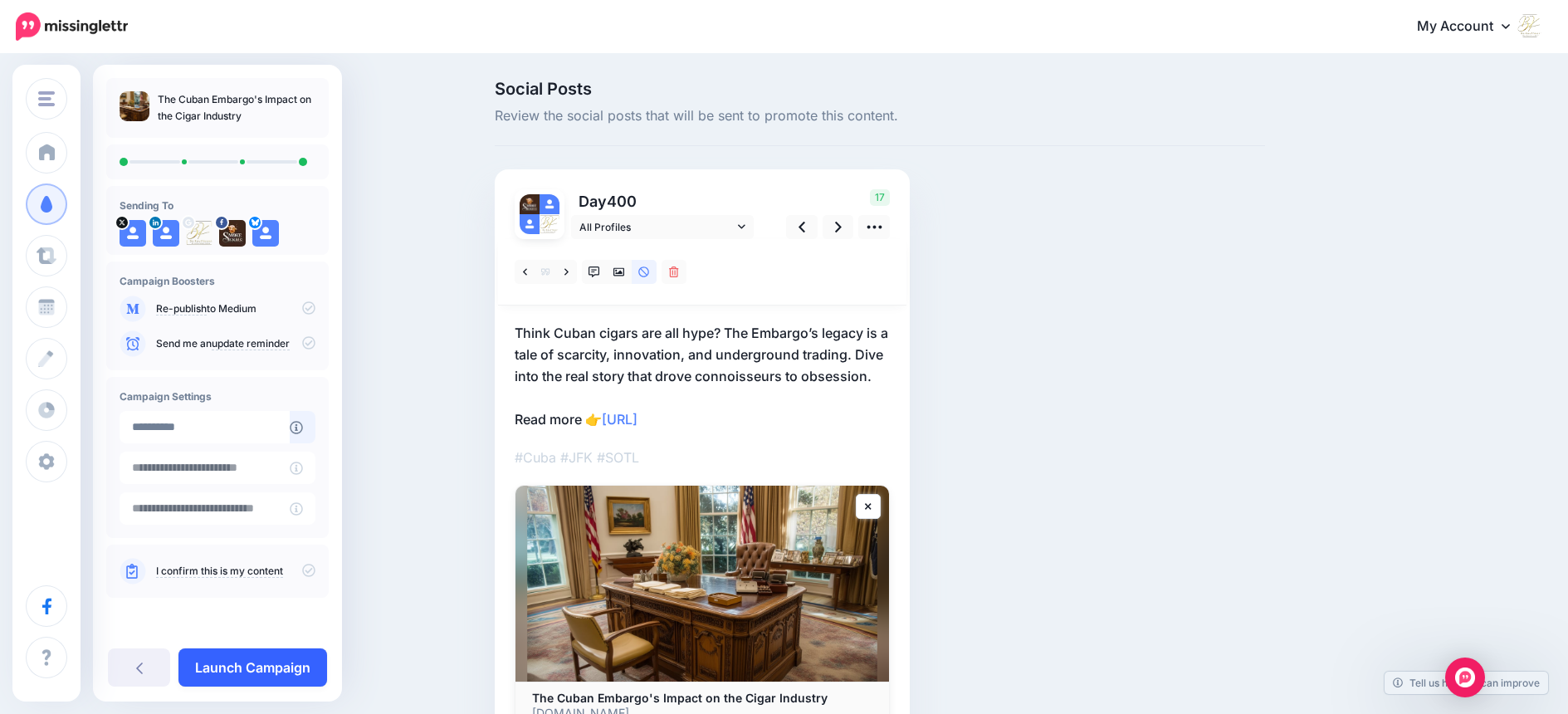
click at [278, 671] on link "Launch Campaign" at bounding box center [253, 667] width 149 height 38
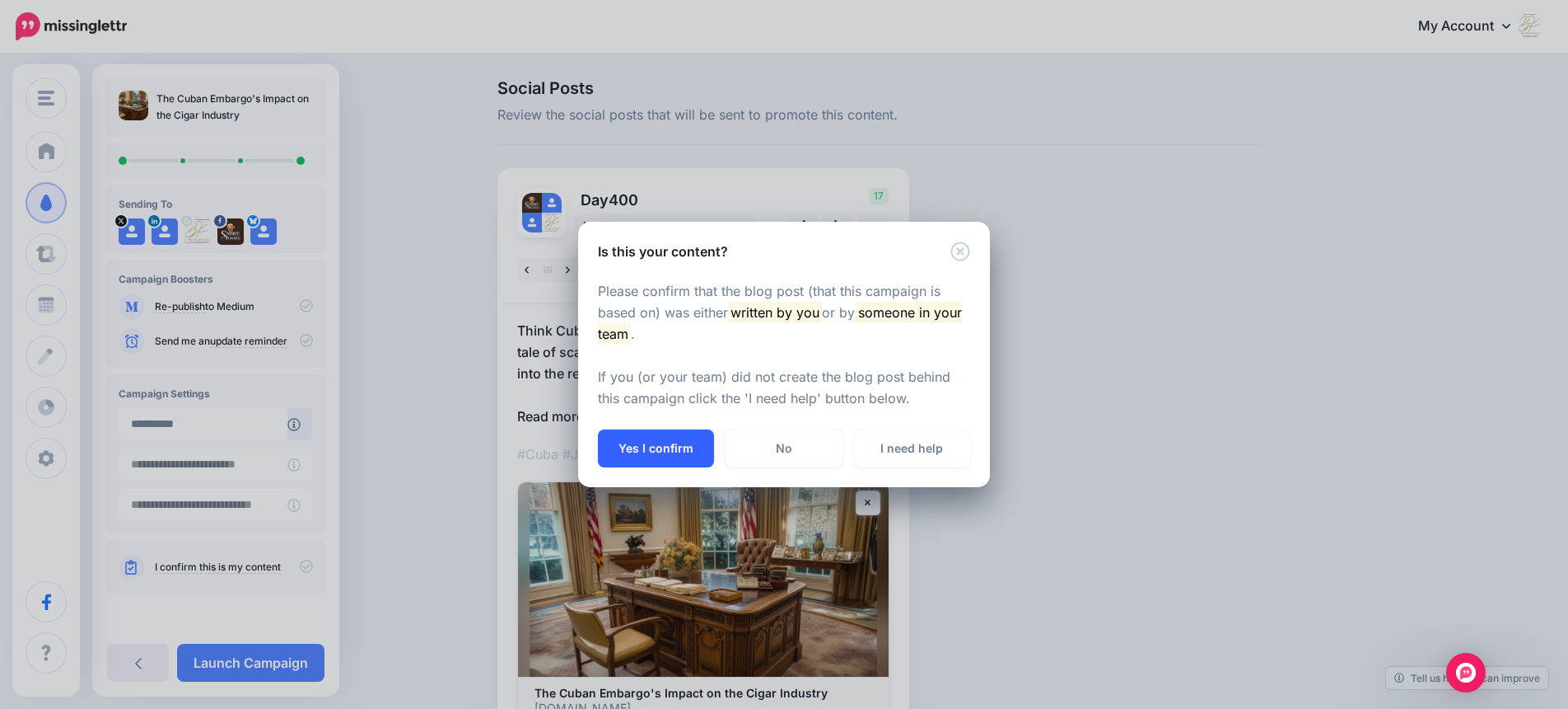
click at [649, 449] on button "Yes I confirm" at bounding box center [656, 448] width 116 height 38
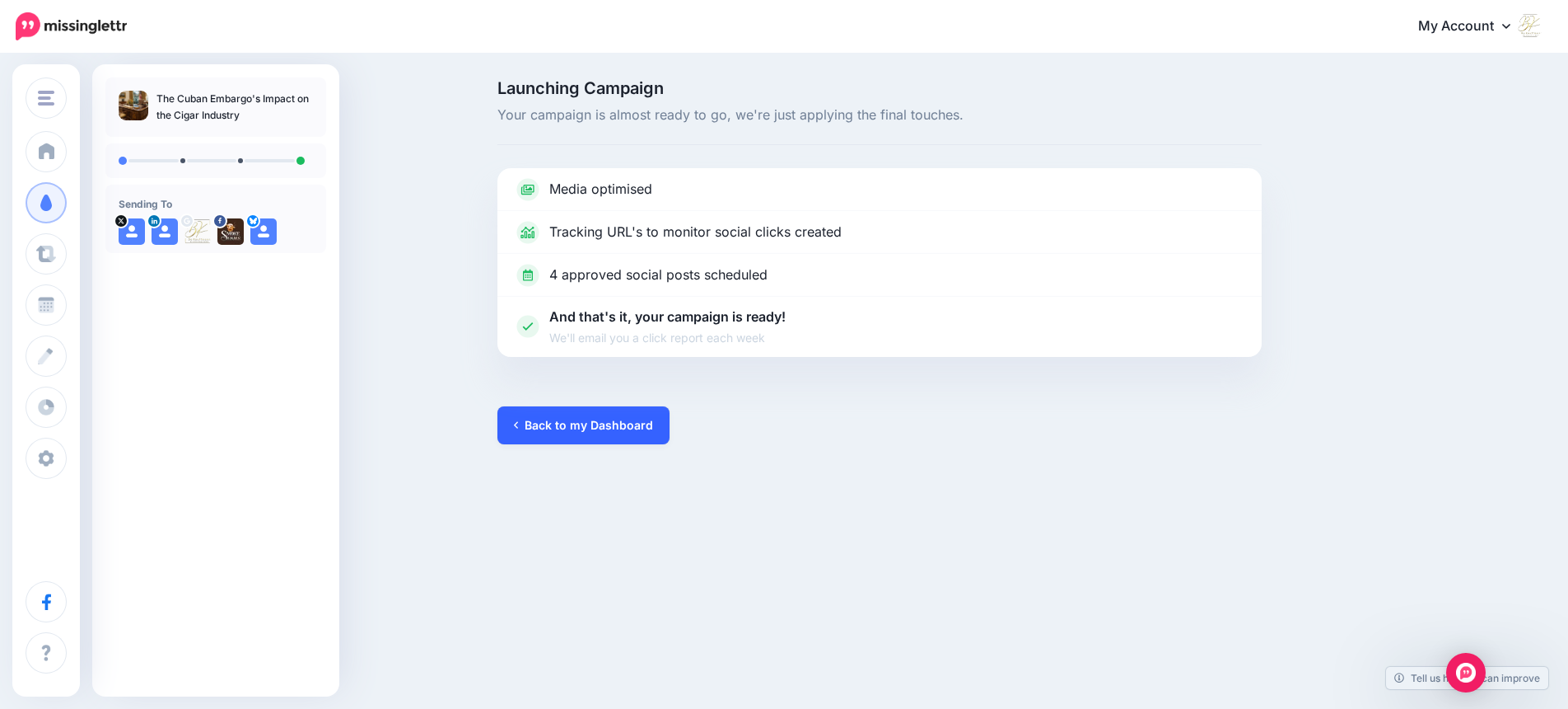
click at [627, 421] on link "Back to my Dashboard" at bounding box center [583, 425] width 172 height 38
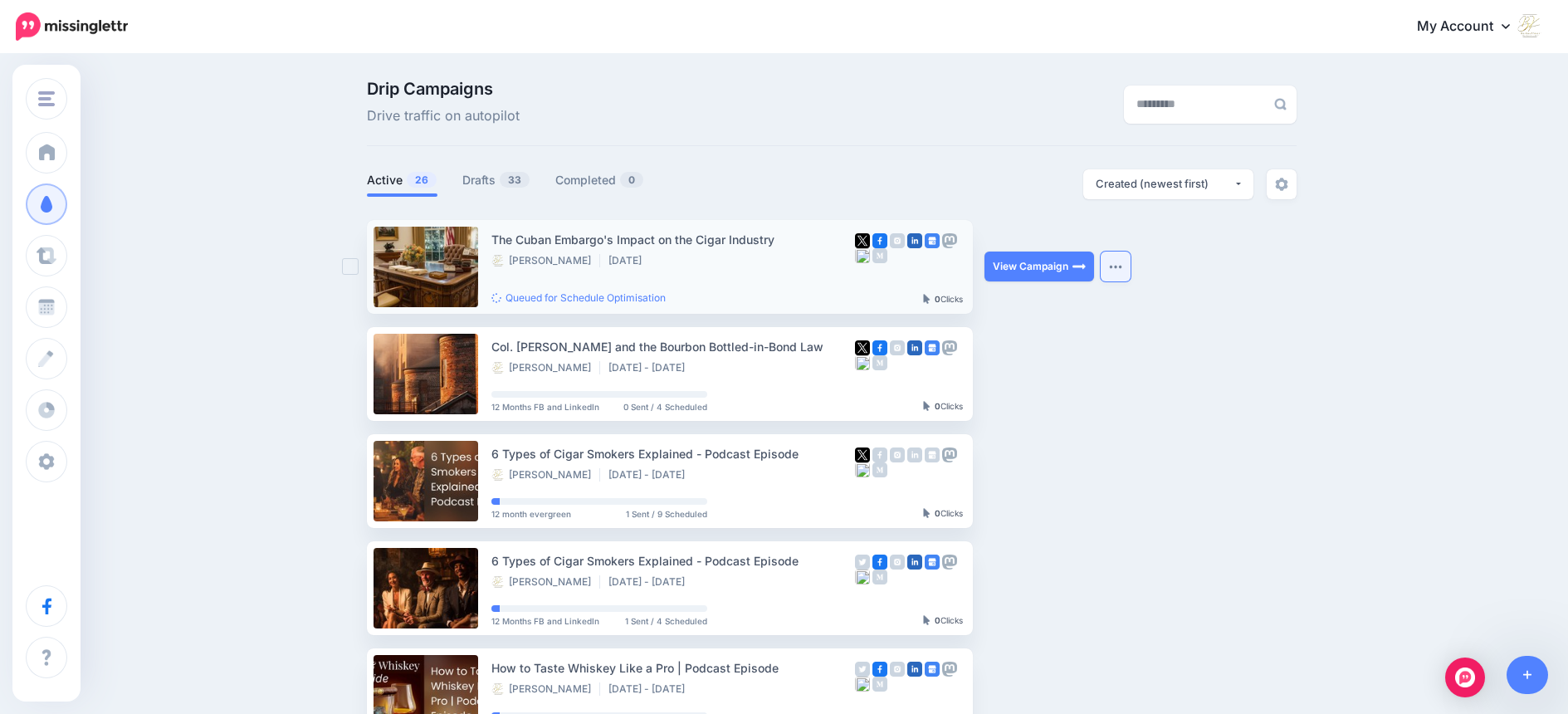
click at [1119, 264] on img "button" at bounding box center [1115, 267] width 13 height 5
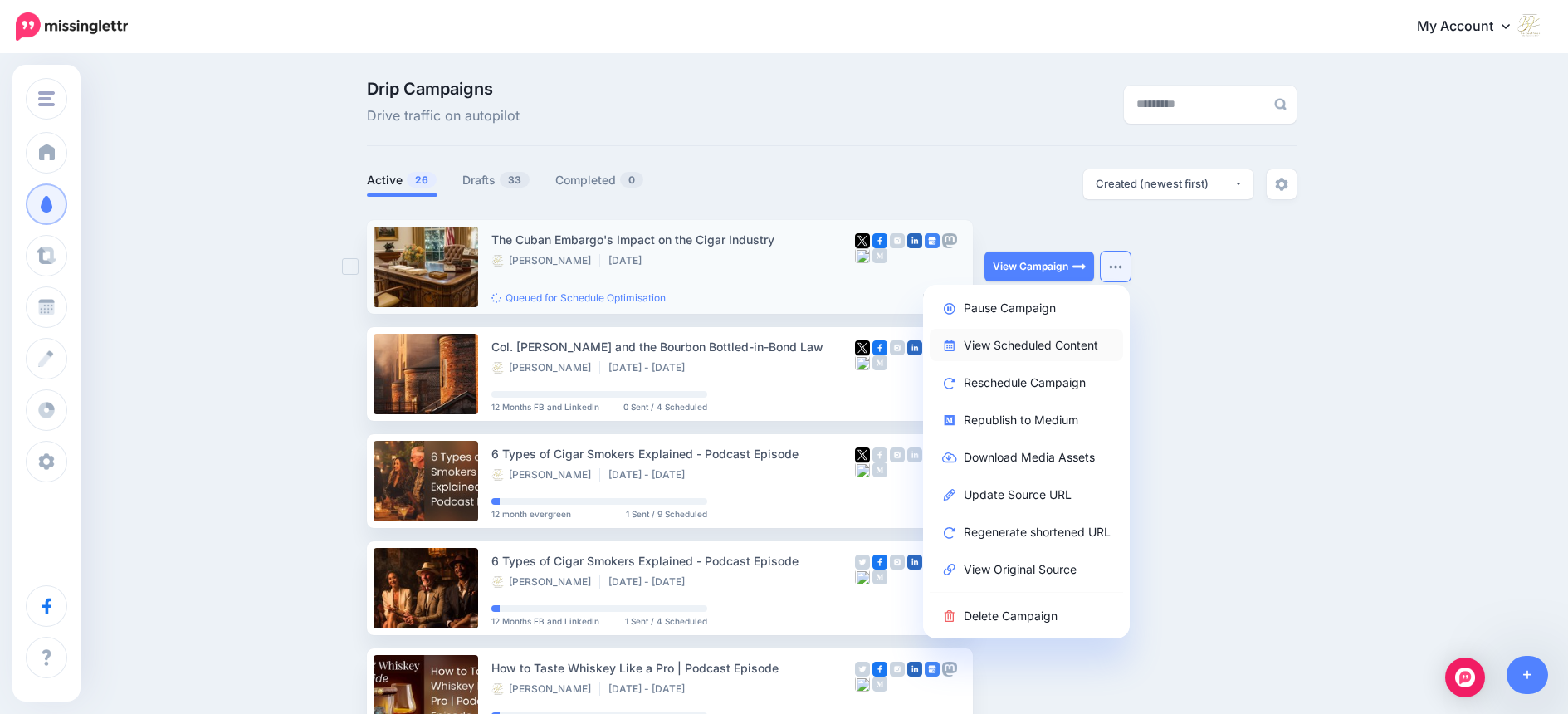
click at [1070, 344] on link "View Scheduled Content" at bounding box center [1025, 345] width 193 height 32
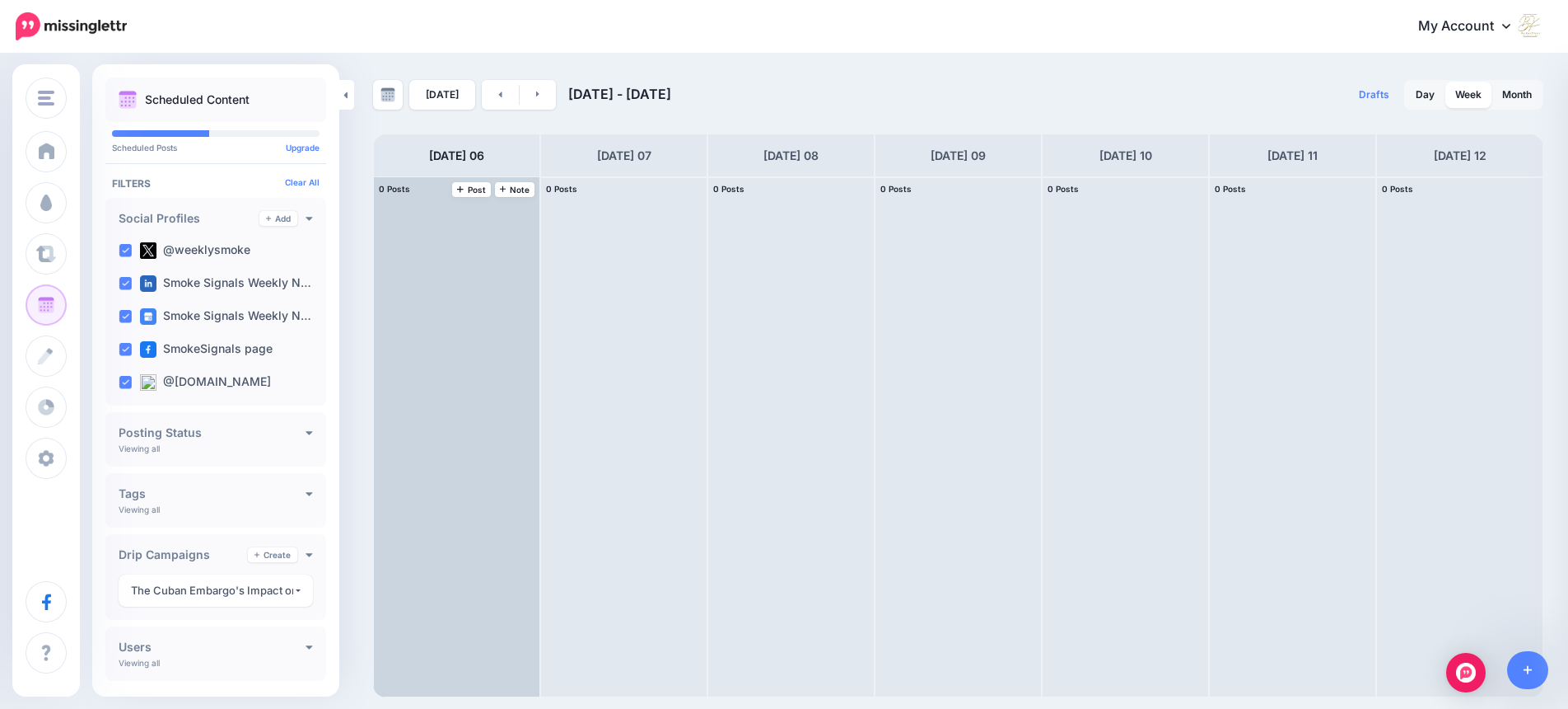
click at [446, 325] on div at bounding box center [457, 437] width 166 height 519
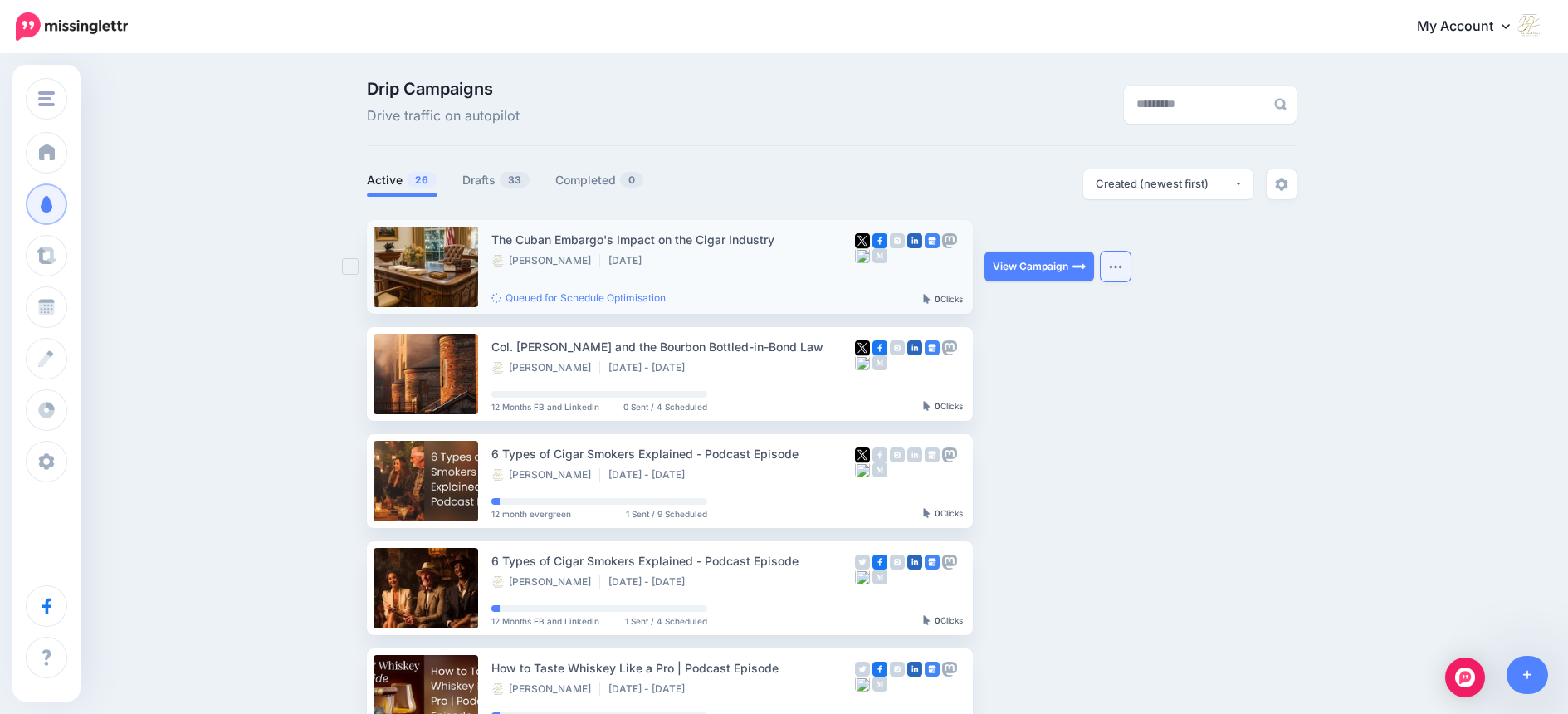
click at [1129, 266] on button "button" at bounding box center [1116, 267] width 30 height 30
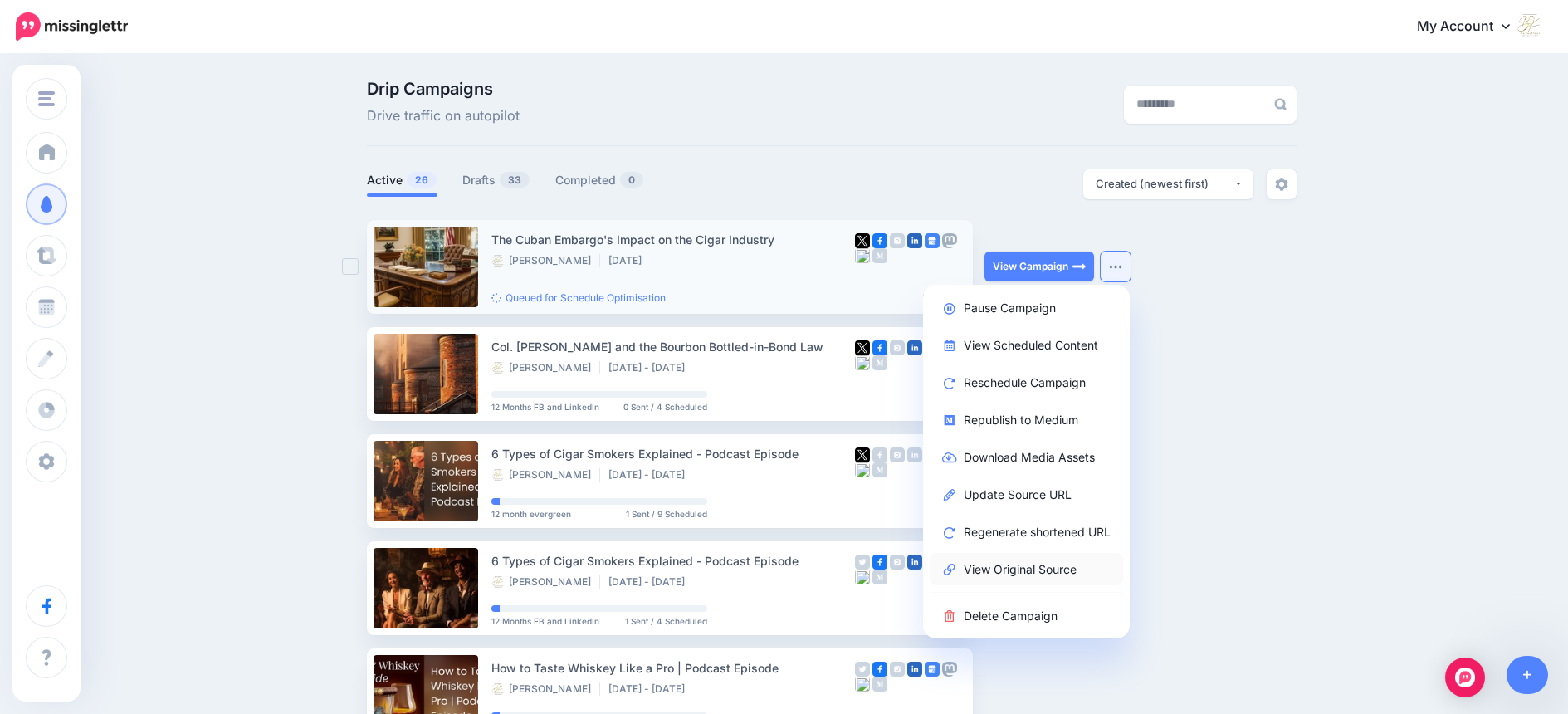
click at [1026, 568] on link "View Original Source" at bounding box center [1025, 569] width 193 height 32
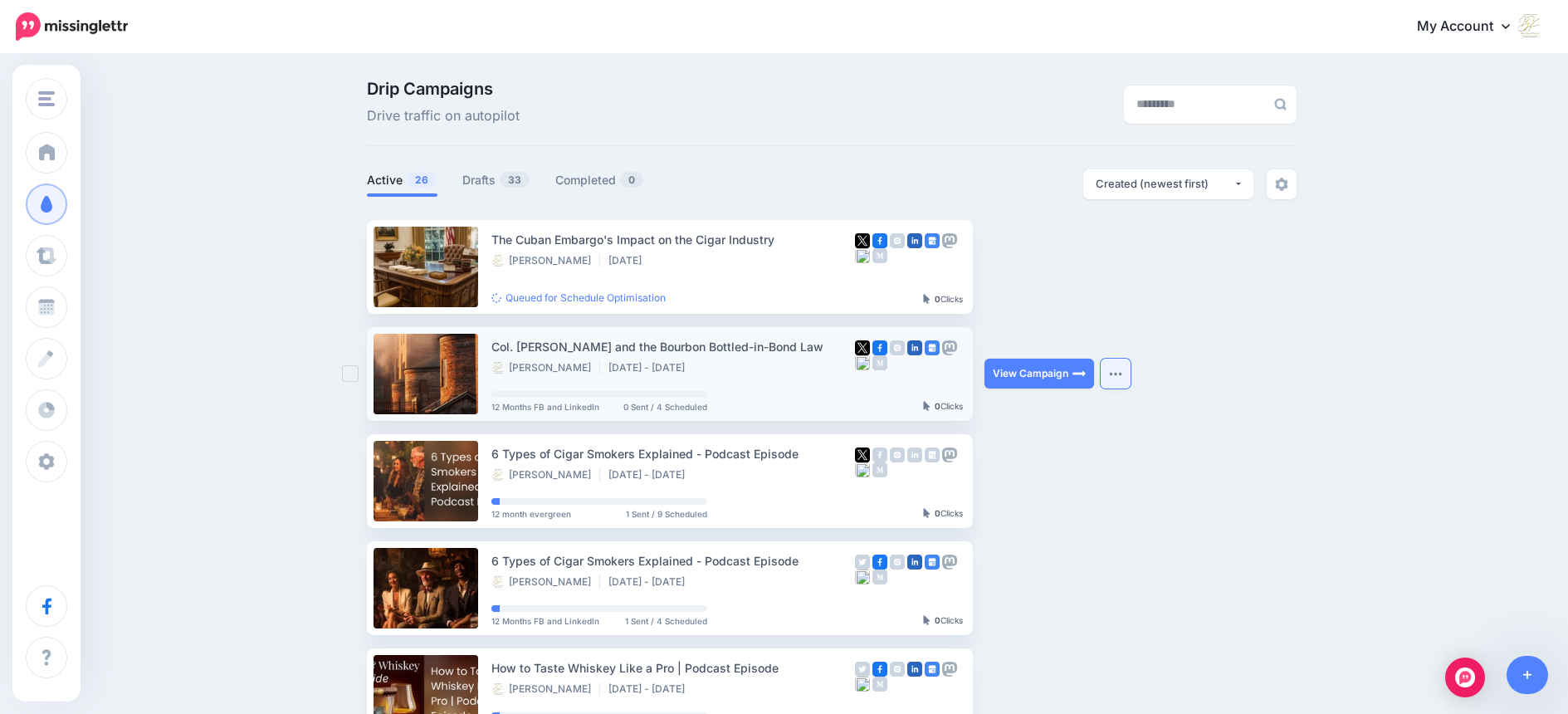
click at [1122, 371] on img "button" at bounding box center [1115, 373] width 13 height 5
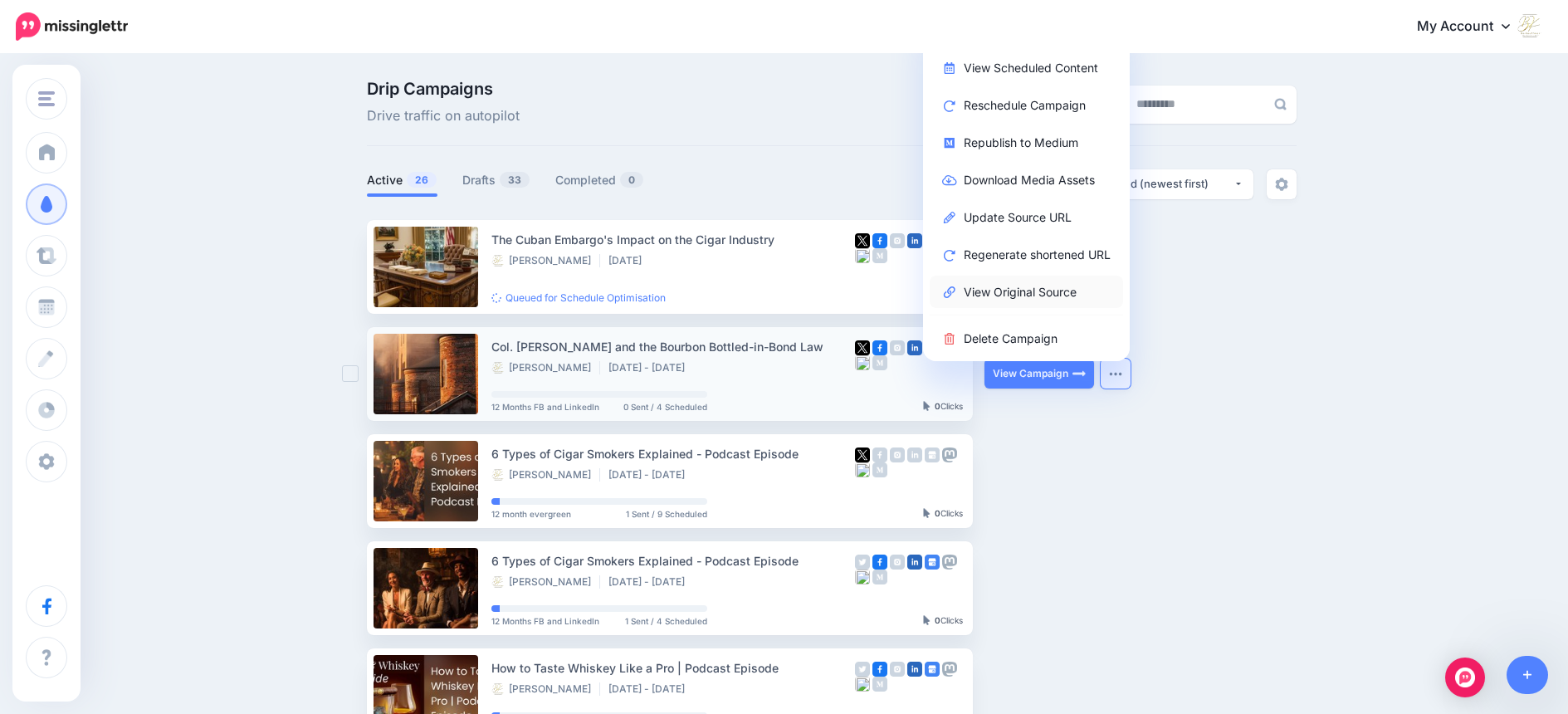
click at [1054, 293] on link "View Original Source" at bounding box center [1025, 292] width 193 height 32
